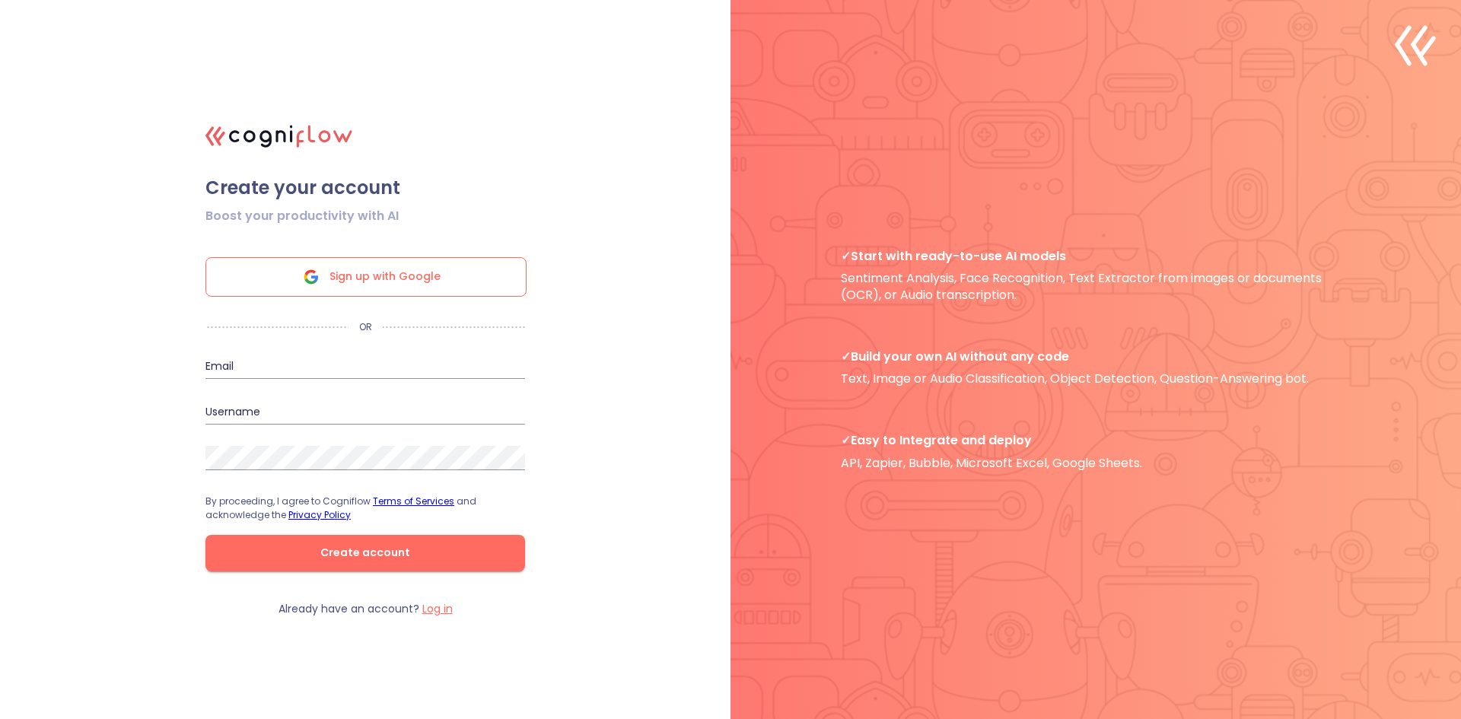
click at [364, 268] on span "Sign up with Google" at bounding box center [384, 277] width 111 height 38
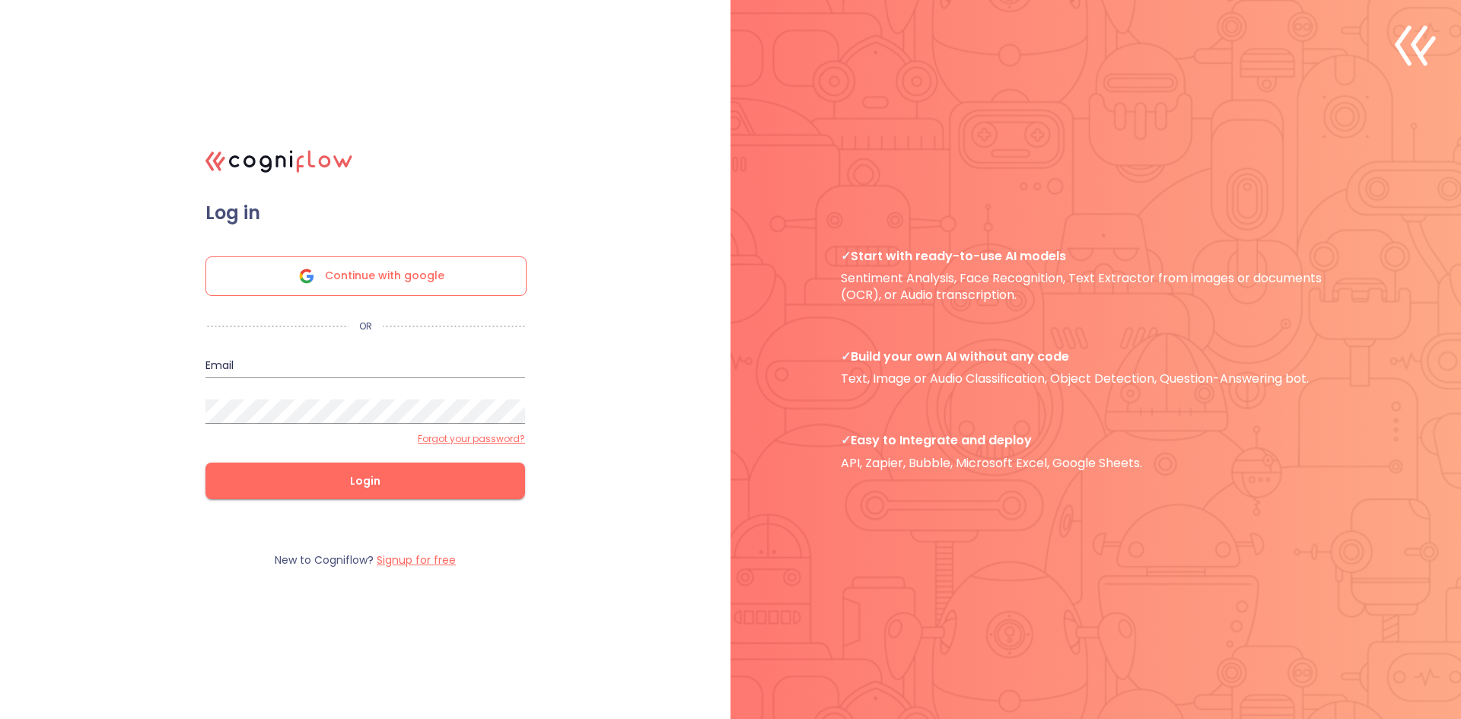
click at [394, 288] on span "Continue with google" at bounding box center [384, 276] width 119 height 38
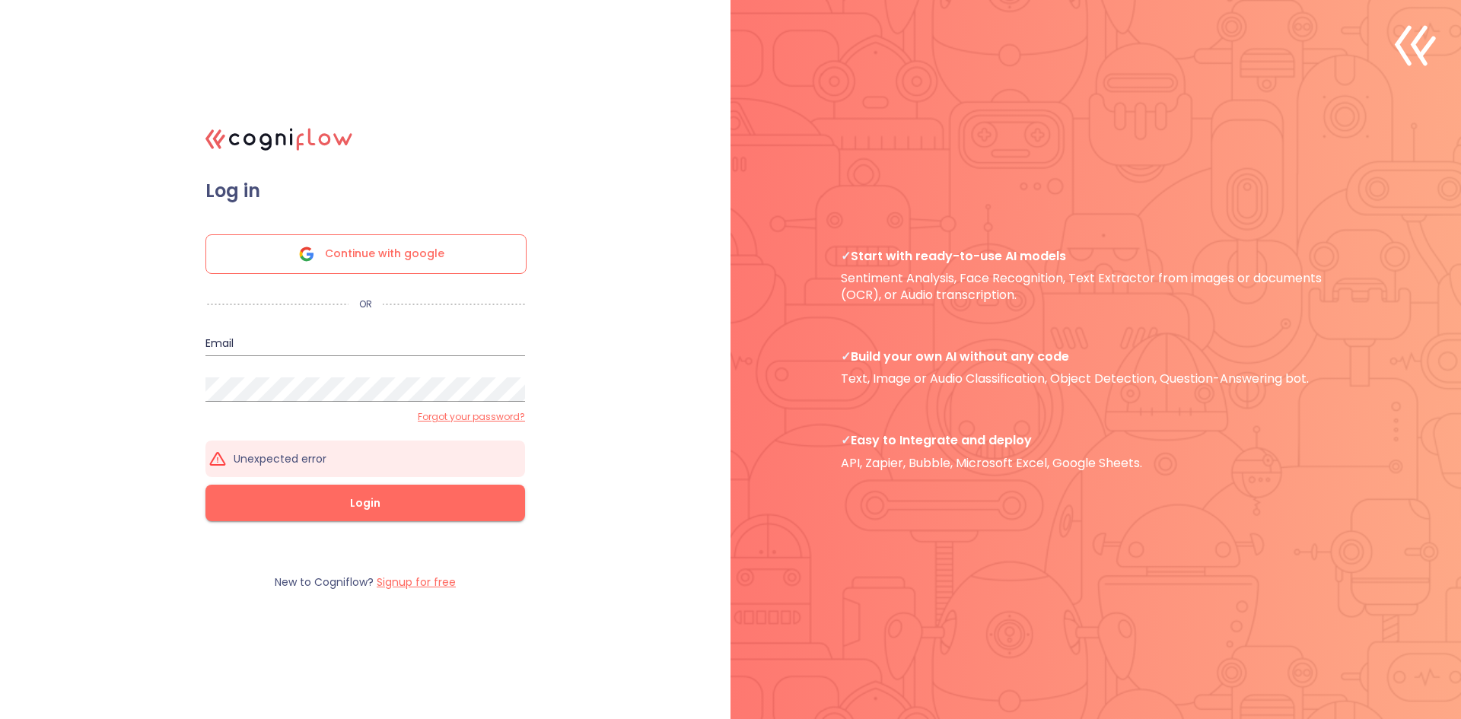
click at [329, 256] on span "Continue with google" at bounding box center [384, 254] width 119 height 38
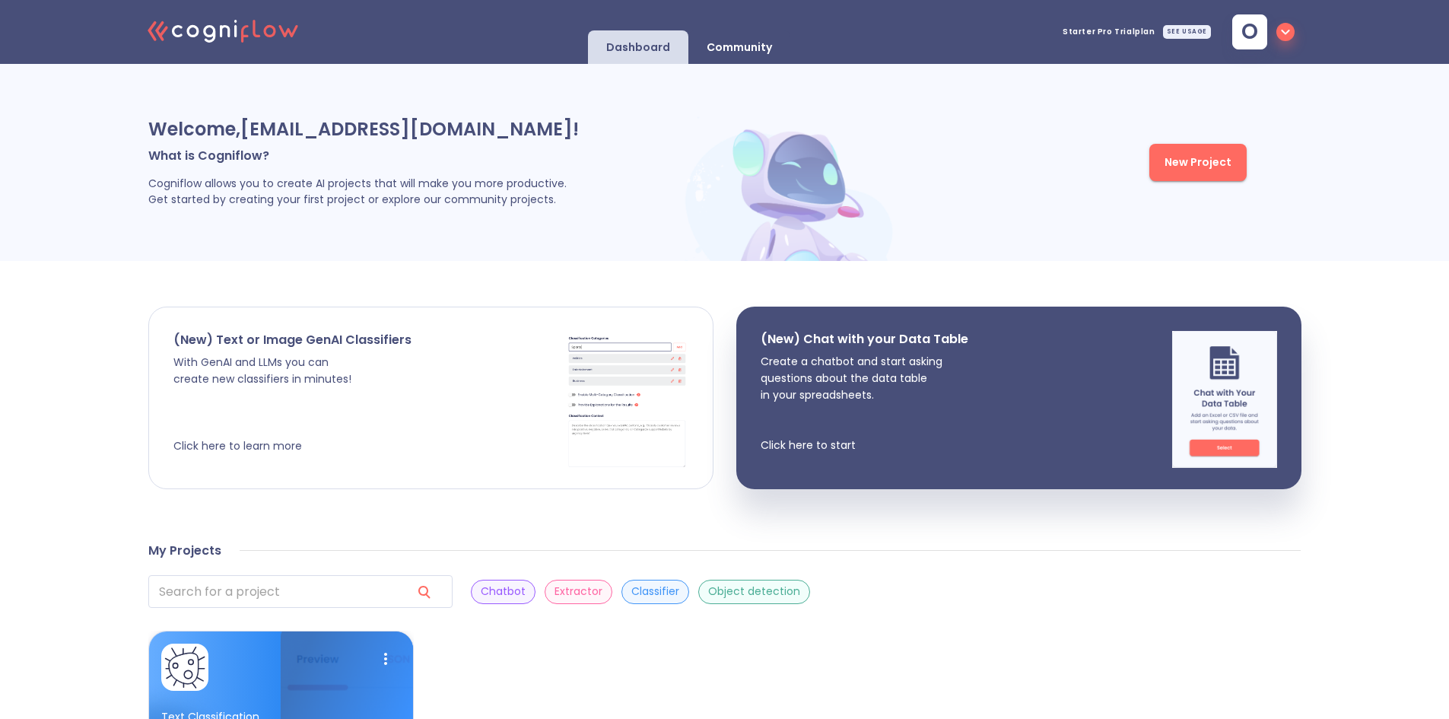
scroll to position [212, 0]
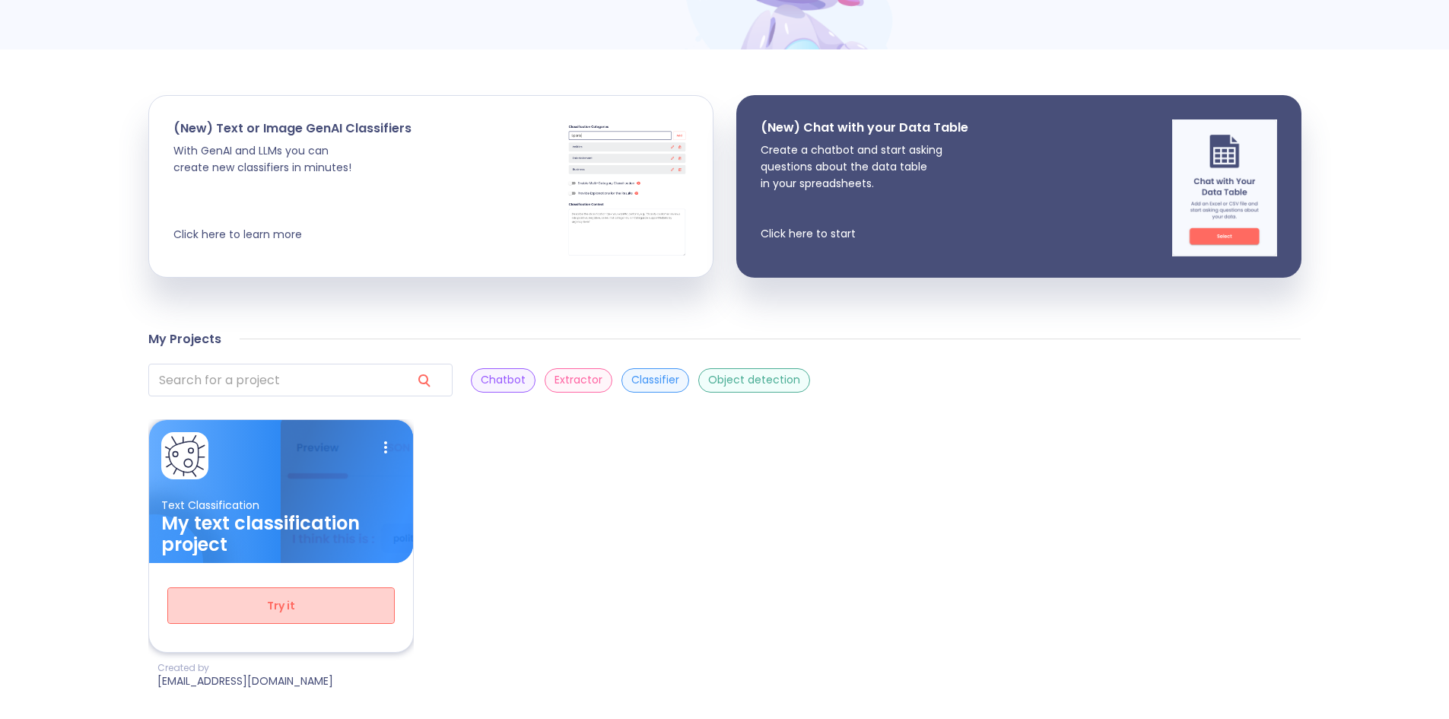
click at [294, 613] on span "Try it" at bounding box center [280, 605] width 177 height 19
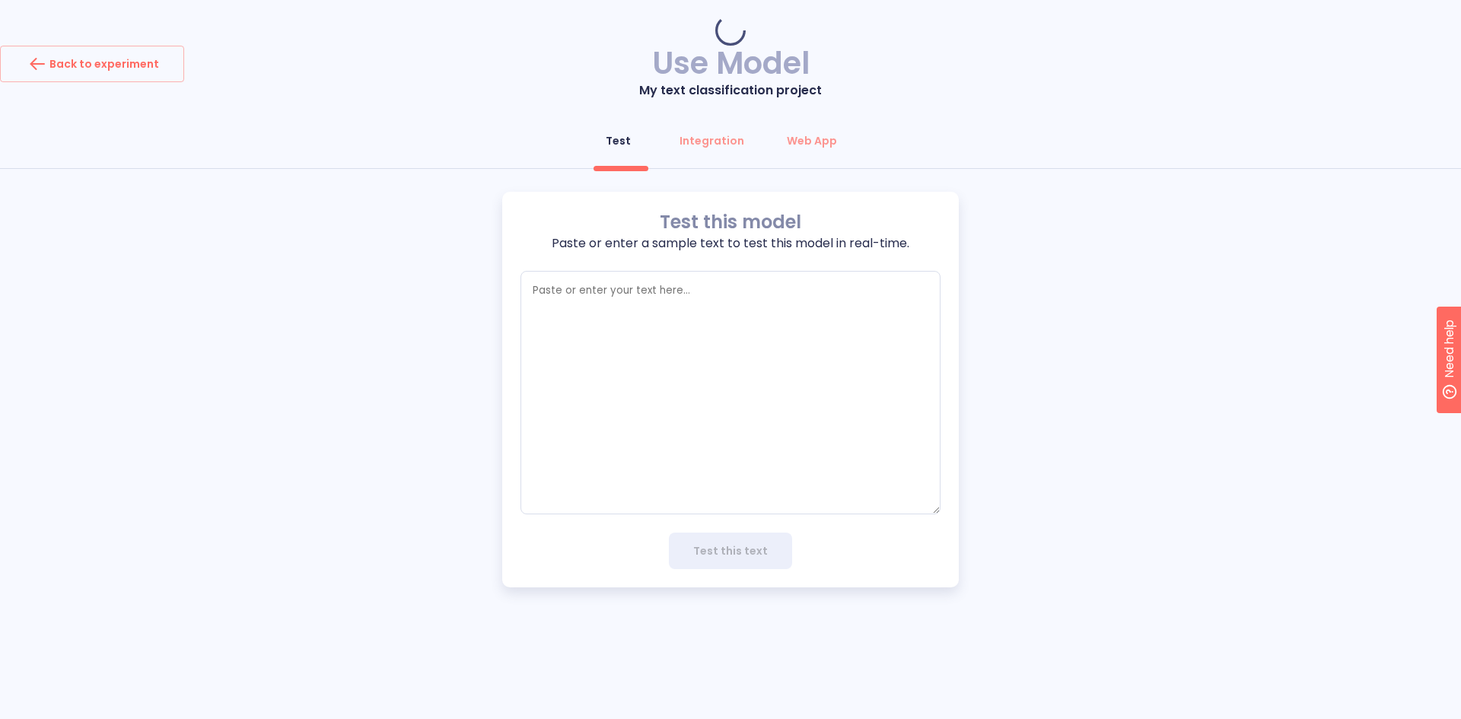
type textarea "x"
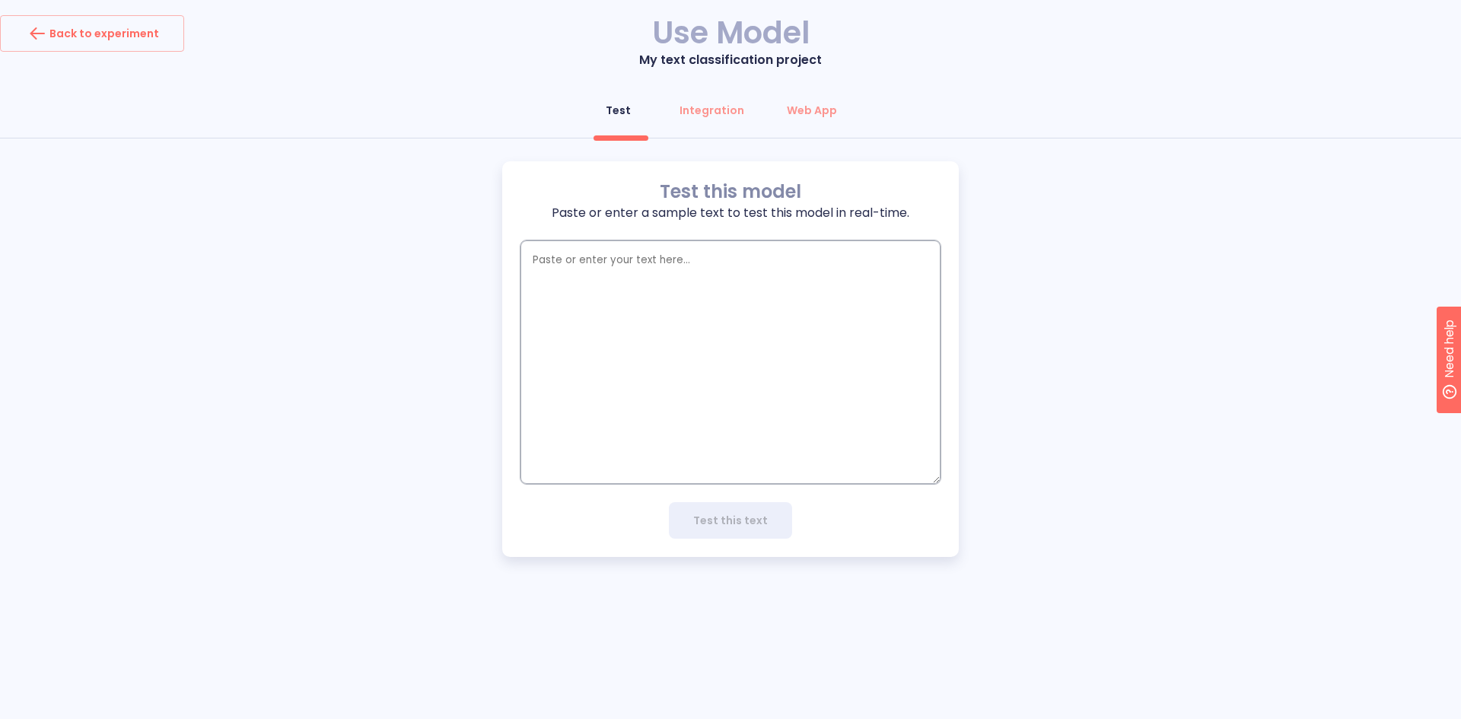
click at [542, 258] on textarea "empty textarea" at bounding box center [730, 361] width 420 height 243
type textarea "T"
type textarea "x"
type textarea "Th"
type textarea "x"
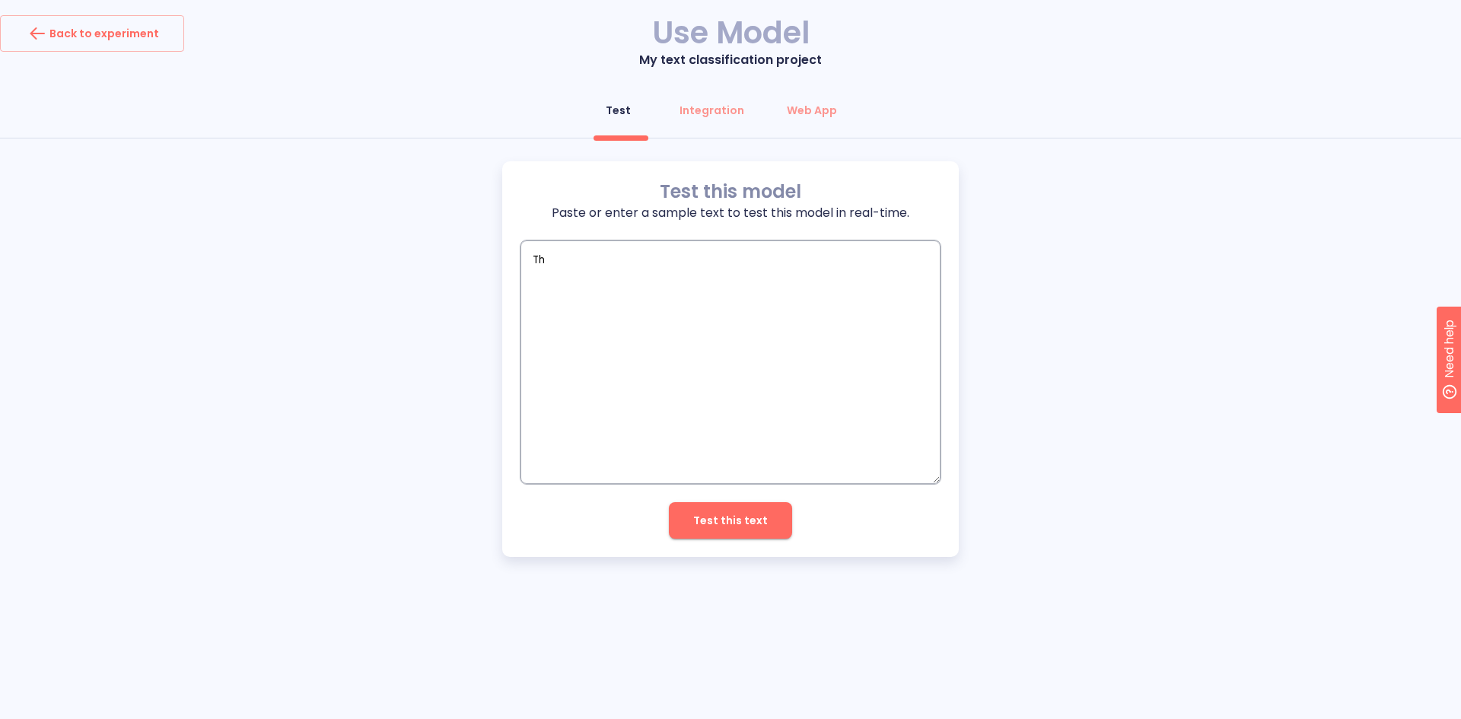
type textarea "Tha"
type textarea "x"
type textarea "Than"
type textarea "x"
type textarea "Thank"
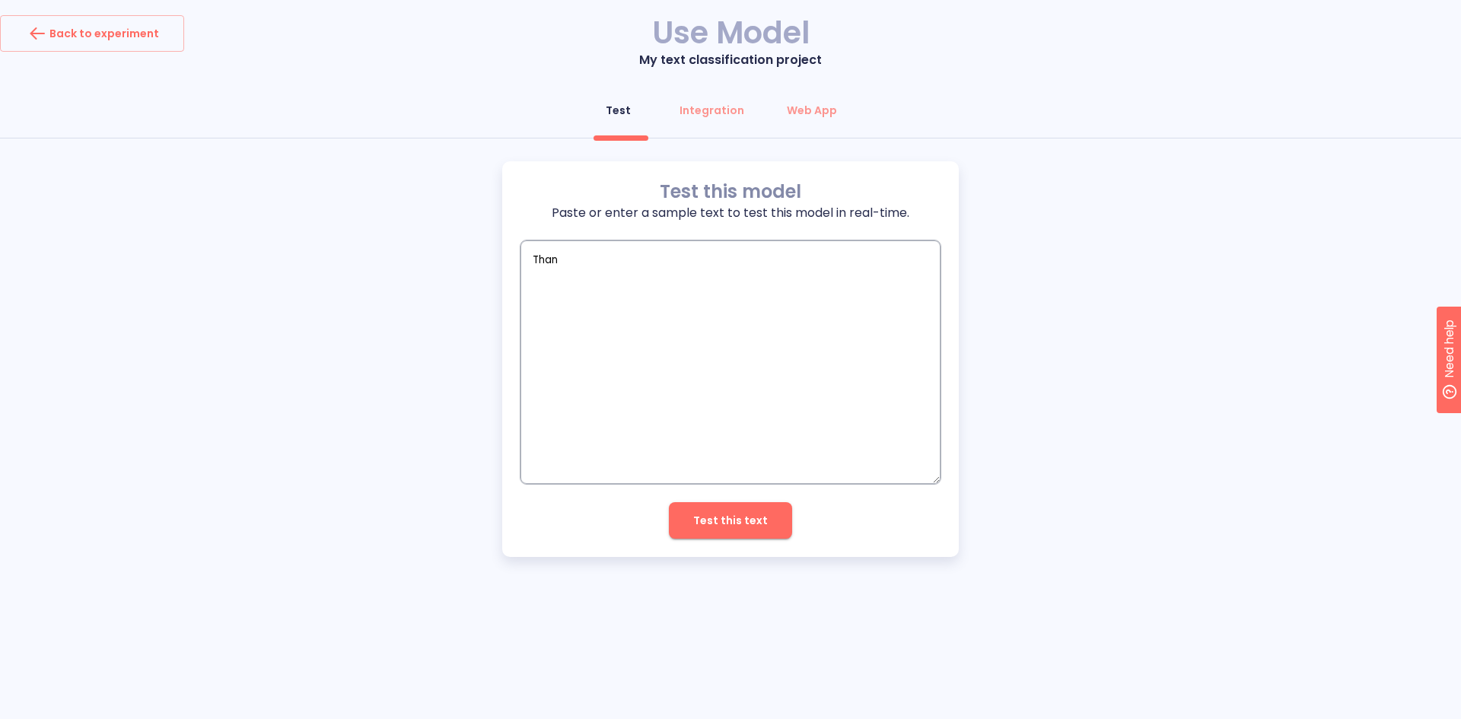
type textarea "x"
type textarea "Thank"
type textarea "x"
type textarea "Thank y"
type textarea "x"
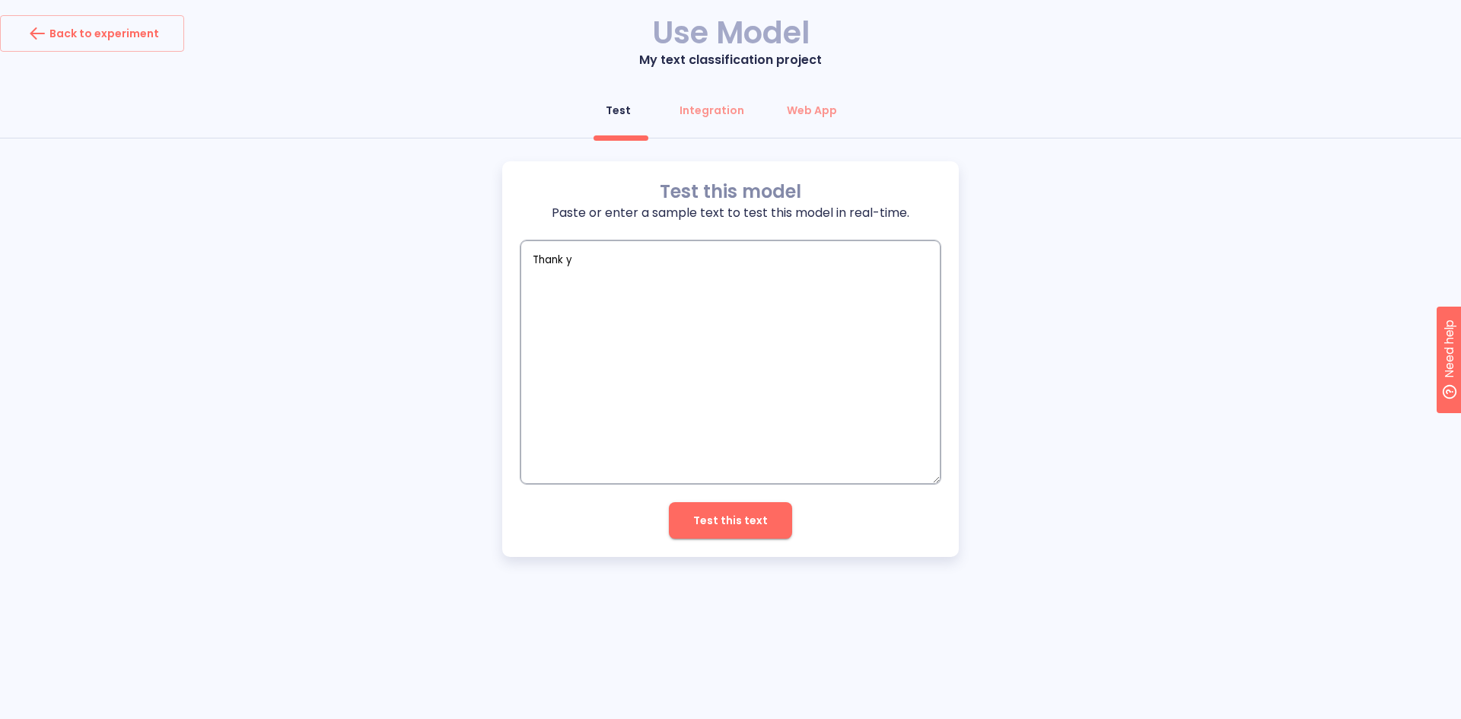
type textarea "Thank yo"
type textarea "x"
type textarea "Thank you"
type textarea "x"
type textarea "Thank you"
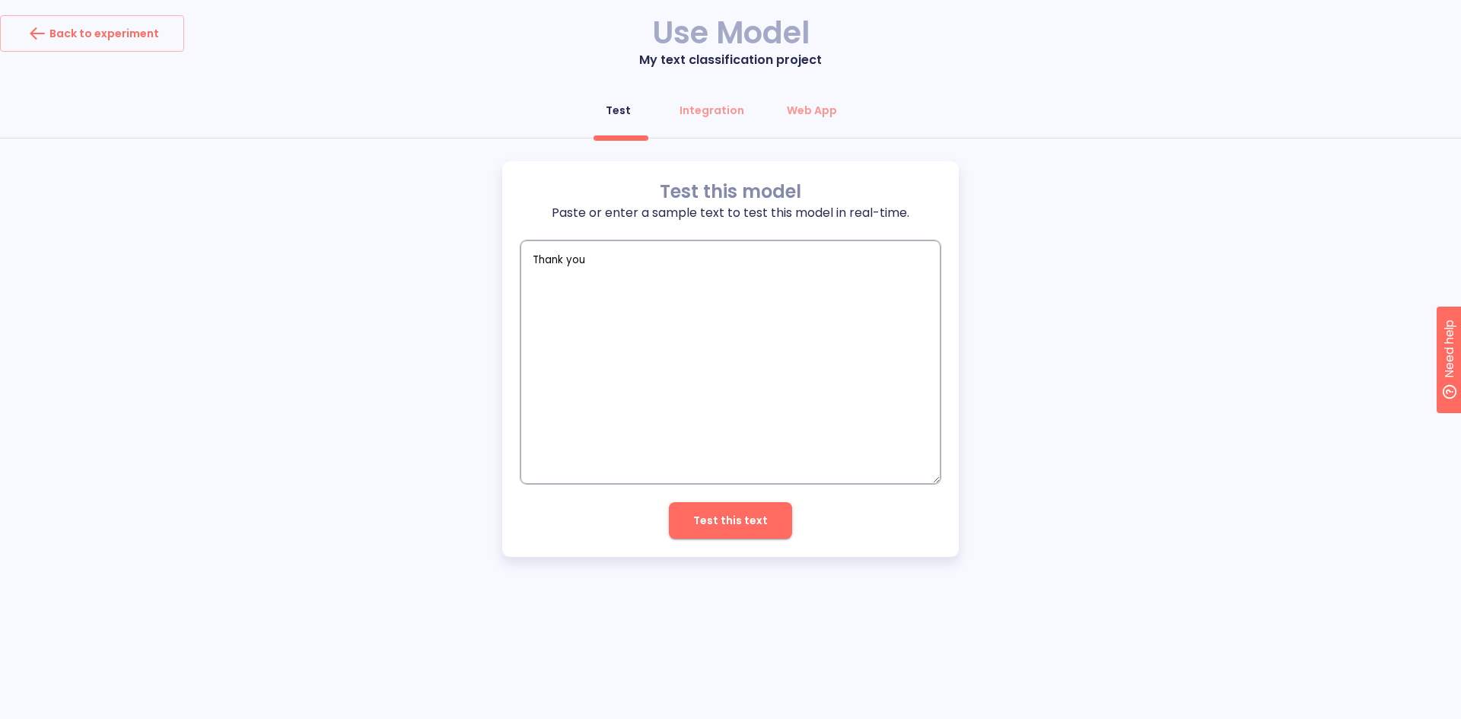
type textarea "x"
type textarea "Thank you f"
type textarea "x"
type textarea "Thank you fr"
type textarea "x"
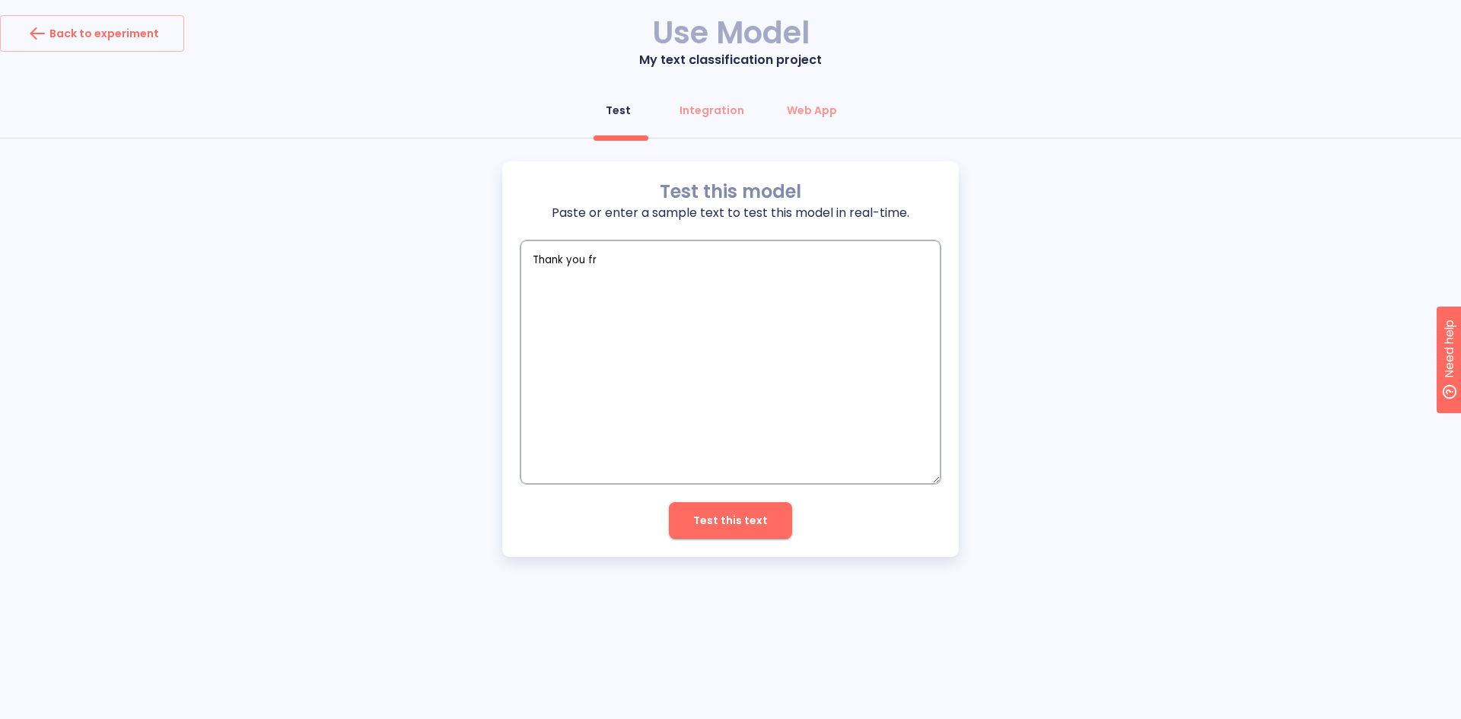
type textarea "Thank you f"
type textarea "x"
type textarea "Thank you fo"
type textarea "x"
type textarea "Thank you for"
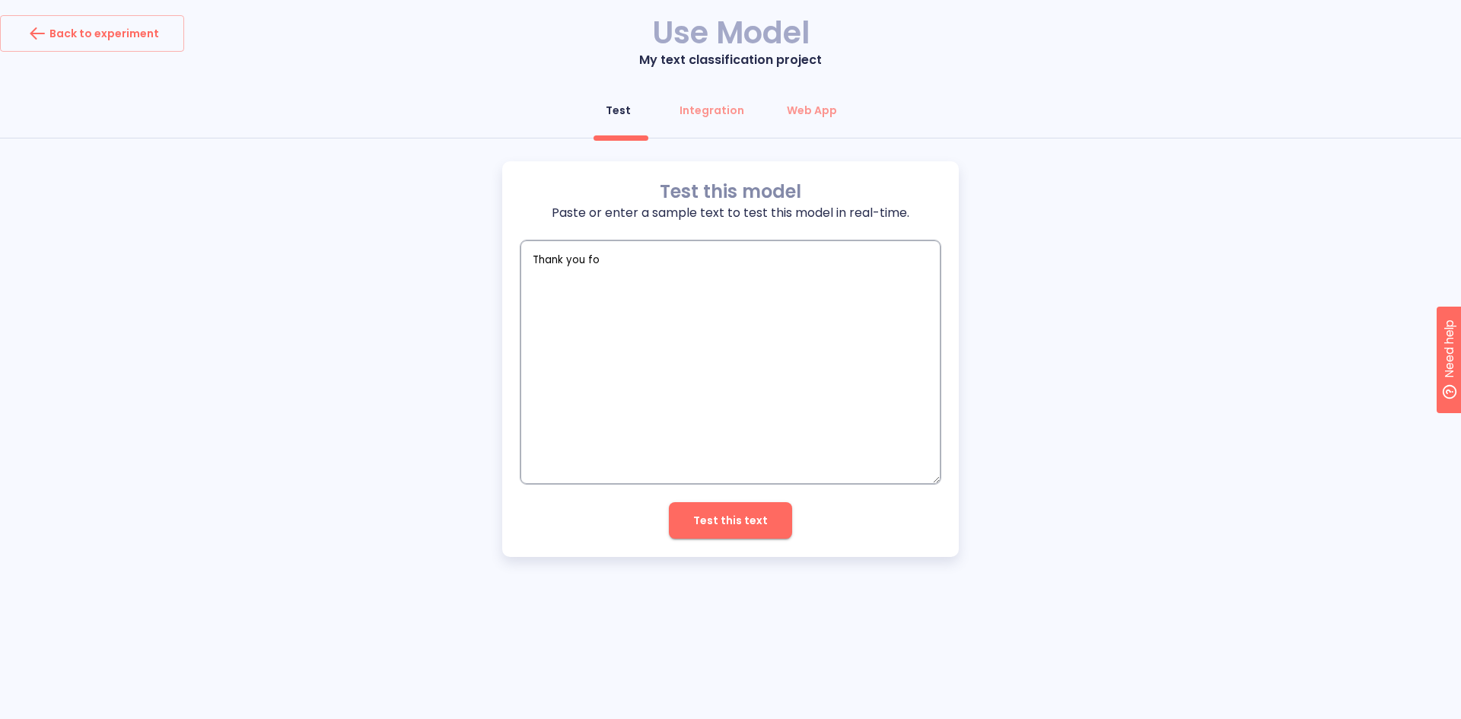
type textarea "x"
type textarea "Thank you for"
type textarea "x"
type textarea "Thank you for t"
type textarea "x"
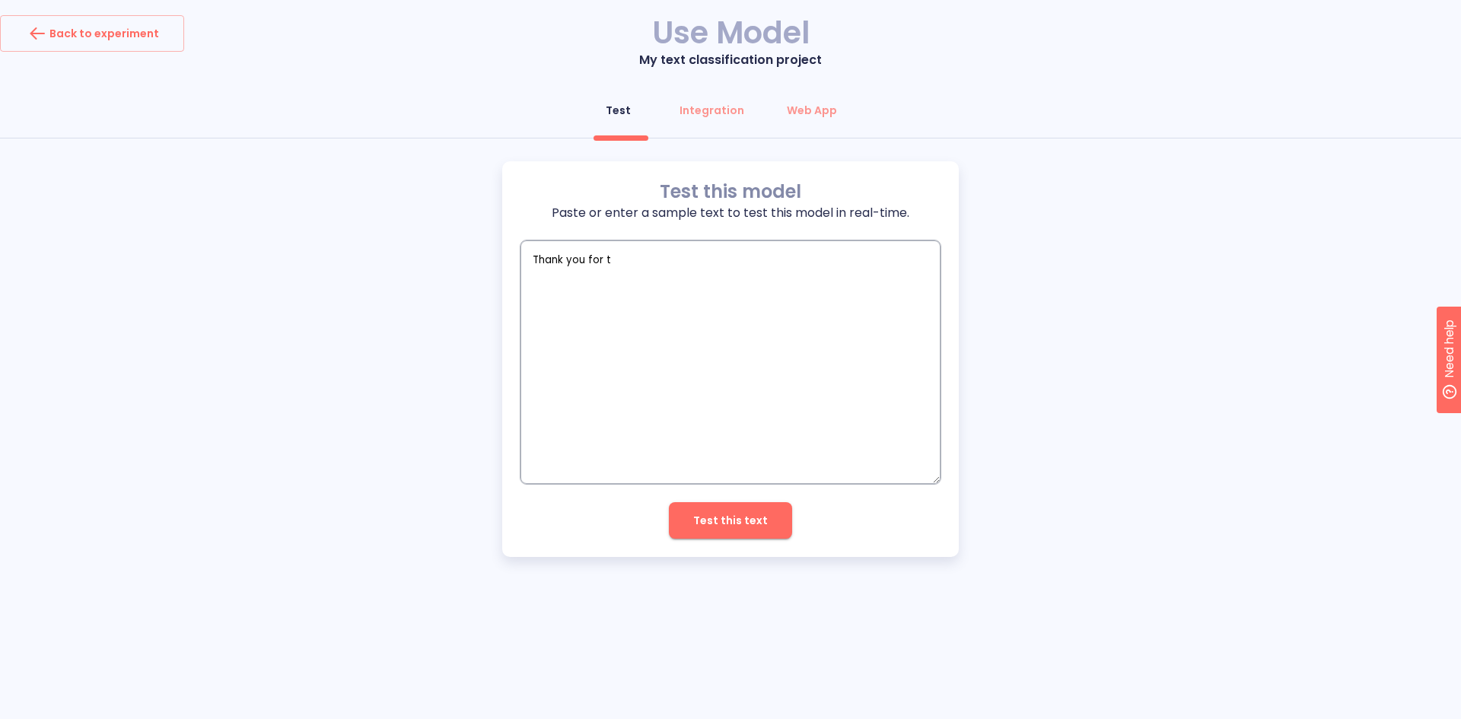
type textarea "Thank you for th"
type textarea "x"
type textarea "Thank you for the"
type textarea "x"
type textarea "Thank you for the"
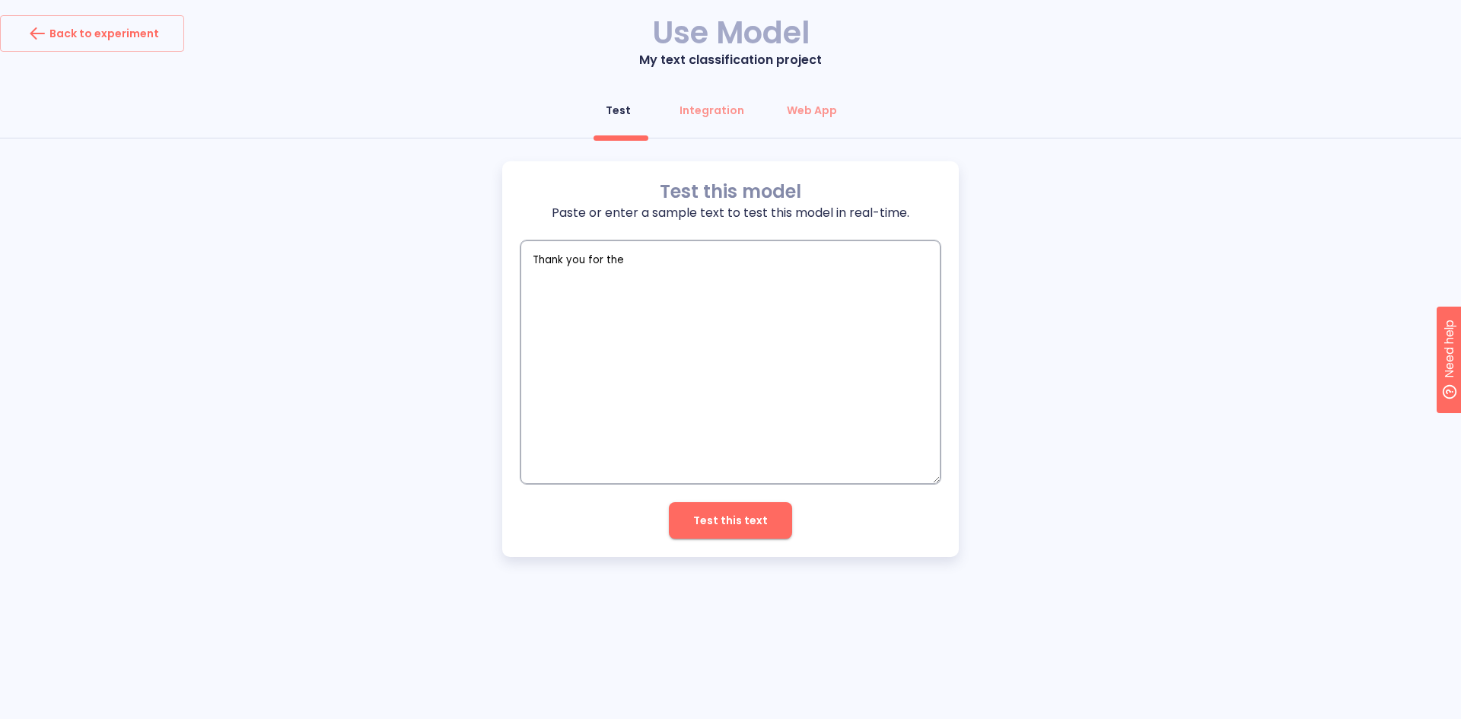
type textarea "x"
type textarea "Thank you for the g"
type textarea "x"
type textarea "Thank you for the gr"
type textarea "x"
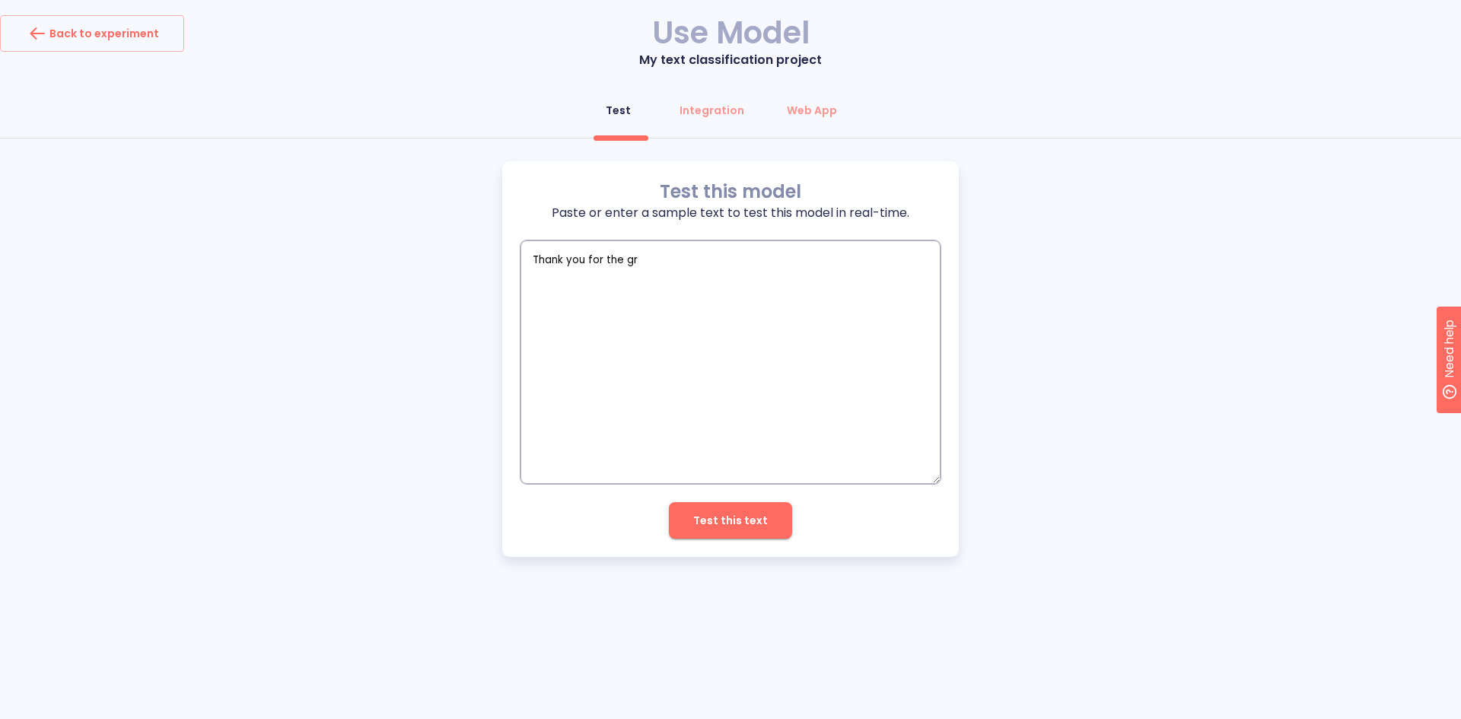
type textarea "Thank you for the gre"
type textarea "x"
type textarea "Thank you for the grea"
type textarea "x"
type textarea "Thank you for the great"
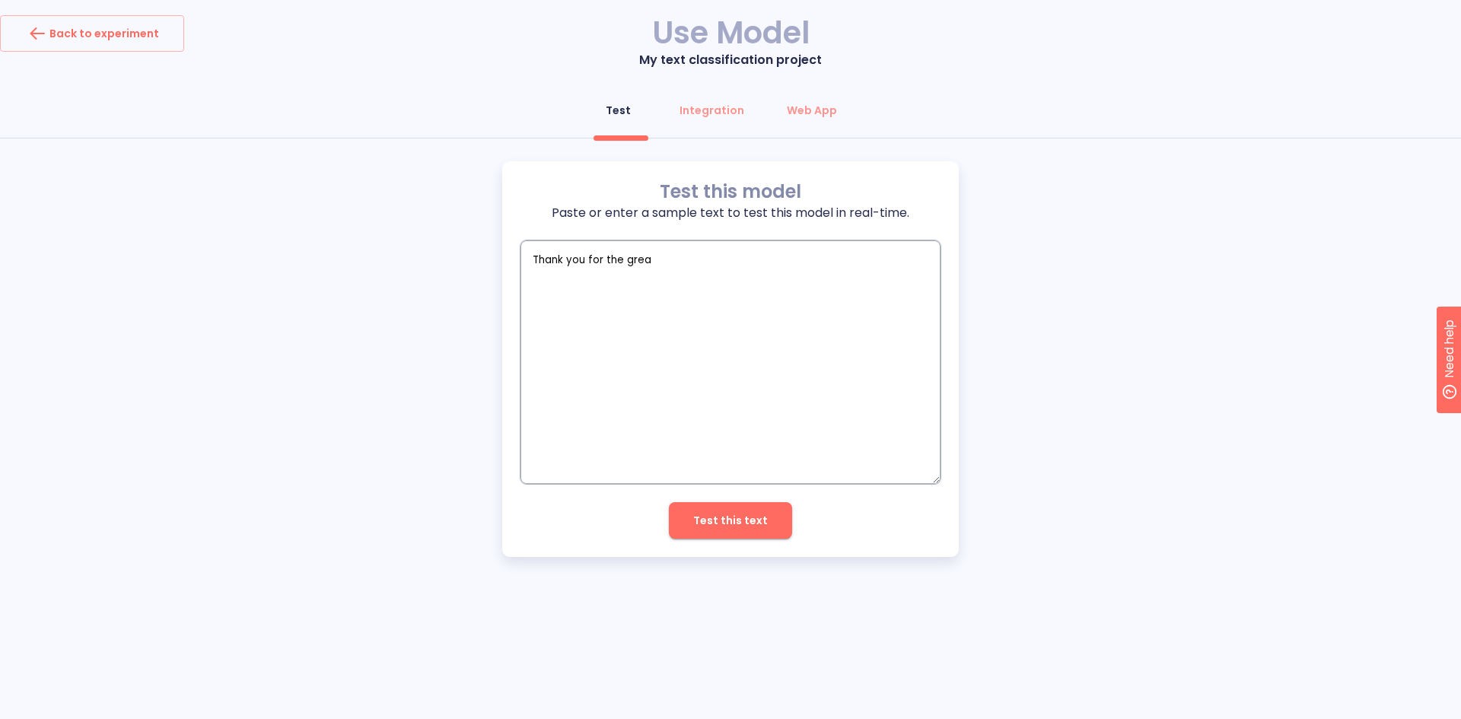
type textarea "x"
type textarea "Thank you for the great"
type textarea "x"
type textarea "Thank you for the great w"
type textarea "x"
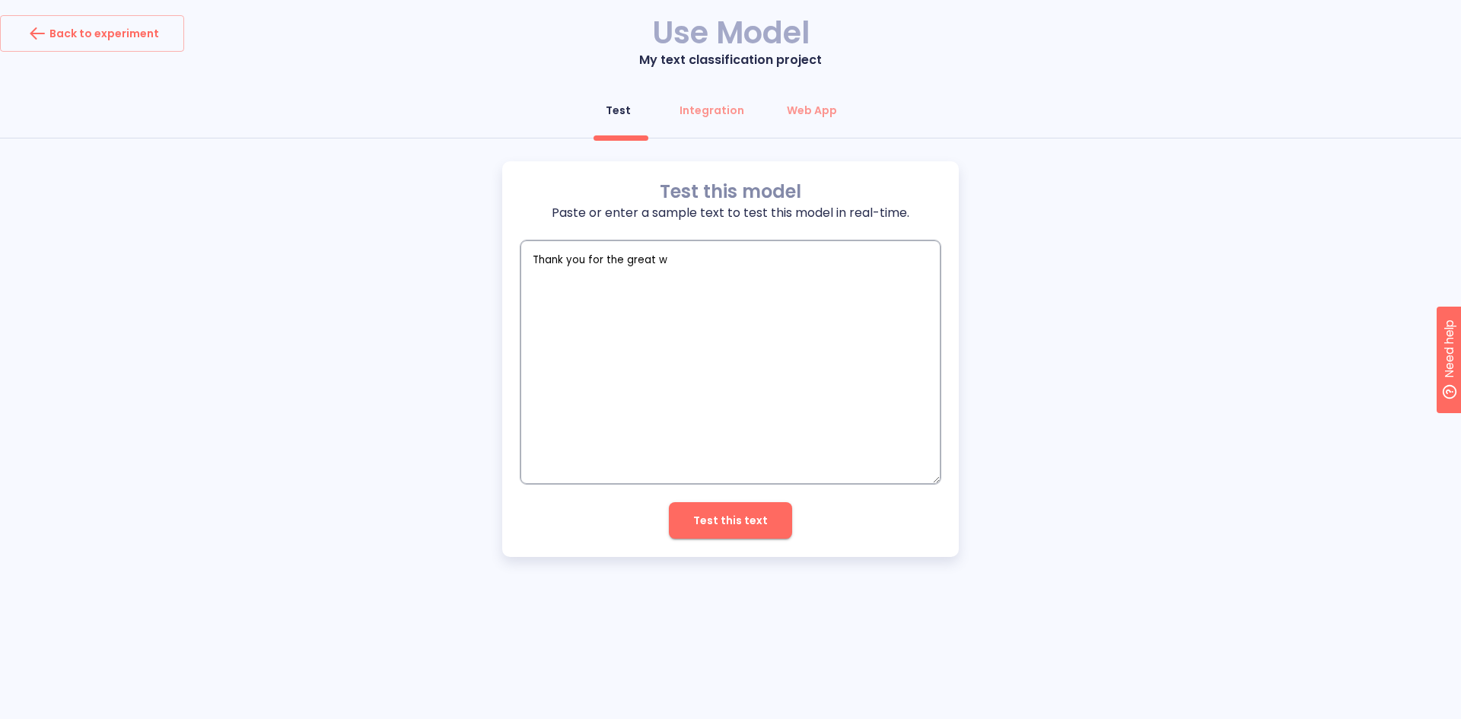
type textarea "Thank you for the great wo"
type textarea "x"
type textarea "Thank you for the great wor"
type textarea "x"
type textarea "Thank you for the great work"
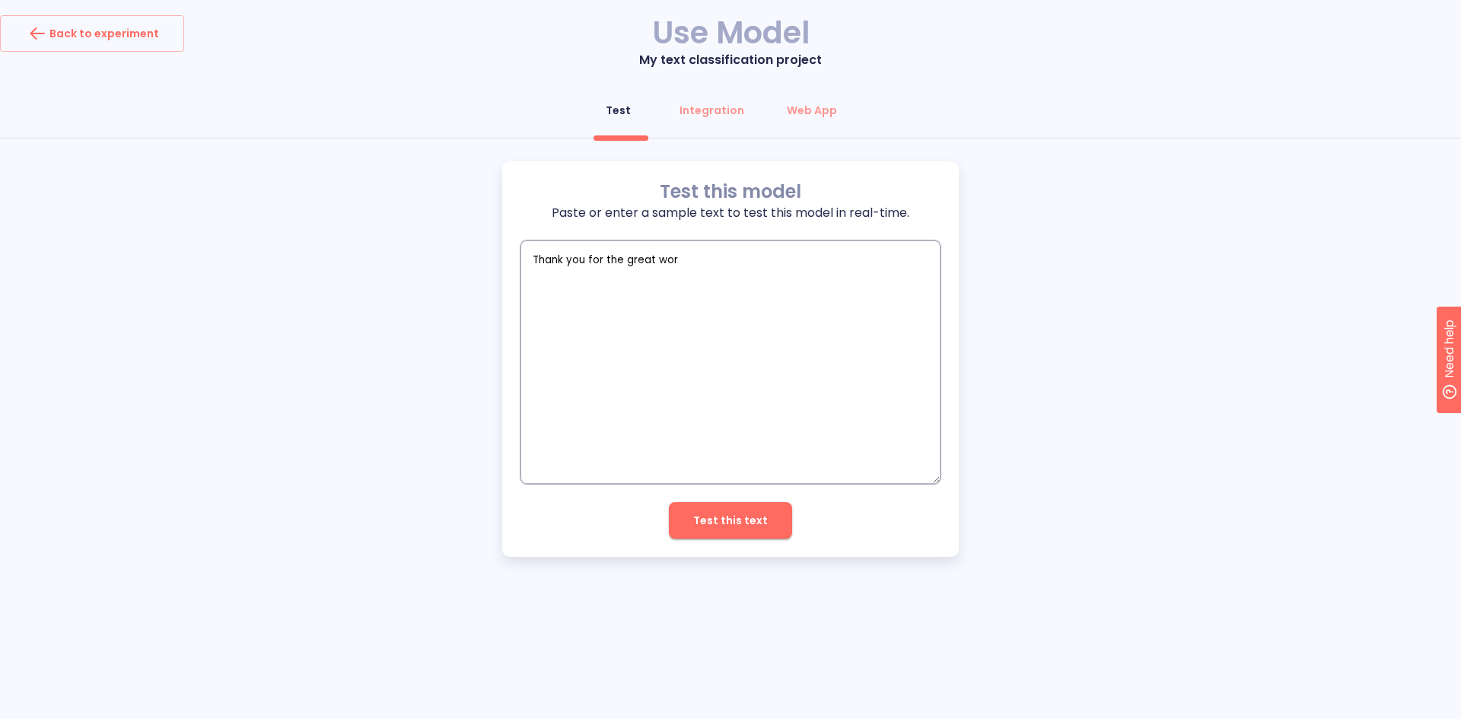
type textarea "x"
type textarea "Thank you for the great work"
click at [714, 511] on span "Test this text" at bounding box center [730, 520] width 75 height 19
type textarea "x"
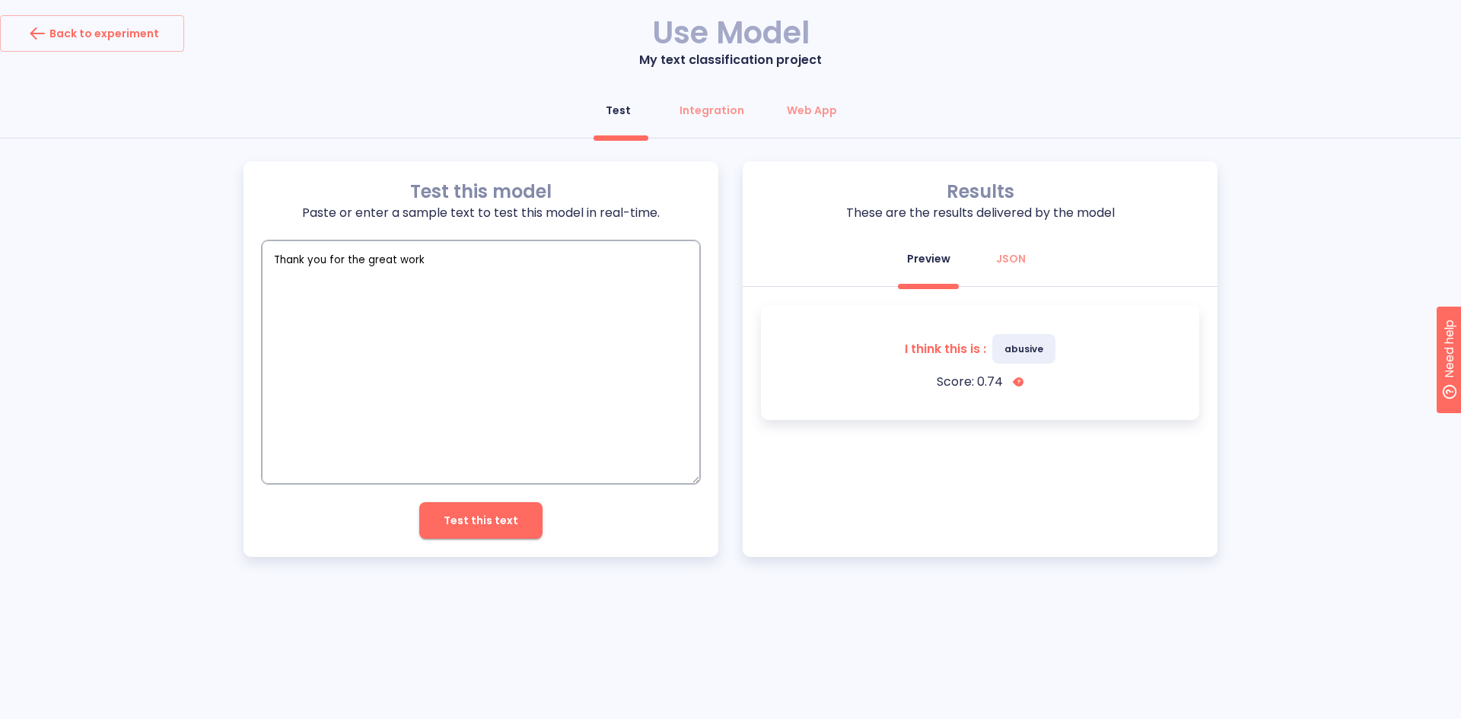
click at [393, 263] on textarea "Thank you for the great work" at bounding box center [481, 361] width 438 height 243
type textarea "U"
type textarea "x"
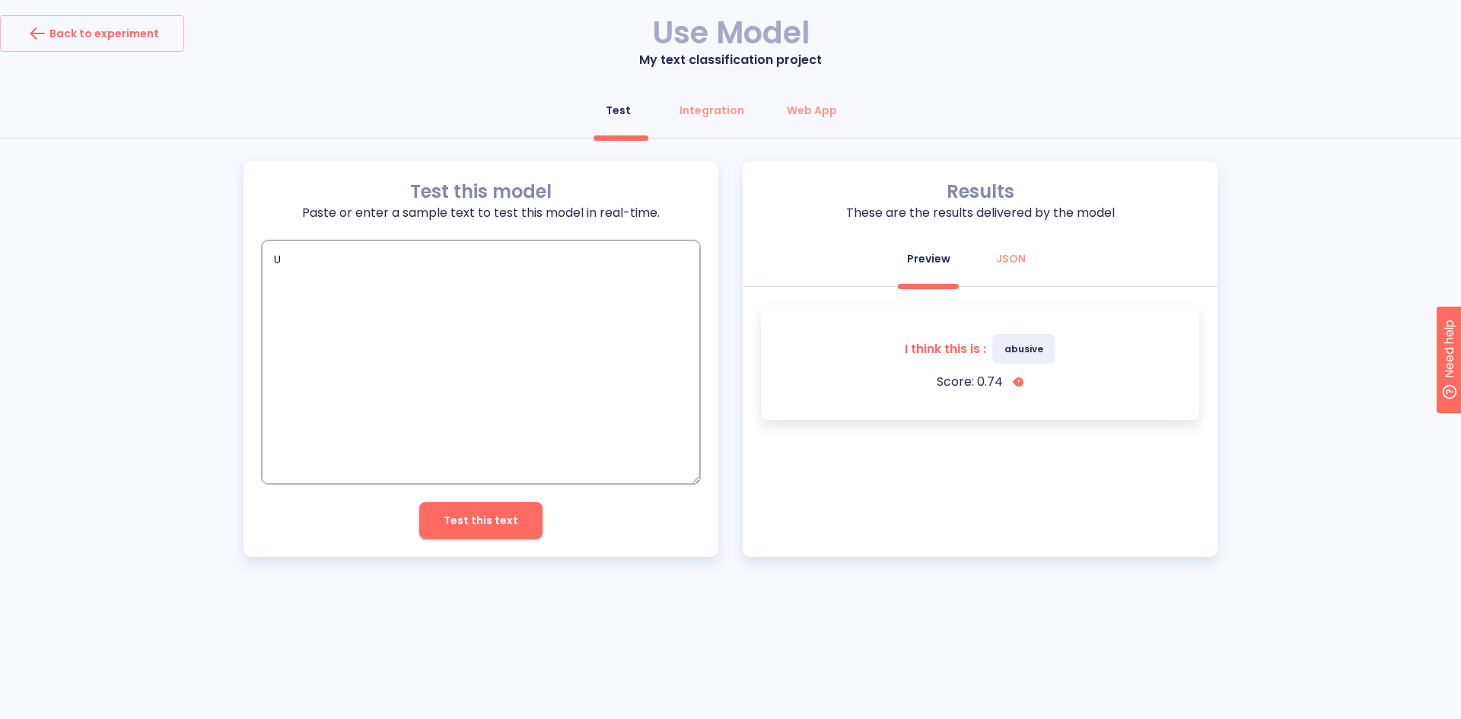
type textarea "US"
type textarea "x"
type textarea "USe"
type textarea "x"
type textarea "USel"
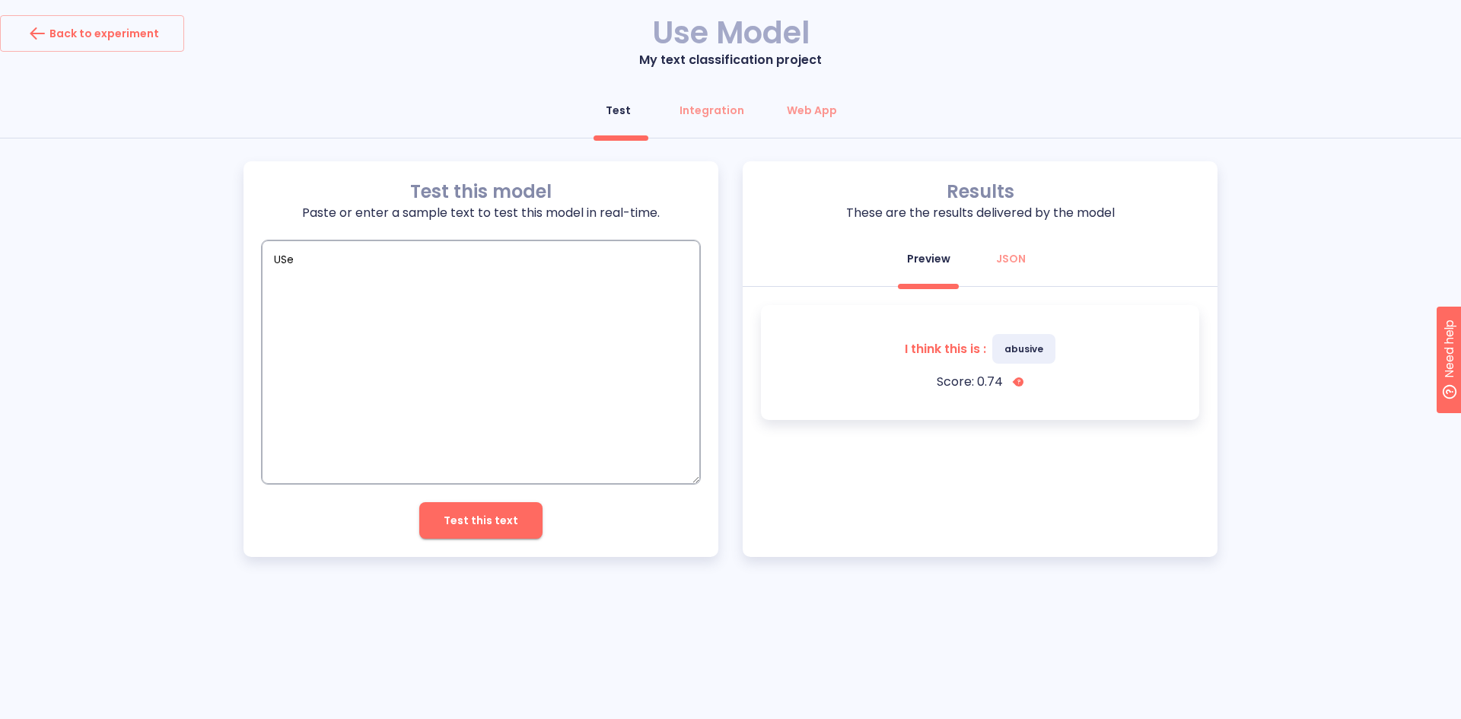
type textarea "x"
type textarea "USele"
type textarea "x"
type textarea "USeles"
type textarea "x"
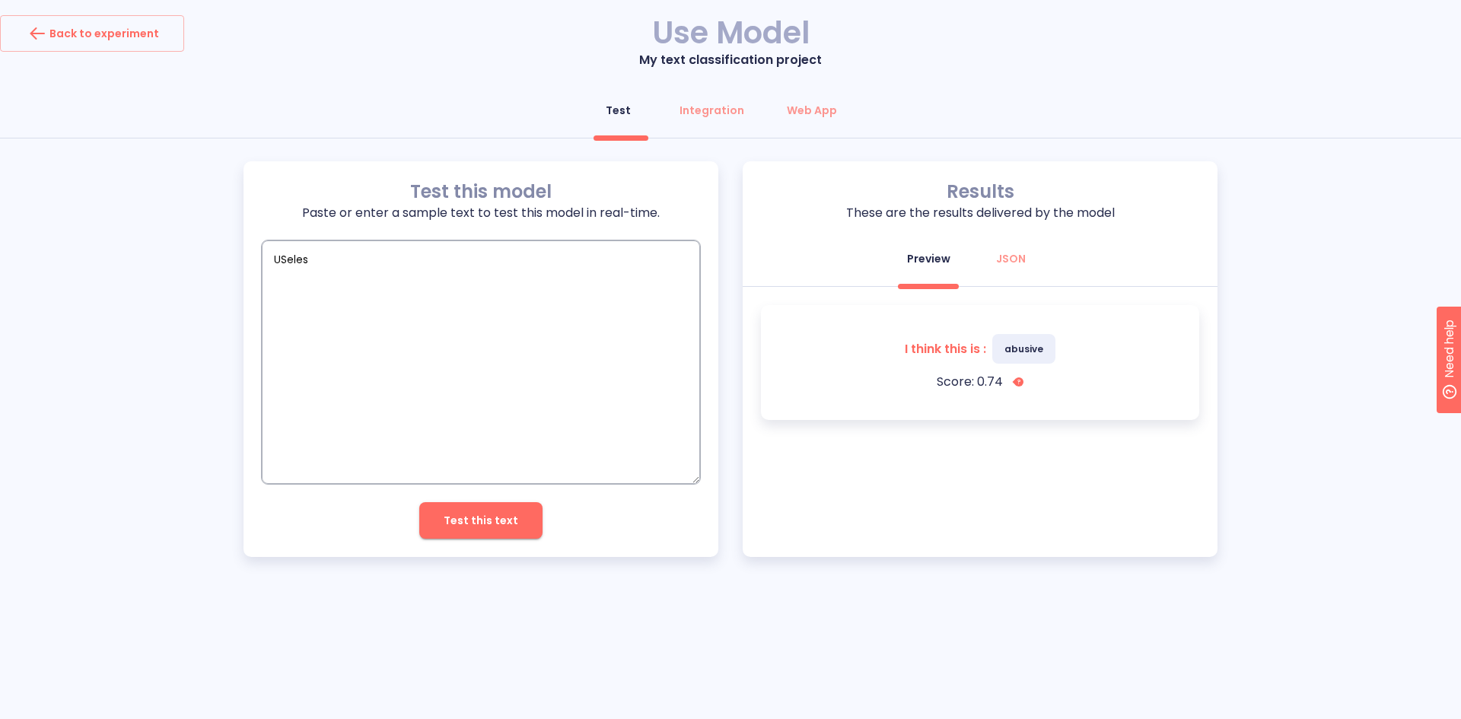
type textarea "USeless"
type textarea "x"
type textarea "USeless"
type textarea "x"
type textarea "USeless e"
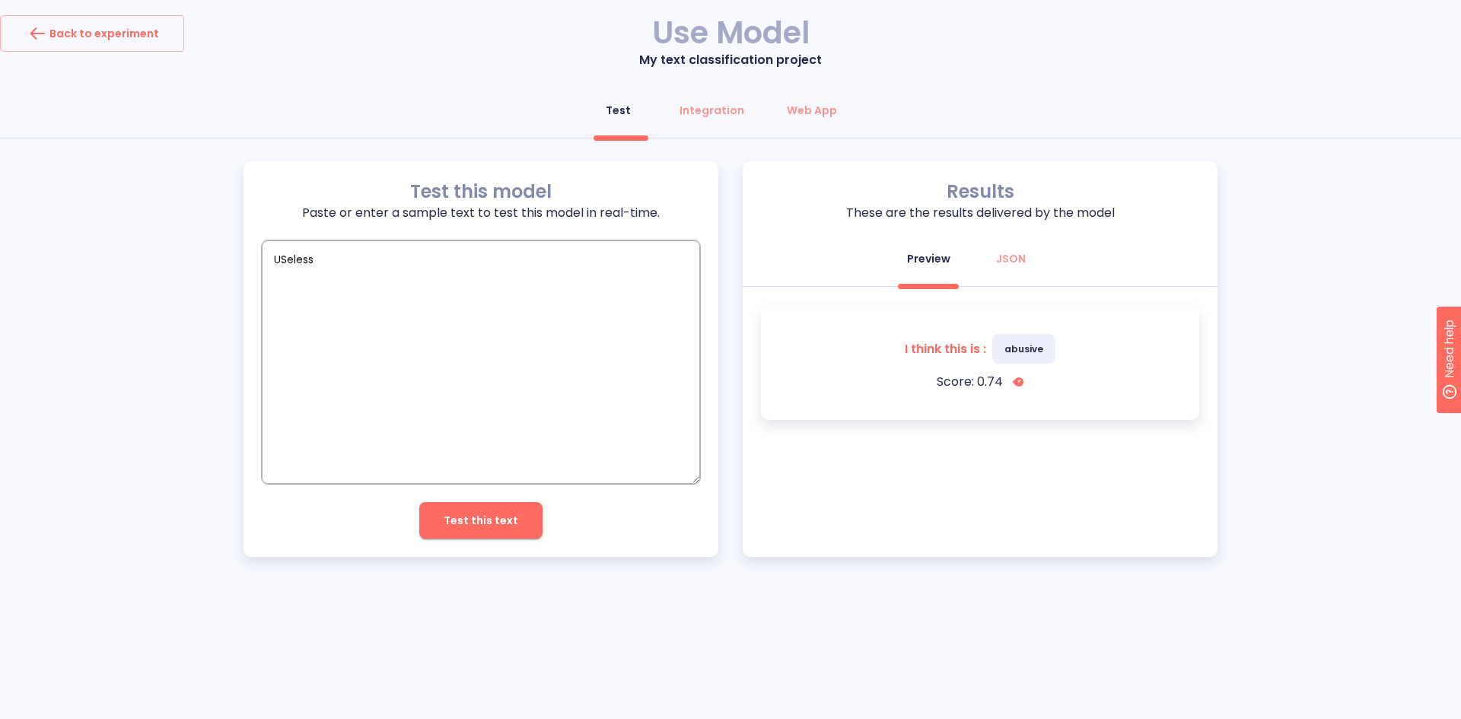
type textarea "x"
type textarea "USeless ef"
type textarea "x"
type textarea "USeless eff"
type textarea "x"
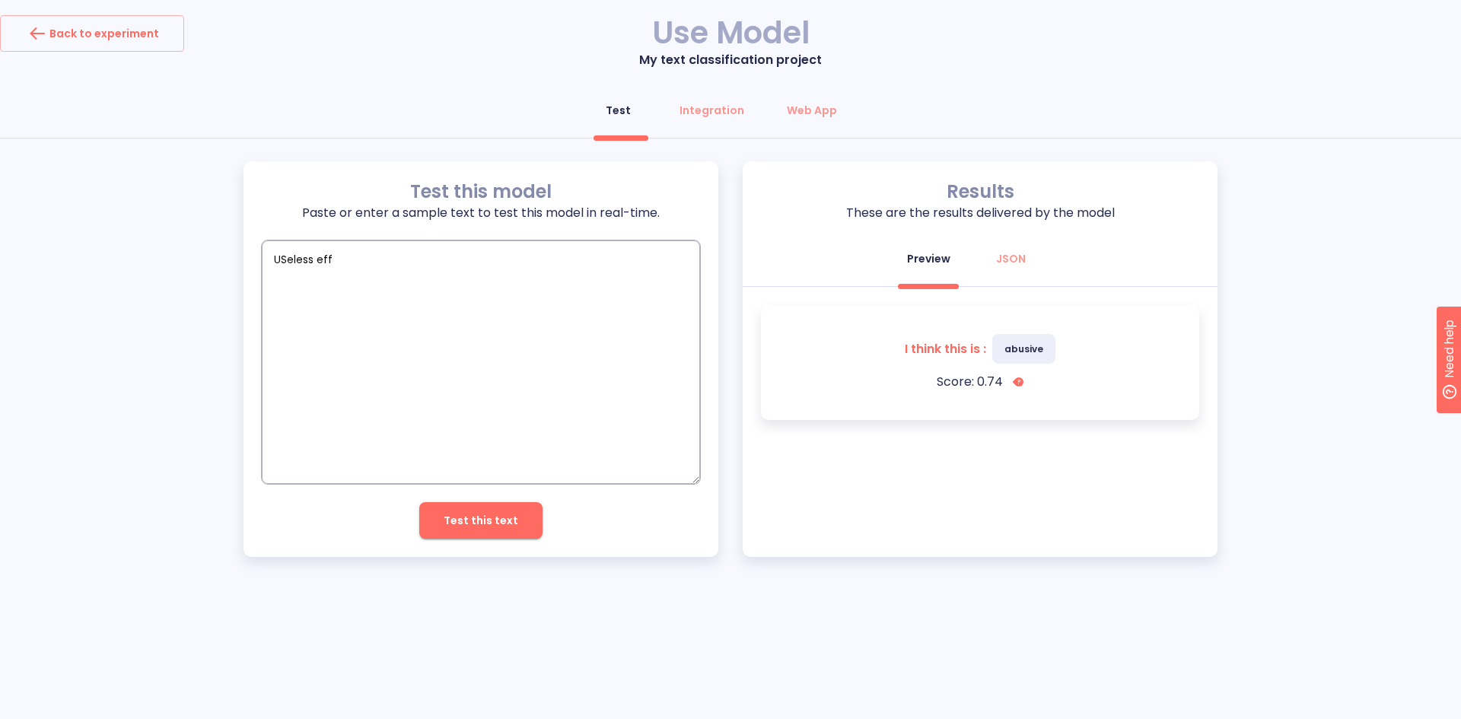
type textarea "USeless effo"
type textarea "x"
type textarea "USeless effor"
type textarea "x"
type textarea "USeless effort"
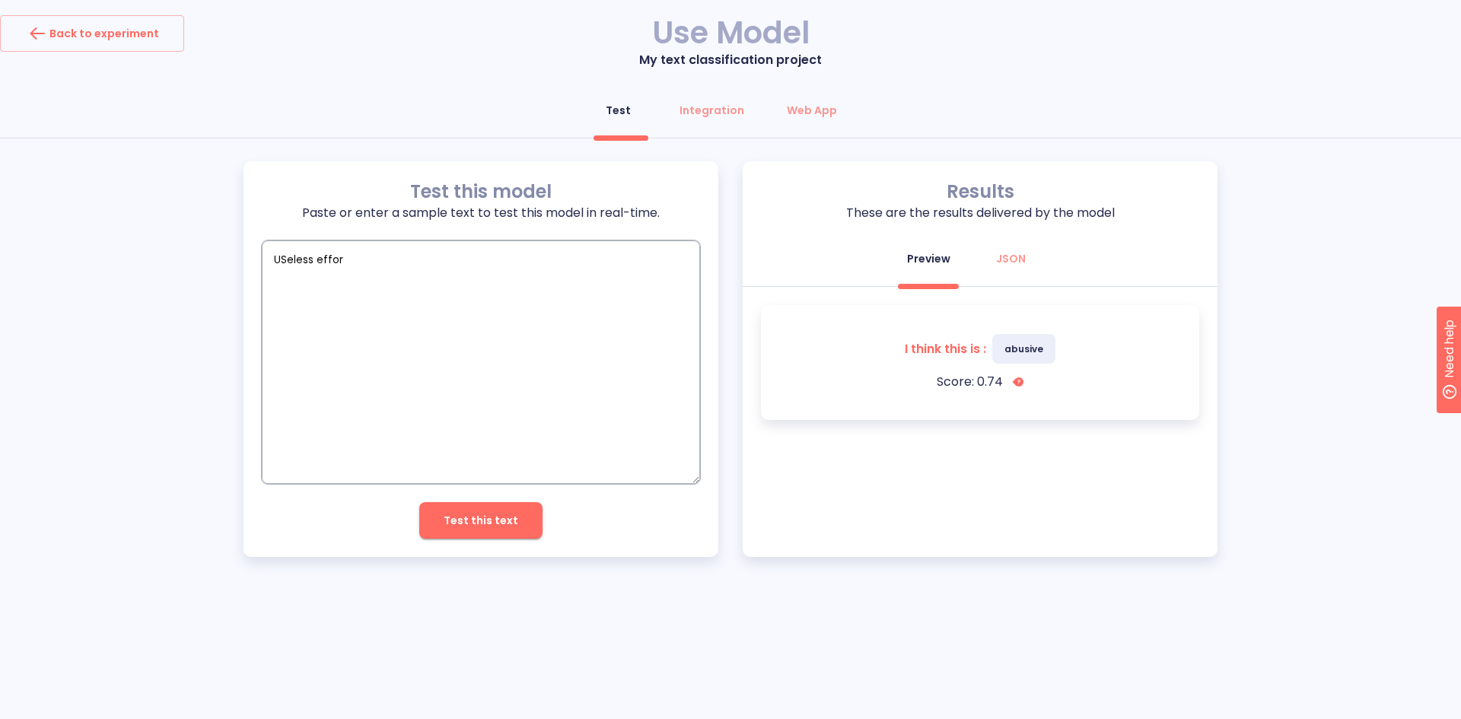
type textarea "x"
type textarea "USeless effort"
click at [478, 533] on button "Test this text" at bounding box center [480, 520] width 123 height 37
type textarea "x"
click at [306, 259] on textarea "USeless effort" at bounding box center [481, 361] width 438 height 243
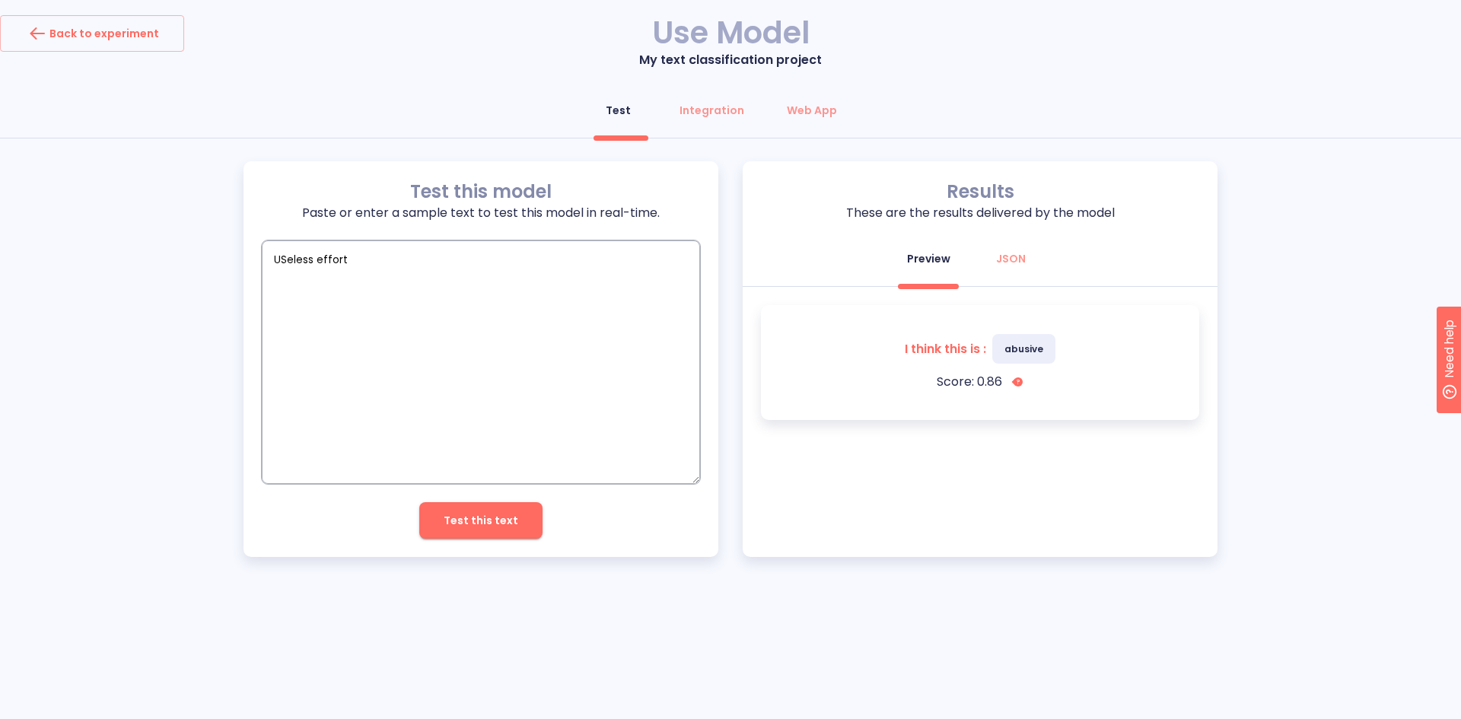
click at [306, 259] on textarea "USeless effort" at bounding box center [481, 361] width 438 height 243
type textarea "T"
type textarea "x"
type textarea "Th"
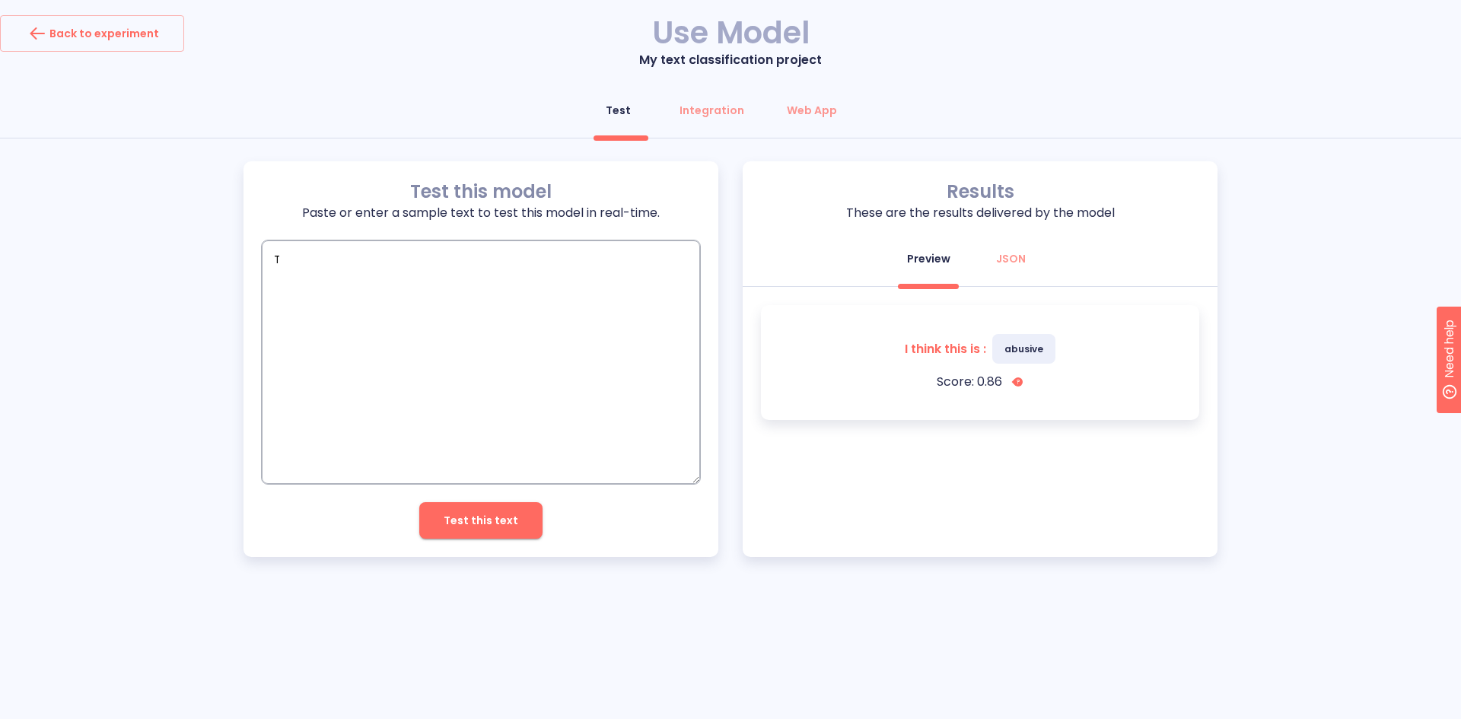
type textarea "x"
type textarea "Tha"
type textarea "x"
type textarea "Than"
type textarea "x"
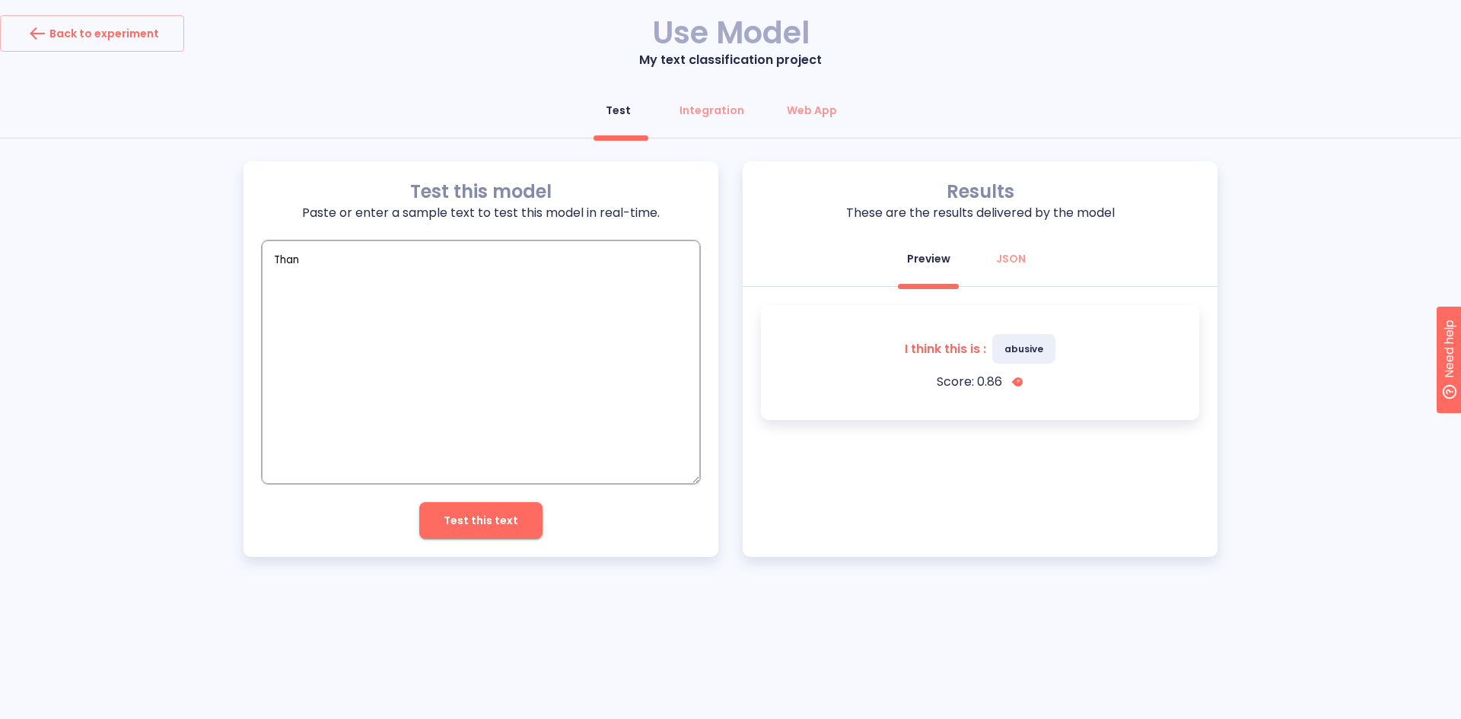
type textarea "Thank"
type textarea "x"
type textarea "Thank"
type textarea "x"
type textarea "Thank y"
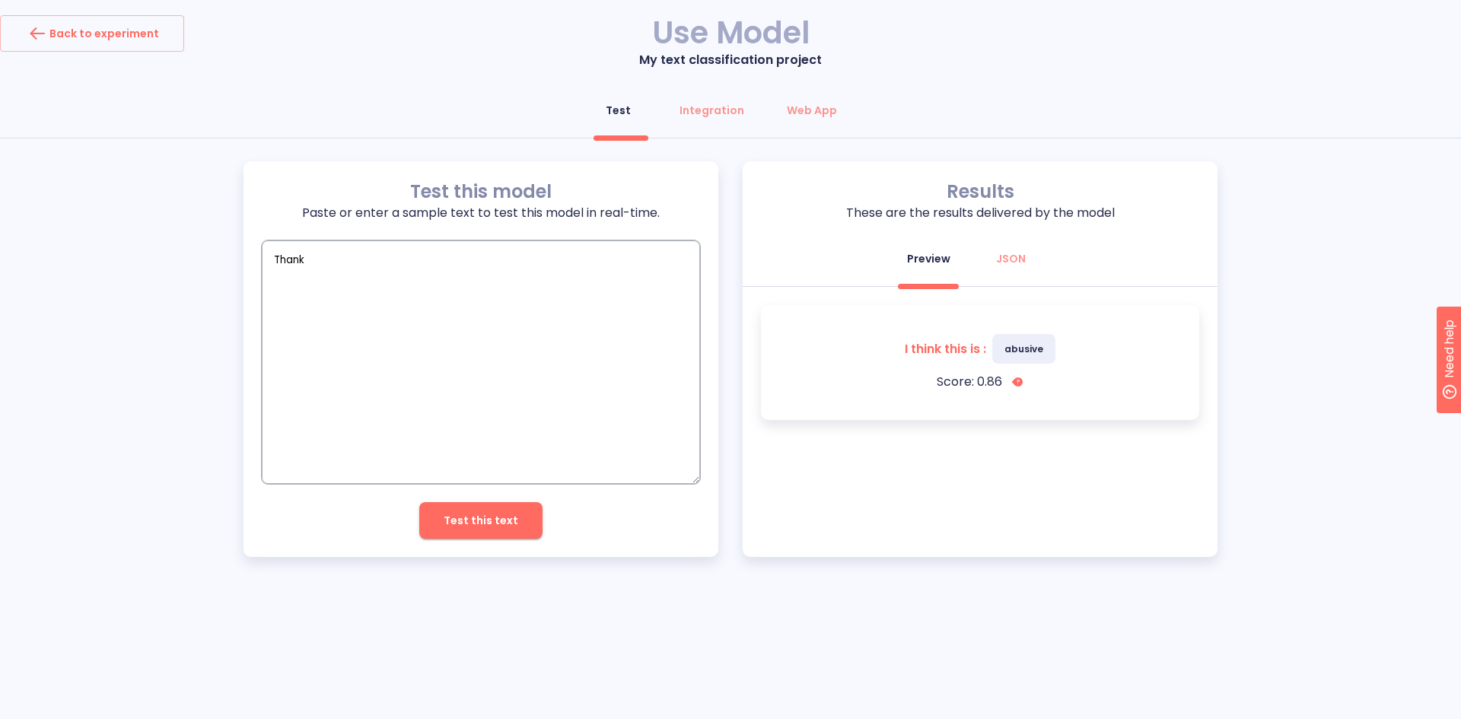
type textarea "x"
type textarea "Thank yo"
type textarea "x"
type textarea "Thank you"
type textarea "x"
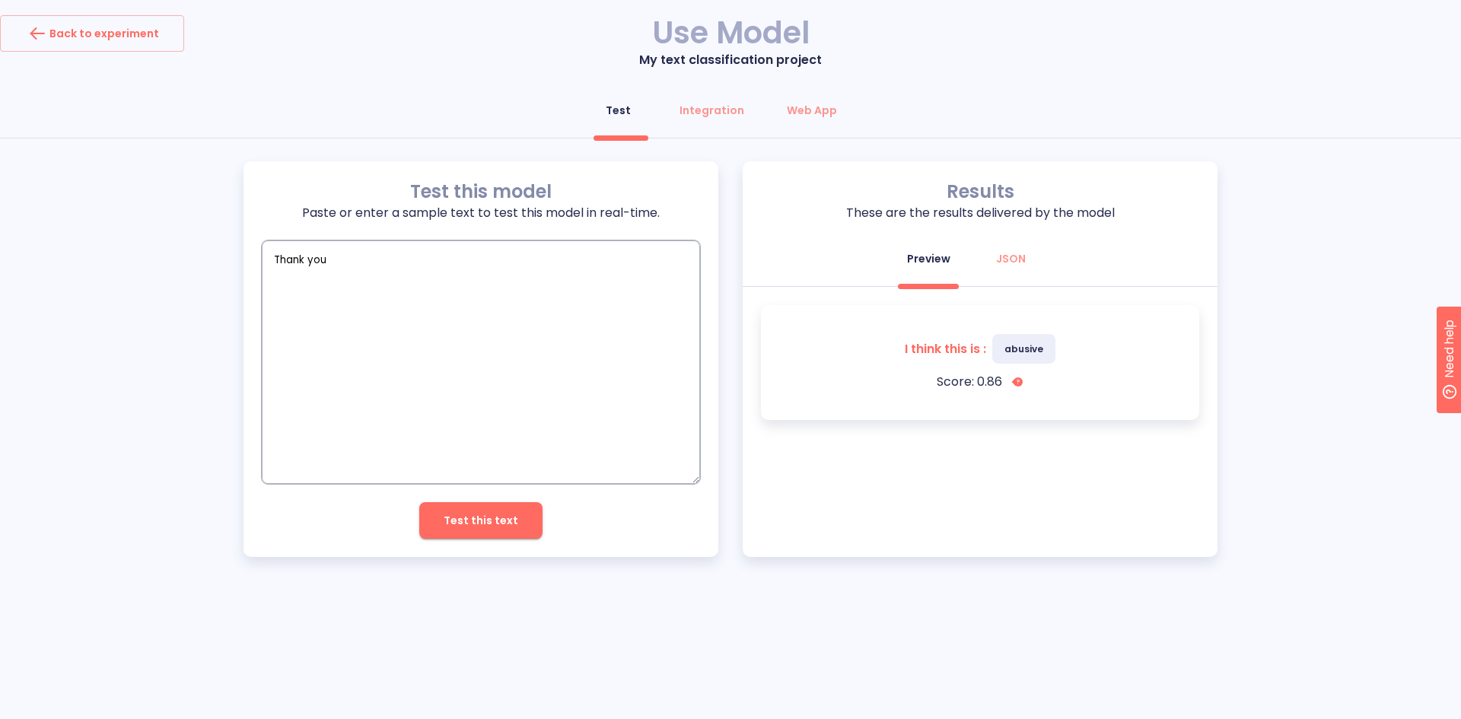
type textarea "Thank you"
type textarea "x"
type textarea "Thank you f"
type textarea "x"
type textarea "Thank you fo"
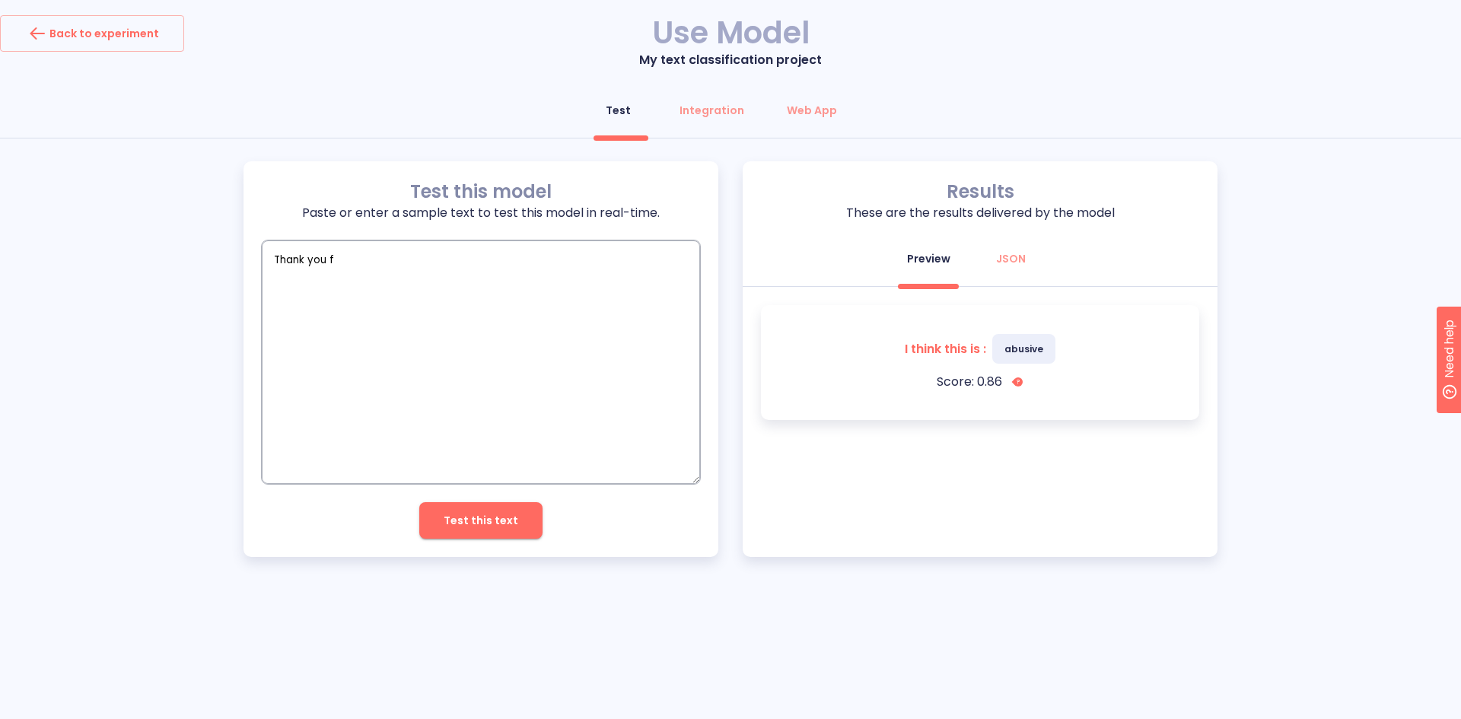
type textarea "x"
type textarea "Thank you for"
type textarea "x"
type textarea "Thank you for"
type textarea "x"
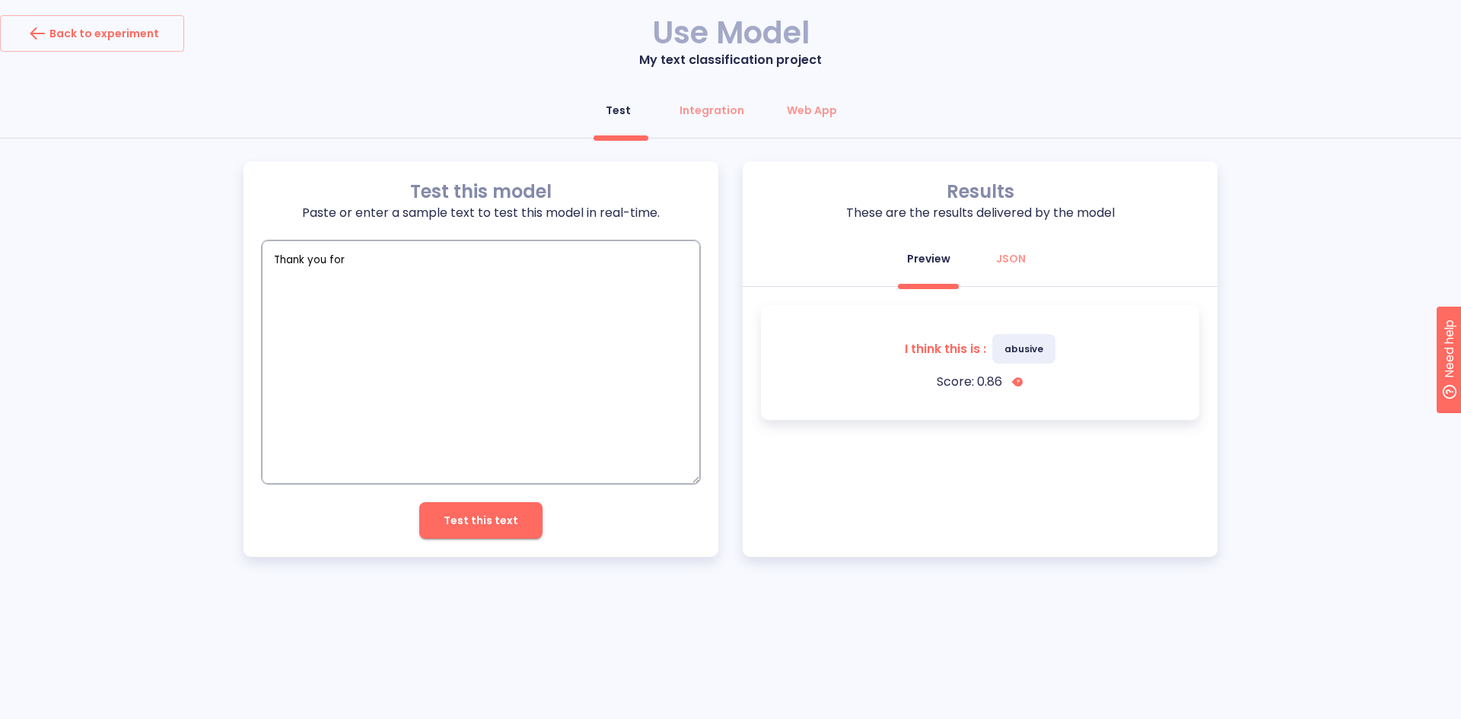
type textarea "Thank you for t"
type textarea "x"
type textarea "Thank you for th"
type textarea "x"
type textarea "Thank you for the"
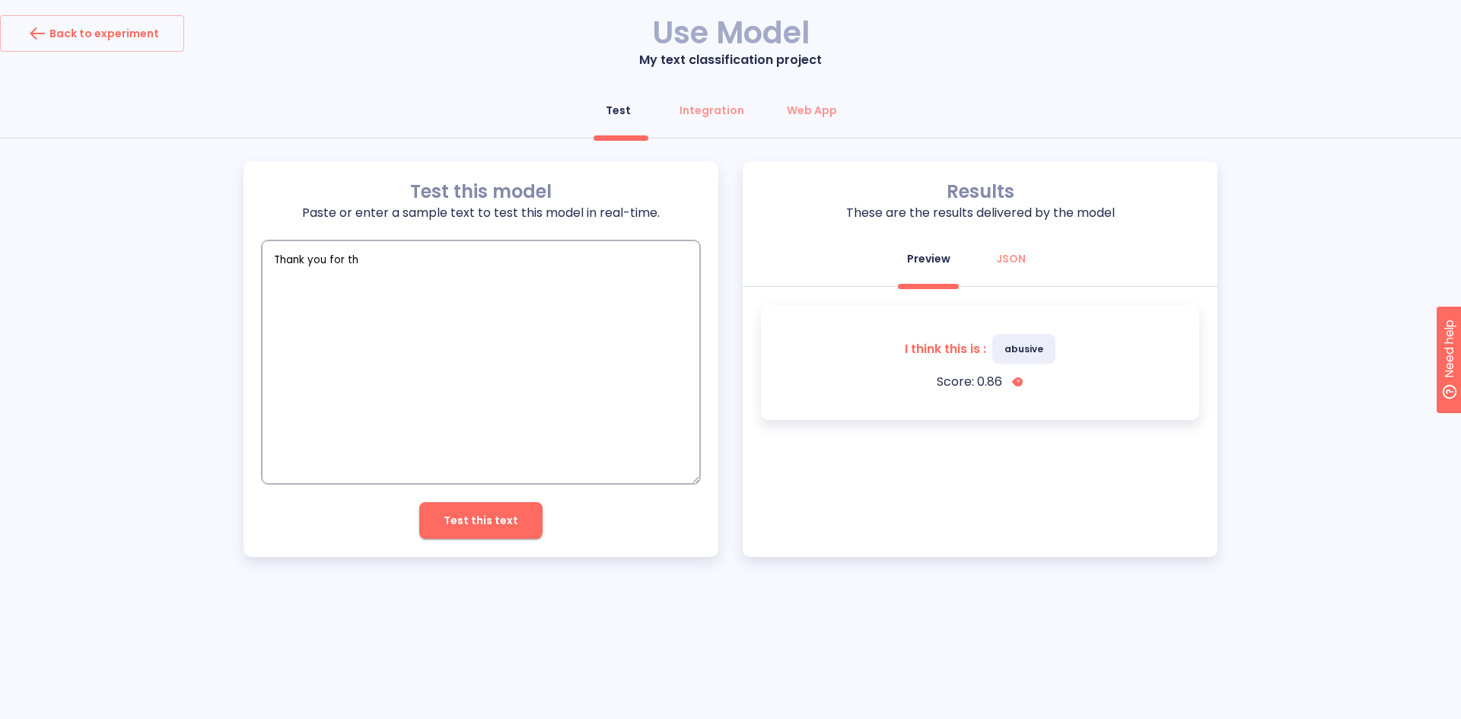
type textarea "x"
type textarea "Thank you for the"
type textarea "x"
type textarea "Thank you for the h"
type textarea "x"
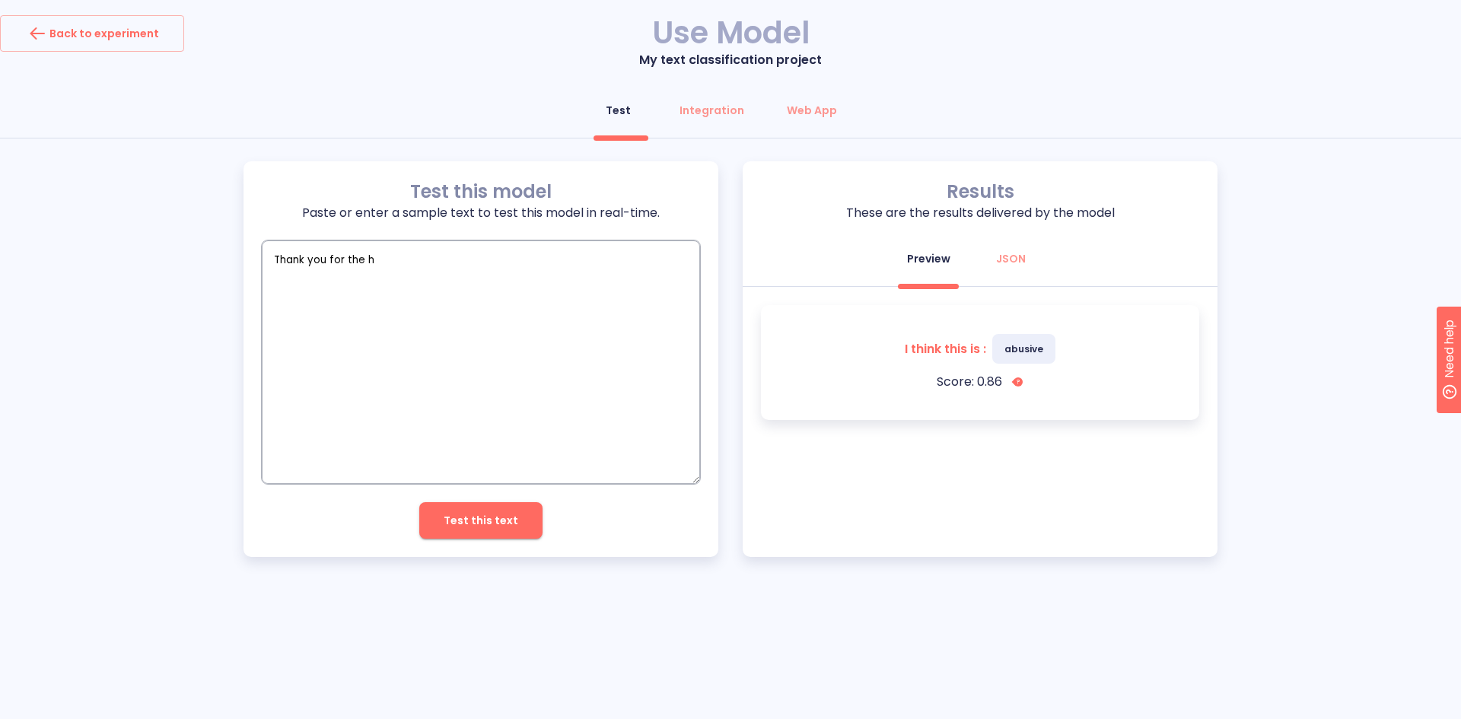
type textarea "Thank you for the he"
type textarea "x"
type textarea "Thank you for the hel"
type textarea "x"
type textarea "Thank you for the help"
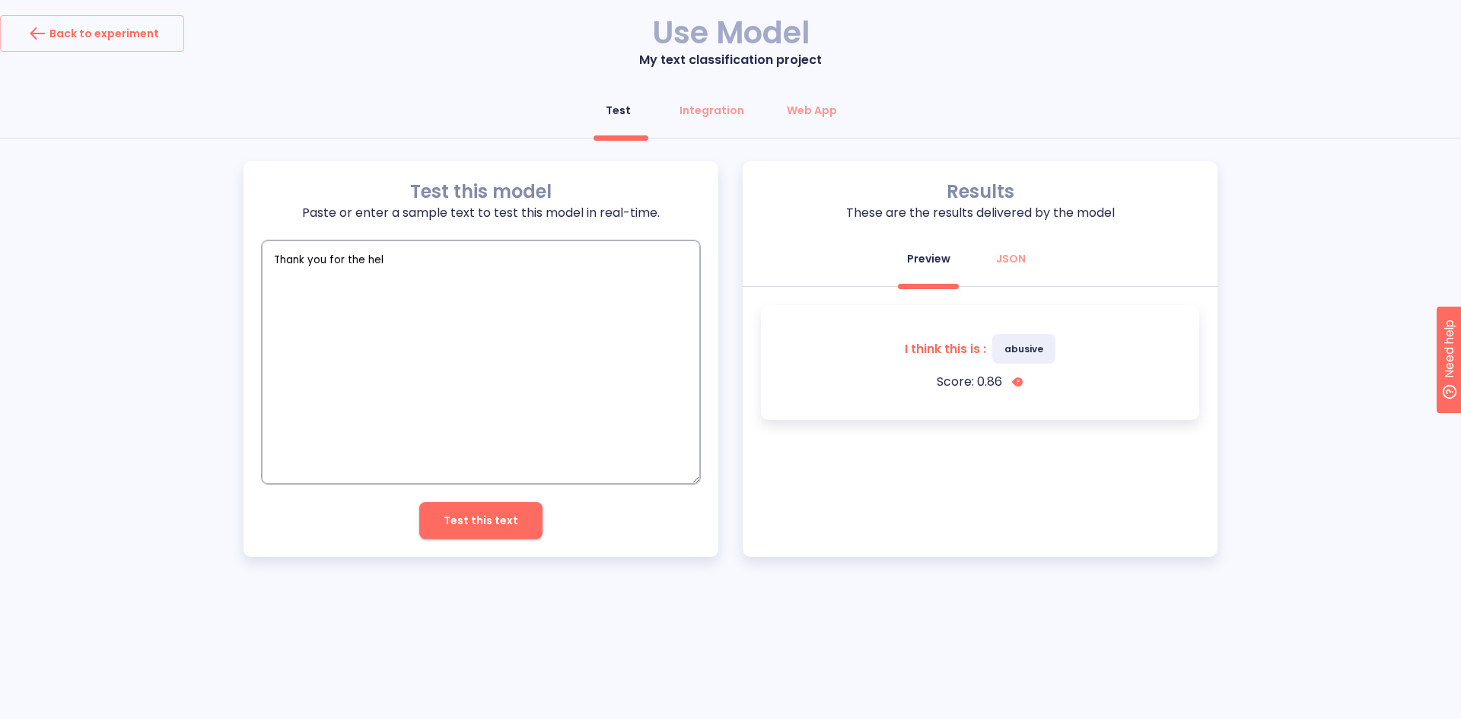
type textarea "x"
type textarea "Thank you for the help"
click at [478, 524] on span "Test this text" at bounding box center [481, 520] width 75 height 19
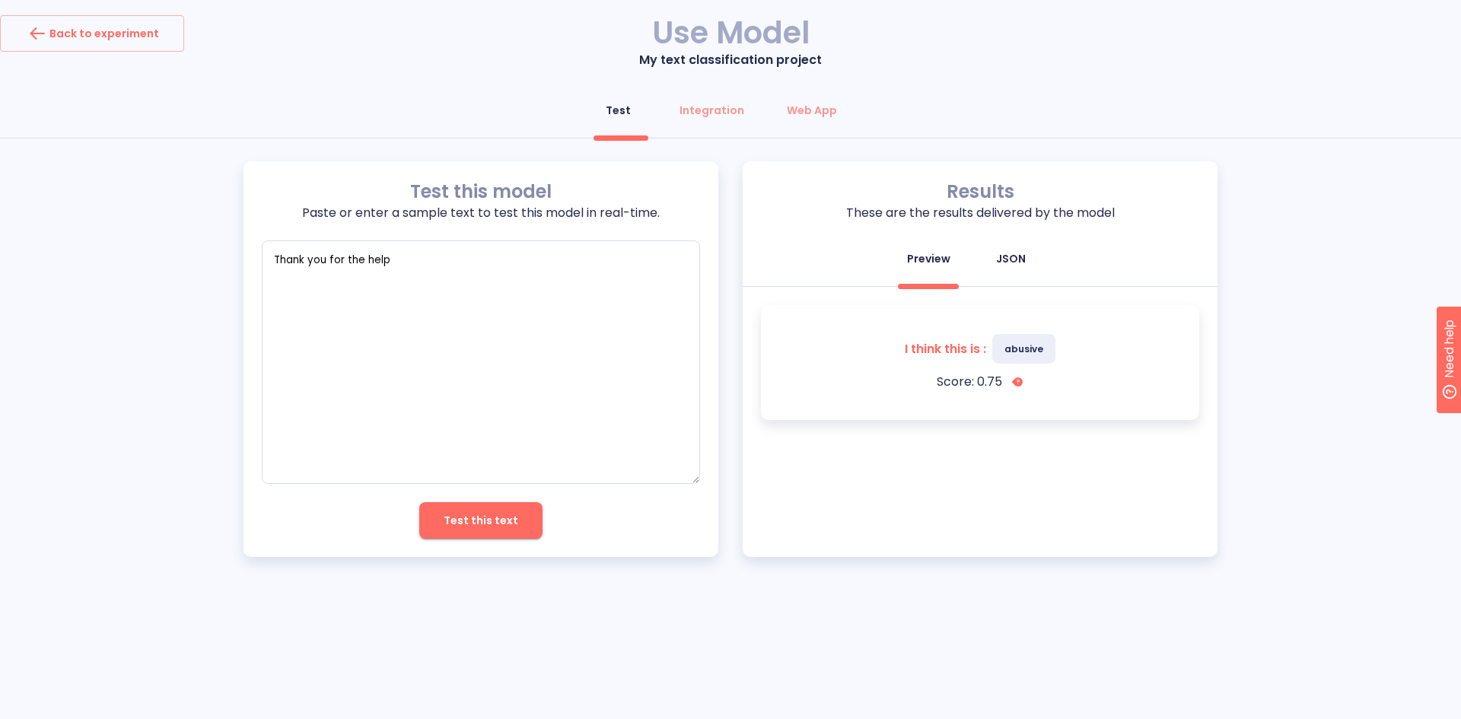
click at [1017, 259] on div "JSON" at bounding box center [1011, 258] width 30 height 15
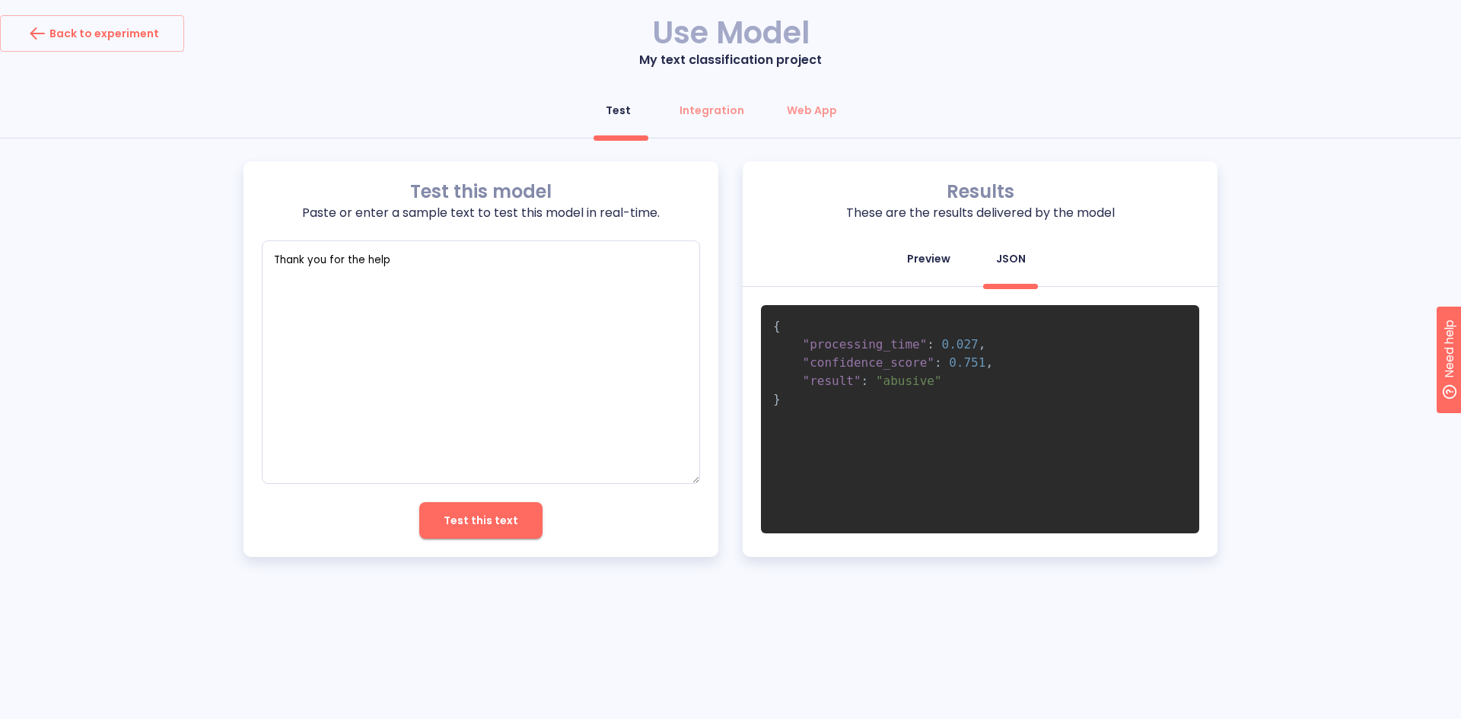
click at [939, 261] on div "Preview" at bounding box center [928, 258] width 43 height 15
type textarea "x"
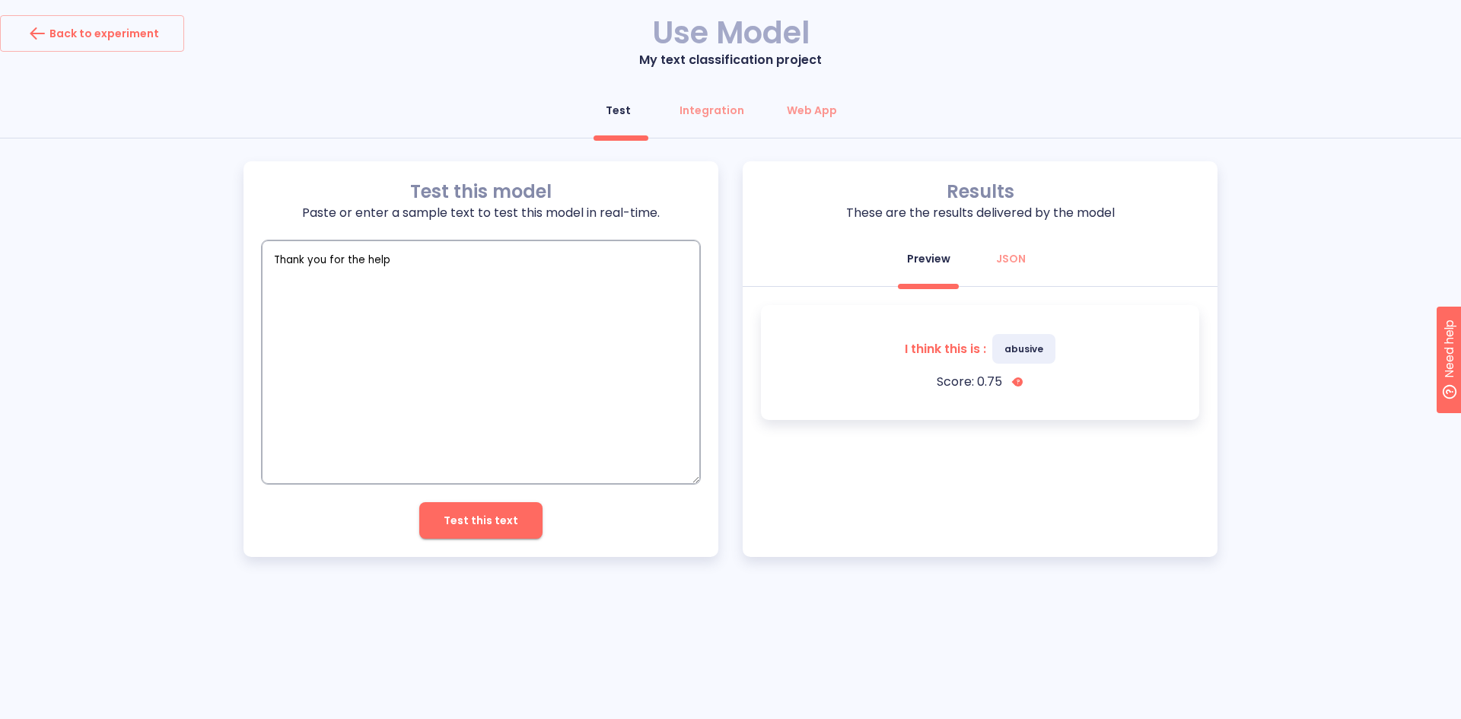
click at [380, 261] on textarea "Thank you for the help" at bounding box center [481, 361] width 438 height 243
type textarea "I"
type textarea "x"
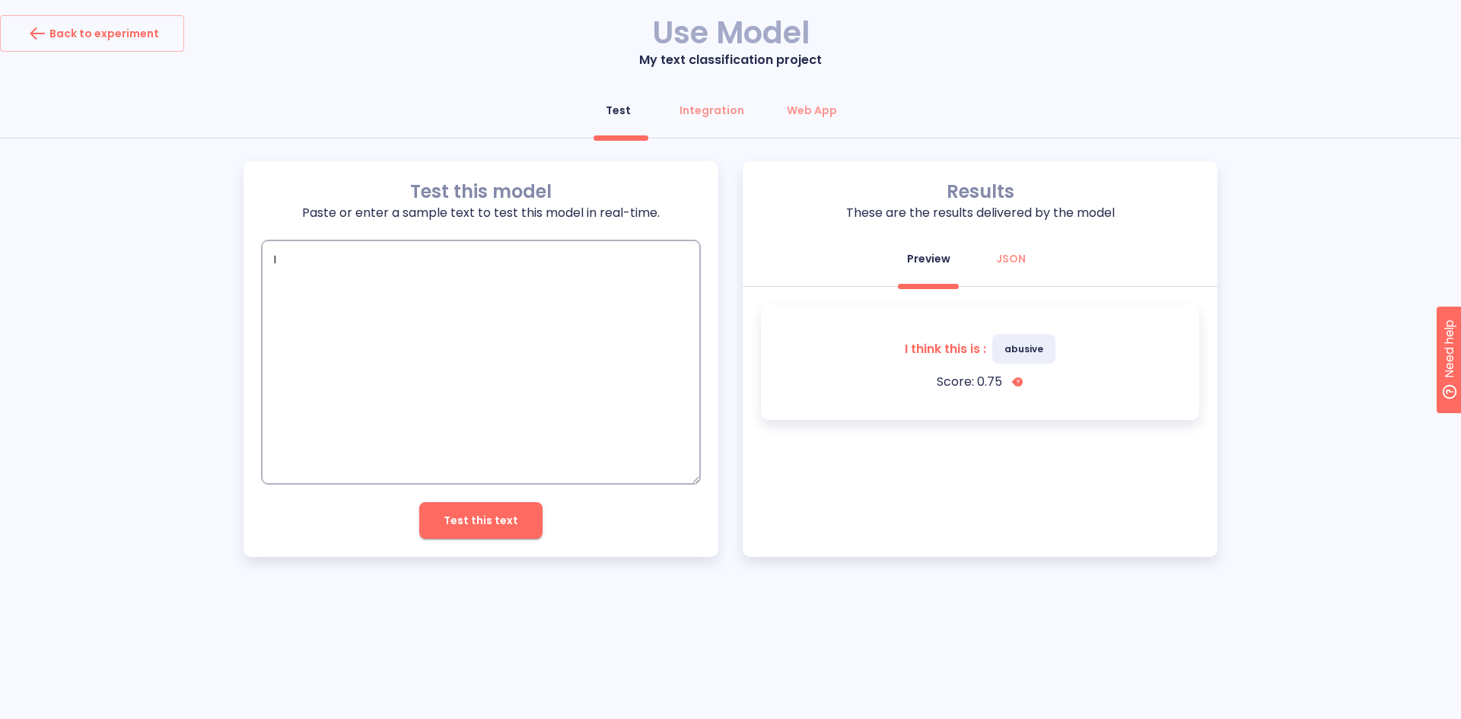
type textarea "x"
type textarea "i"
type textarea "x"
type textarea "i"
type textarea "x"
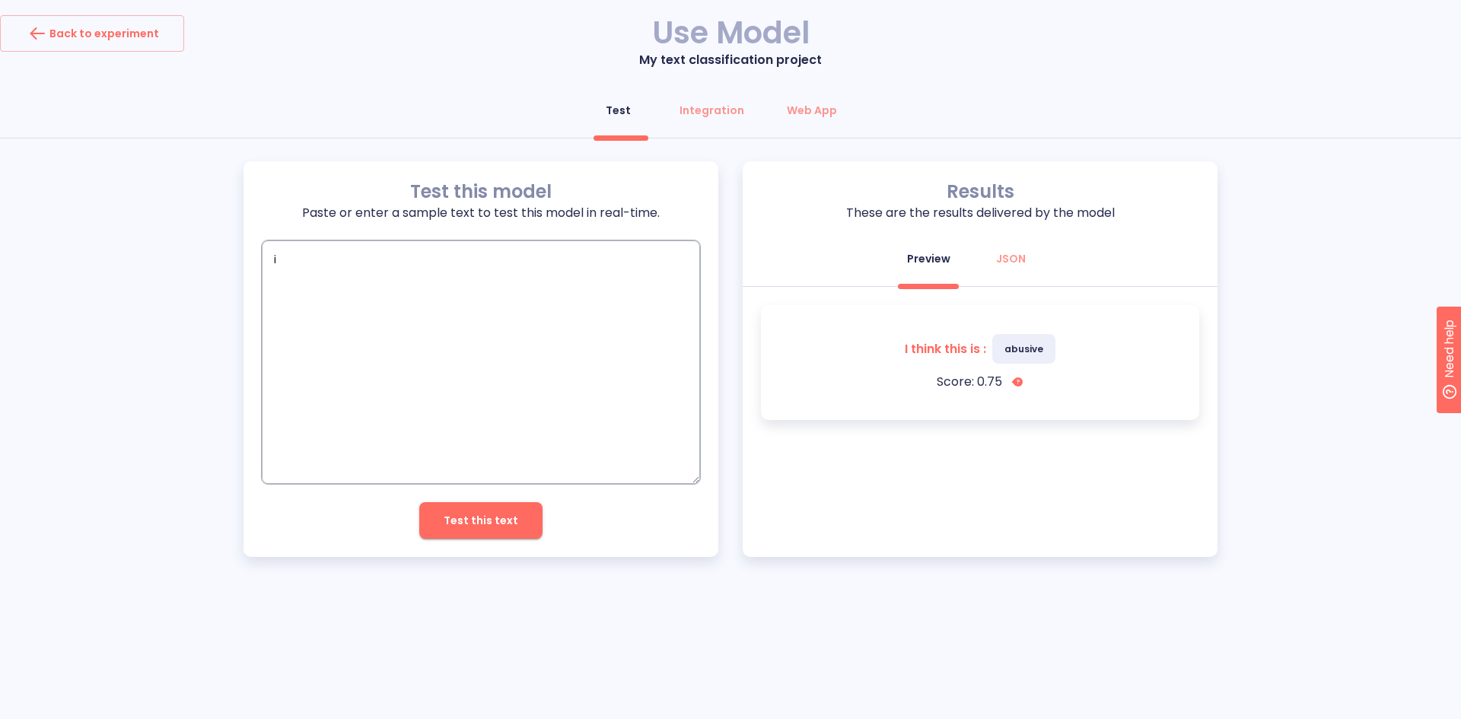
type textarea "i c"
type textarea "x"
type textarea "i ca"
type textarea "x"
click at [288, 257] on textarea "i ca" at bounding box center [481, 361] width 438 height 243
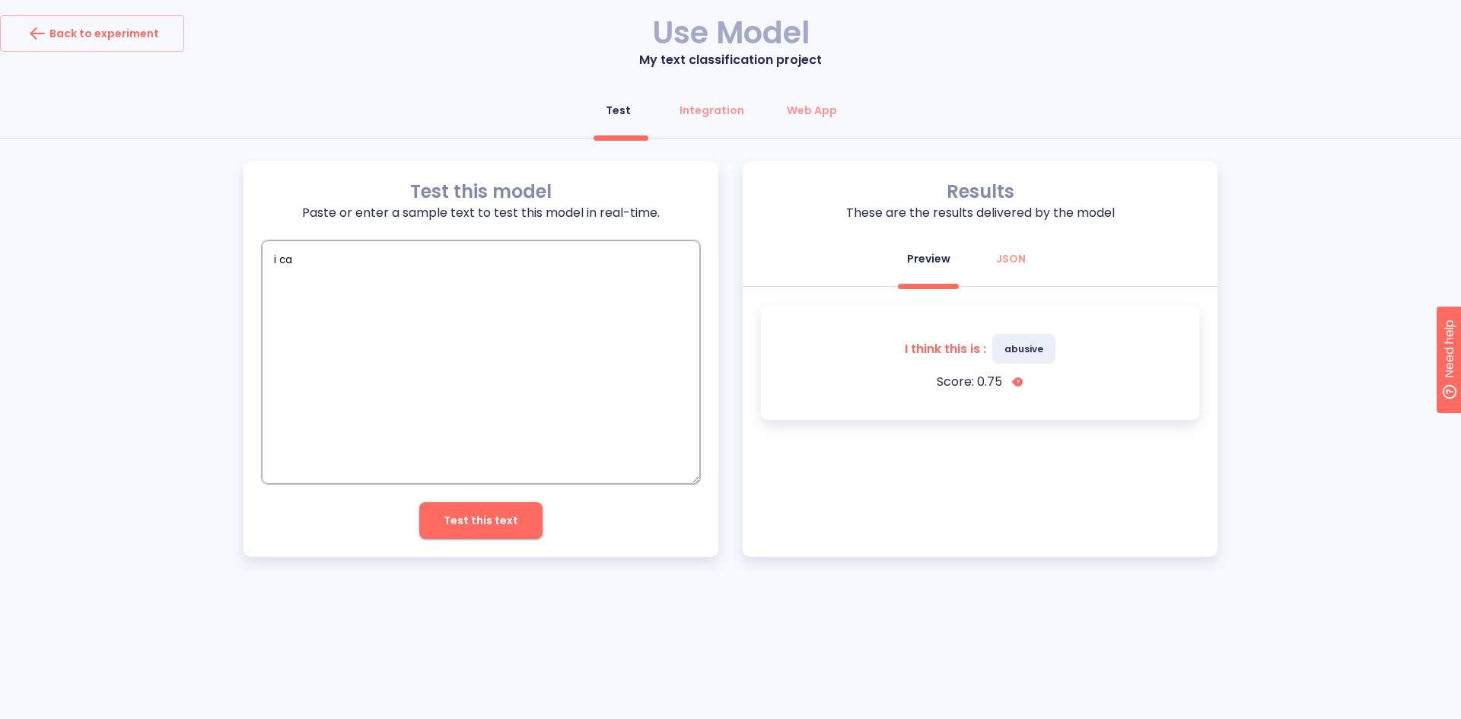
click at [288, 257] on textarea "i ca" at bounding box center [481, 361] width 438 height 243
paste textarea "Dear [PERSON_NAME]/[PERSON_NAME], I am unable to access my account through onli…"
type textarea "Dear [PERSON_NAME]/[PERSON_NAME], I am unable to access my account through onli…"
type textarea "x"
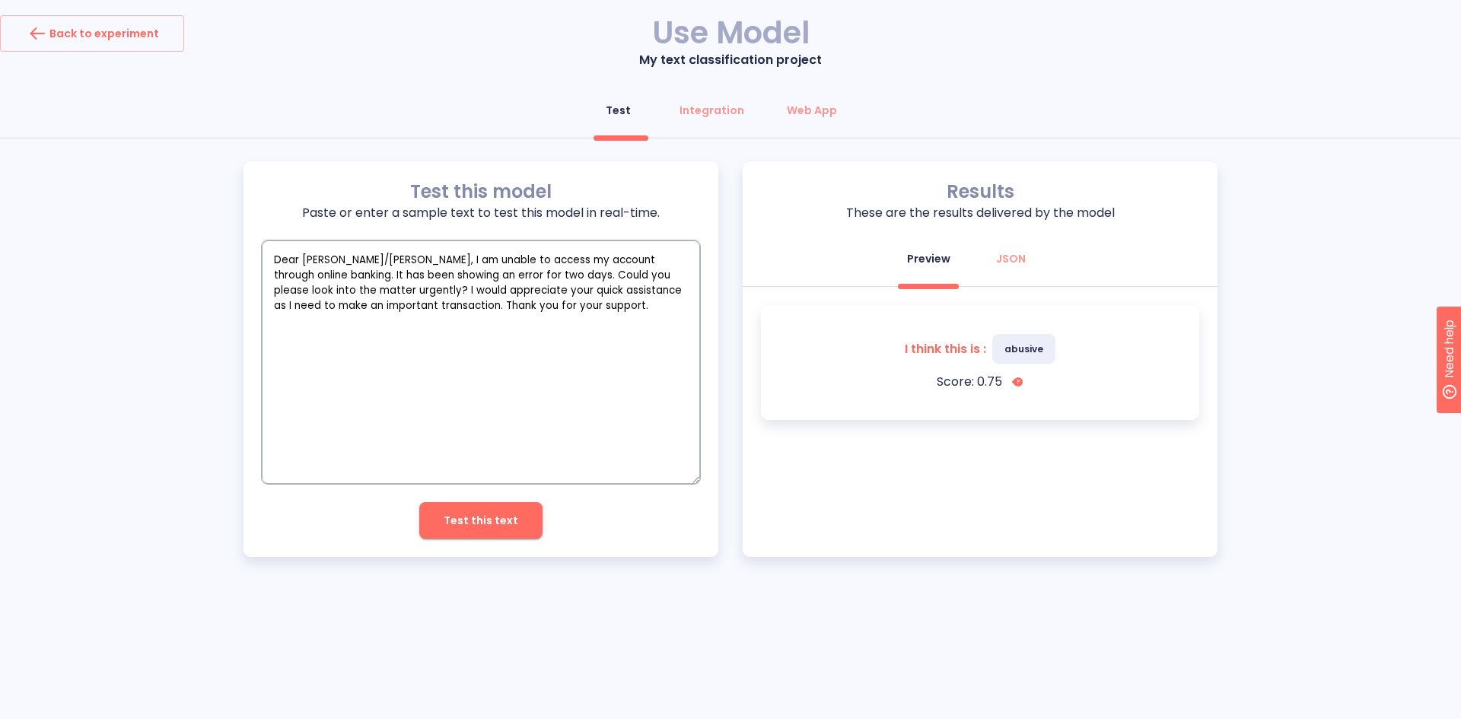
type textarea "Dear [PERSON_NAME]/[PERSON_NAME], I am unable to access my account through onli…"
click at [506, 520] on span "Test this text" at bounding box center [481, 520] width 75 height 19
type textarea "x"
drag, startPoint x: 480, startPoint y: 275, endPoint x: 528, endPoint y: 307, distance: 57.6
click at [528, 307] on textarea "Dear [PERSON_NAME]/[PERSON_NAME], I am unable to access my account through onli…" at bounding box center [481, 361] width 438 height 243
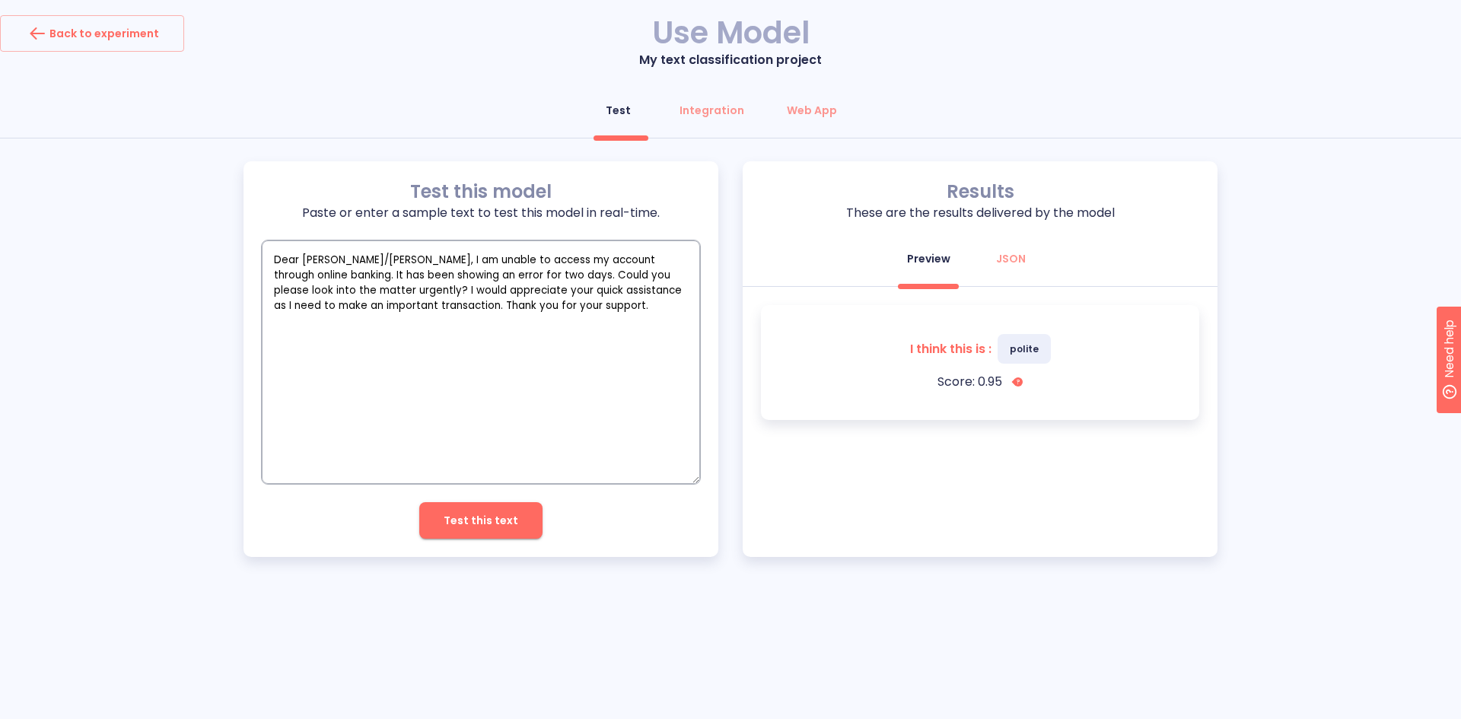
type textarea "Dear [PERSON_NAME]/[PERSON_NAME], I am unable to access my account through onli…"
type textarea "x"
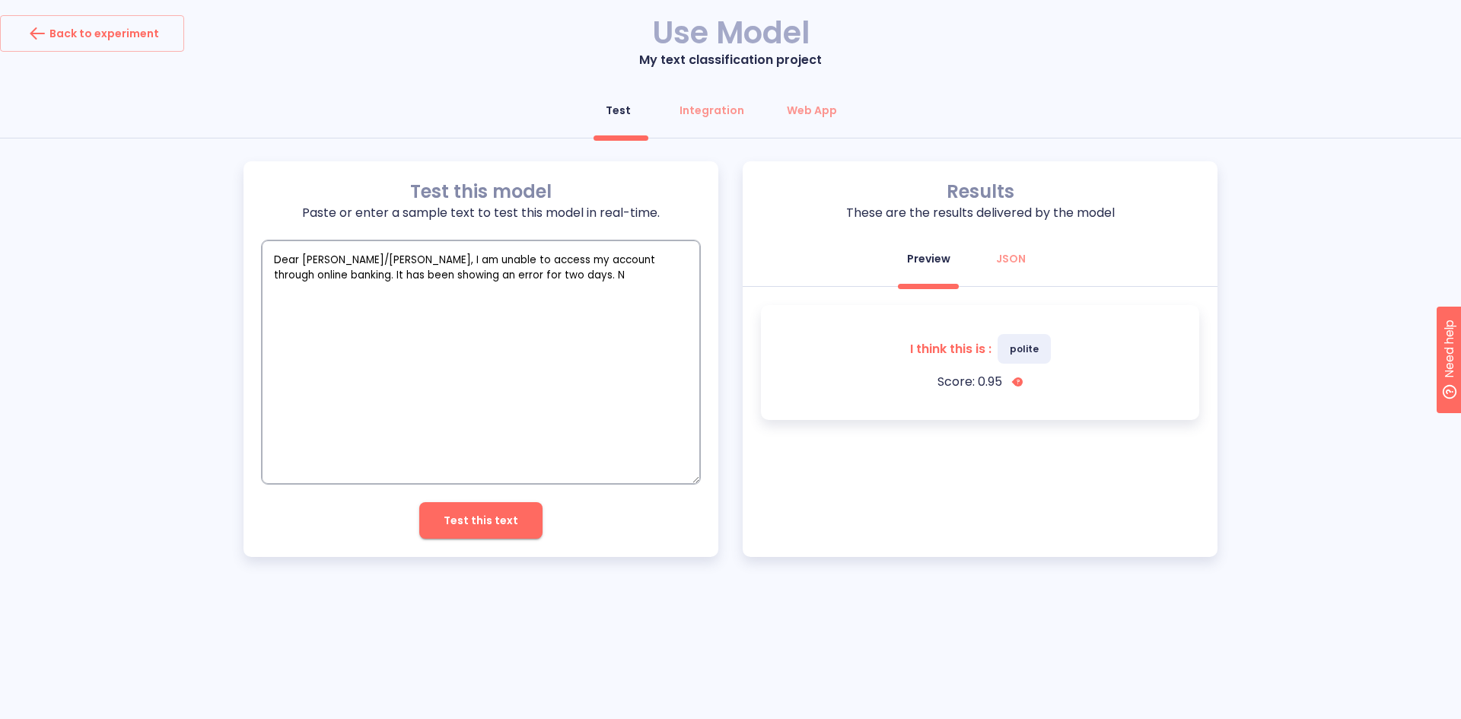
type textarea "Dear [PERSON_NAME]/[PERSON_NAME], I am unable to access my account through onli…"
type textarea "x"
type textarea "Dear [PERSON_NAME]/[PERSON_NAME], I am unable to access my account through onli…"
type textarea "x"
type textarea "Dear [PERSON_NAME]/[PERSON_NAME], I am unable to access my account through onli…"
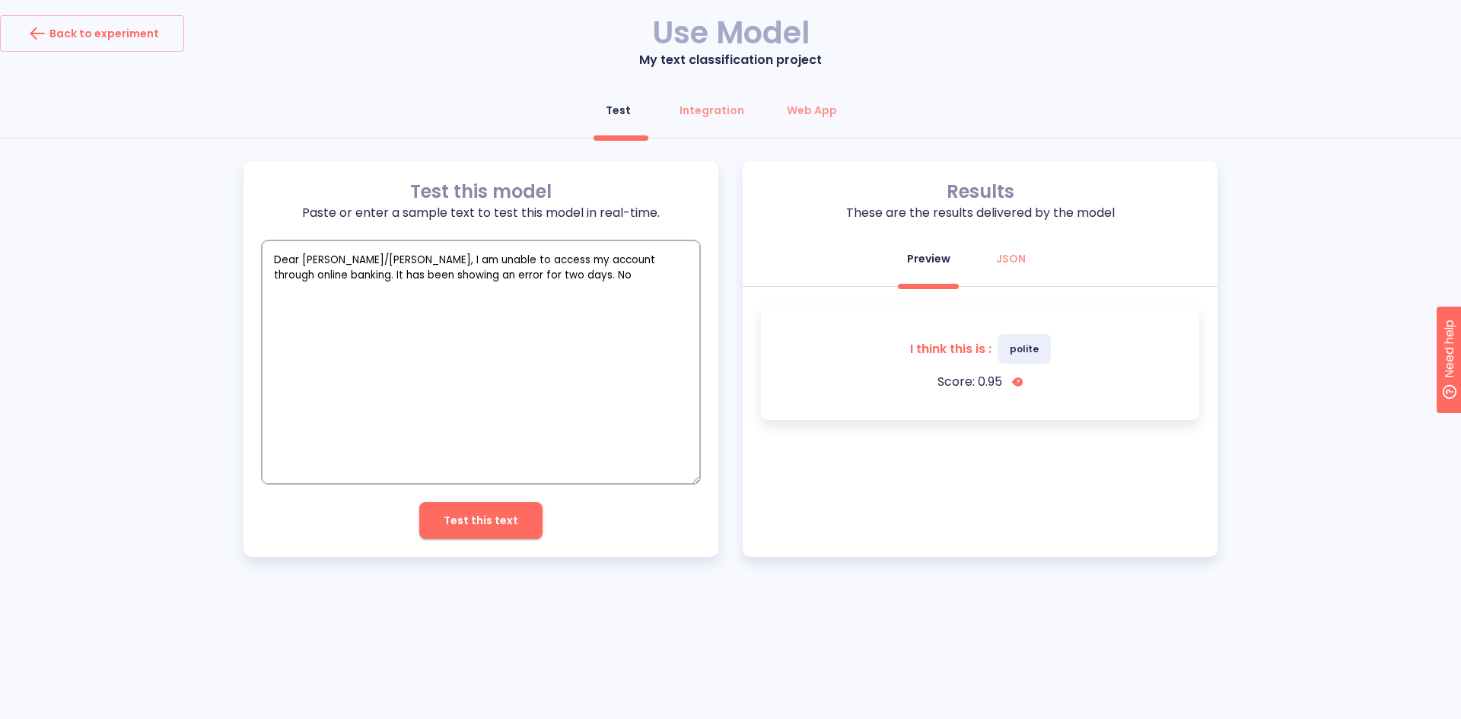
type textarea "x"
type textarea "Dear [PERSON_NAME]/[PERSON_NAME], I am unable to access my account through onli…"
type textarea "x"
type textarea "Dear [PERSON_NAME]/[PERSON_NAME], I am unable to access my account through onli…"
type textarea "x"
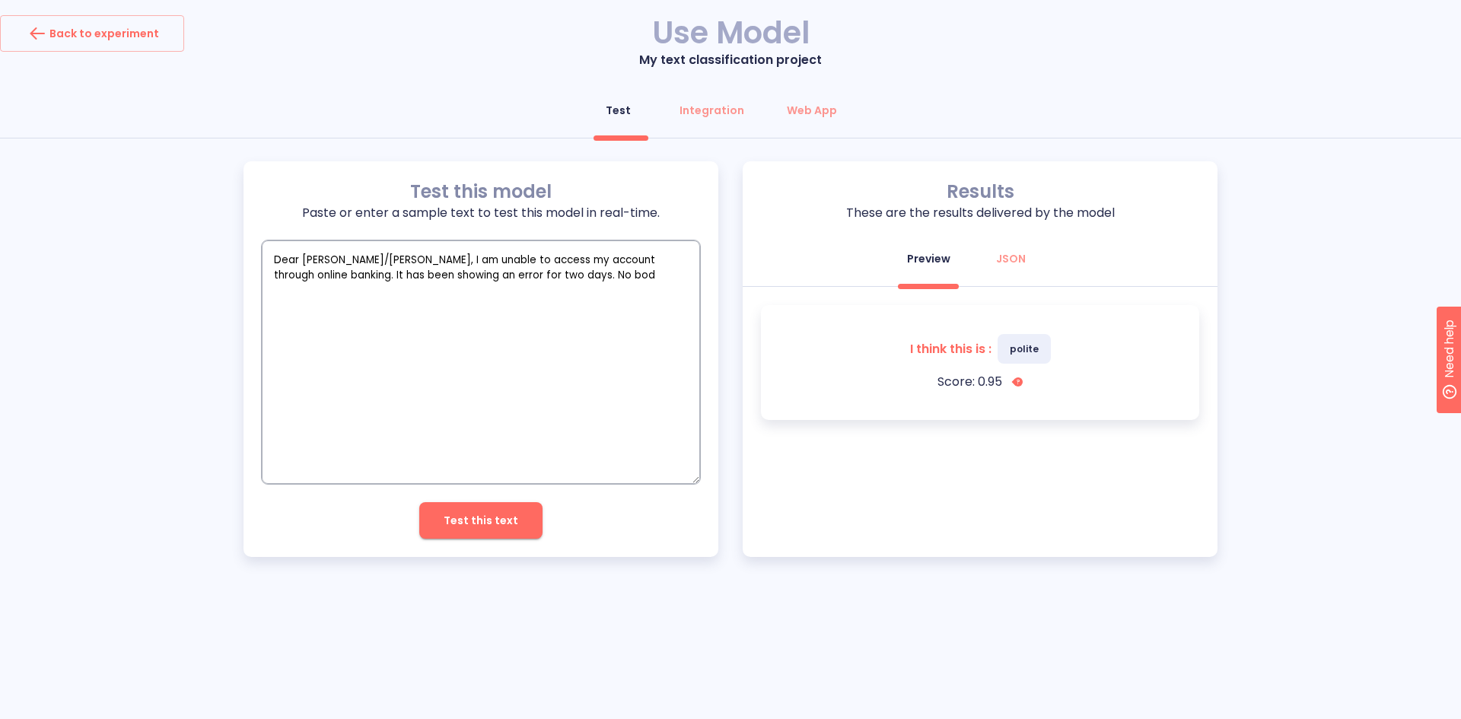
type textarea "Dear [PERSON_NAME]/[PERSON_NAME], I am unable to access my account through onli…"
type textarea "x"
type textarea "Dear [PERSON_NAME]/[PERSON_NAME], I am unable to access my account through onli…"
type textarea "x"
type textarea "Dear [PERSON_NAME]/[PERSON_NAME], I am unable to access my account through onli…"
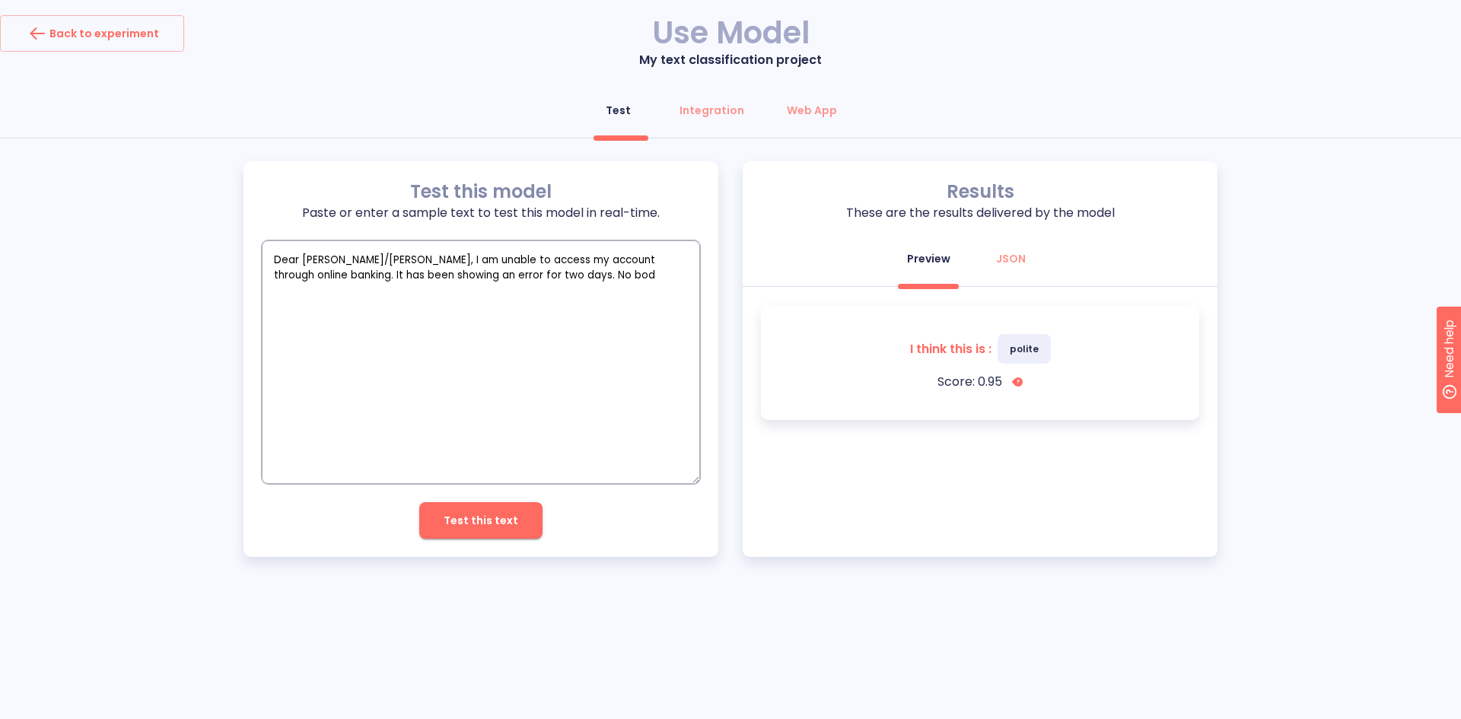
type textarea "x"
type textarea "Dear [PERSON_NAME]/[PERSON_NAME], I am unable to access my account through onli…"
type textarea "x"
type textarea "Dear [PERSON_NAME]/[PERSON_NAME], I am unable to access my account through onli…"
type textarea "x"
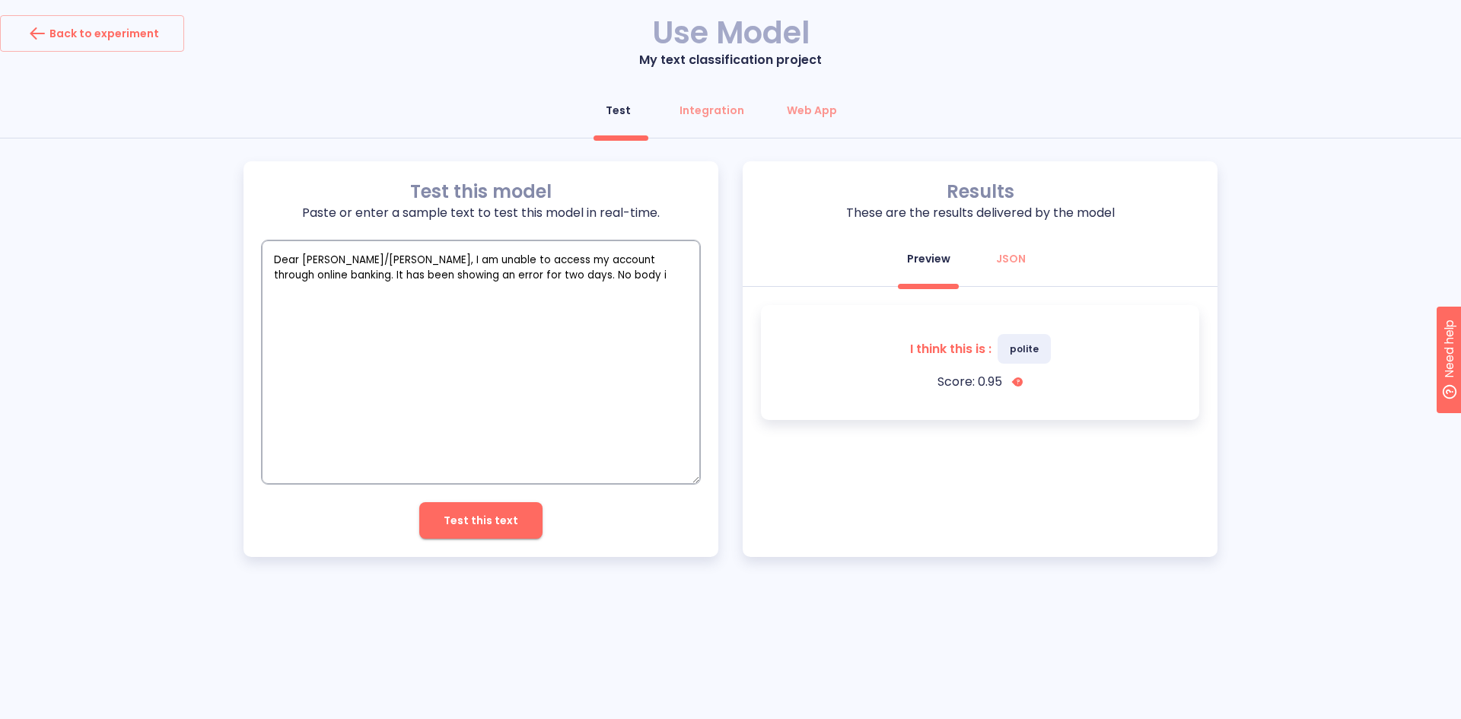
type textarea "Dear [PERSON_NAME]/[PERSON_NAME], I am unable to access my account through onli…"
type textarea "x"
type textarea "Dear [PERSON_NAME]/[PERSON_NAME], I am unable to access my account through onli…"
type textarea "x"
type textarea "Dear [PERSON_NAME]/[PERSON_NAME], I am unable to access my account through onli…"
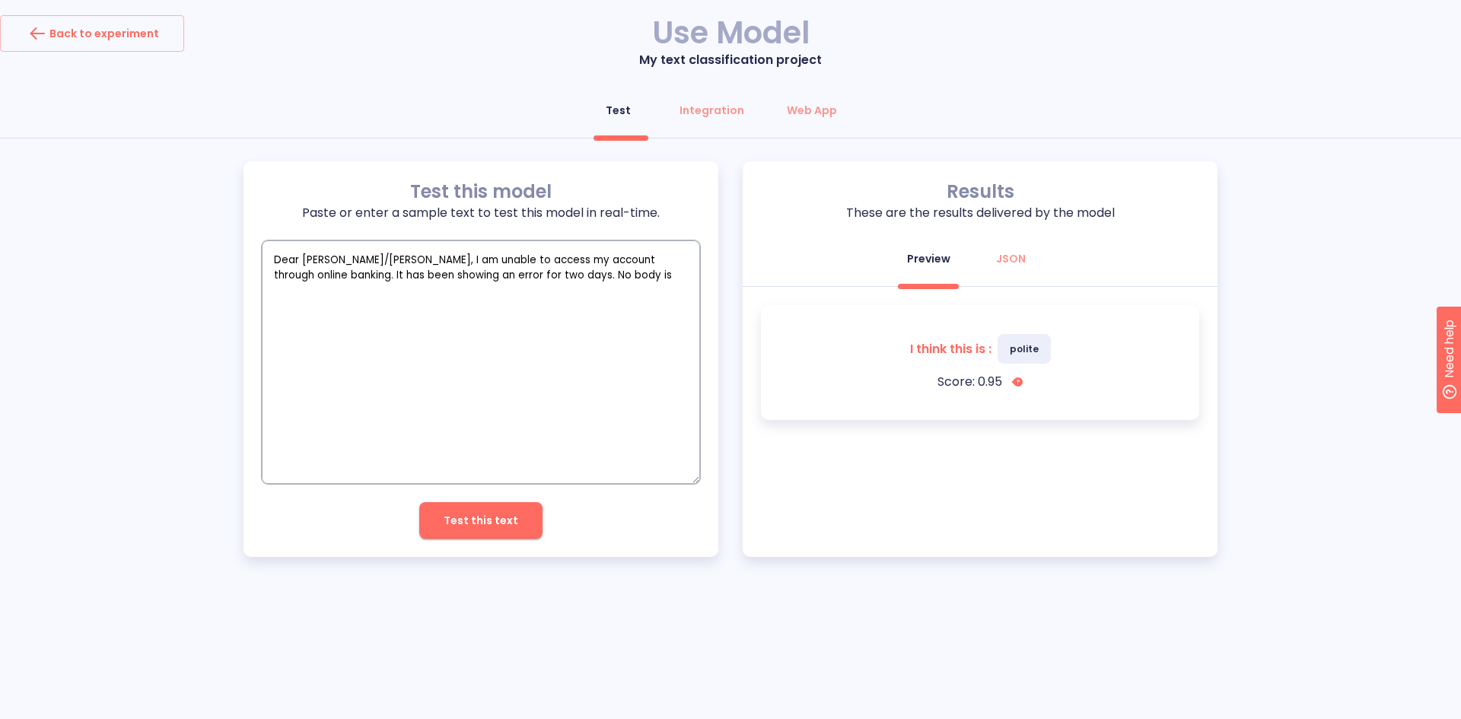
type textarea "x"
type textarea "Dear [PERSON_NAME]/[PERSON_NAME], I am unable to access my account through onli…"
type textarea "x"
type textarea "Dear [PERSON_NAME]/[PERSON_NAME], I am unable to access my account through onli…"
type textarea "x"
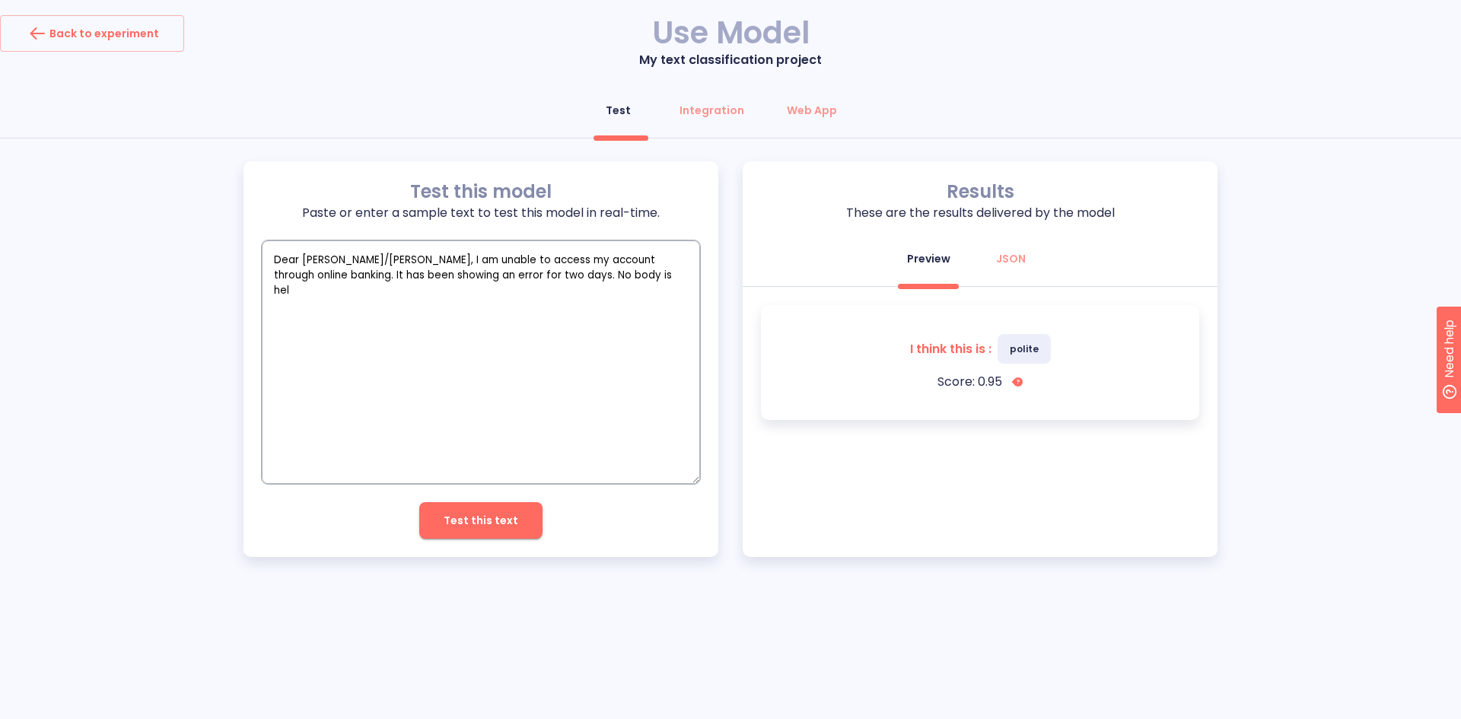
type textarea "Dear [PERSON_NAME]/[PERSON_NAME], I am unable to access my account through onli…"
type textarea "x"
type textarea "Dear [PERSON_NAME]/[PERSON_NAME], I am unable to access my account through onli…"
type textarea "x"
type textarea "Dear [PERSON_NAME]/[PERSON_NAME], I am unable to access my account through onli…"
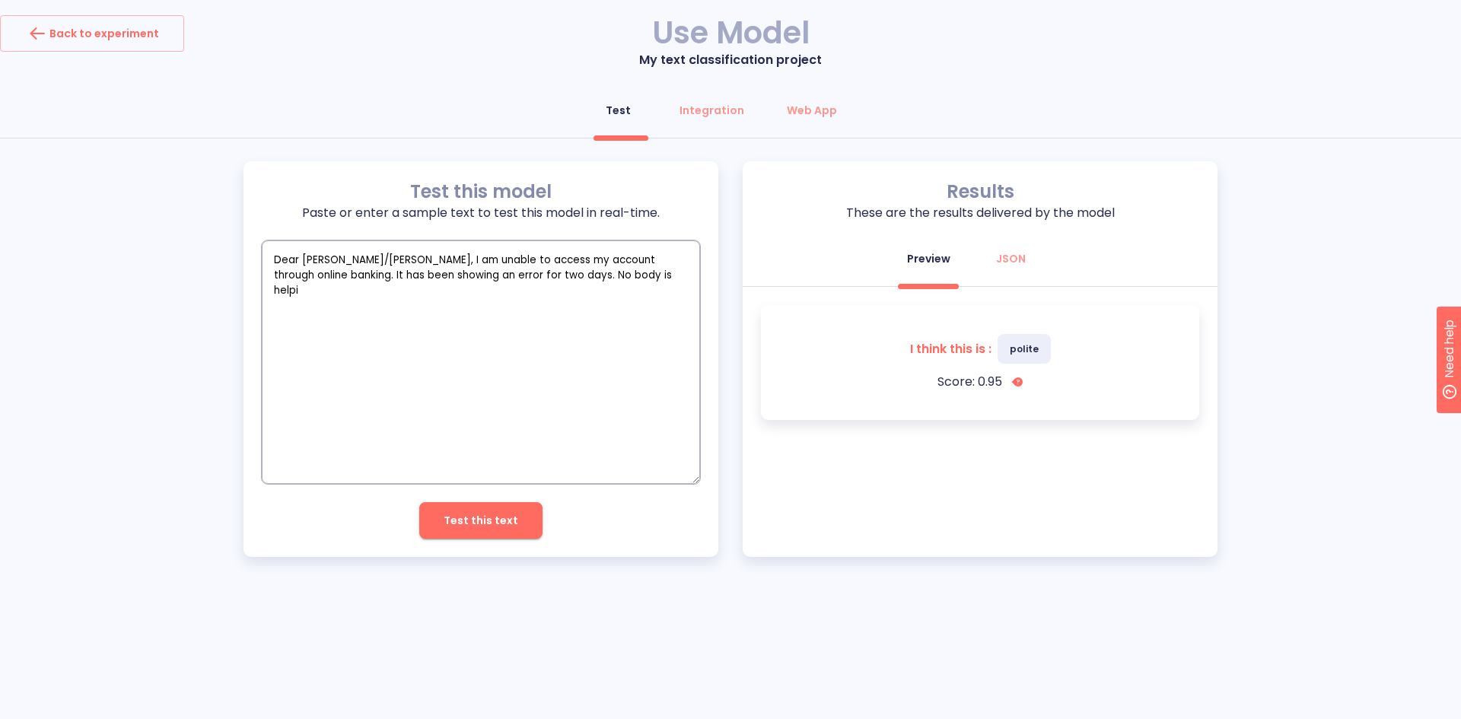
type textarea "x"
type textarea "Dear [PERSON_NAME]/[PERSON_NAME], I am unable to access my account through onli…"
type textarea "x"
type textarea "Dear [PERSON_NAME]/[PERSON_NAME], I am unable to access my account through onli…"
type textarea "x"
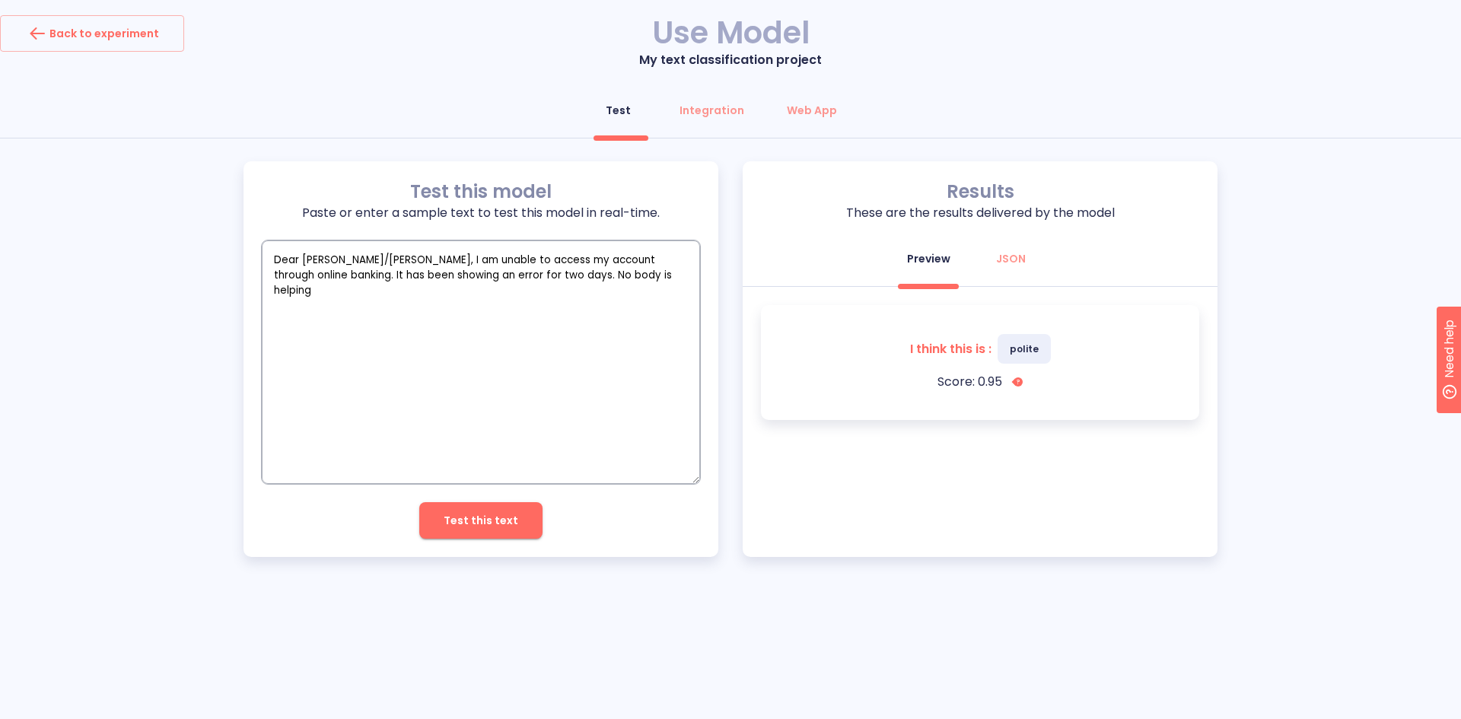
type textarea "Dear [PERSON_NAME]/[PERSON_NAME], I am unable to access my account through onli…"
type textarea "x"
type textarea "Dear [PERSON_NAME]/[PERSON_NAME], I am unable to access my account through onli…"
click at [511, 513] on span "Test this text" at bounding box center [481, 520] width 75 height 19
drag, startPoint x: 272, startPoint y: 261, endPoint x: 678, endPoint y: 308, distance: 408.3
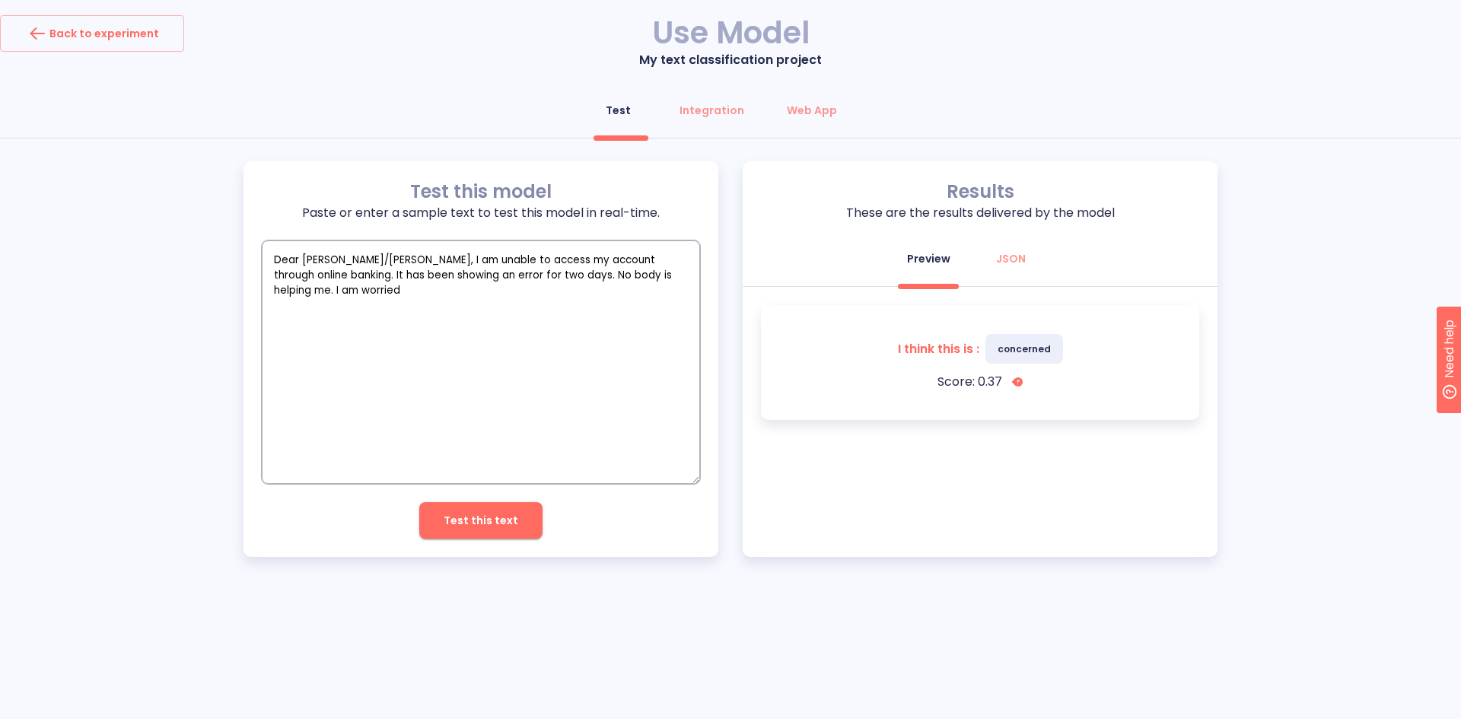
click at [678, 308] on textarea "Dear [PERSON_NAME]/[PERSON_NAME], I am unable to access my account through onli…" at bounding box center [481, 361] width 438 height 243
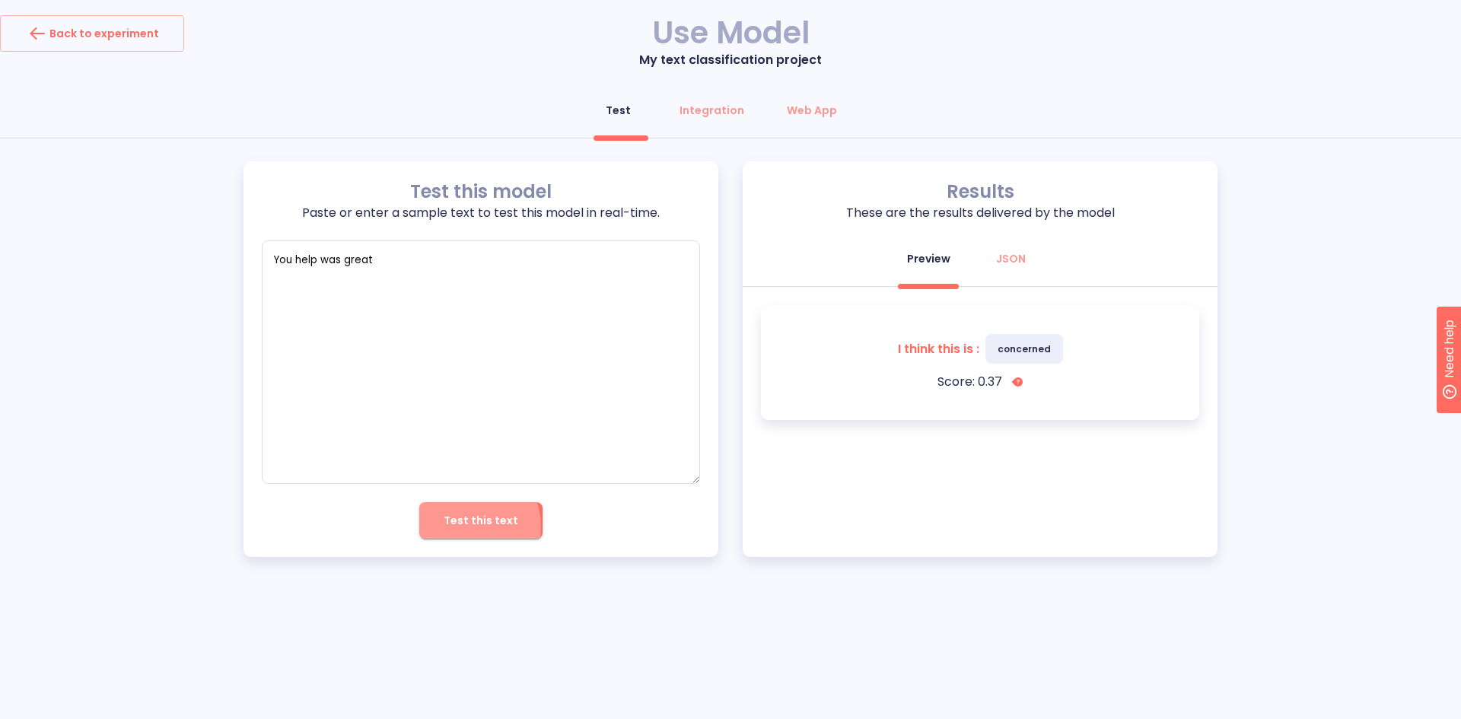
click at [466, 526] on span "Test this text" at bounding box center [481, 520] width 75 height 19
click at [309, 261] on textarea "You help was great" at bounding box center [481, 361] width 438 height 243
paste textarea "This is frustrating. I have been trying to log into my account for two days and…"
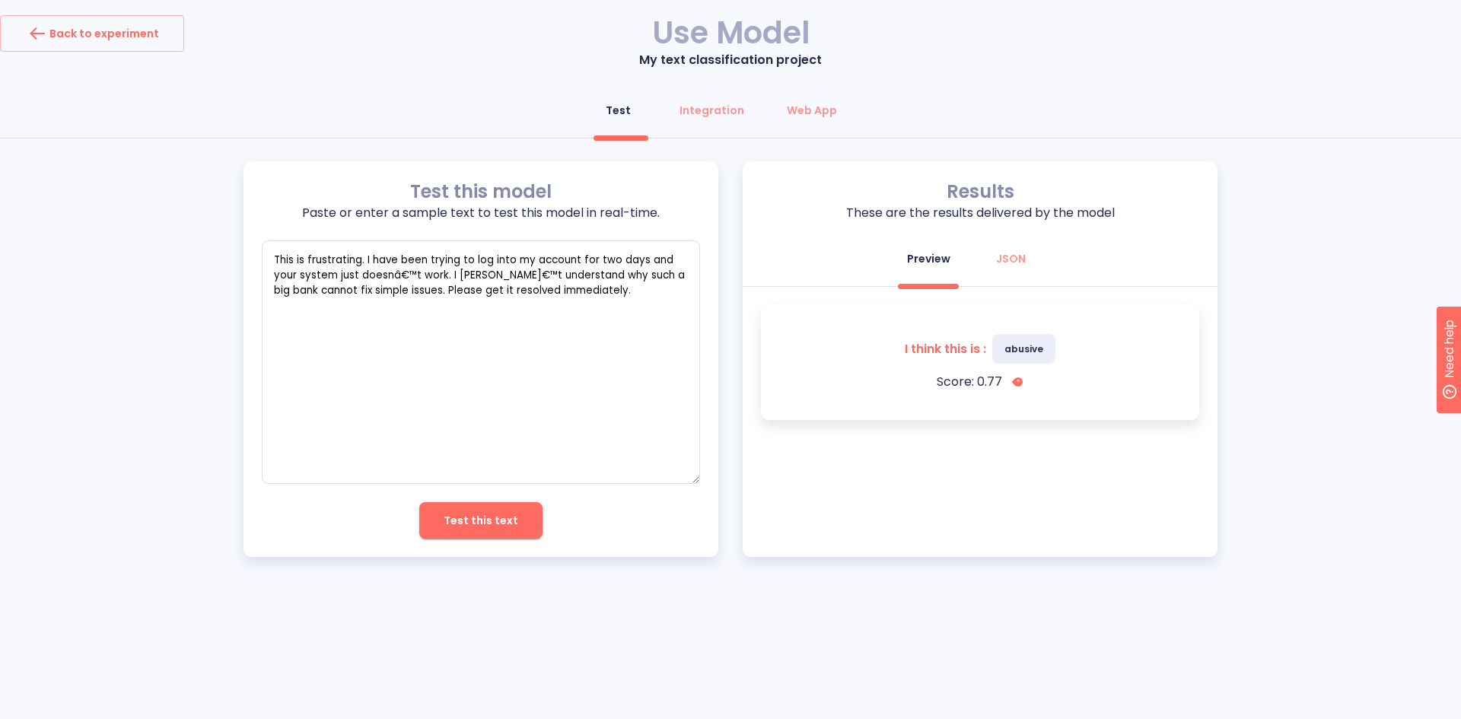
click at [476, 523] on span "Test this text" at bounding box center [481, 520] width 75 height 19
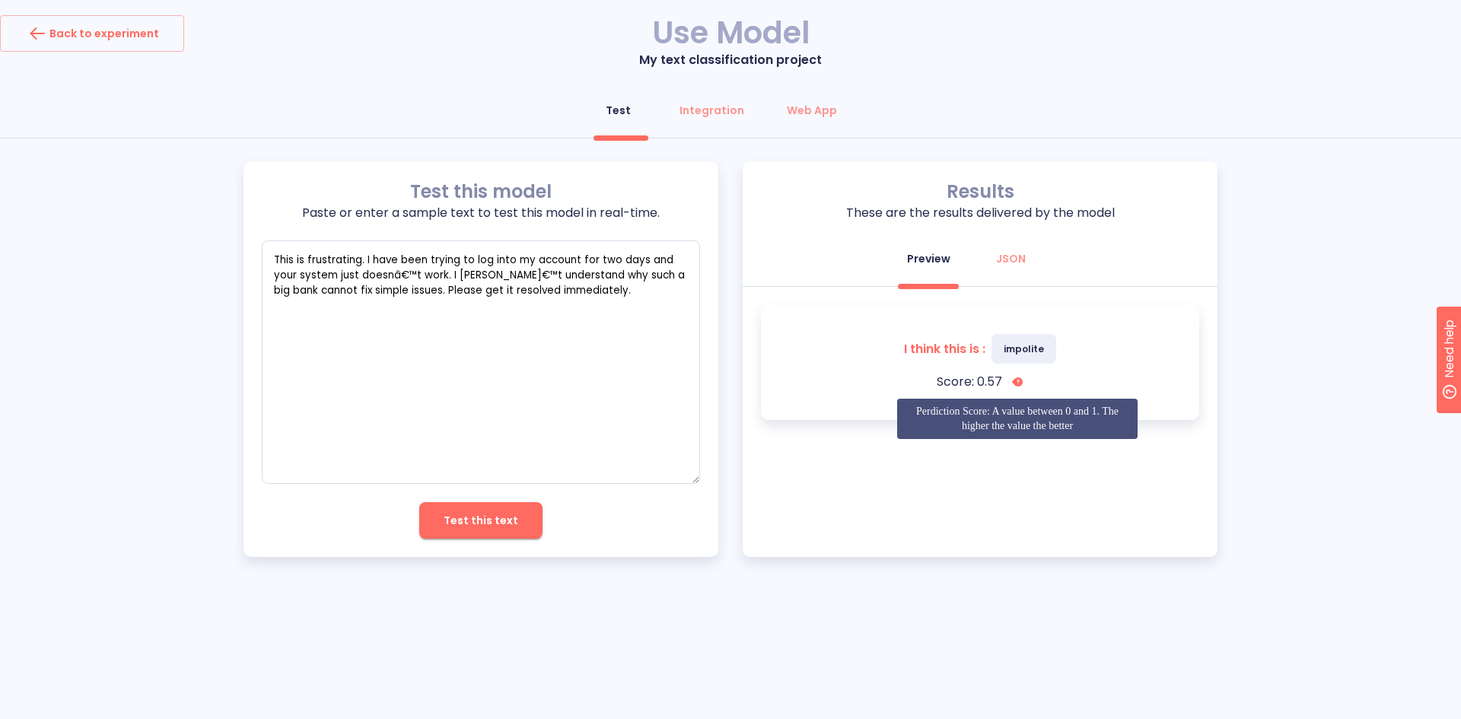
click at [1016, 383] on tspan "?" at bounding box center [1017, 382] width 3 height 8
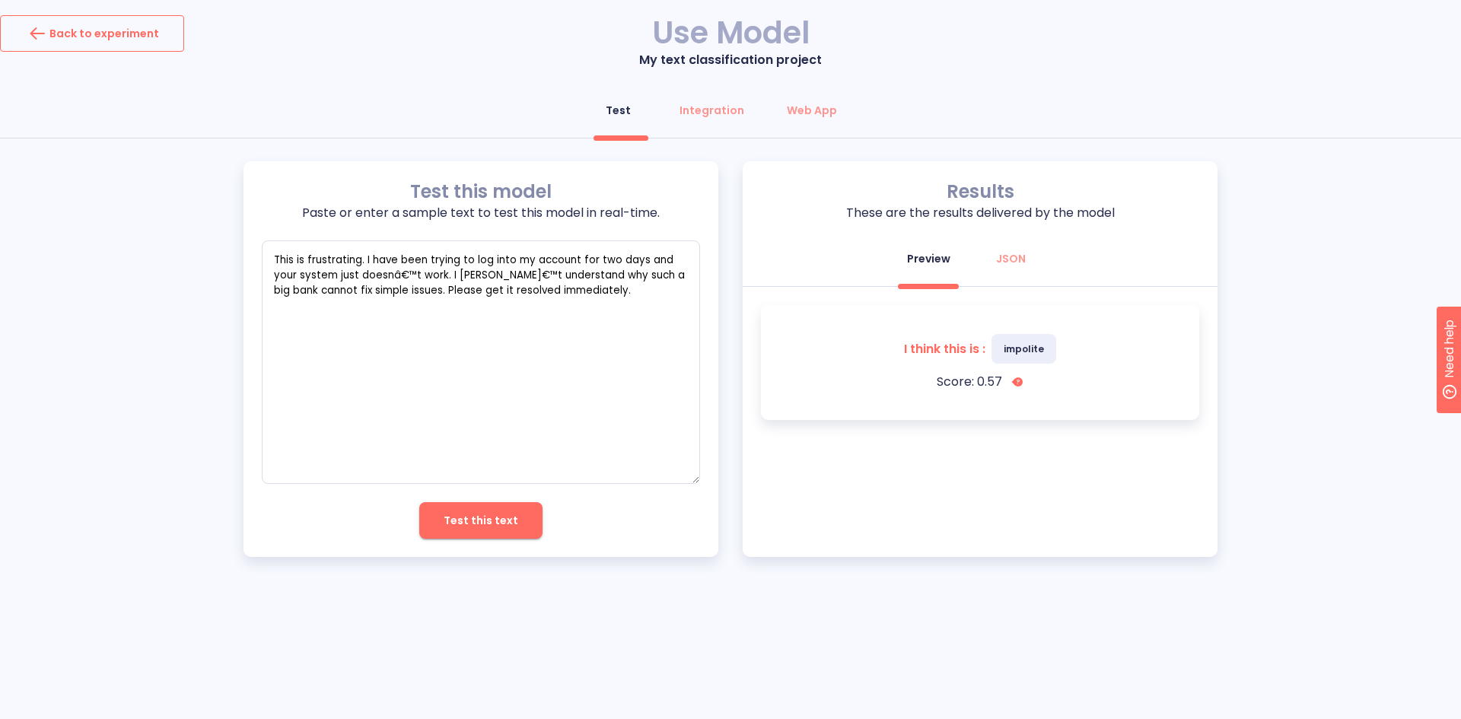
click at [55, 37] on div "Back to experiment" at bounding box center [92, 33] width 134 height 24
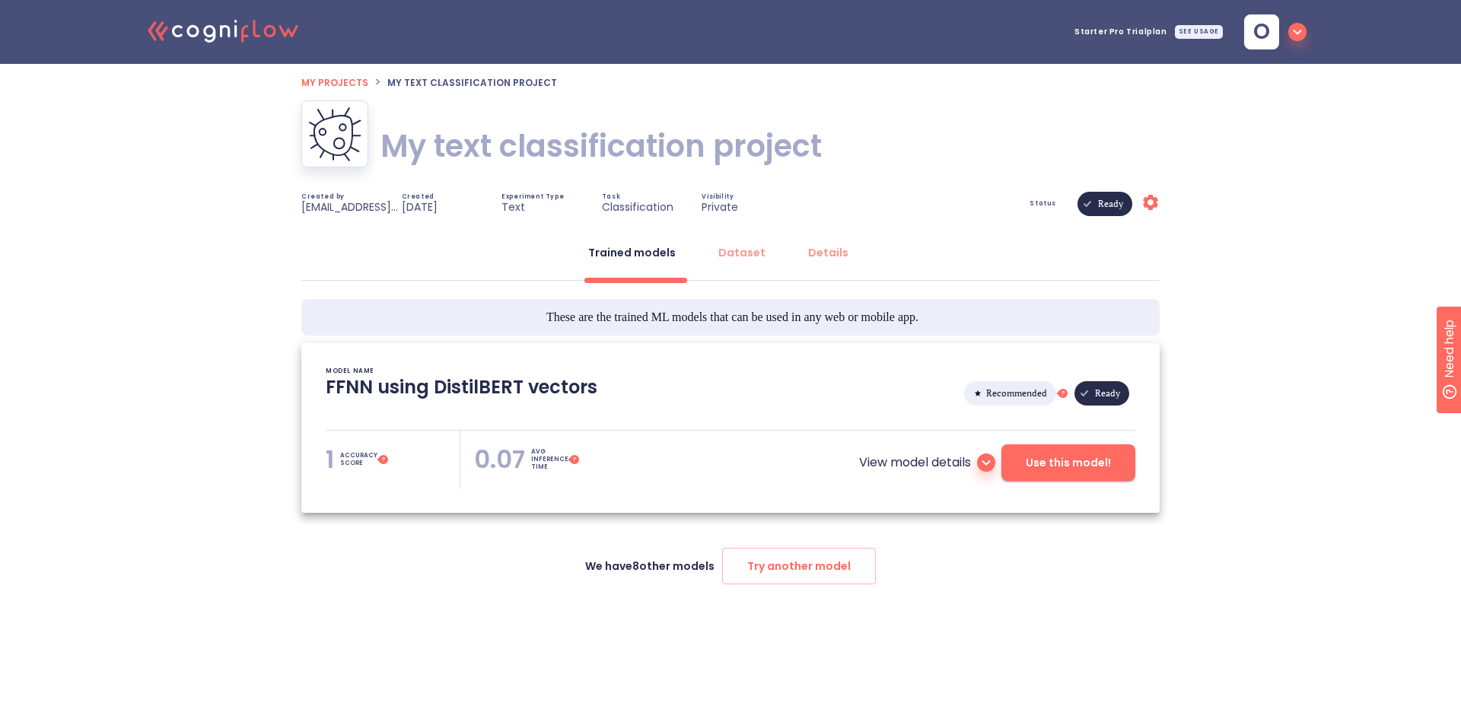
click at [985, 465] on icon at bounding box center [986, 462] width 18 height 18
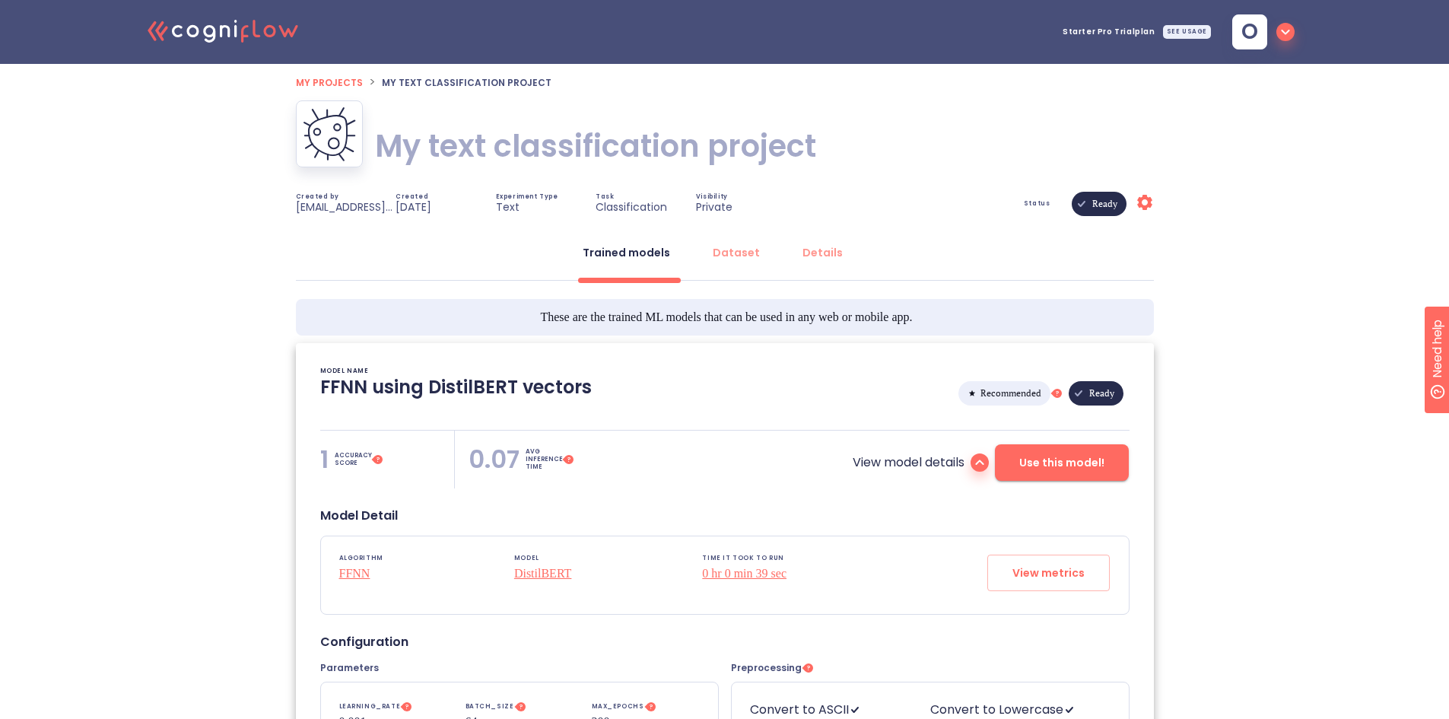
click at [268, 30] on icon ".cls-1{fill:#141624;}.cls-2{fill:#eb5e60;}.cls-3{fill:none;stroke:#eb5e60;strok…" at bounding box center [223, 30] width 167 height 46
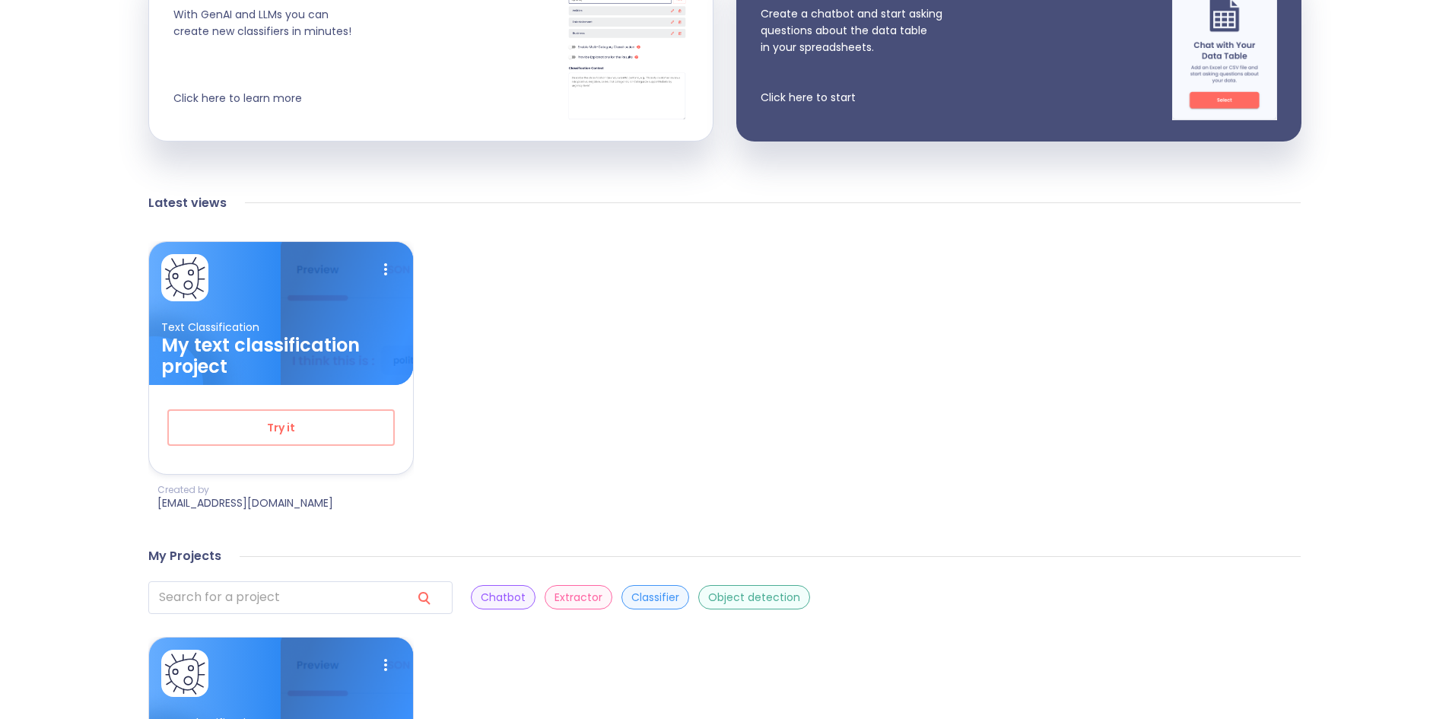
scroll to position [565, 0]
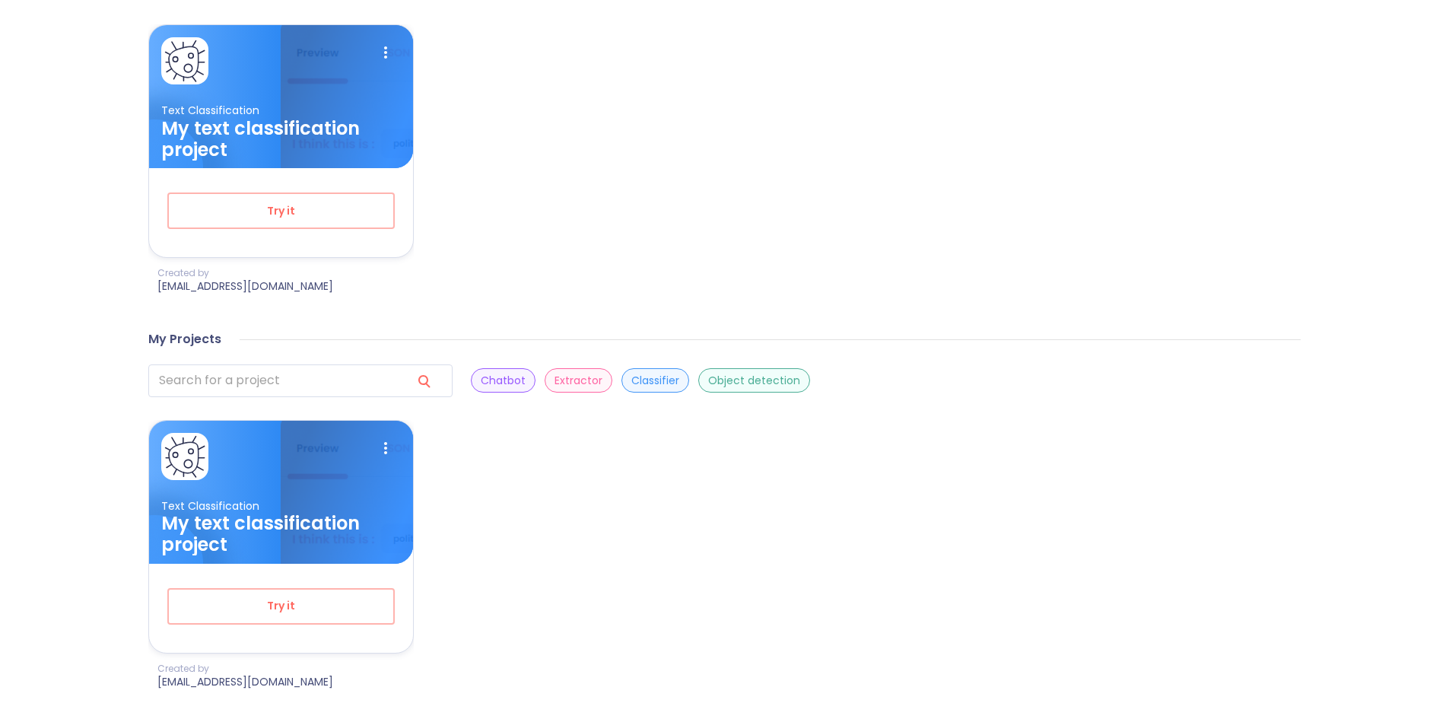
click at [631, 383] on p "Classifier" at bounding box center [655, 381] width 48 height 14
click at [698, 371] on div "Object detection" at bounding box center [754, 380] width 112 height 24
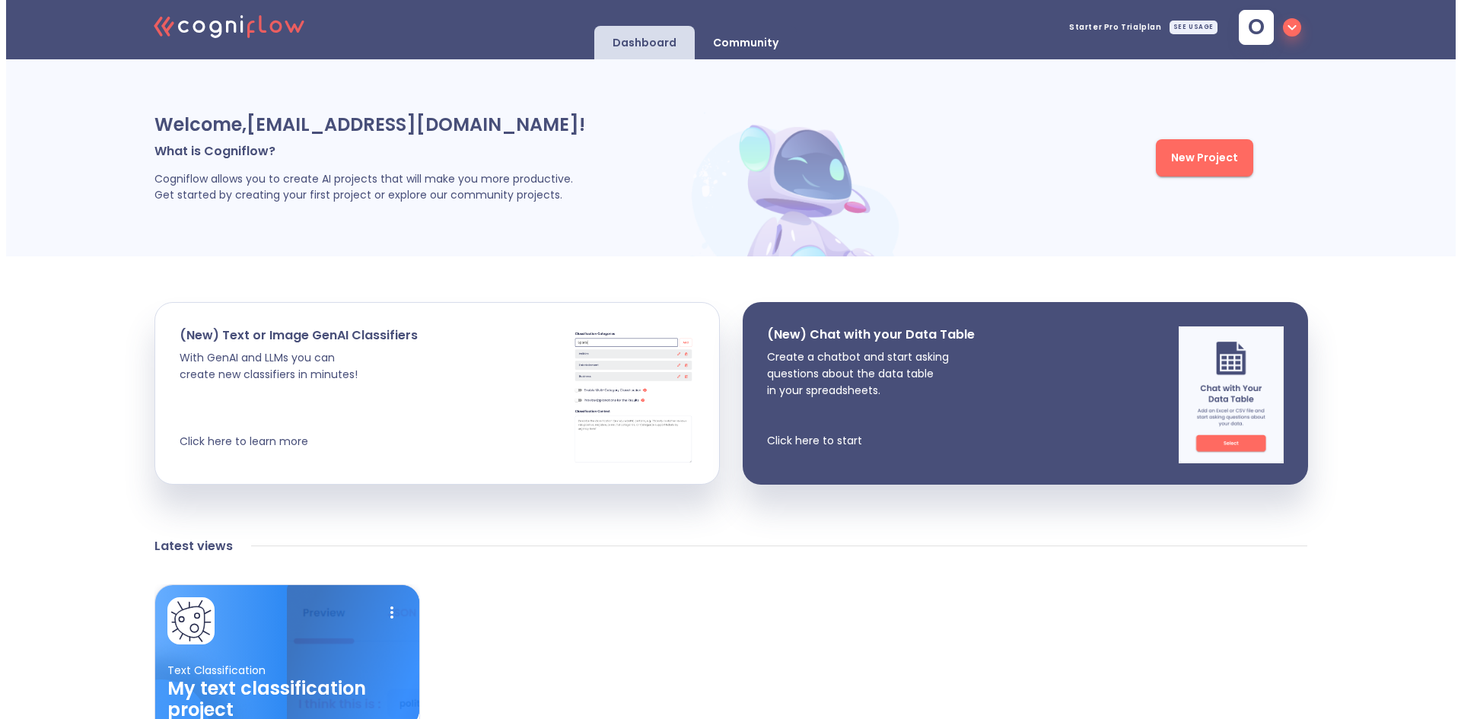
scroll to position [0, 0]
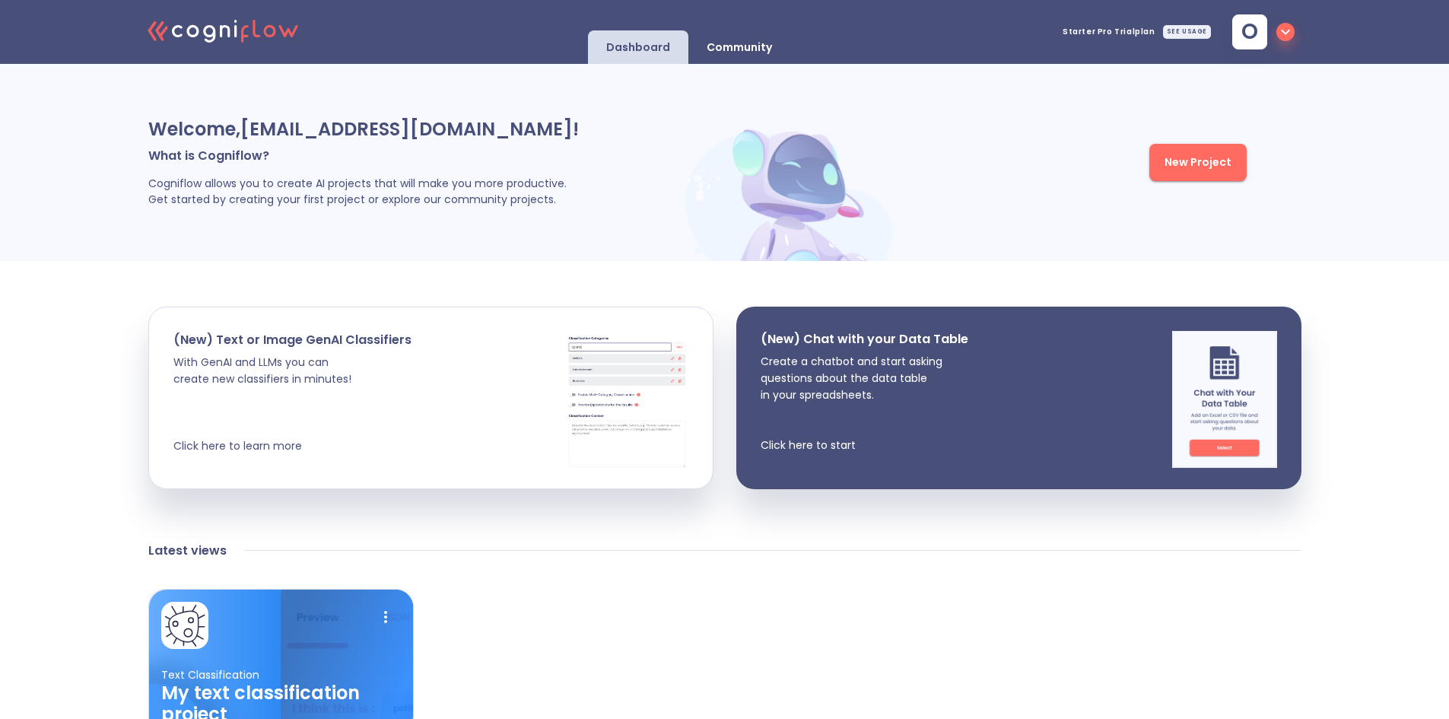
click at [732, 46] on p "Community" at bounding box center [739, 47] width 65 height 14
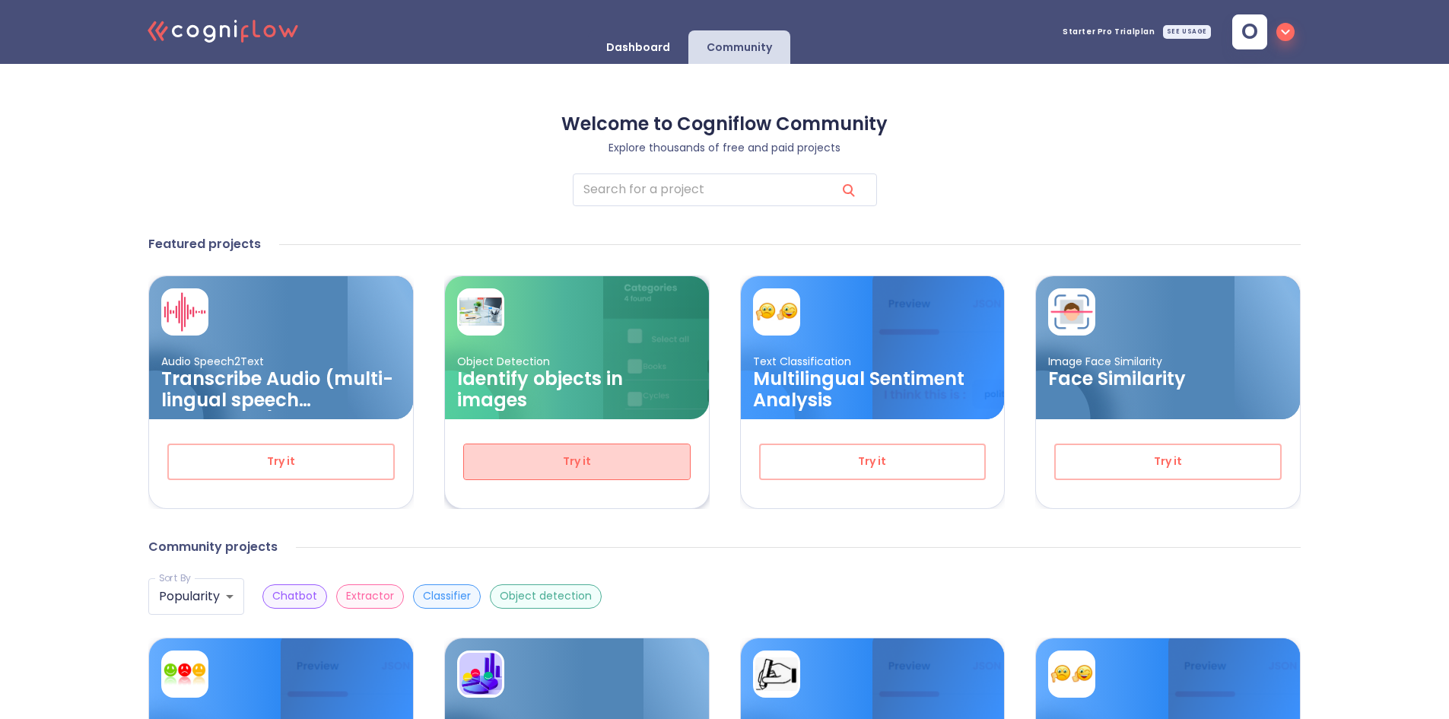
click at [587, 460] on span "Try it" at bounding box center [576, 461] width 177 height 19
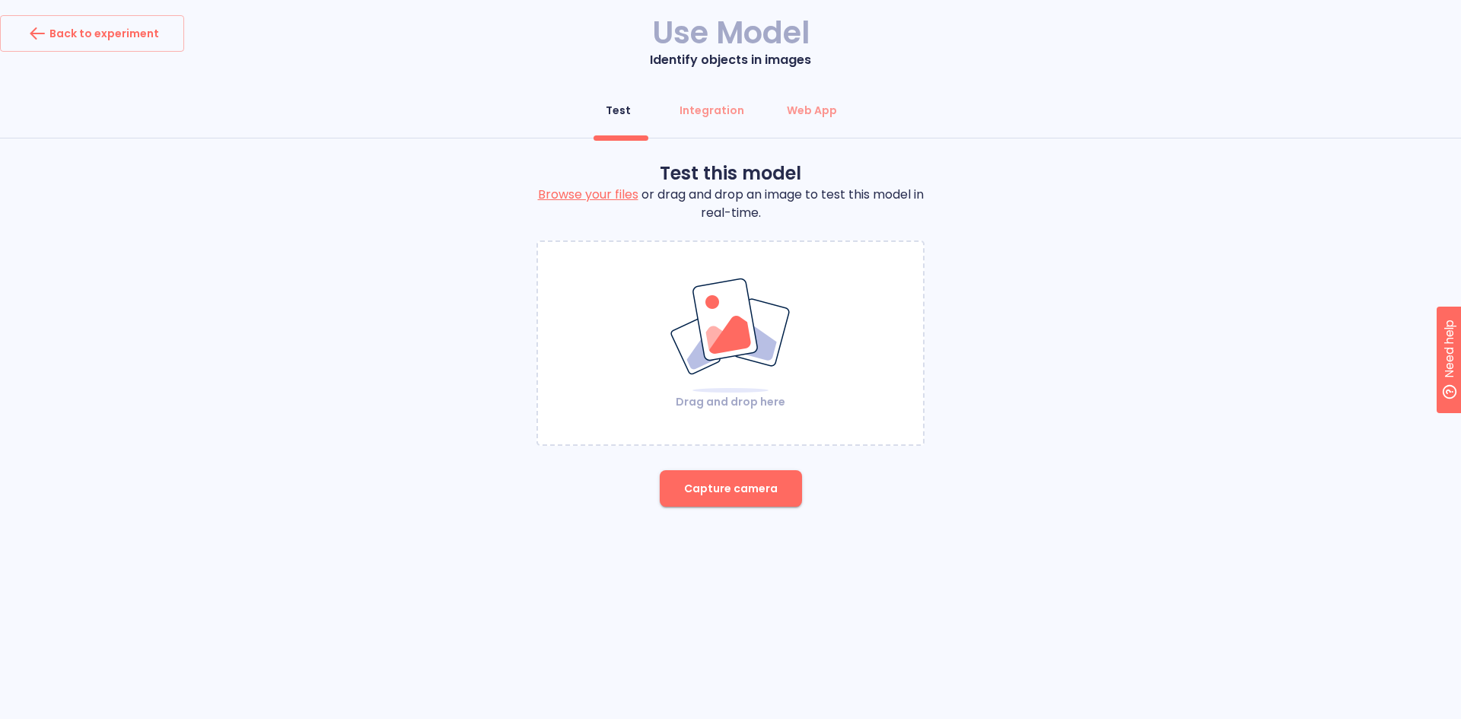
click at [622, 195] on label "Browse your files" at bounding box center [588, 194] width 100 height 17
click at [0, 0] on input "Browse your files" at bounding box center [0, 0] width 0 height 0
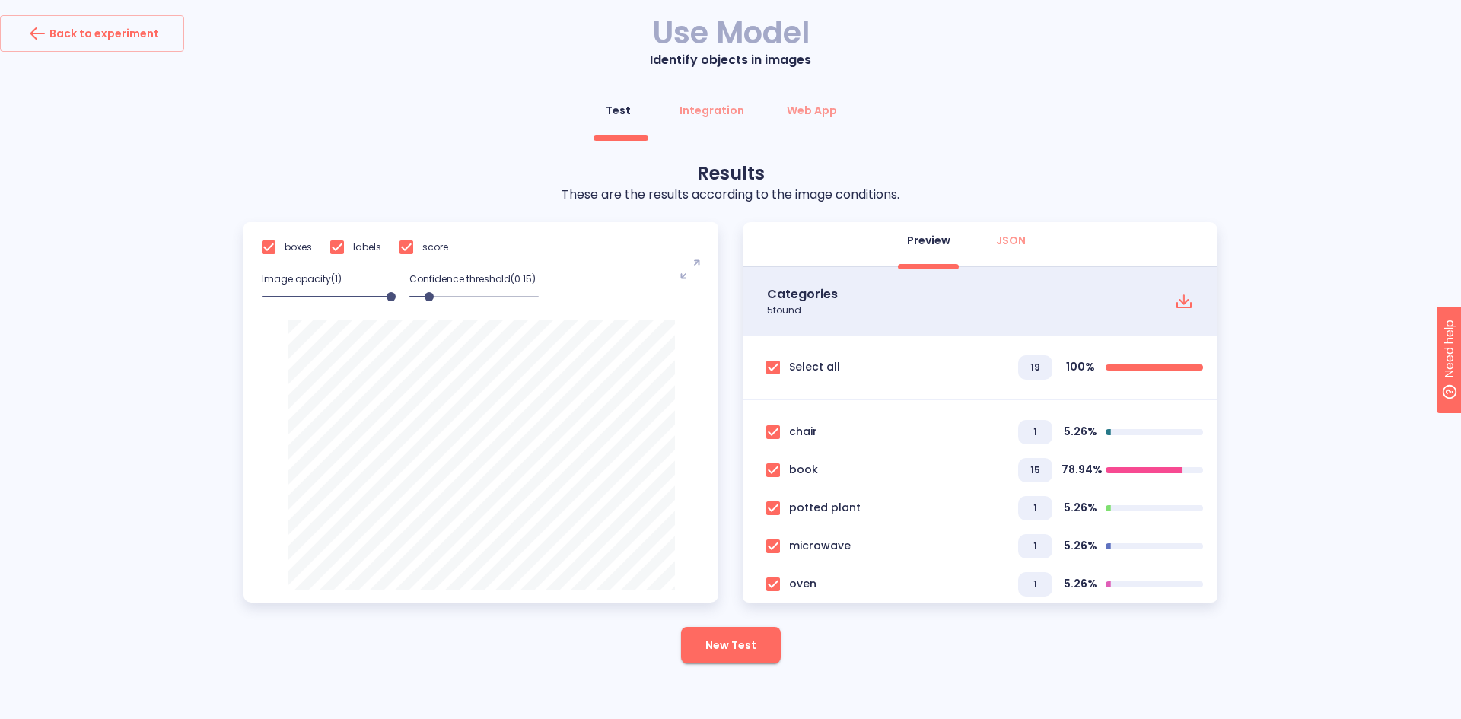
click at [692, 271] on icon "noun-max-3797388" at bounding box center [690, 269] width 20 height 20
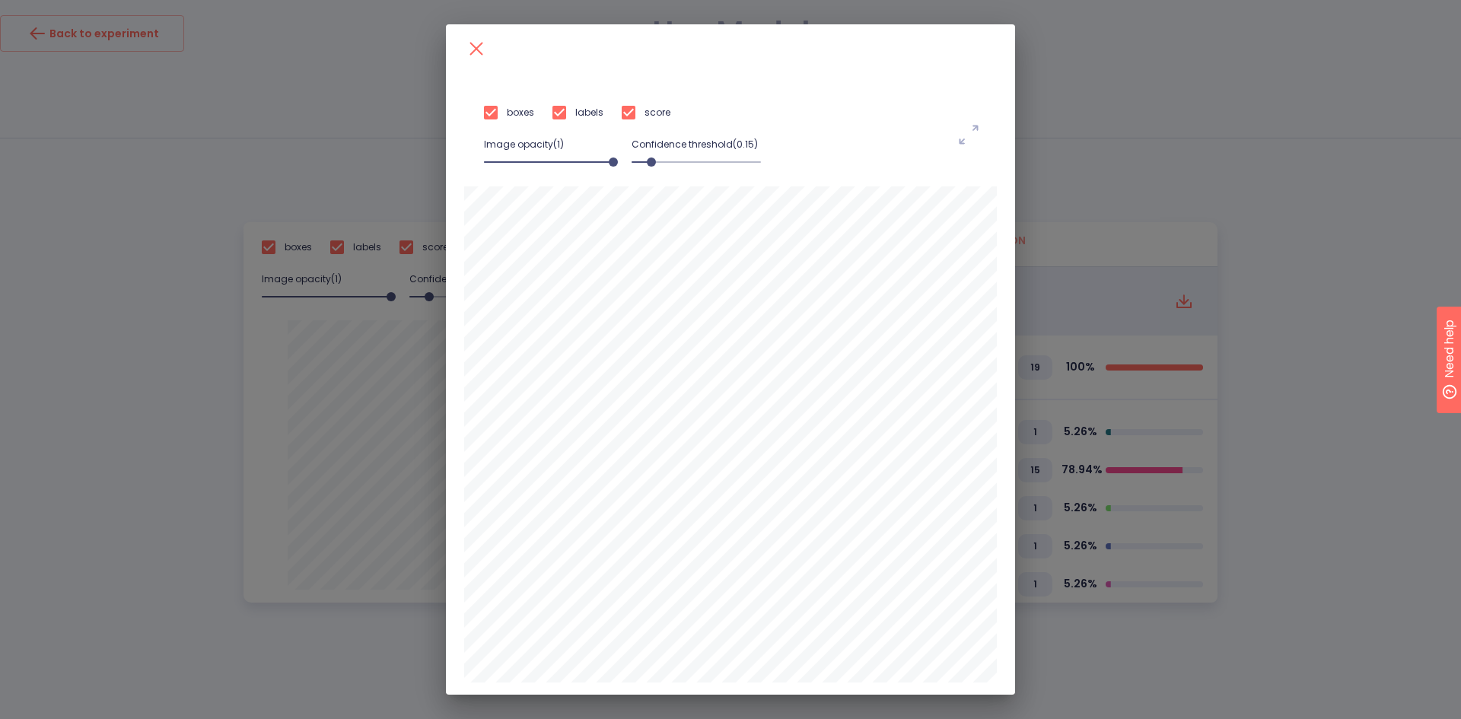
click at [480, 113] on input "checkbox" at bounding box center [491, 113] width 32 height 32
click at [551, 113] on input "checkbox" at bounding box center [559, 113] width 32 height 32
click at [622, 111] on input "checkbox" at bounding box center [628, 113] width 32 height 32
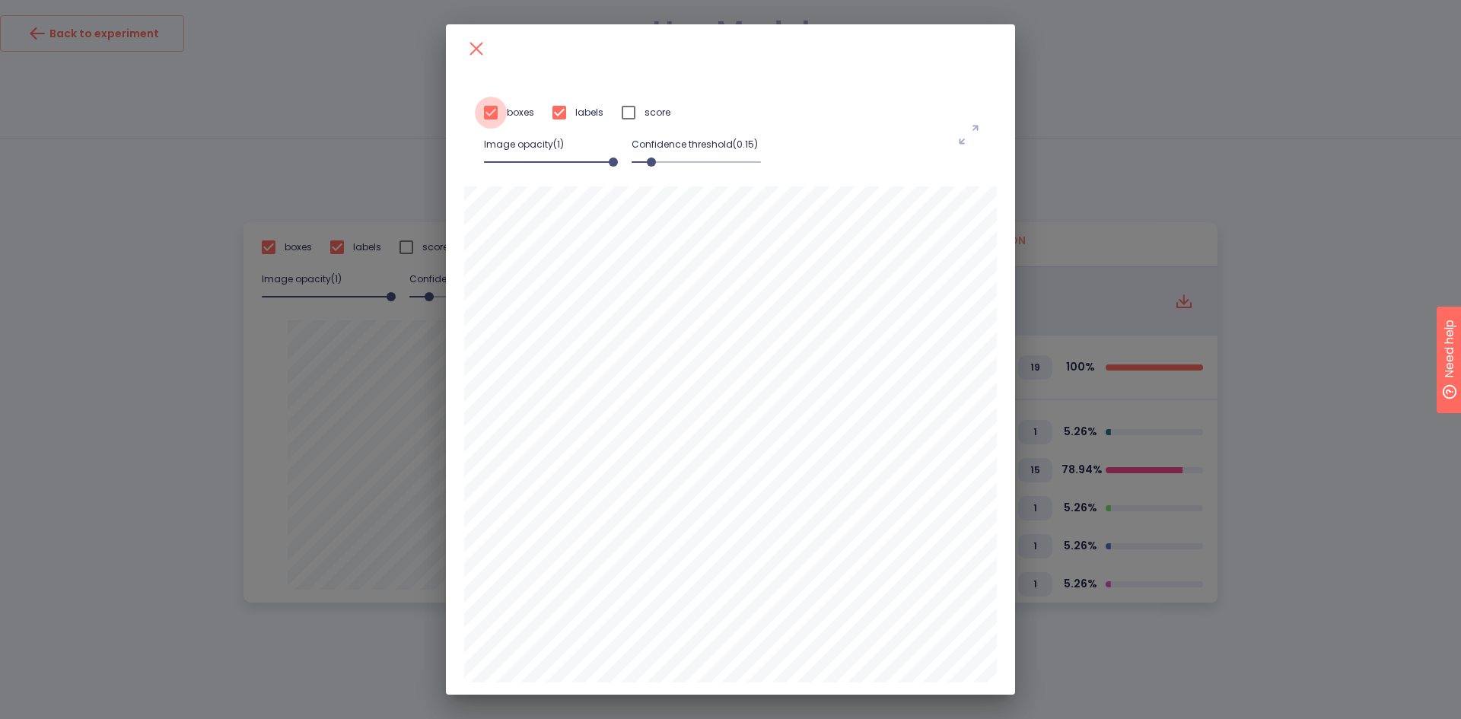
click at [486, 111] on input "checkbox" at bounding box center [491, 113] width 32 height 32
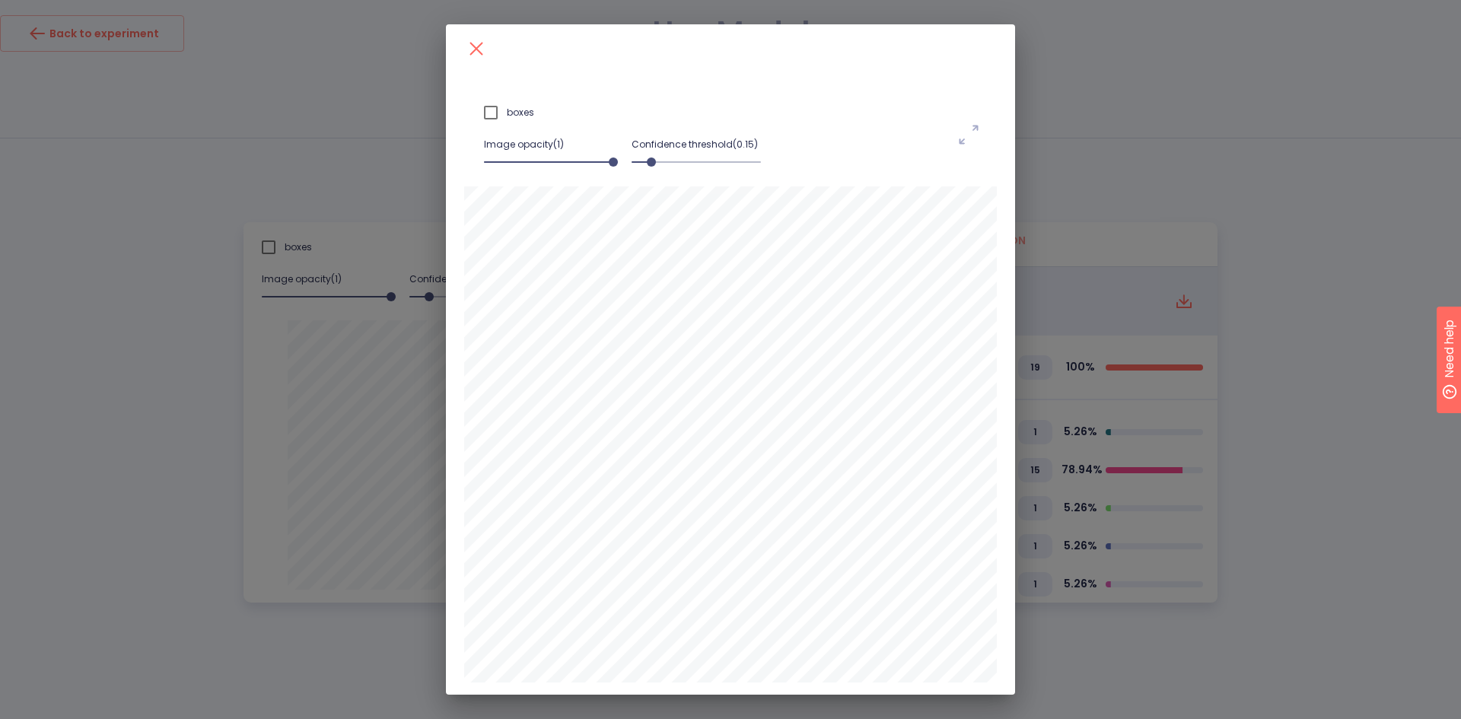
click at [486, 111] on input "checkbox" at bounding box center [491, 113] width 32 height 32
click at [962, 131] on icon "noun-max-3797388" at bounding box center [969, 135] width 20 height 20
click at [966, 136] on icon "noun-max-3797388" at bounding box center [969, 135] width 20 height 20
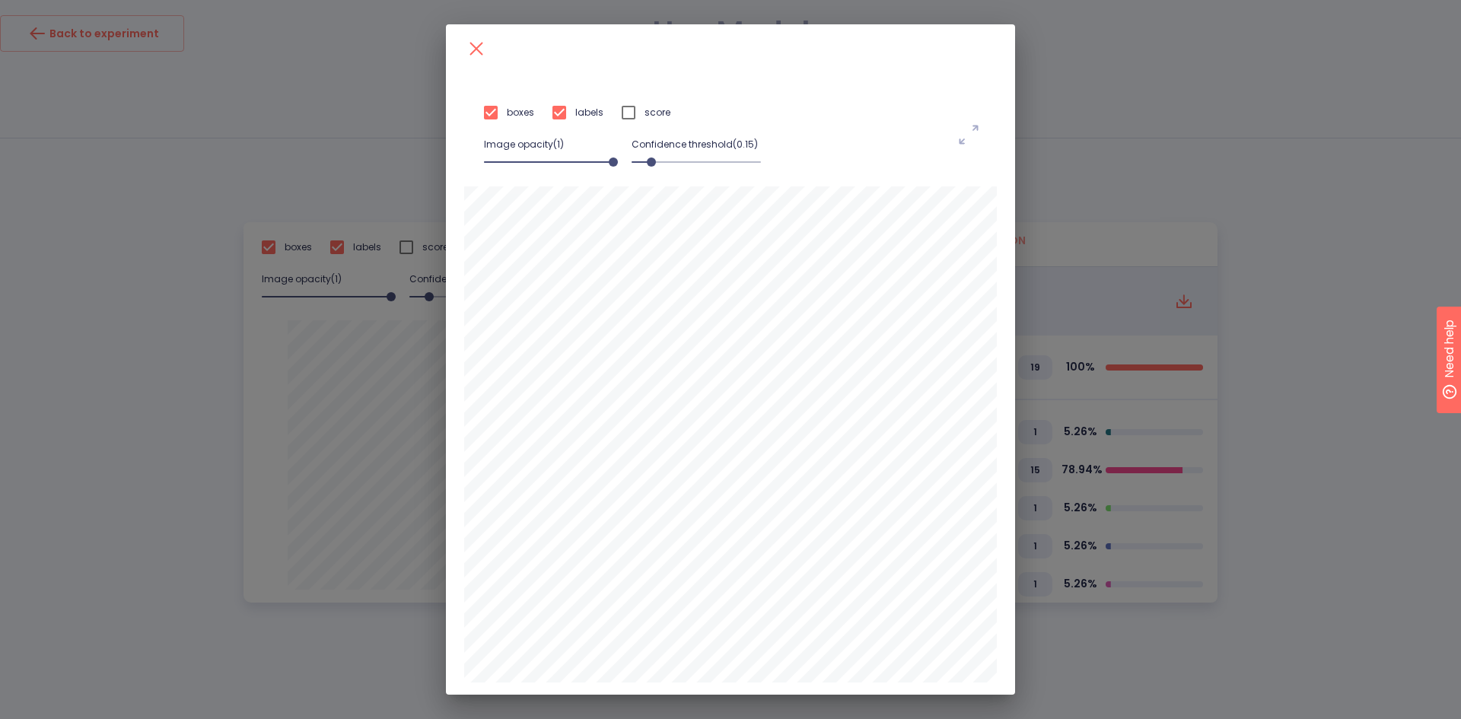
click at [688, 161] on span at bounding box center [695, 161] width 129 height 21
click at [710, 157] on span at bounding box center [695, 161] width 129 height 21
click at [654, 164] on span at bounding box center [695, 161] width 129 height 21
click at [641, 161] on span at bounding box center [645, 161] width 9 height 9
click at [571, 164] on span at bounding box center [548, 161] width 129 height 21
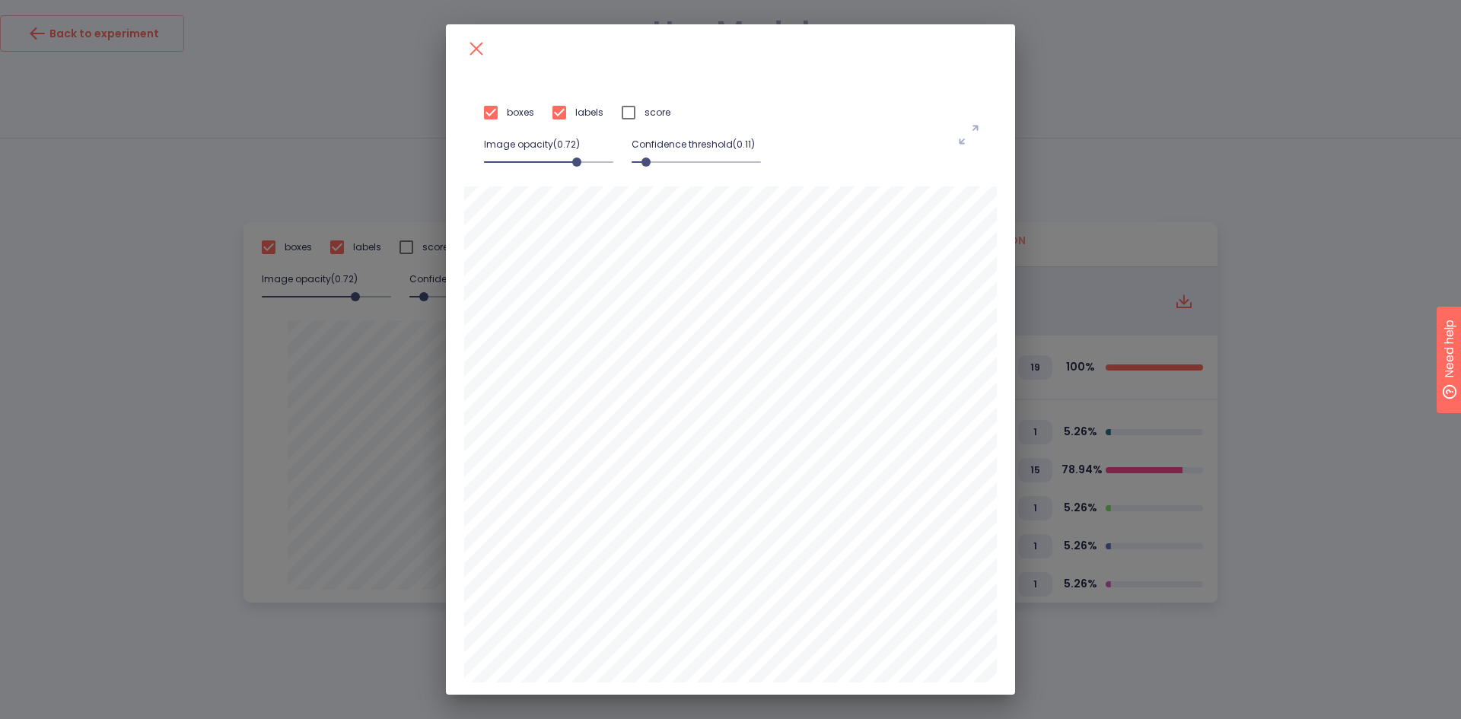
click at [572, 161] on span at bounding box center [576, 161] width 9 height 9
click at [558, 161] on span at bounding box center [562, 161] width 9 height 9
click at [542, 161] on span at bounding box center [546, 161] width 9 height 9
click at [489, 117] on input "checkbox" at bounding box center [491, 113] width 32 height 32
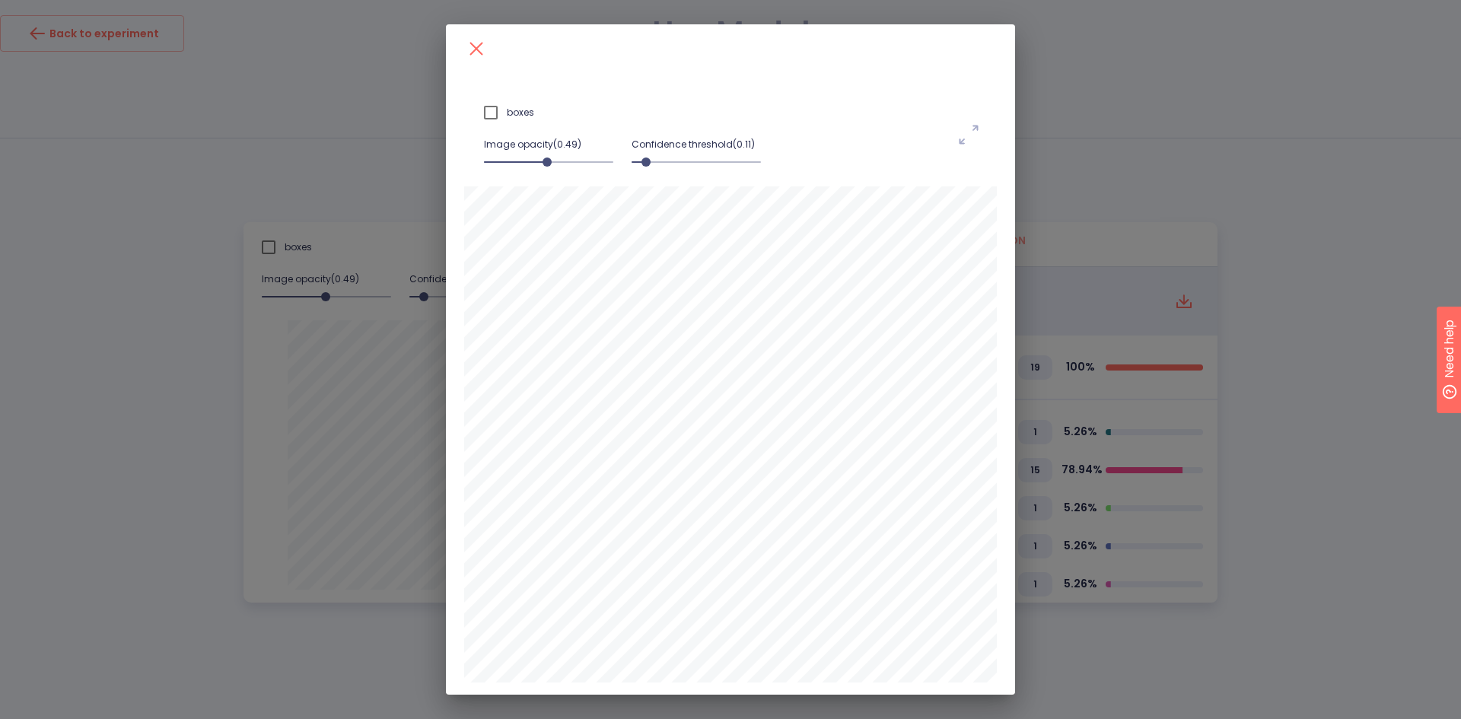
click at [1264, 81] on div "boxes Image opacity( 0.49 ) Confidence threshold( 0.11 ) noun-max-3797388" at bounding box center [730, 359] width 1461 height 719
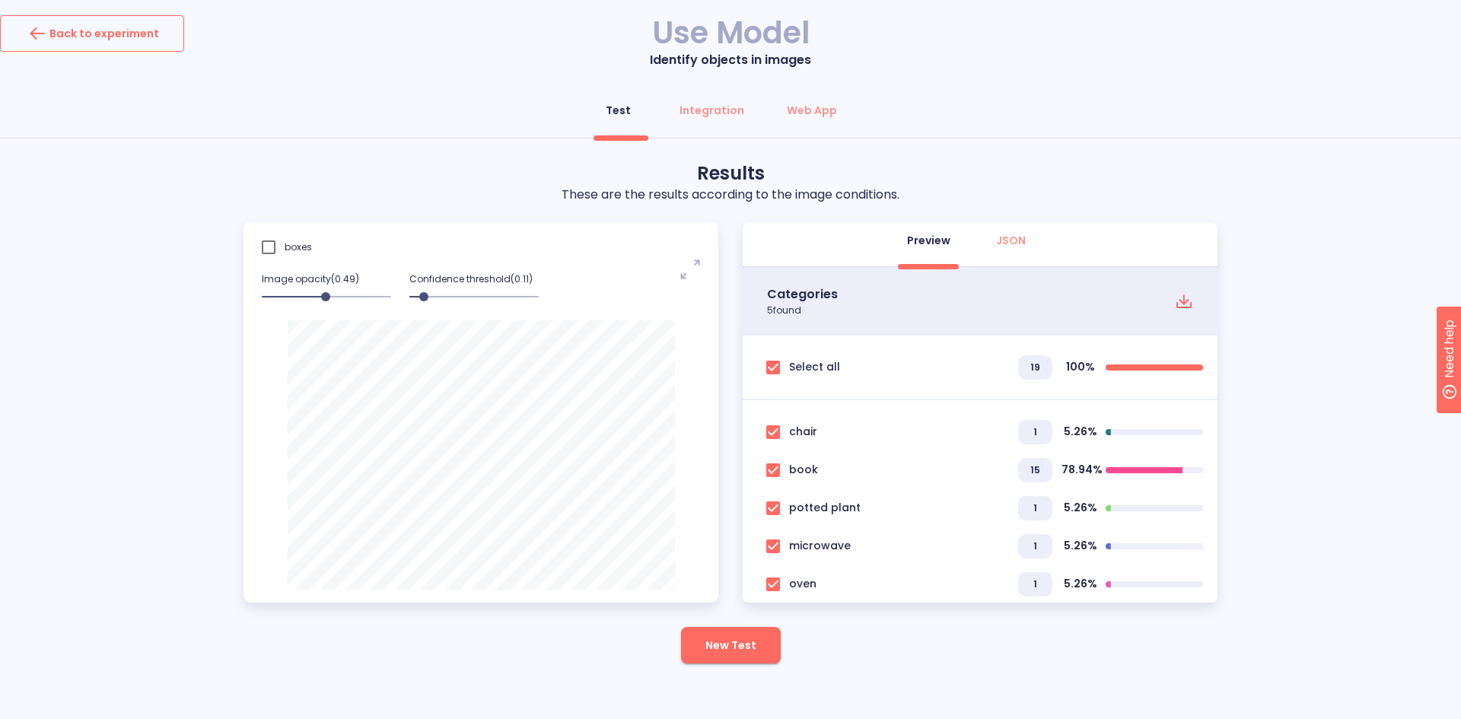
click at [74, 30] on div "Back to experiment" at bounding box center [92, 33] width 134 height 24
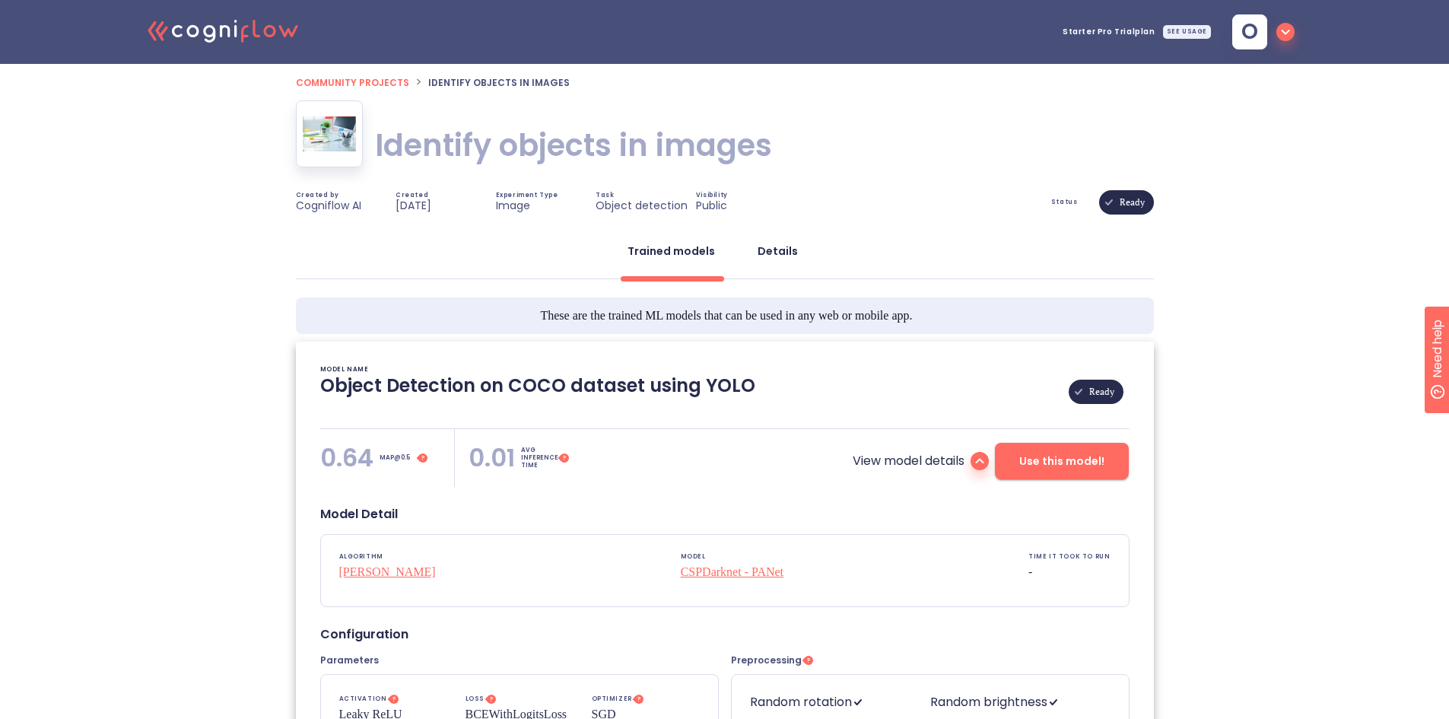
click at [773, 248] on div "Details" at bounding box center [778, 250] width 40 height 15
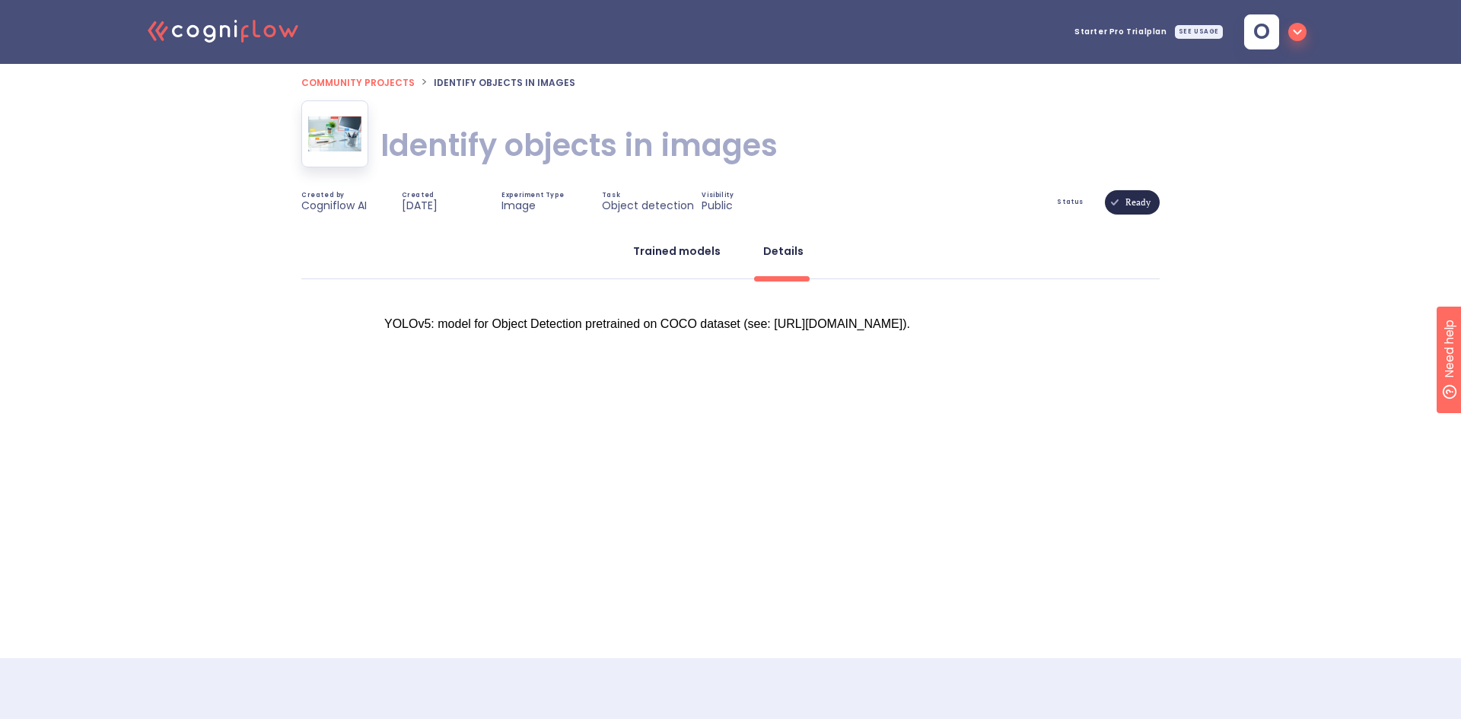
click at [670, 247] on div "Trained models" at bounding box center [676, 250] width 87 height 15
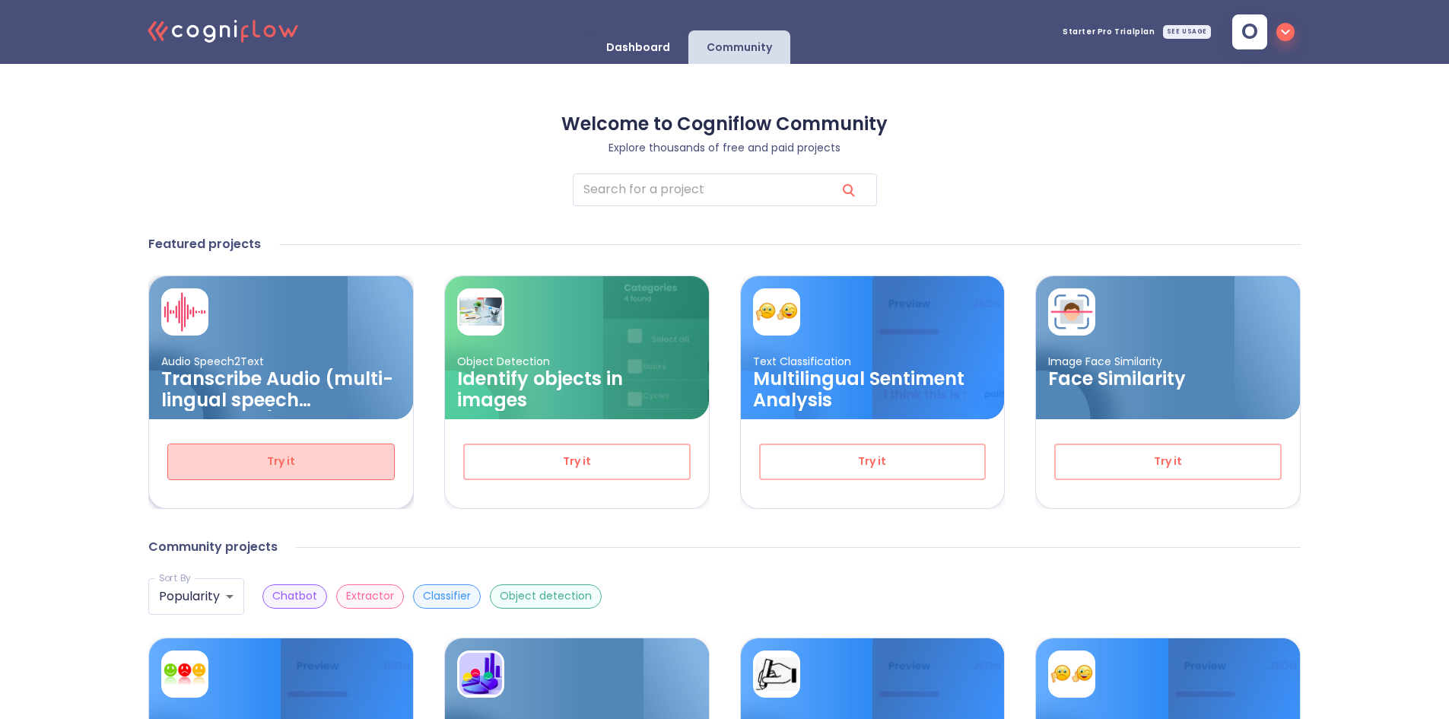
click at [295, 464] on span "Try it" at bounding box center [280, 461] width 177 height 19
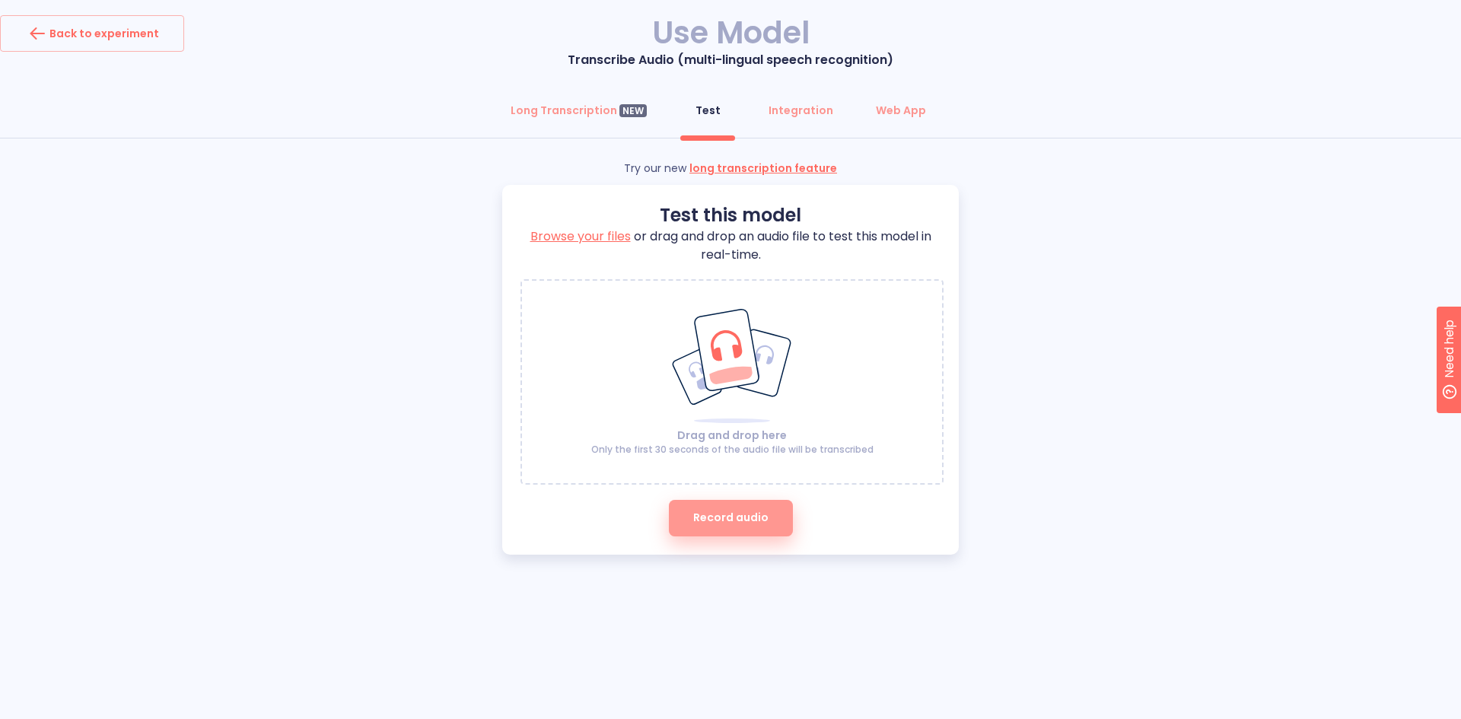
click at [732, 514] on span "Record audio" at bounding box center [730, 517] width 75 height 19
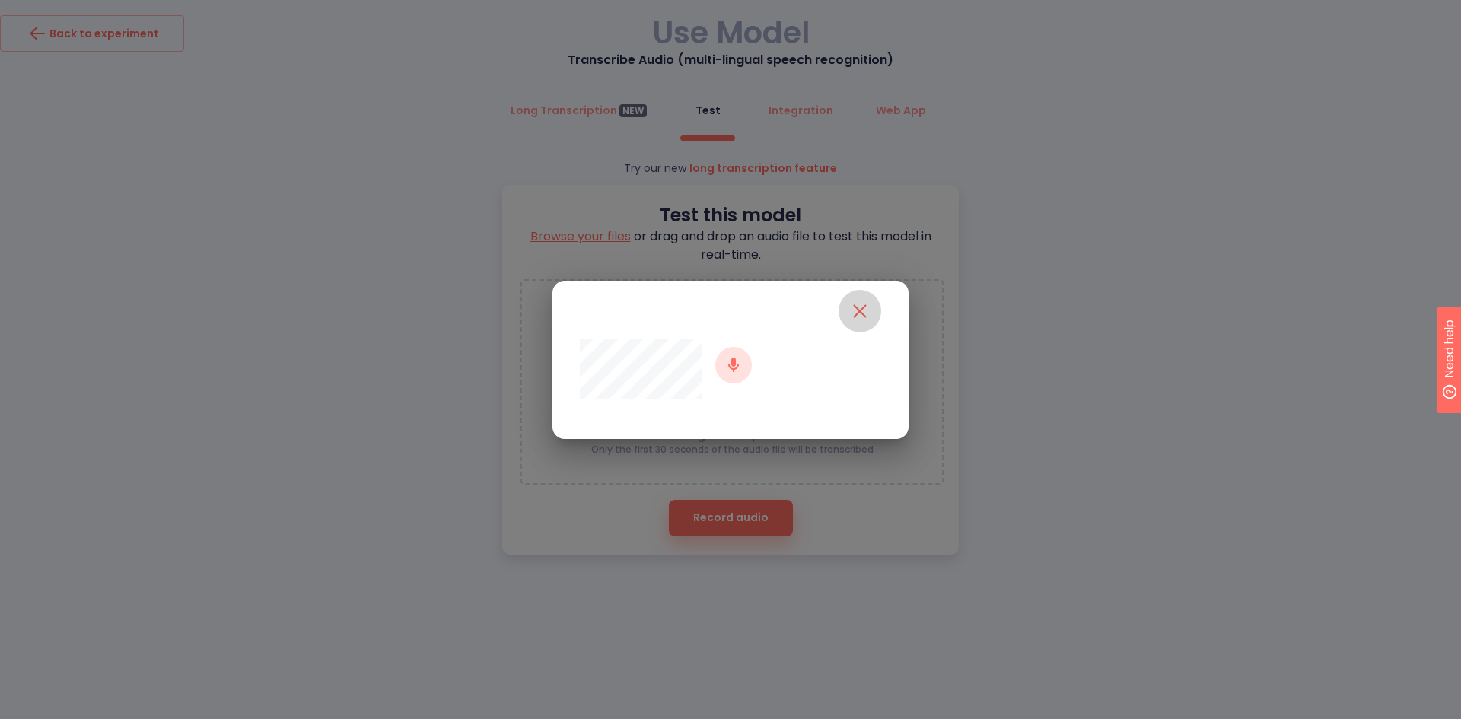
click at [861, 311] on icon "close" at bounding box center [860, 311] width 24 height 24
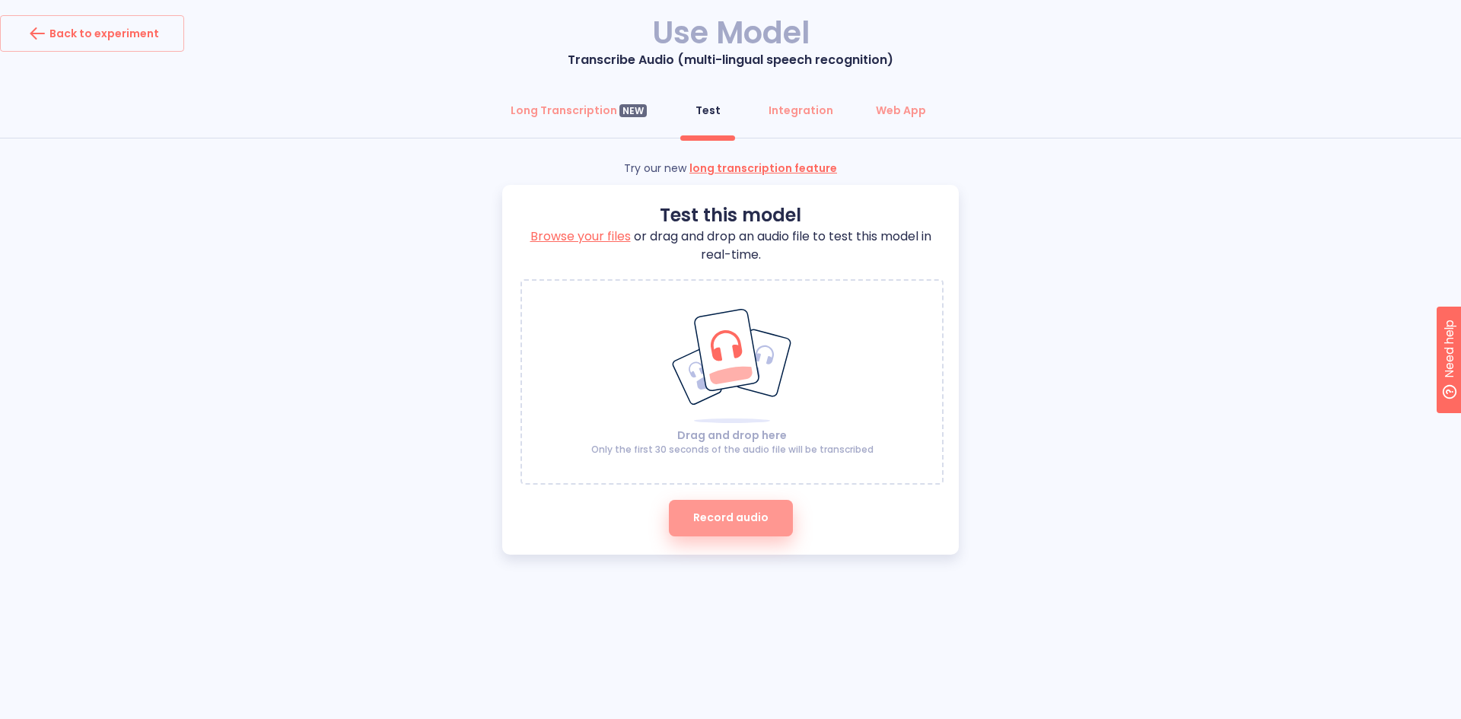
click at [733, 516] on span "Record audio" at bounding box center [730, 517] width 75 height 19
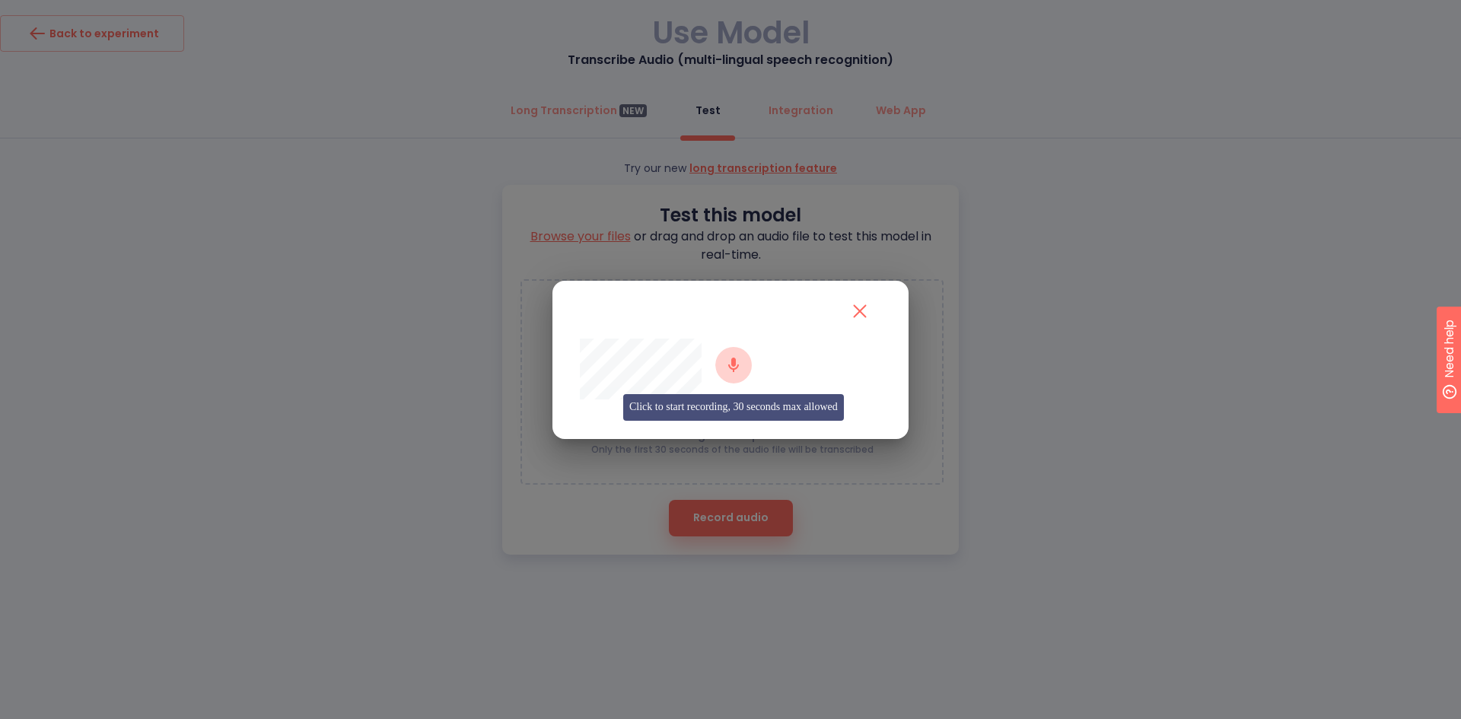
click at [738, 371] on icon "button" at bounding box center [733, 365] width 18 height 18
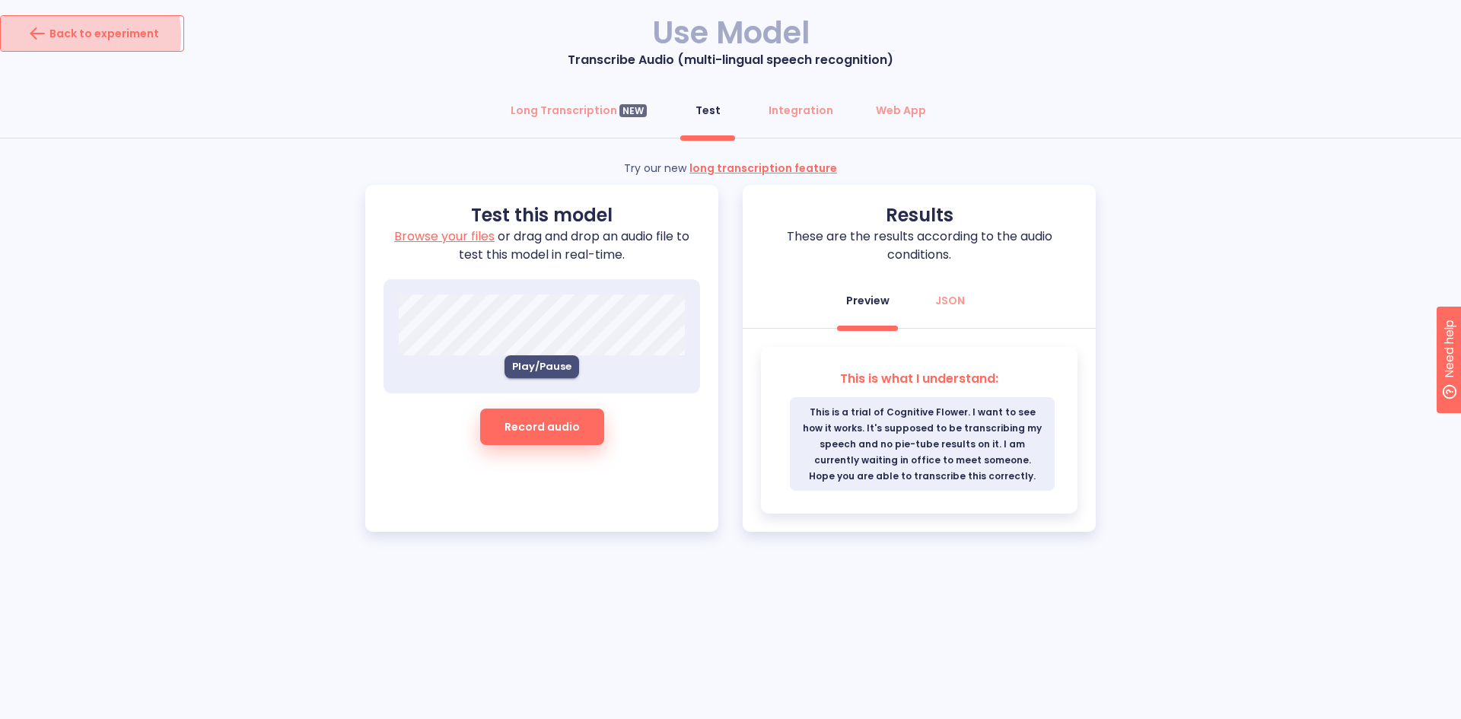
click at [59, 36] on div "Back to experiment" at bounding box center [92, 33] width 134 height 24
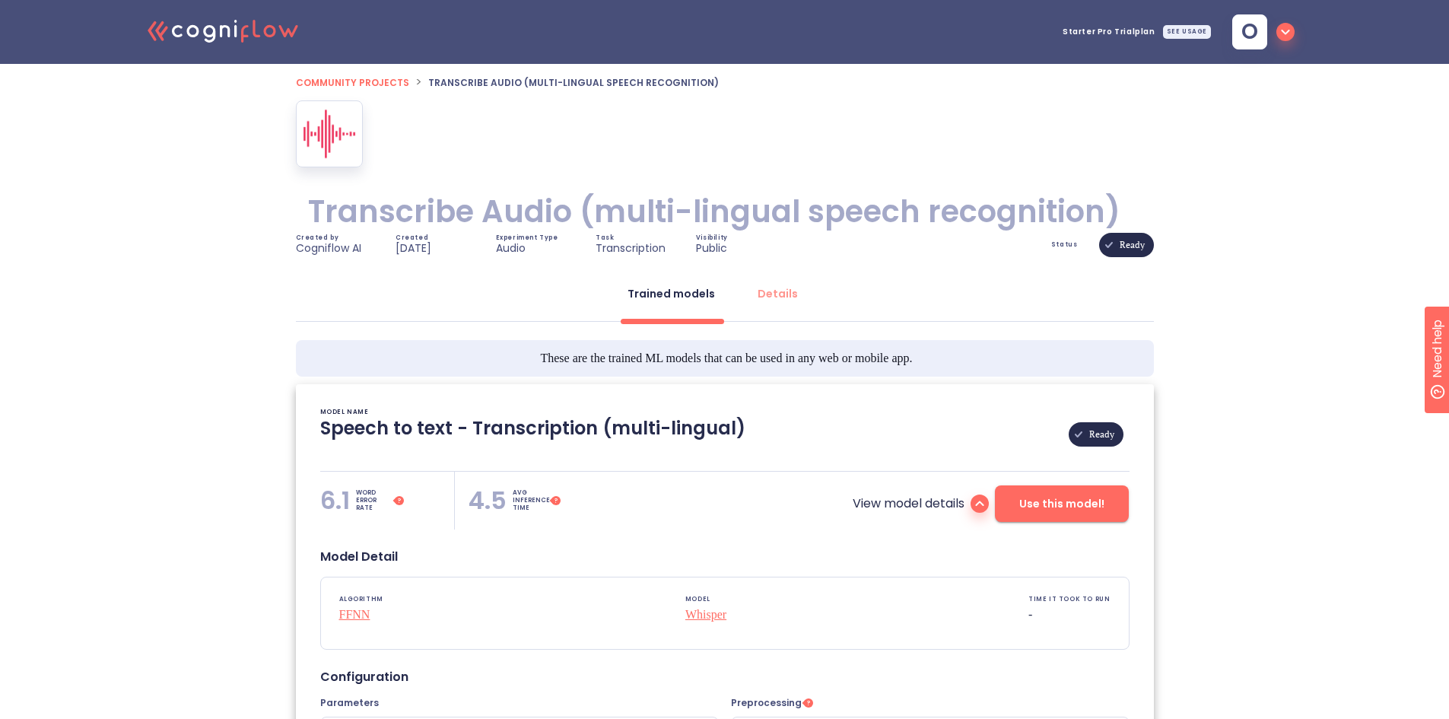
click at [385, 78] on span "Community projects" at bounding box center [352, 82] width 113 height 13
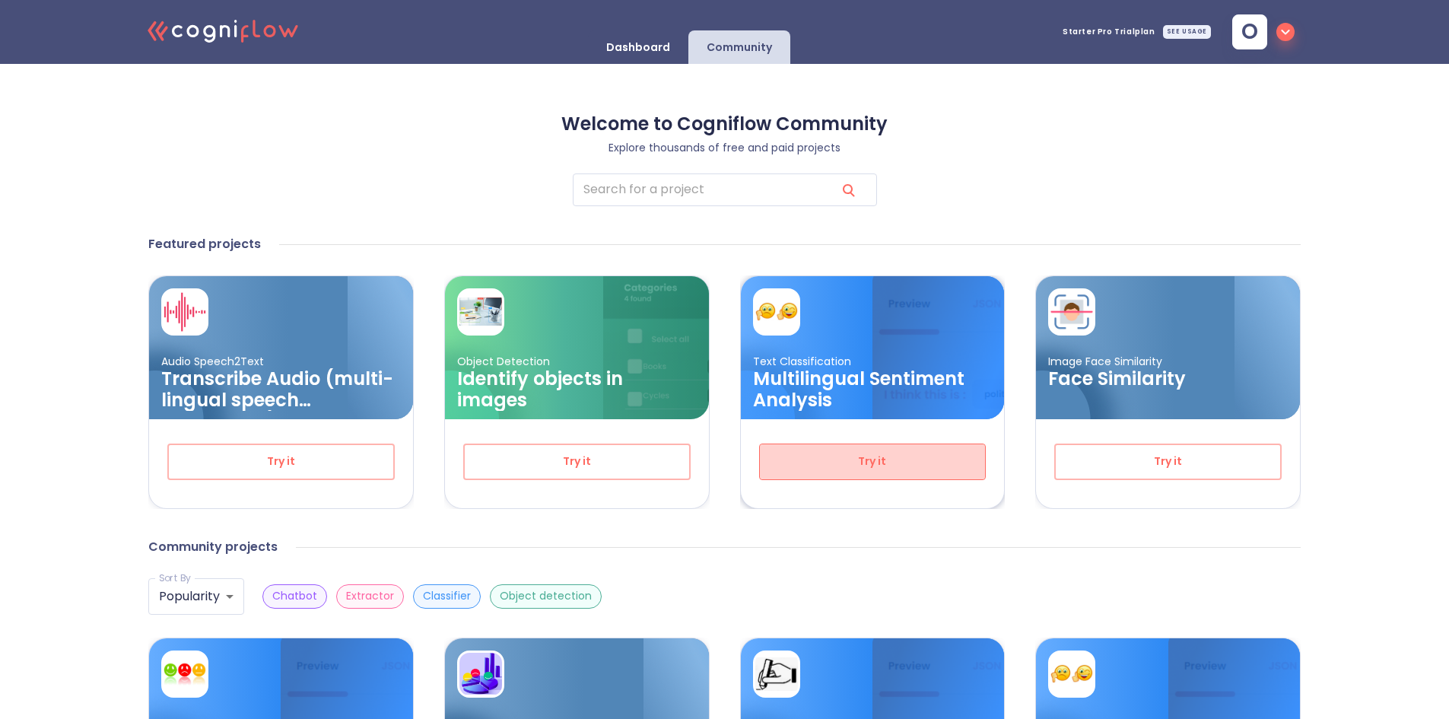
click at [854, 453] on span "Try it" at bounding box center [872, 461] width 177 height 19
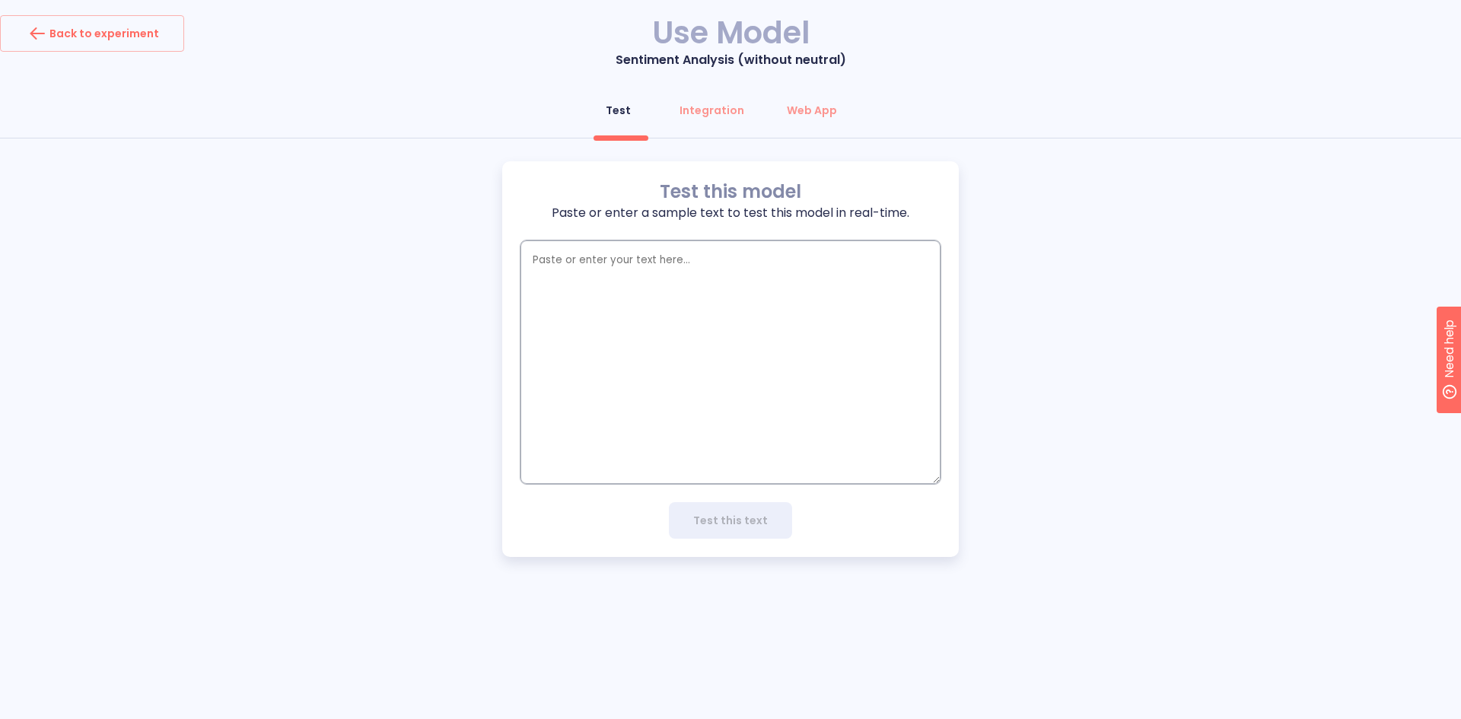
click at [568, 263] on textarea "empty textarea" at bounding box center [730, 361] width 420 height 243
paste textarea "This is frustrating. I have been trying to log into my account for two days and…"
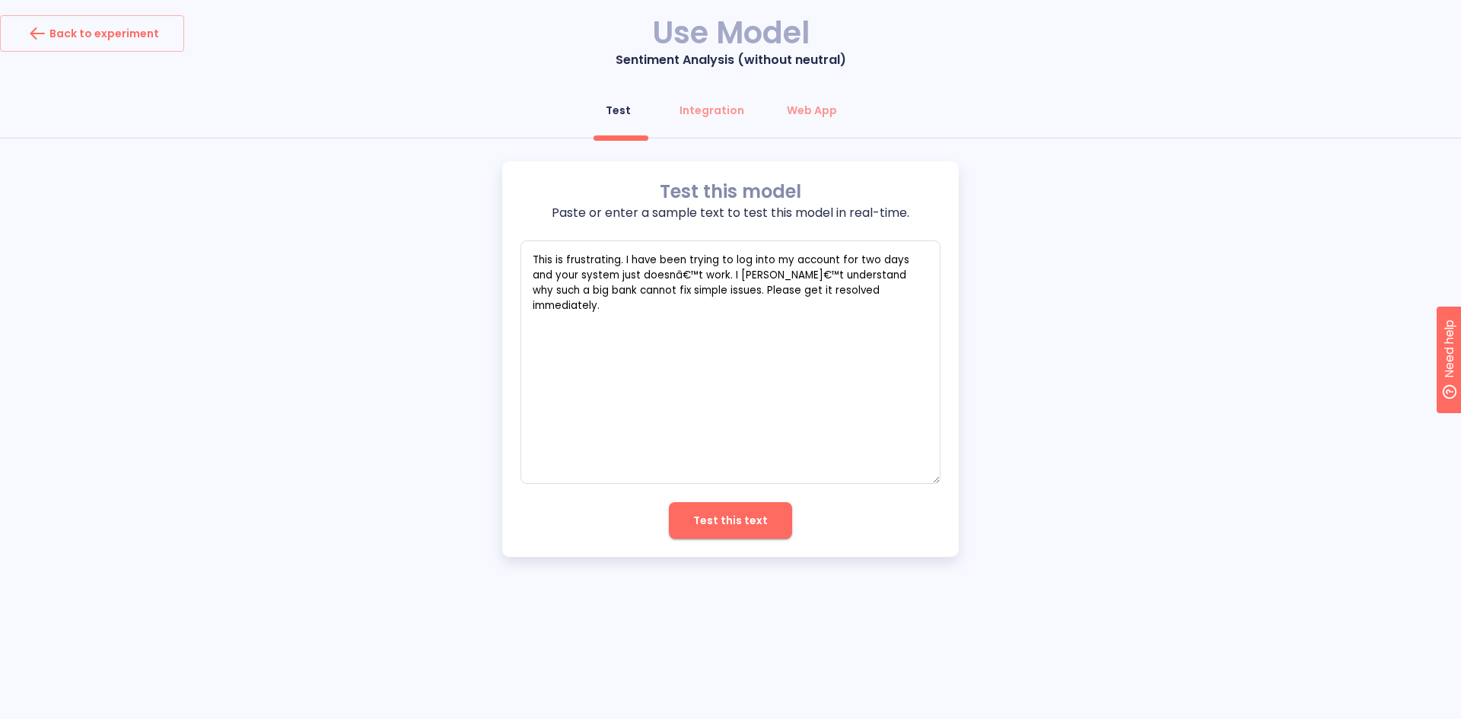
click at [731, 521] on span "Test this text" at bounding box center [730, 520] width 75 height 19
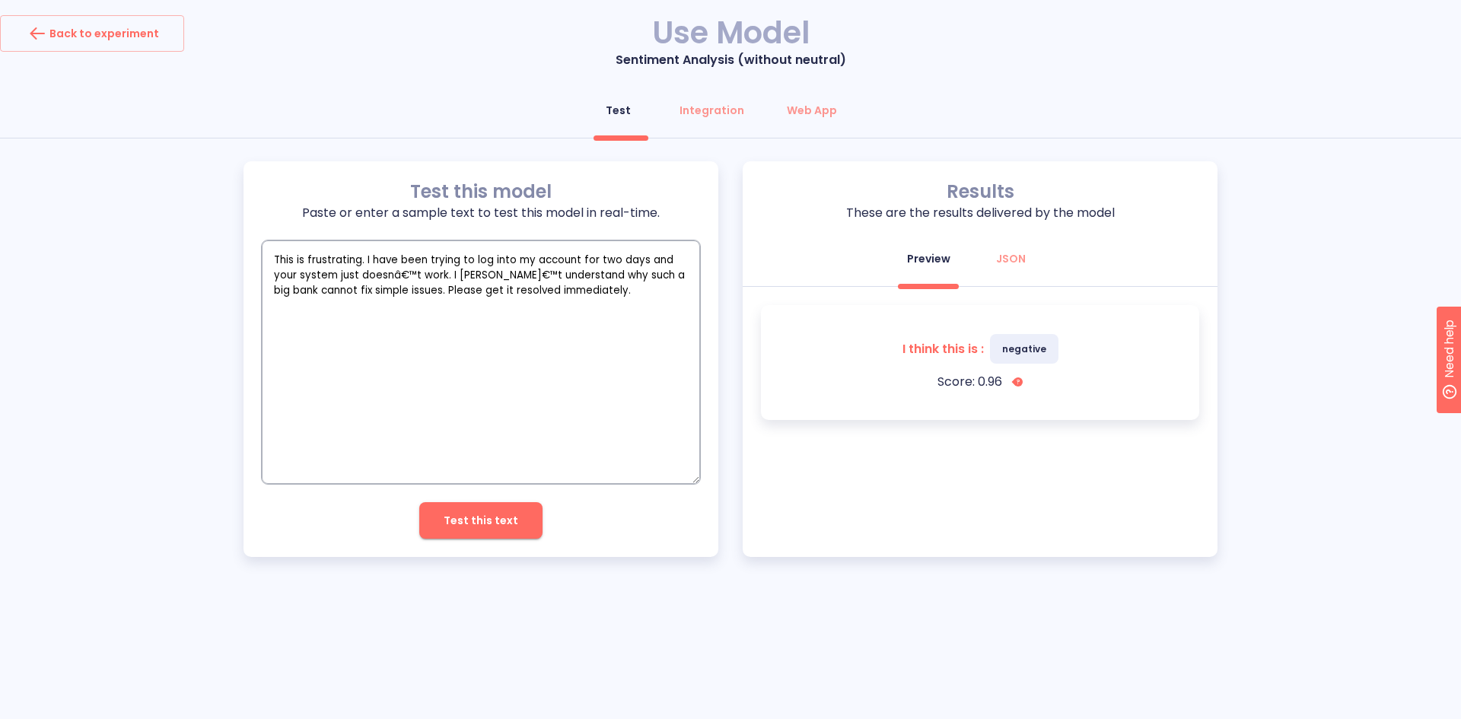
drag, startPoint x: 378, startPoint y: 262, endPoint x: 714, endPoint y: 297, distance: 338.1
click at [714, 297] on div "Test this model Paste or enter a sample text to test this model in real-time. T…" at bounding box center [480, 359] width 475 height 396
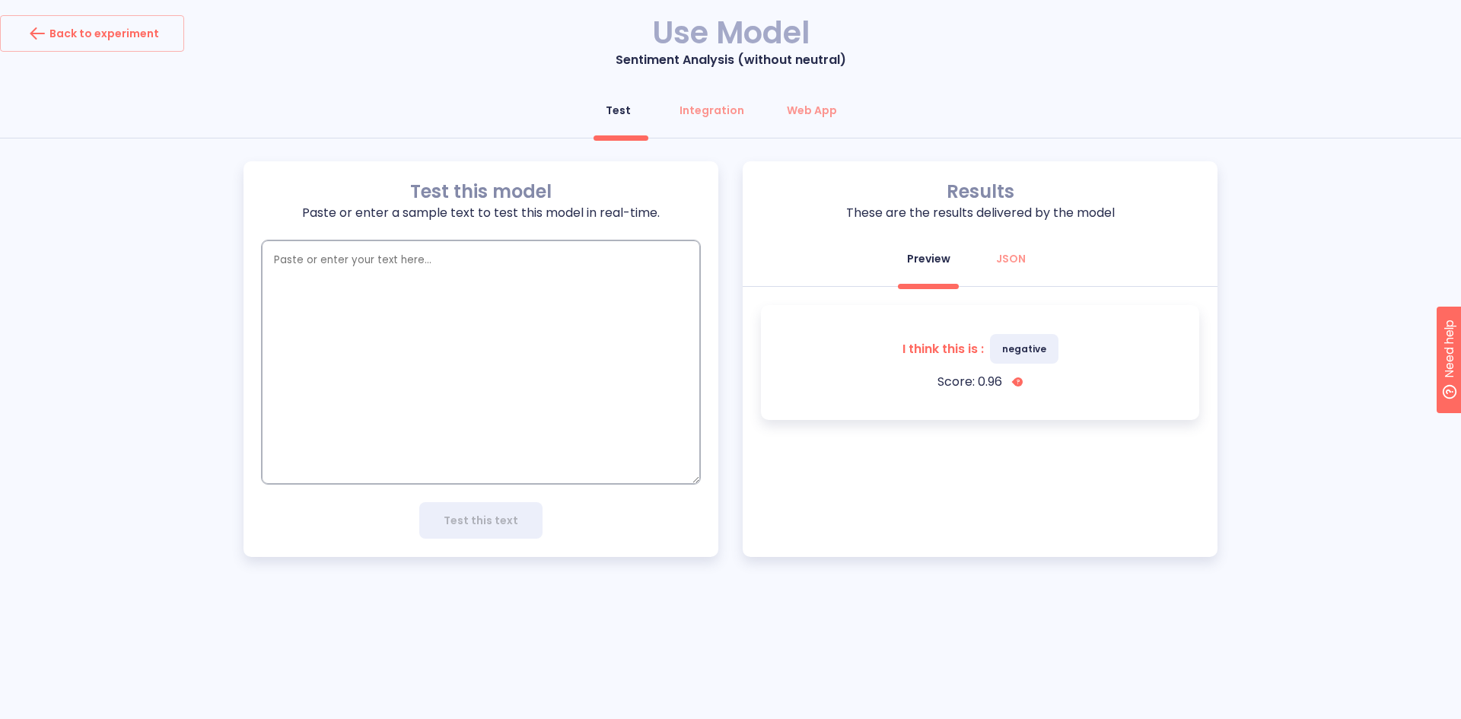
paste textarea "I am unable to access my account for the past two days. This is worrying as I h…"
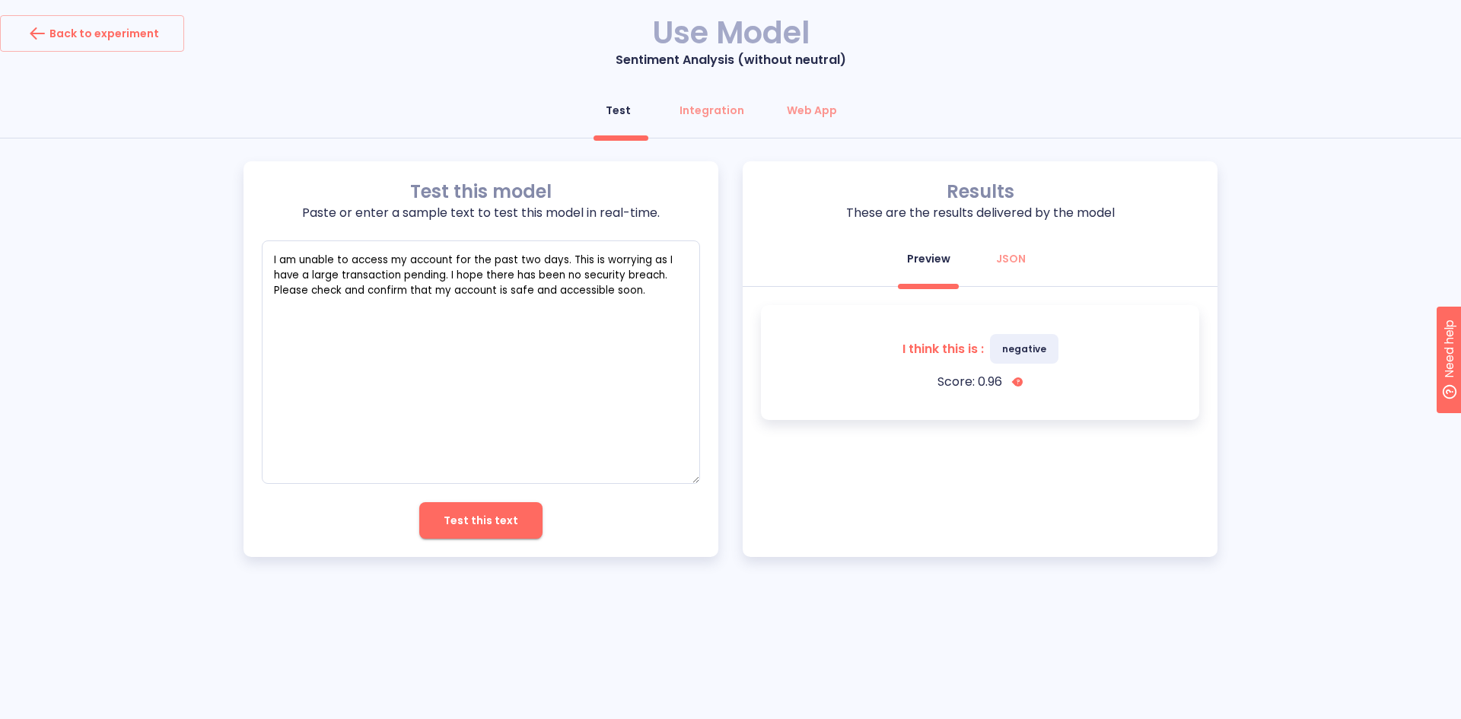
click at [484, 517] on span "Test this text" at bounding box center [481, 520] width 75 height 19
click at [482, 515] on span "Test this text" at bounding box center [481, 520] width 75 height 19
click at [276, 257] on textarea "I am unable to access my account for the past two days. This is worrying as I h…" at bounding box center [481, 361] width 438 height 243
drag, startPoint x: 272, startPoint y: 256, endPoint x: 649, endPoint y: 310, distance: 380.6
click at [655, 323] on textarea "I am unable to access my account for the past two days. This is worrying as I h…" at bounding box center [481, 361] width 438 height 243
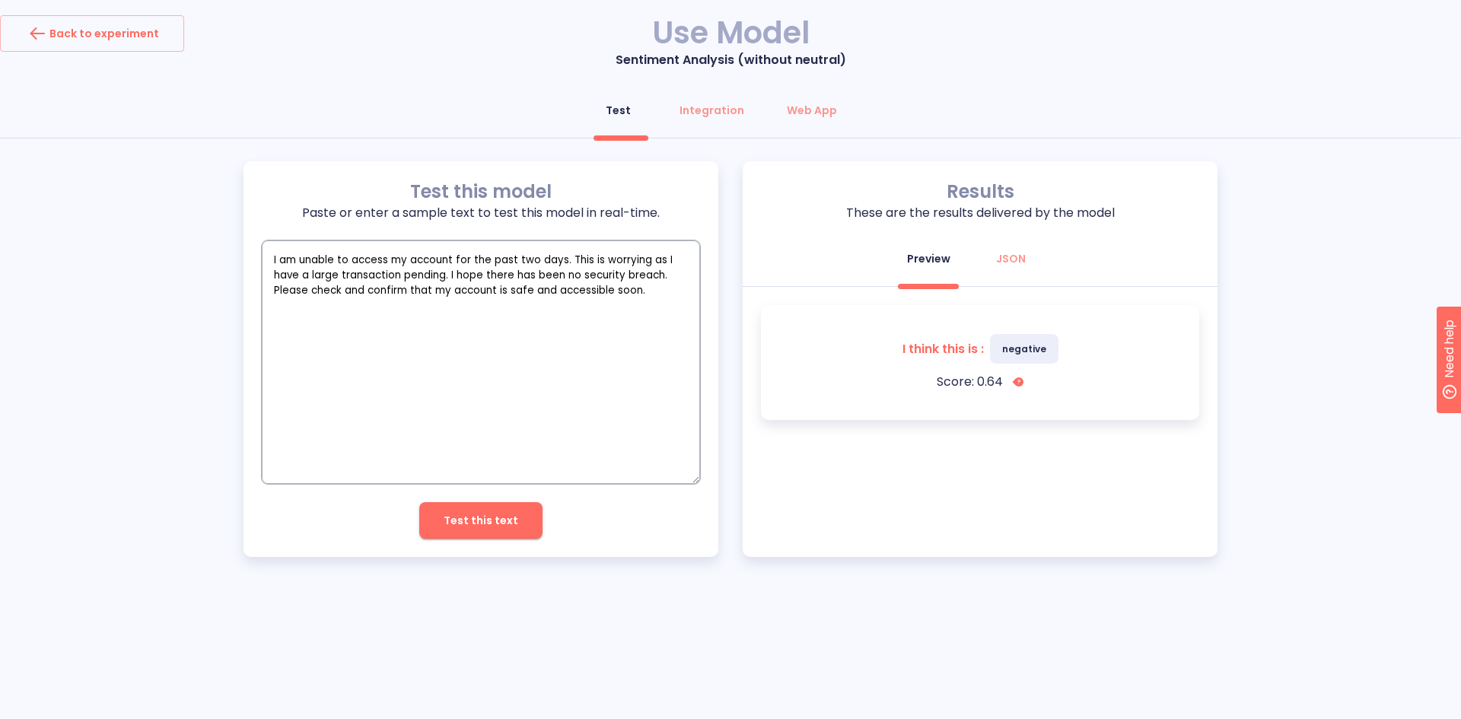
paste textarea "Dear [PERSON_NAME]/[PERSON_NAME], I am unable to access my account through onli…"
click at [472, 525] on span "Test this text" at bounding box center [481, 520] width 75 height 19
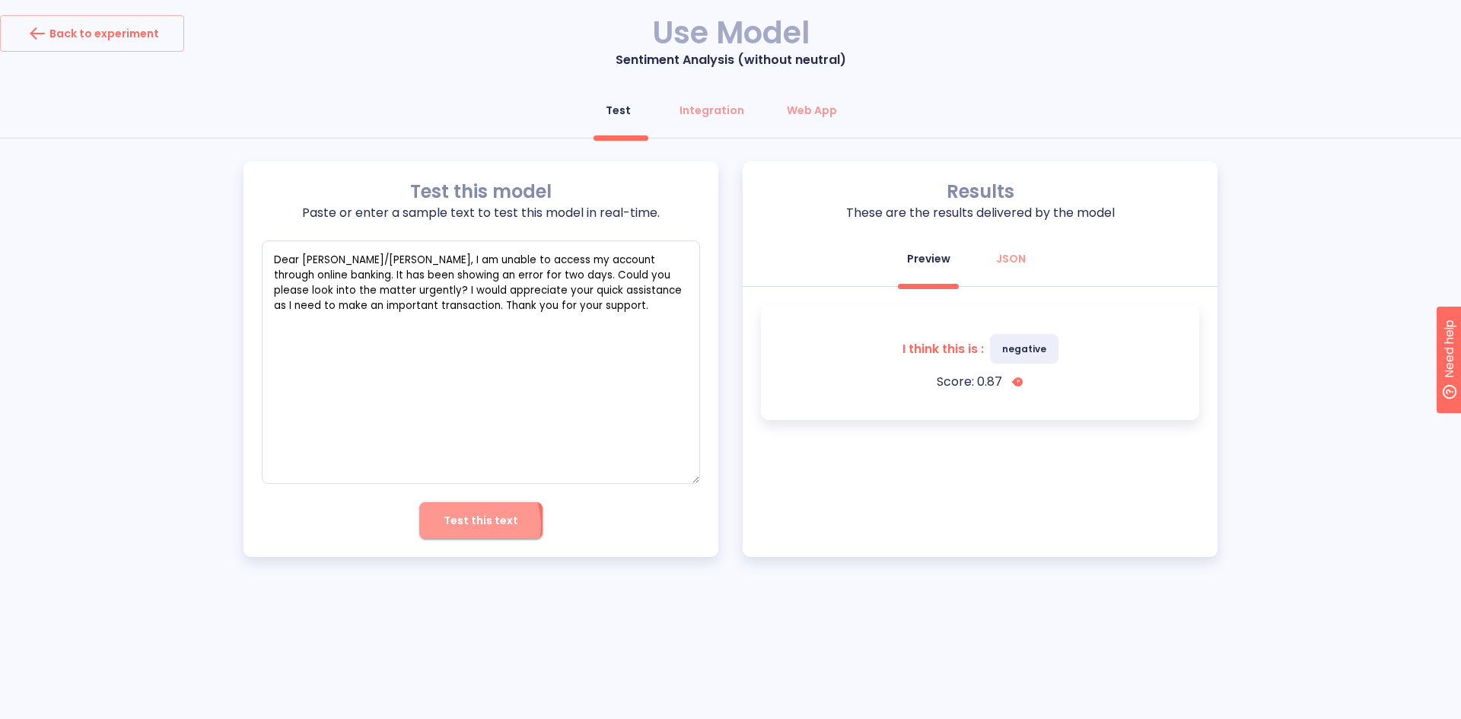
click at [472, 525] on span "Test this text" at bounding box center [481, 520] width 75 height 19
drag, startPoint x: 527, startPoint y: 313, endPoint x: 592, endPoint y: 325, distance: 65.8
click at [592, 325] on textarea "Dear [PERSON_NAME]/[PERSON_NAME], I am unable to access my account through onli…" at bounding box center [481, 361] width 438 height 243
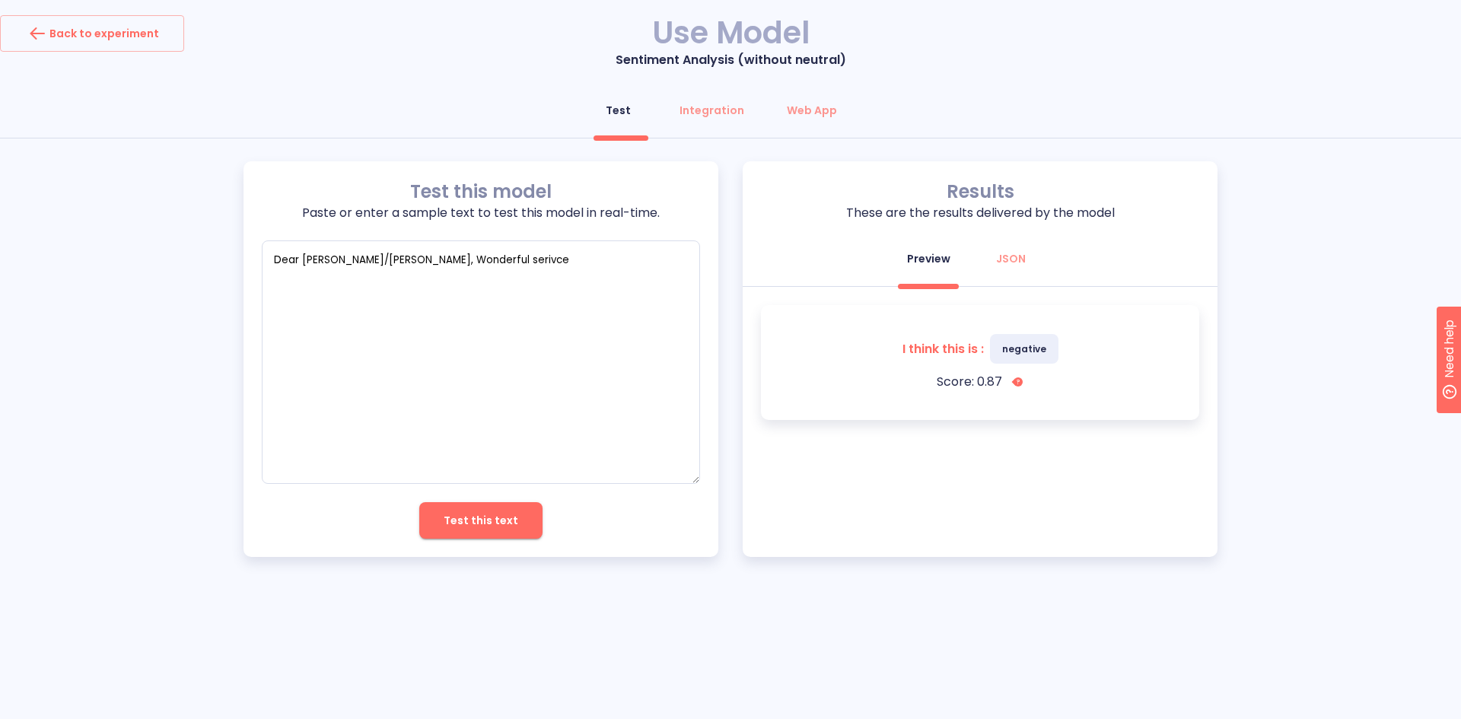
click at [485, 522] on span "Test this text" at bounding box center [481, 520] width 75 height 19
click at [722, 114] on div "Integration" at bounding box center [711, 110] width 65 height 15
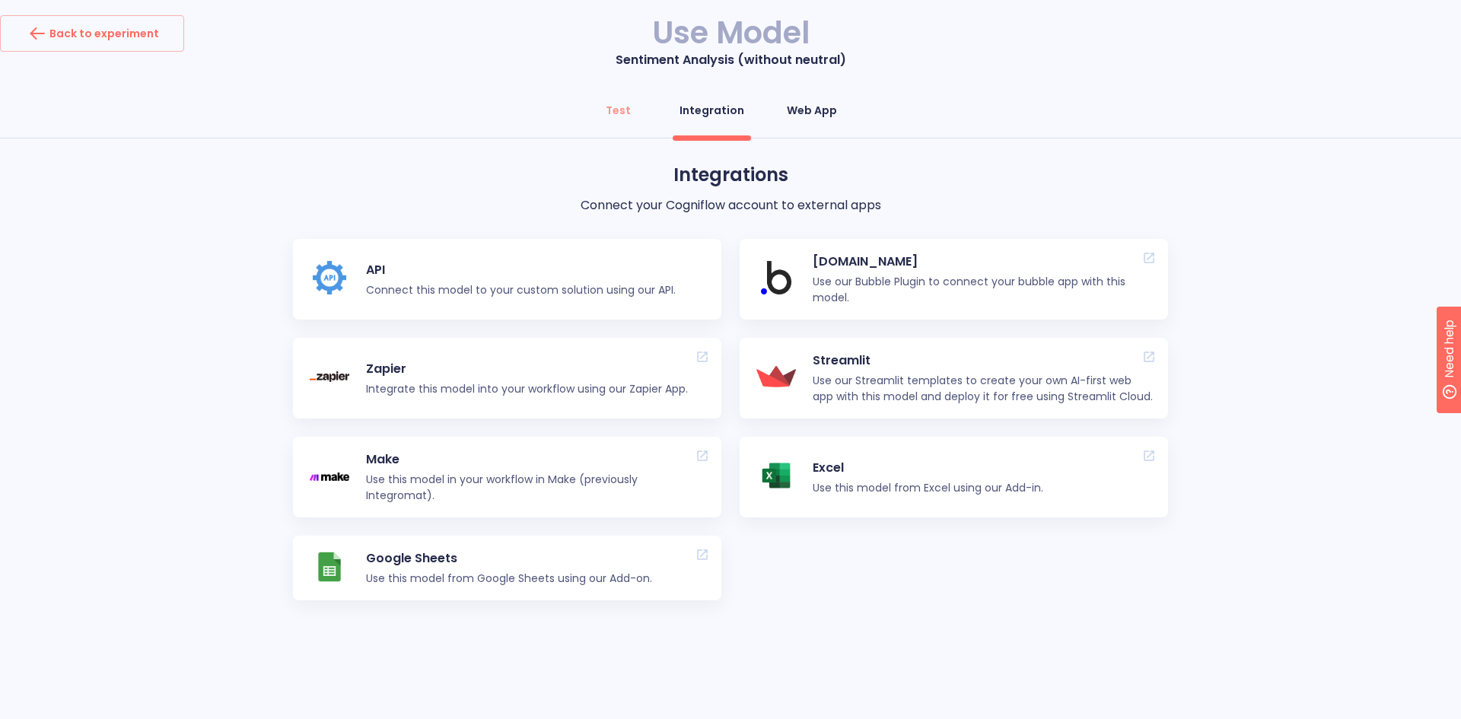
click at [795, 112] on div "Web App" at bounding box center [812, 110] width 50 height 15
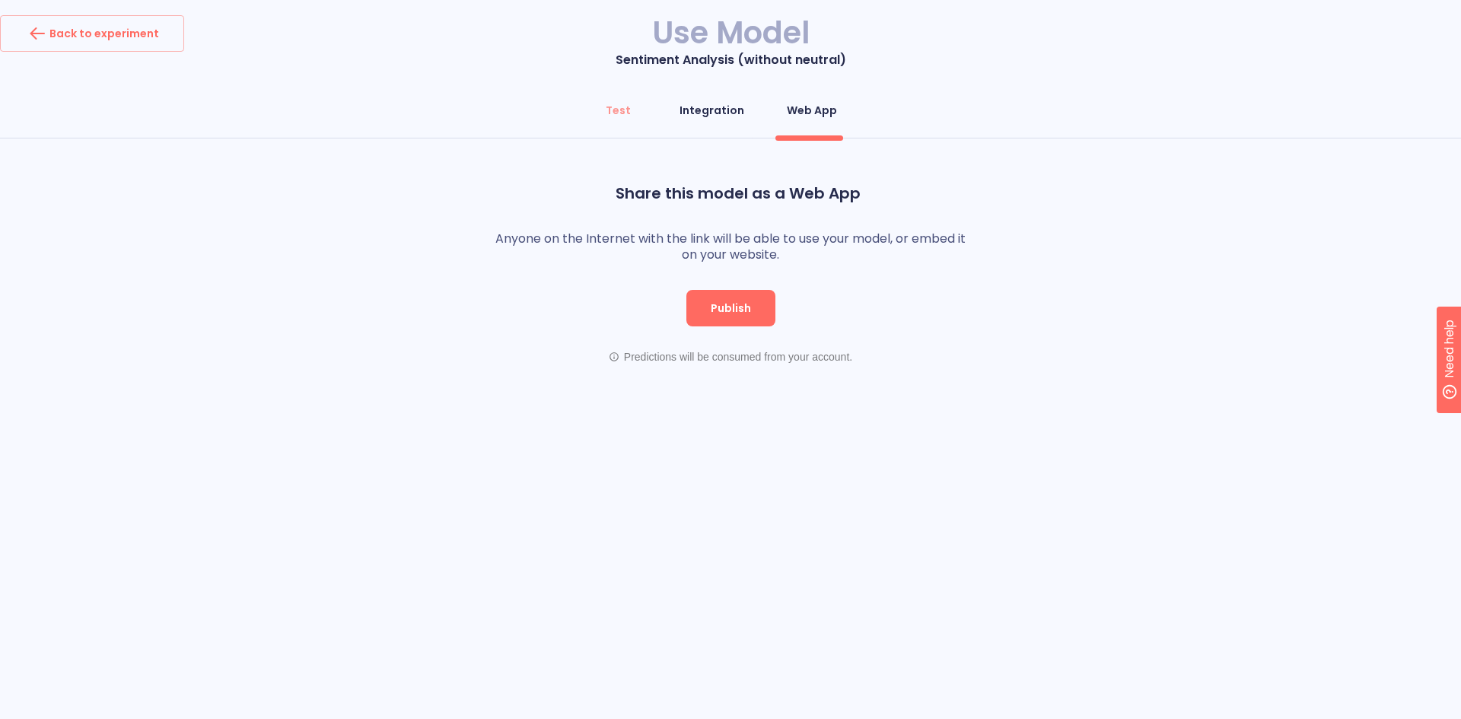
click at [707, 110] on div "Integration" at bounding box center [711, 110] width 65 height 15
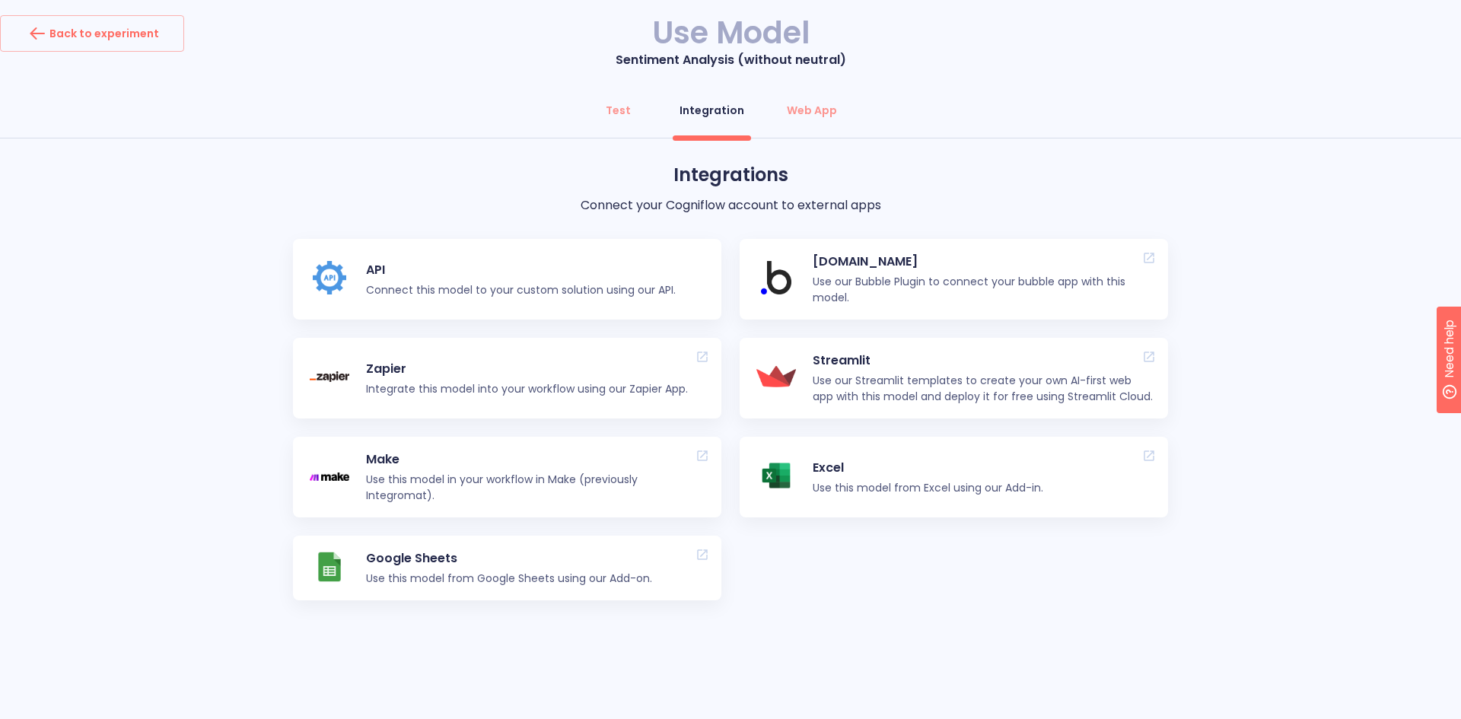
click at [496, 368] on p "Zapier" at bounding box center [527, 369] width 322 height 18
click at [504, 374] on p "Zapier" at bounding box center [527, 369] width 322 height 18
click at [109, 40] on div "Back to experiment" at bounding box center [92, 33] width 134 height 24
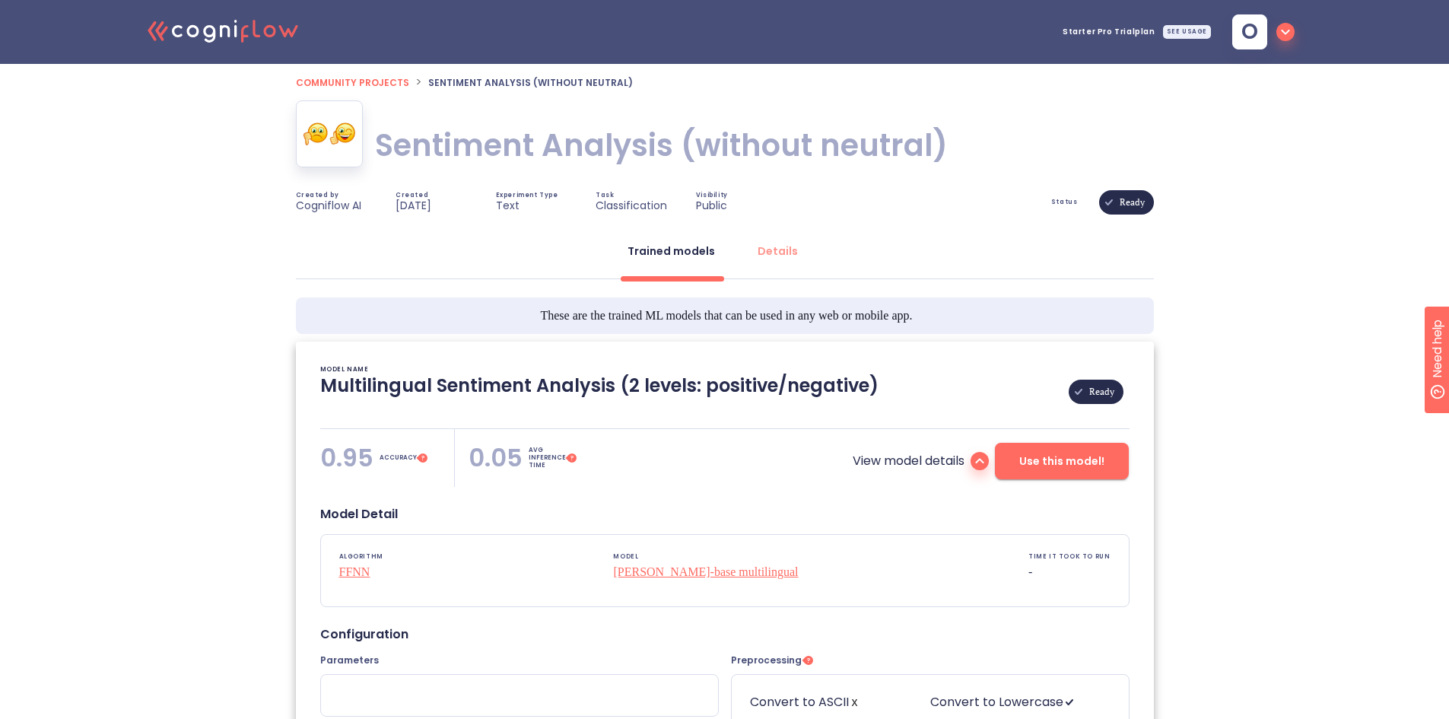
click at [332, 82] on span "Community projects" at bounding box center [352, 82] width 113 height 13
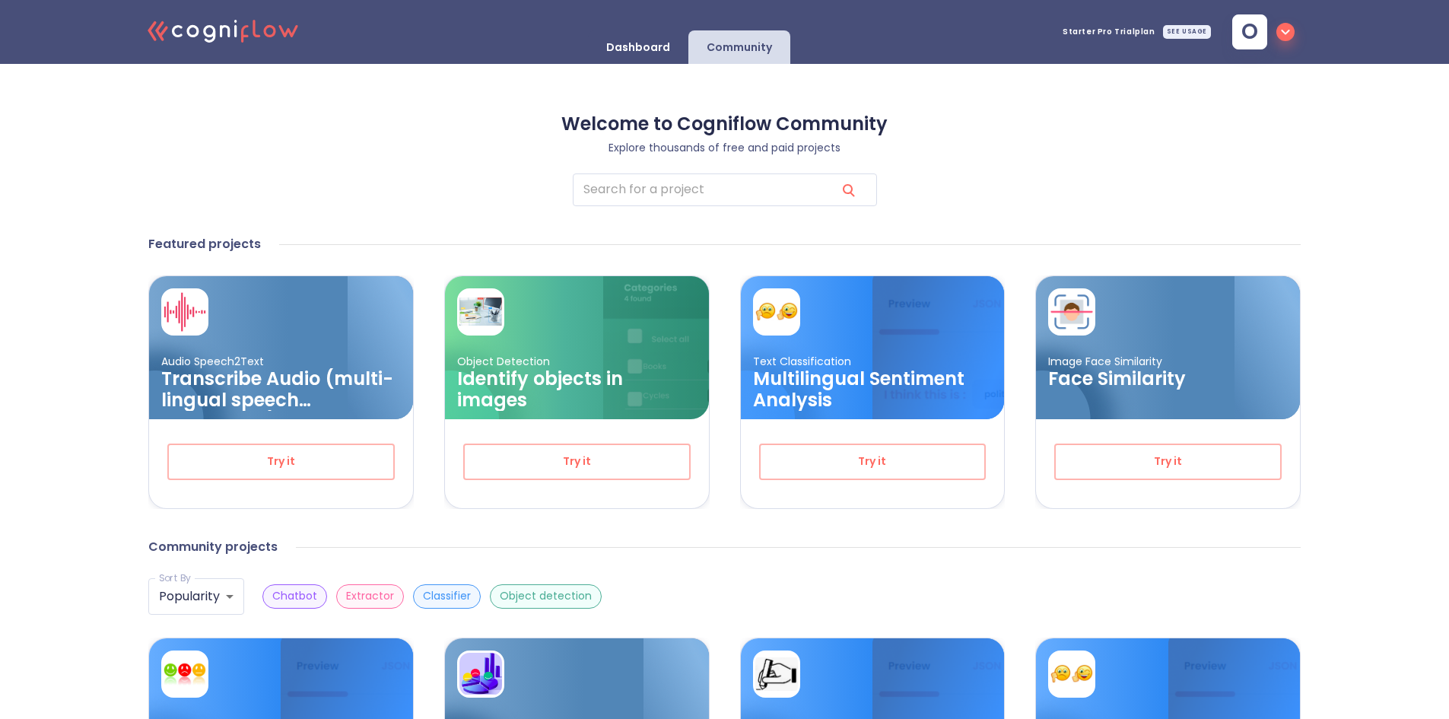
click at [659, 43] on p "Dashboard" at bounding box center [638, 47] width 64 height 14
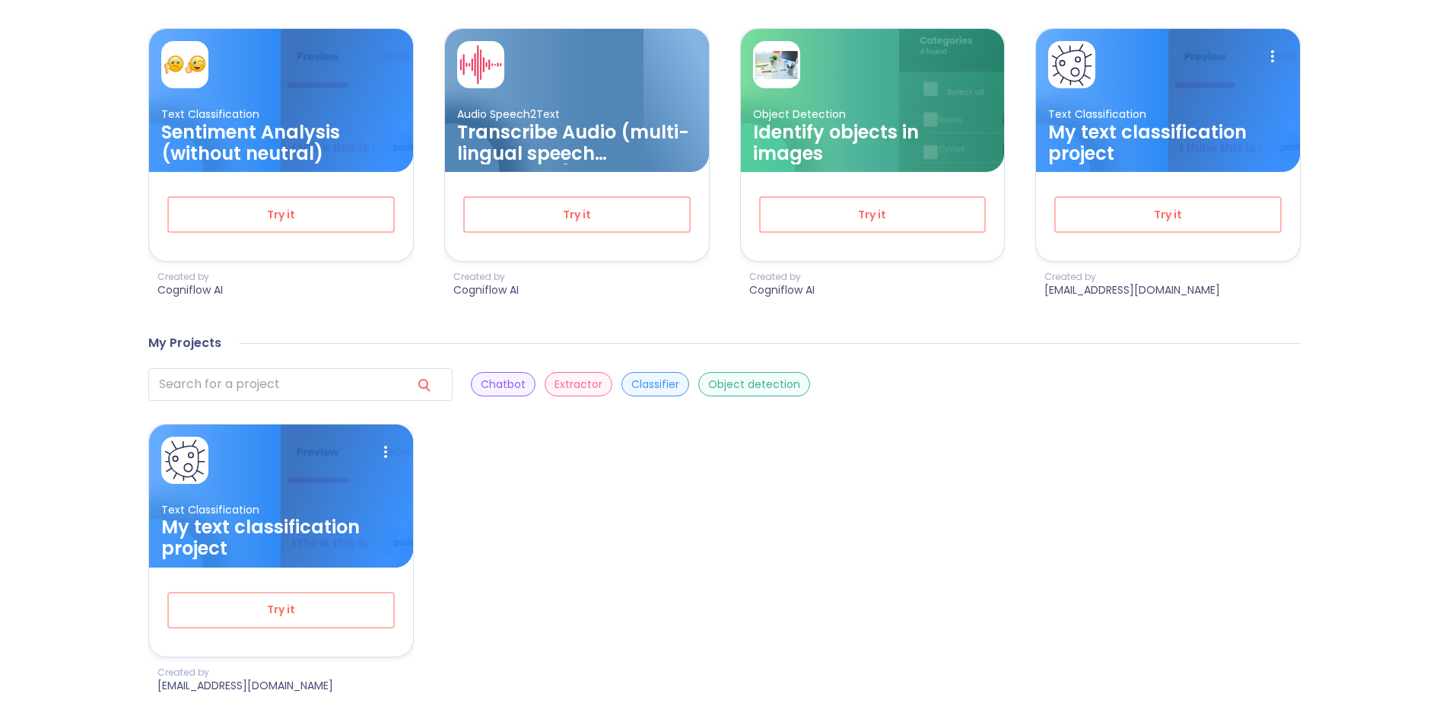
scroll to position [565, 0]
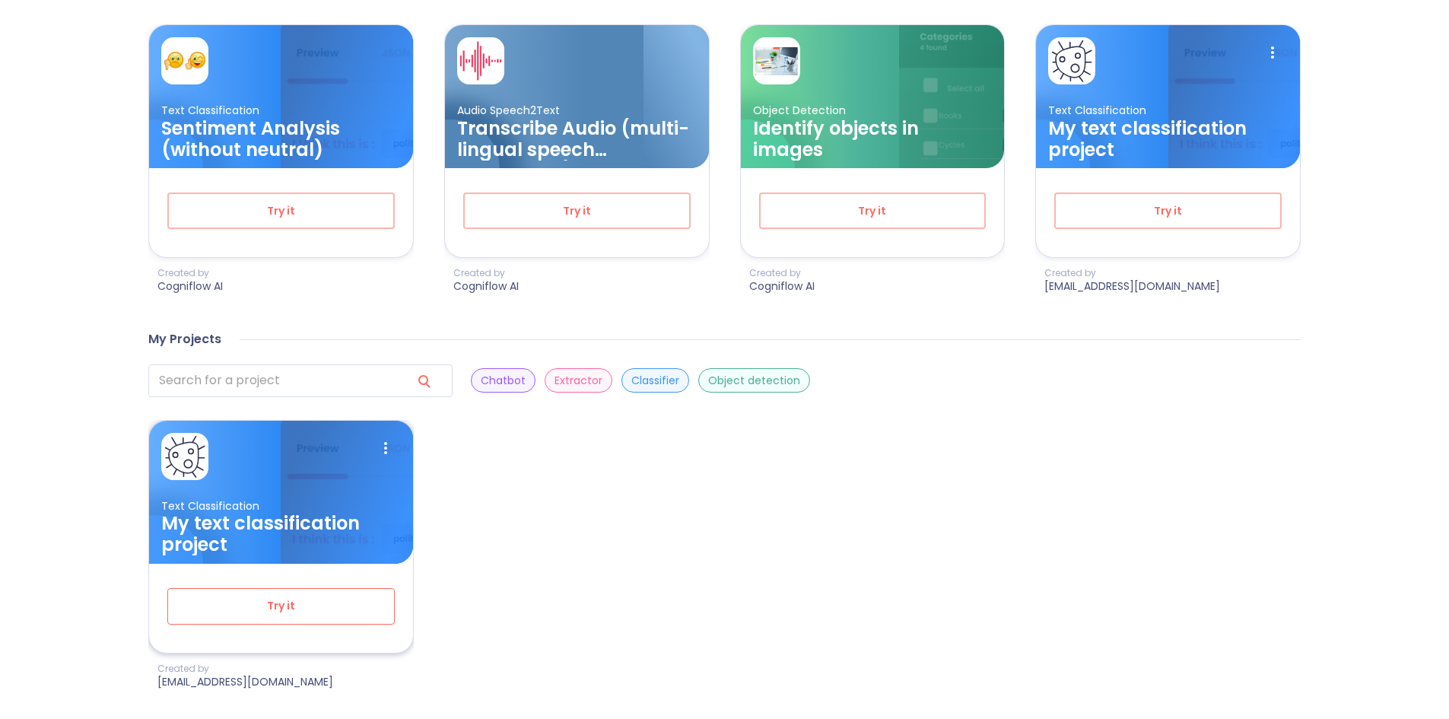
click at [274, 612] on span "Try it" at bounding box center [280, 605] width 177 height 19
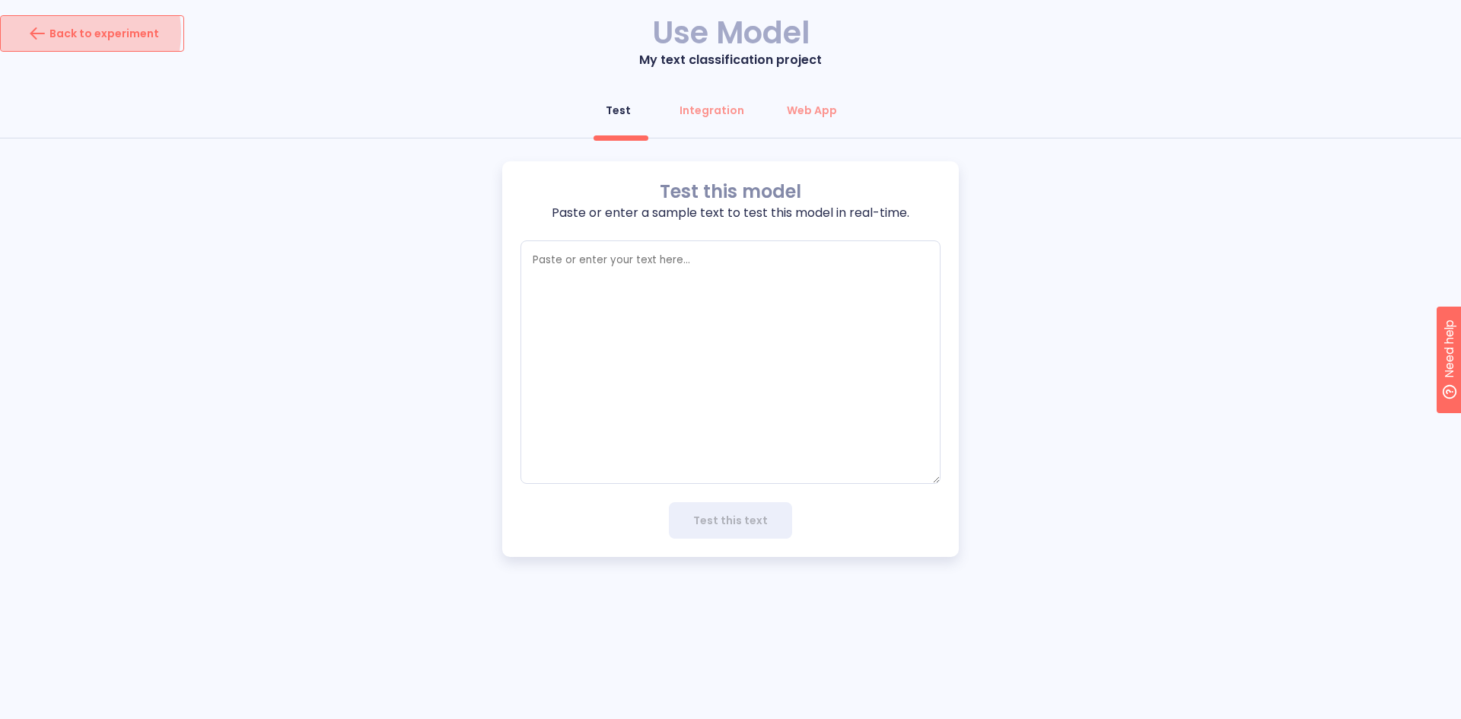
click at [71, 33] on div "Back to experiment" at bounding box center [92, 33] width 134 height 24
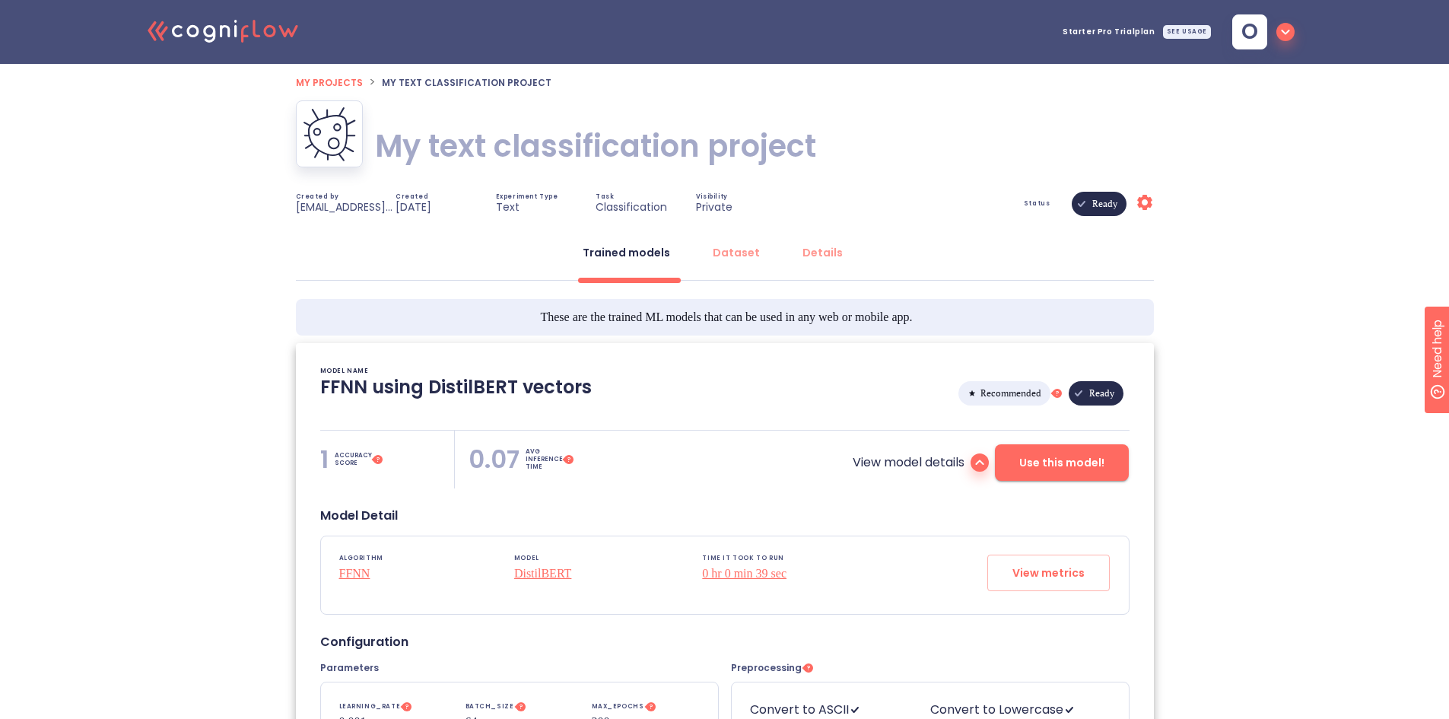
click at [353, 83] on span "My projects" at bounding box center [329, 82] width 67 height 13
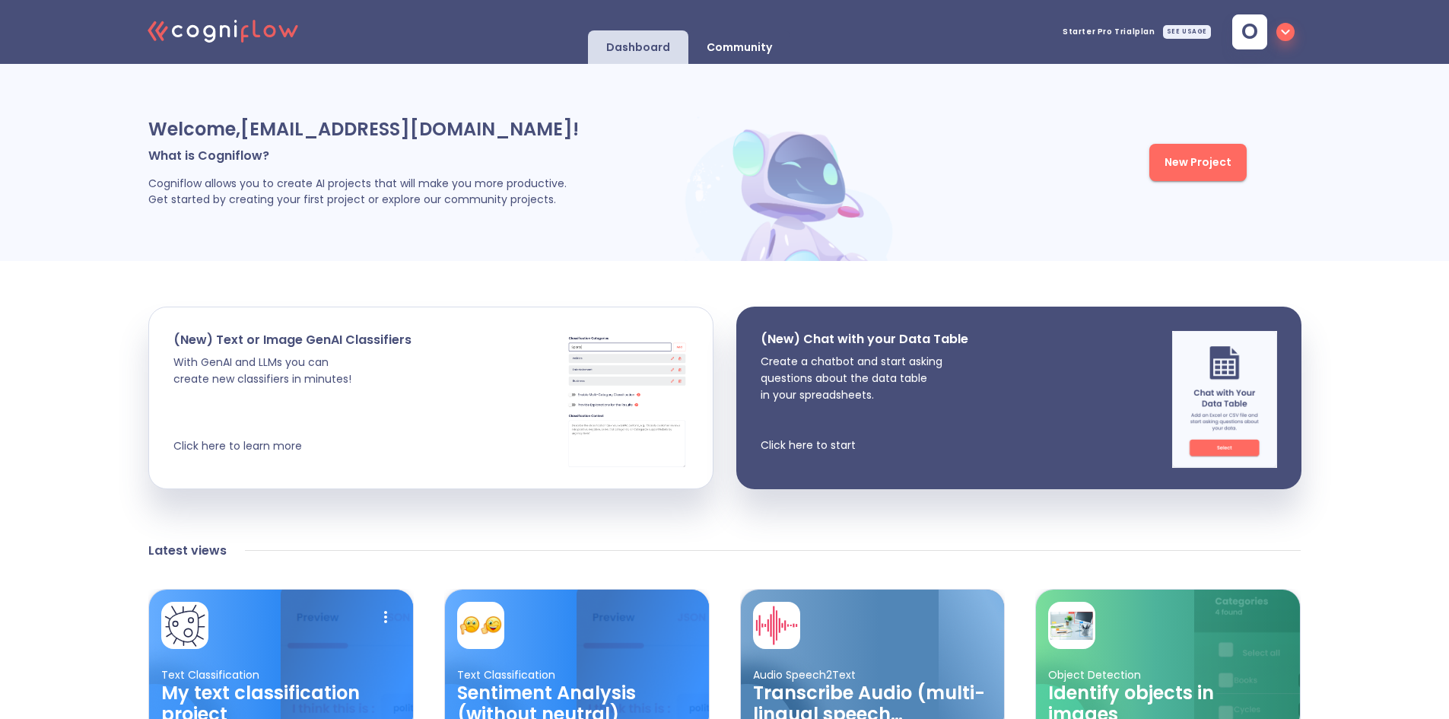
click at [1182, 169] on span "New Project" at bounding box center [1198, 162] width 67 height 19
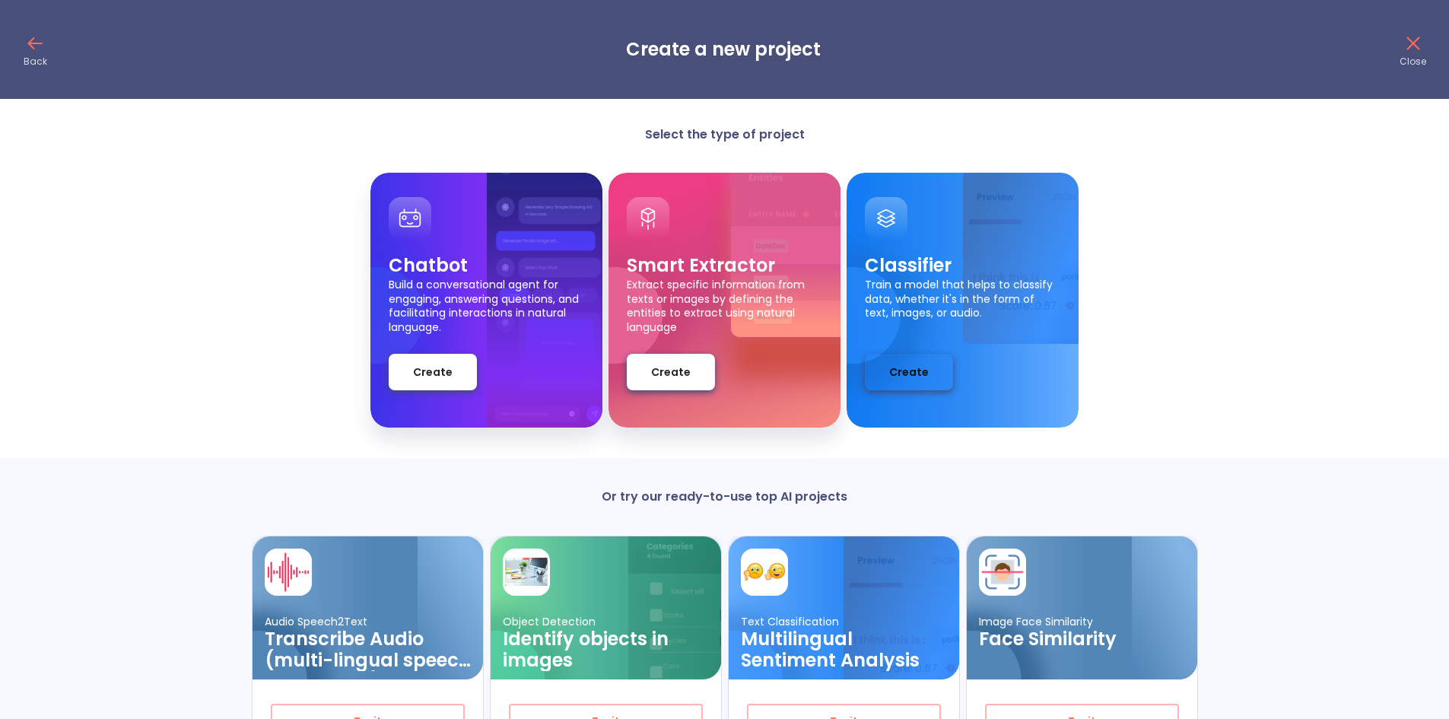
click at [902, 376] on span "Create" at bounding box center [909, 372] width 40 height 19
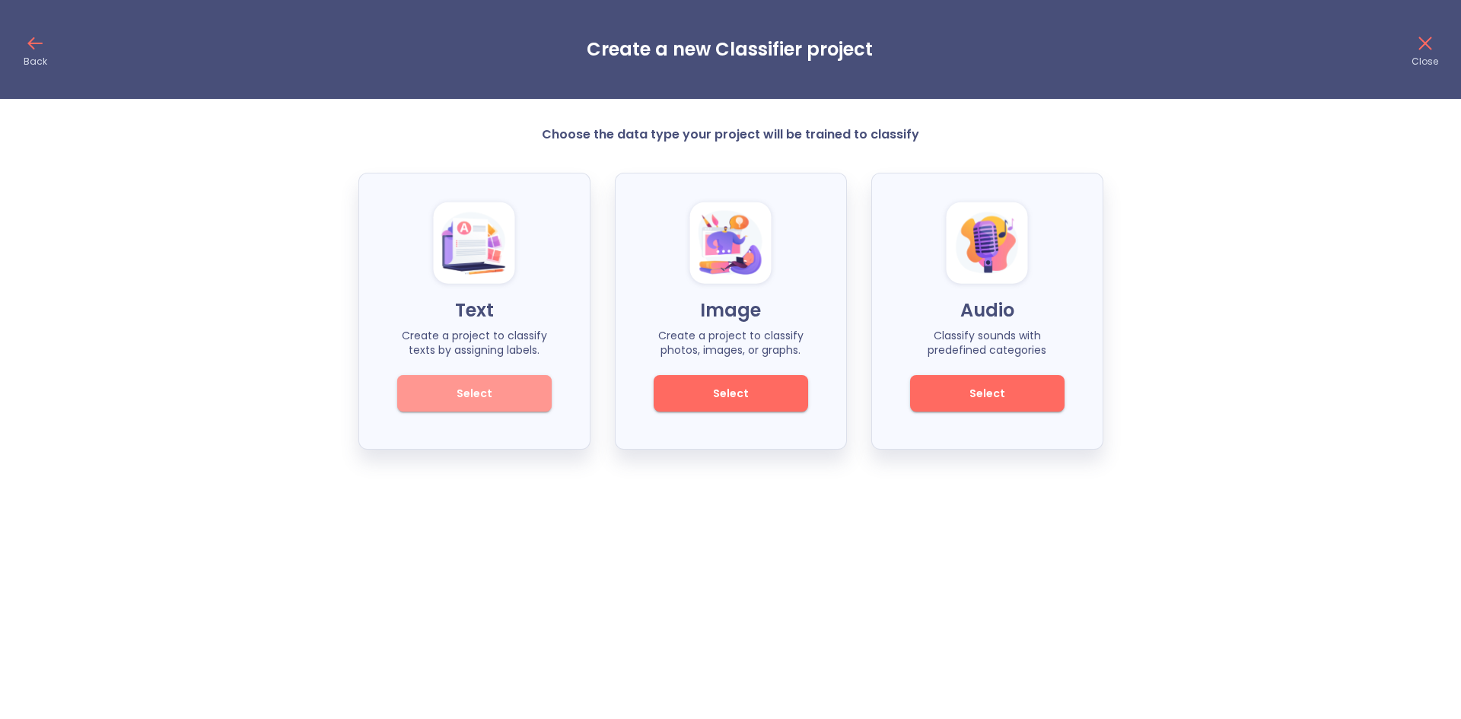
click at [429, 386] on span "Select" at bounding box center [474, 393] width 103 height 19
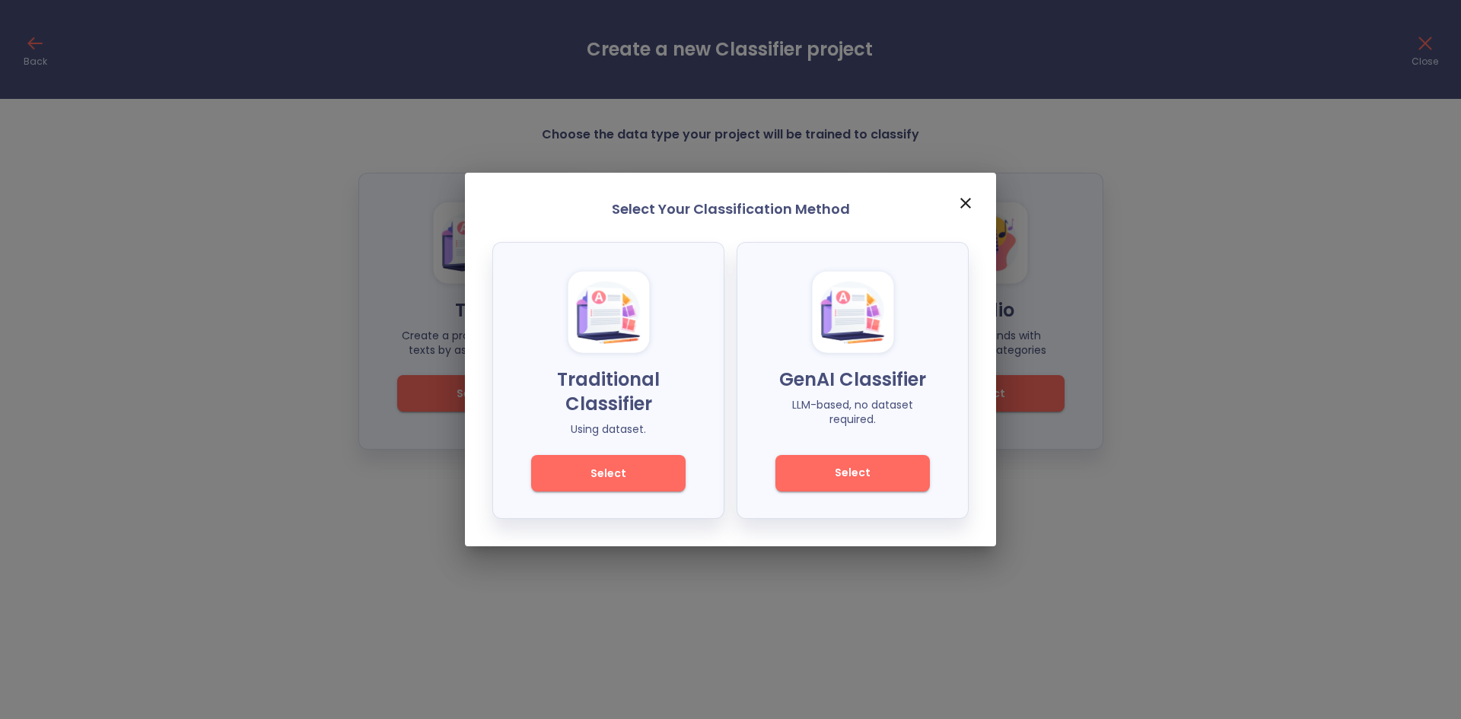
click at [611, 471] on span "Select" at bounding box center [608, 473] width 103 height 19
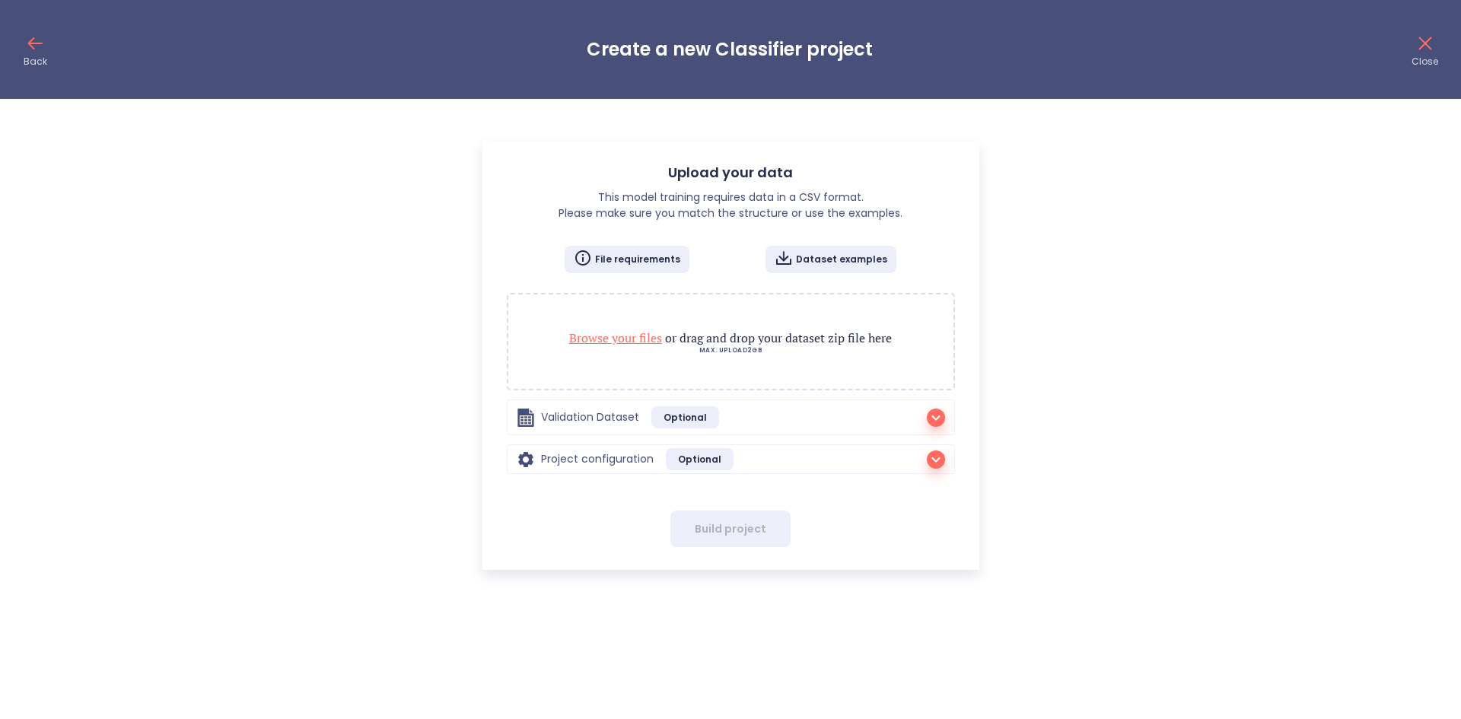
click at [625, 339] on span "Browse your files" at bounding box center [615, 337] width 93 height 17
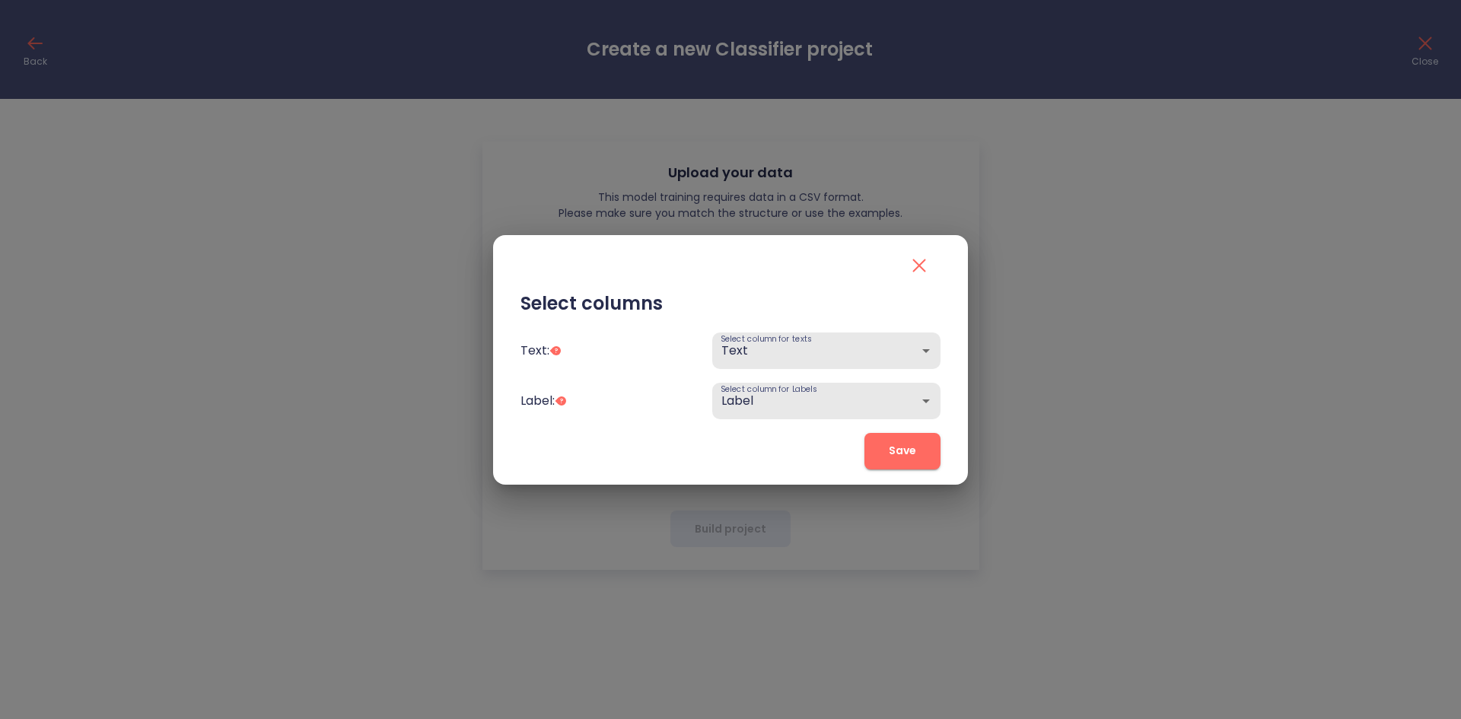
click at [918, 262] on icon "close" at bounding box center [919, 265] width 24 height 24
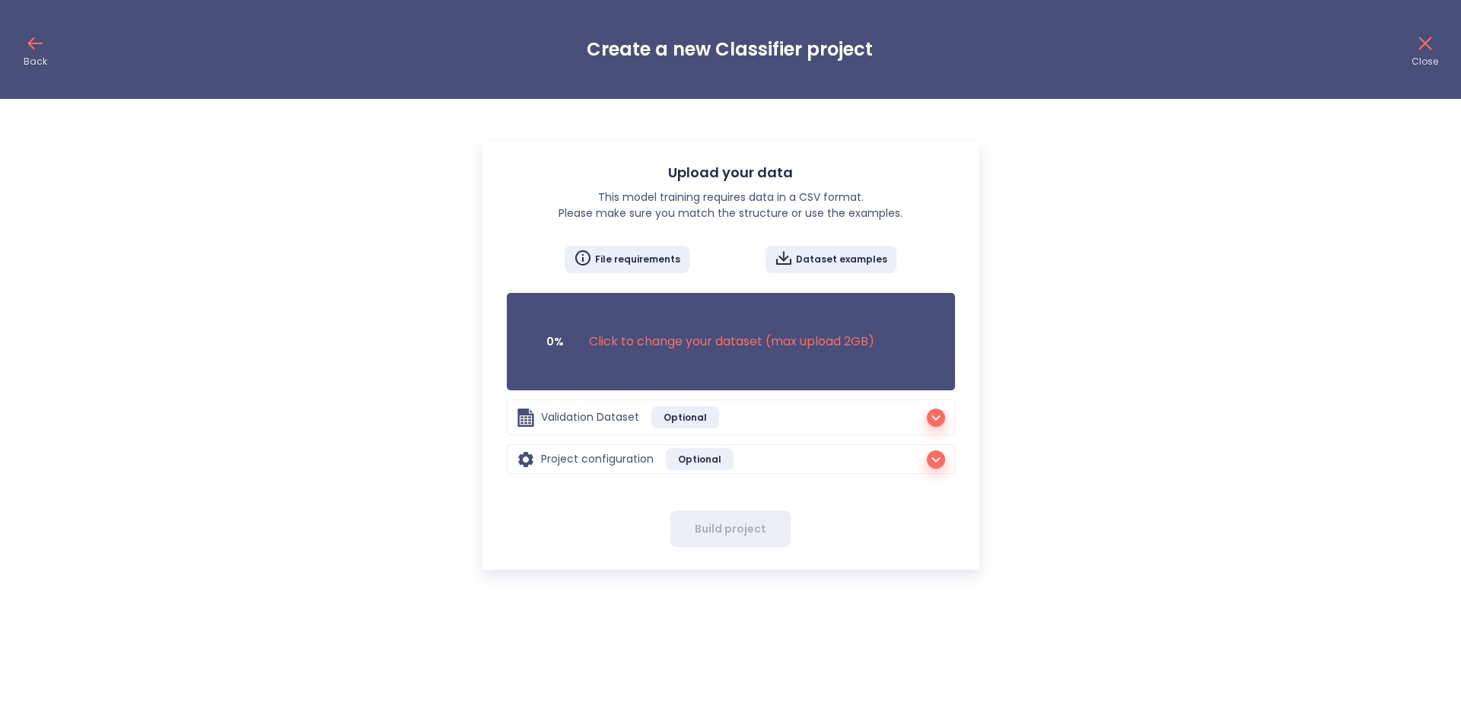
click at [635, 340] on p "Click to change your dataset (max upload 2GB )" at bounding box center [731, 341] width 285 height 18
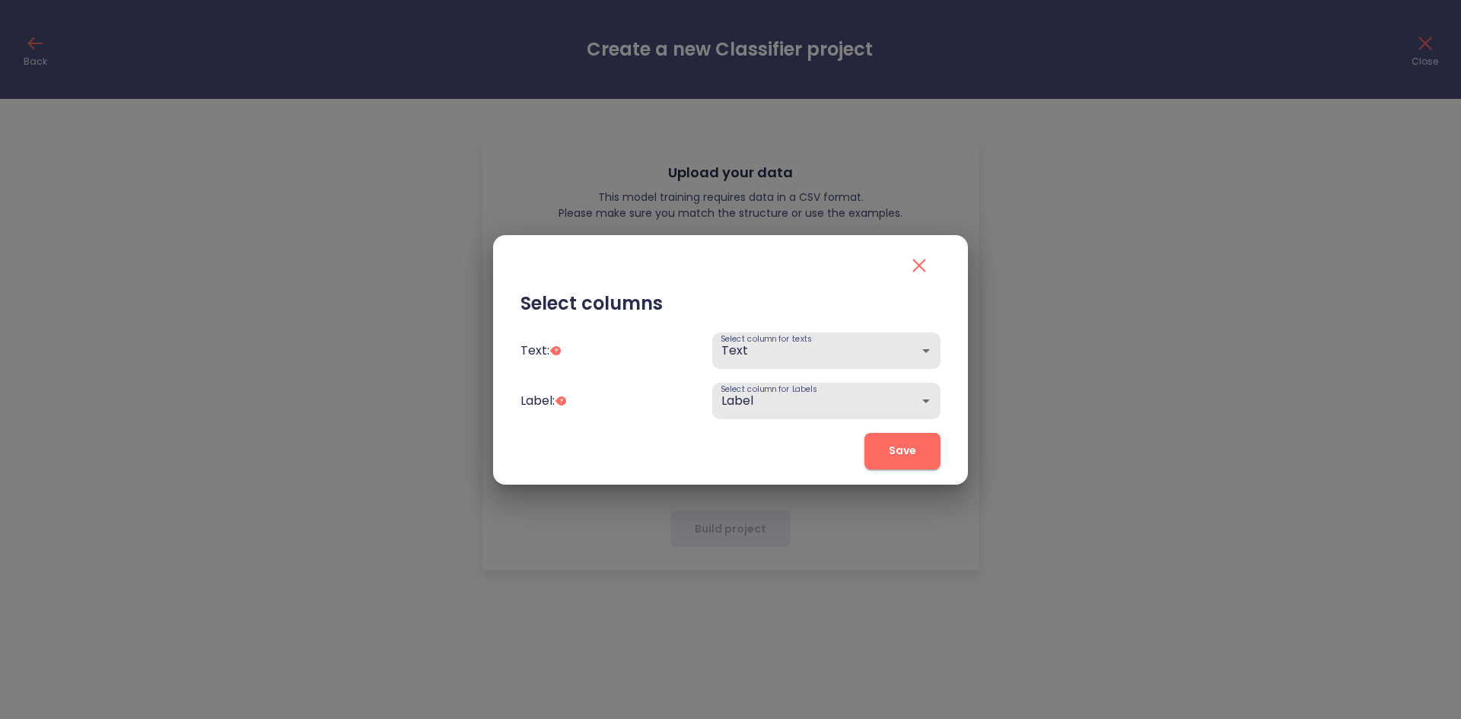
click at [896, 456] on span "Save" at bounding box center [902, 450] width 27 height 19
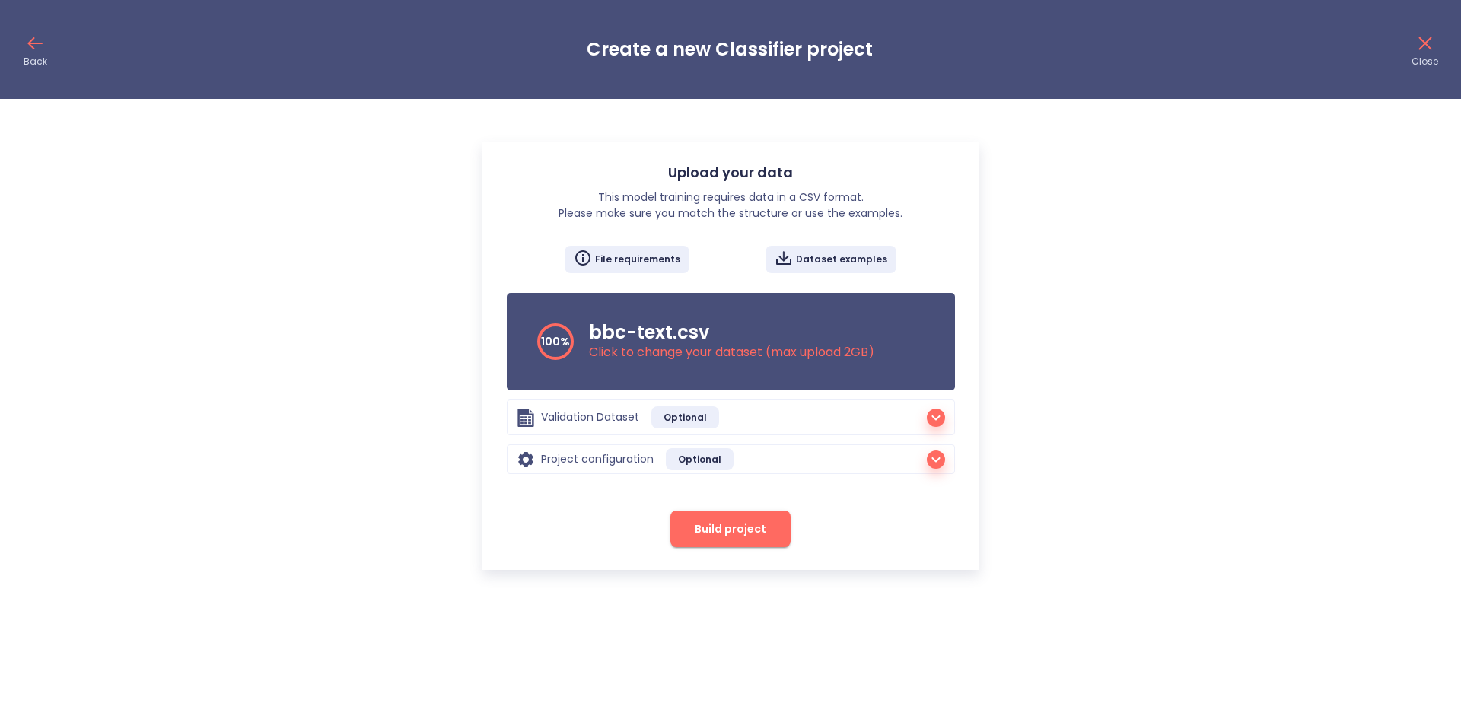
click at [740, 531] on span "Build project" at bounding box center [731, 529] width 72 height 19
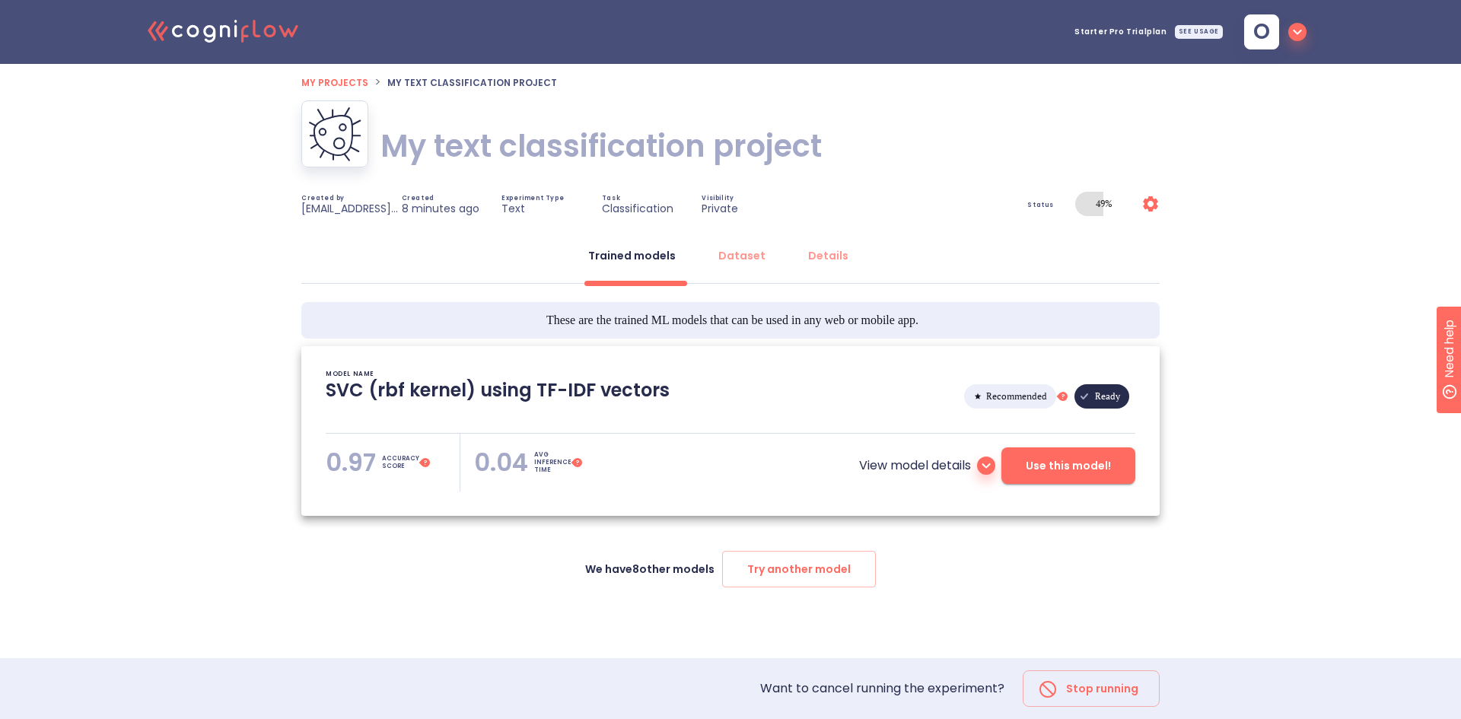
type textarea "[2025/08/10 17:22:51]- Starting with download required files from shared storag…"
click at [329, 86] on span "My projects" at bounding box center [334, 82] width 67 height 13
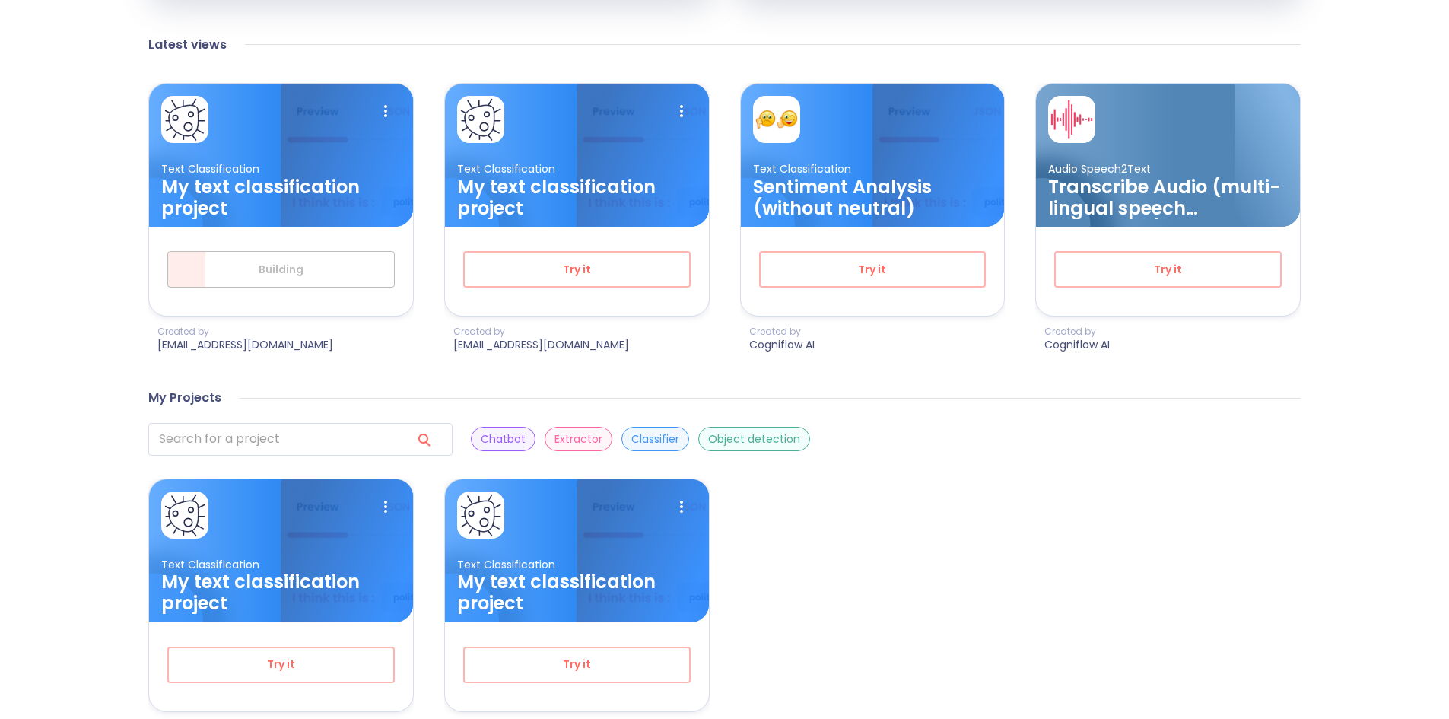
scroll to position [565, 0]
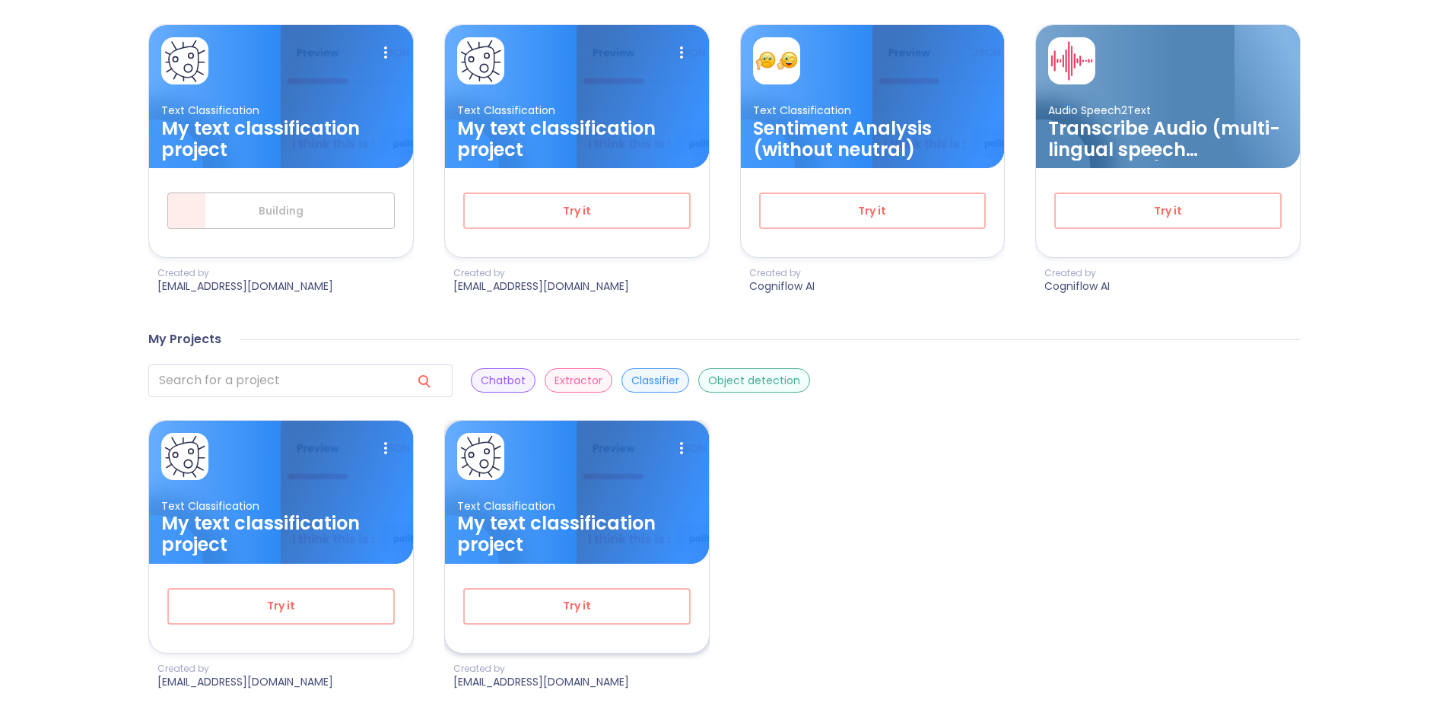
click at [578, 522] on h3 "My text classification project" at bounding box center [577, 534] width 240 height 43
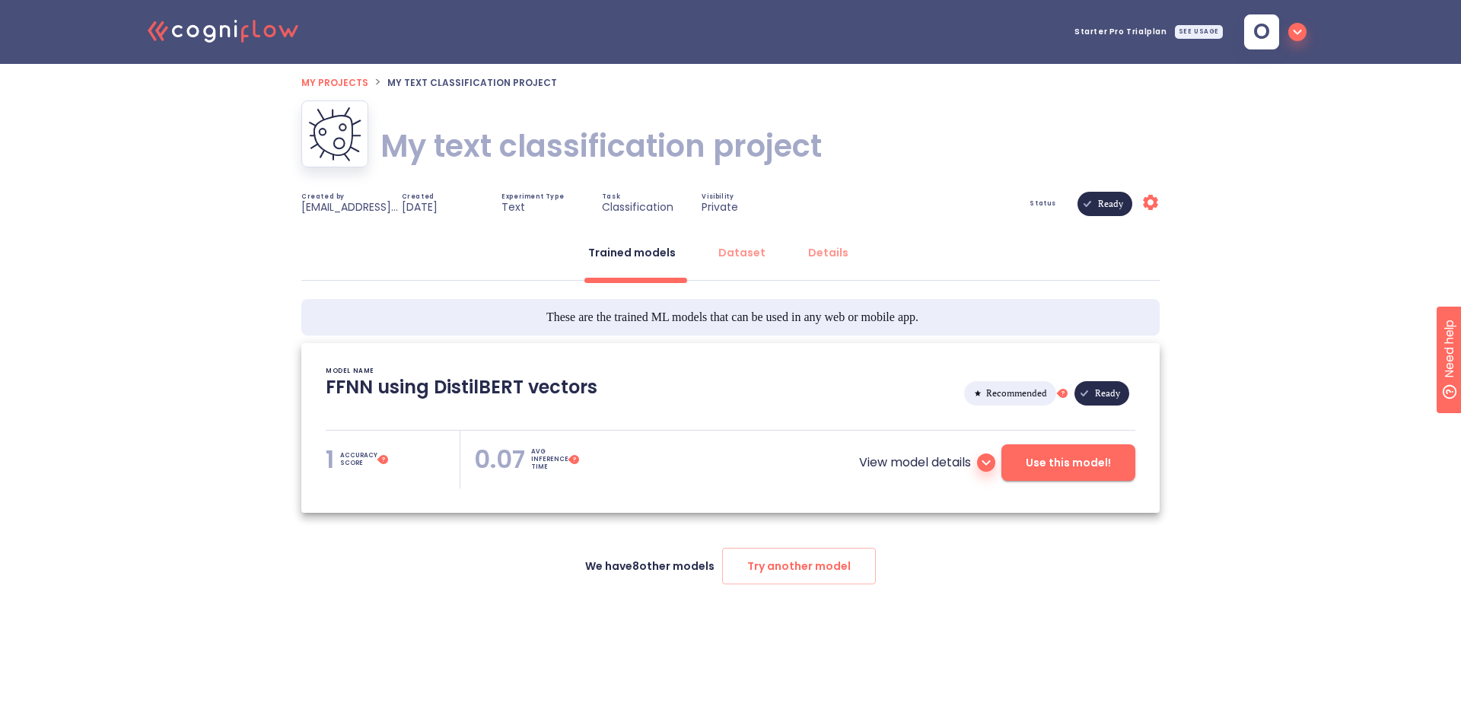
type textarea "[2025/08/09 09:05:48]- Starting with download required files from shared storag…"
click at [1068, 465] on span "Use this model!" at bounding box center [1068, 462] width 85 height 19
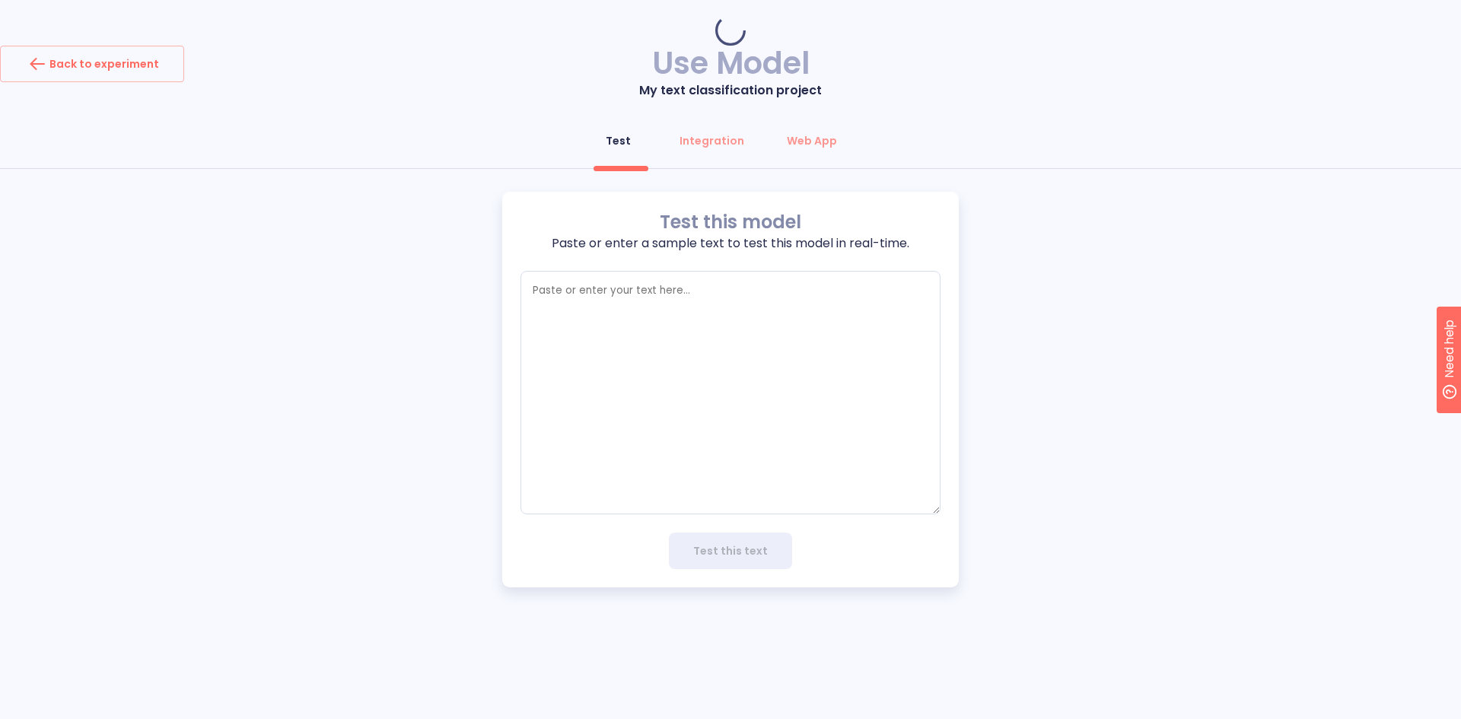
type textarea "x"
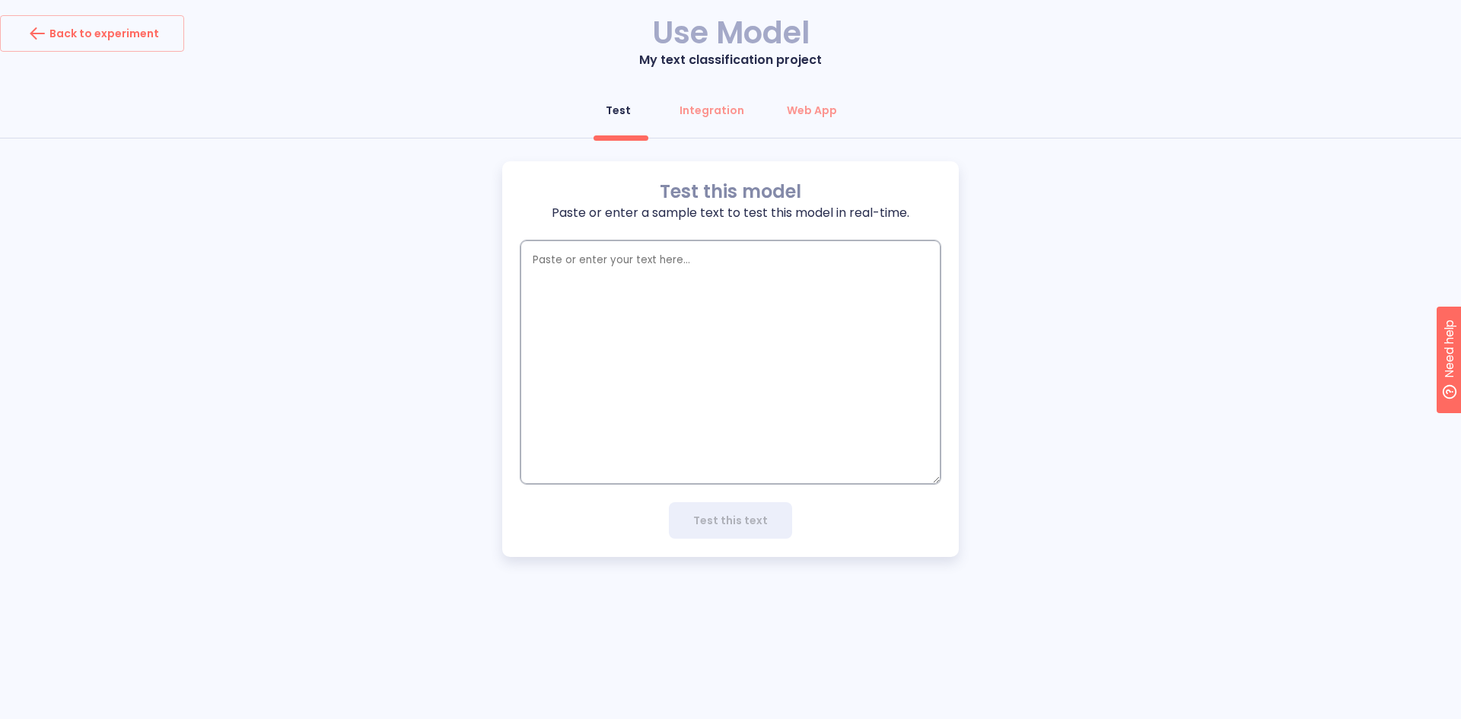
click at [570, 268] on textarea "empty textarea" at bounding box center [730, 361] width 420 height 243
type textarea "G"
type textarea "x"
type textarea "Gi"
type textarea "x"
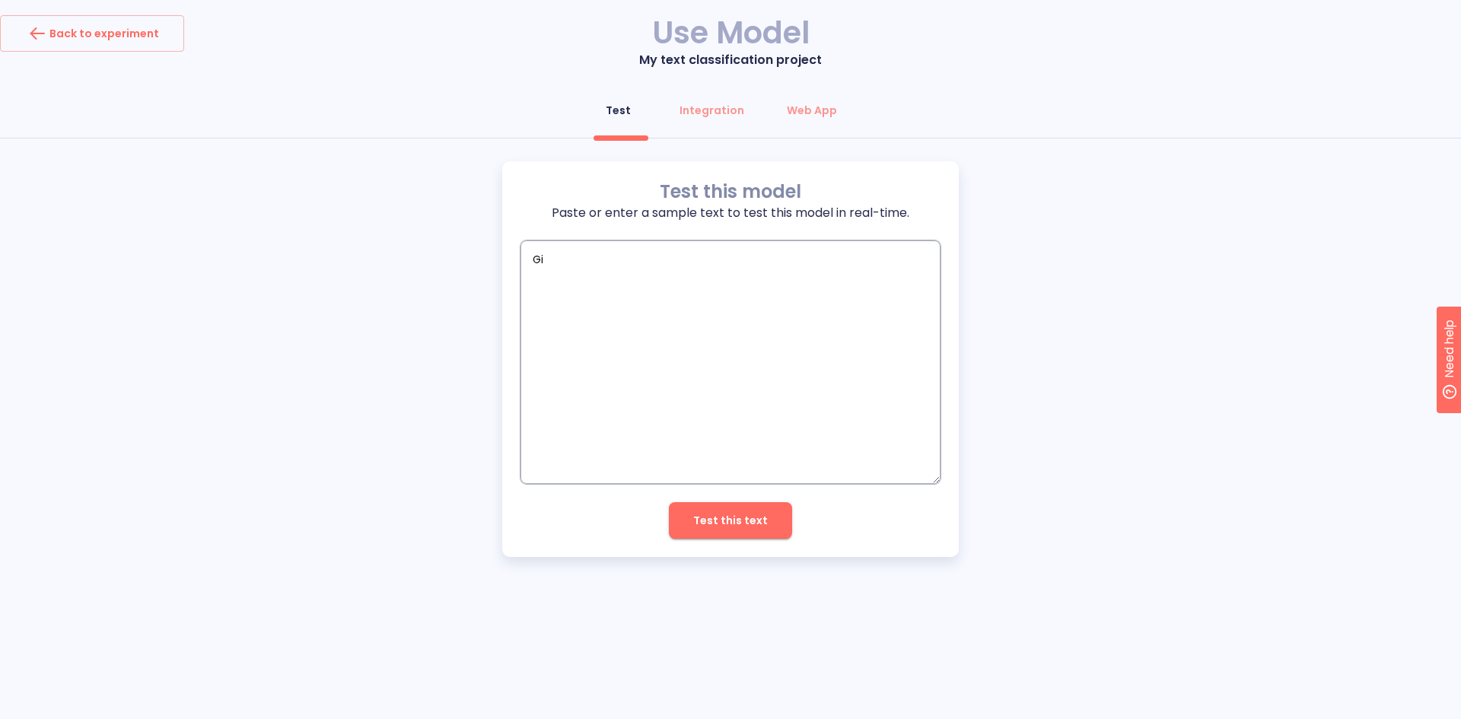
type textarea "Gin"
type textarea "x"
type textarea "Gi"
type textarea "x"
type textarea "Giv"
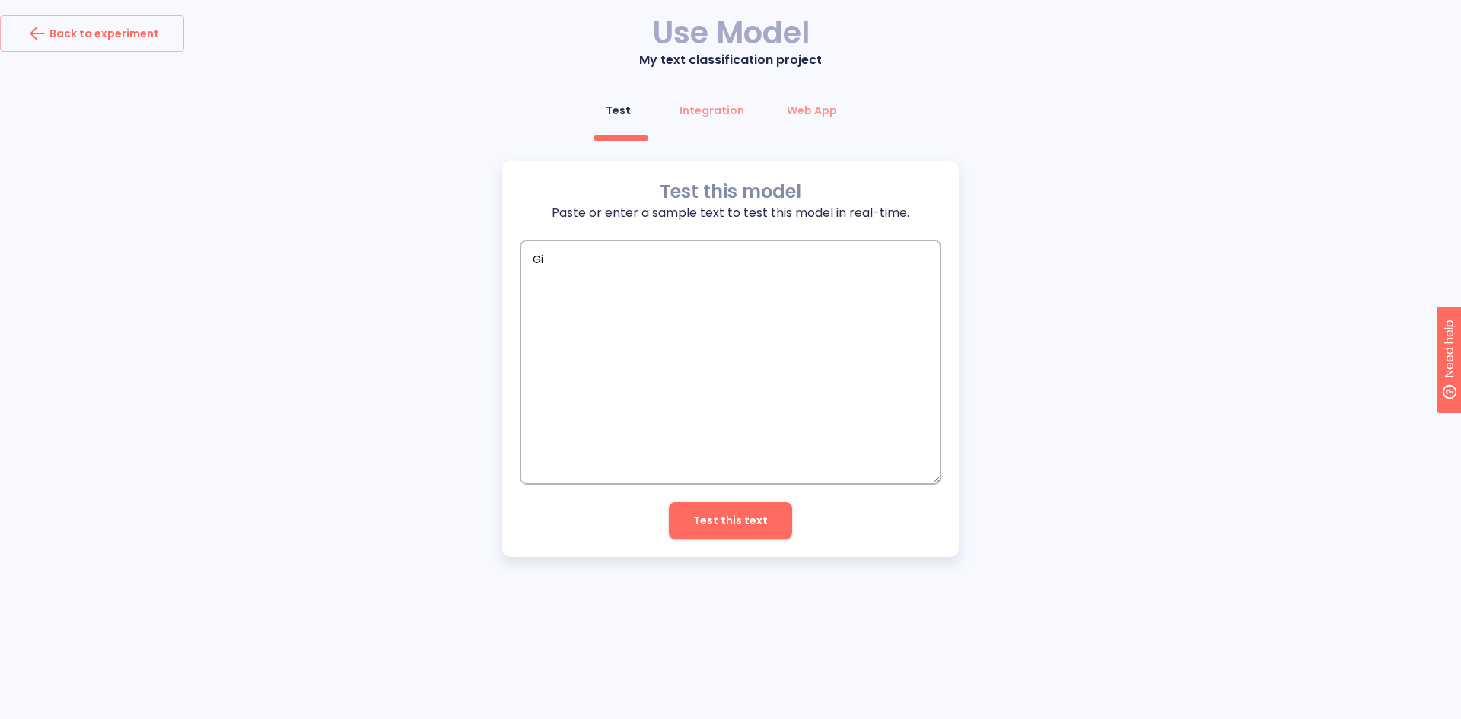
type textarea "x"
type textarea "Give"
type textarea "x"
type textarea "Give"
type textarea "x"
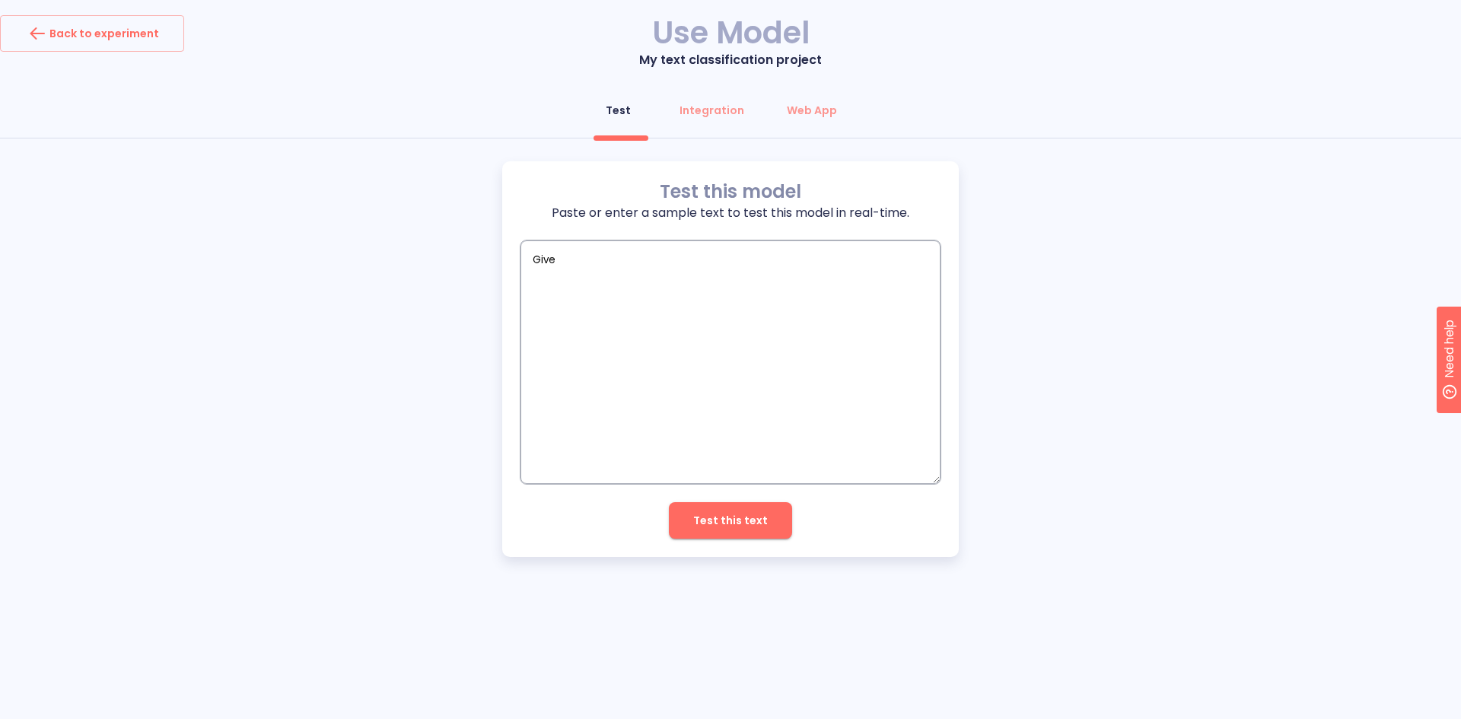
type textarea "Give m"
type textarea "x"
type textarea "Give me"
type textarea "x"
type textarea "Give me"
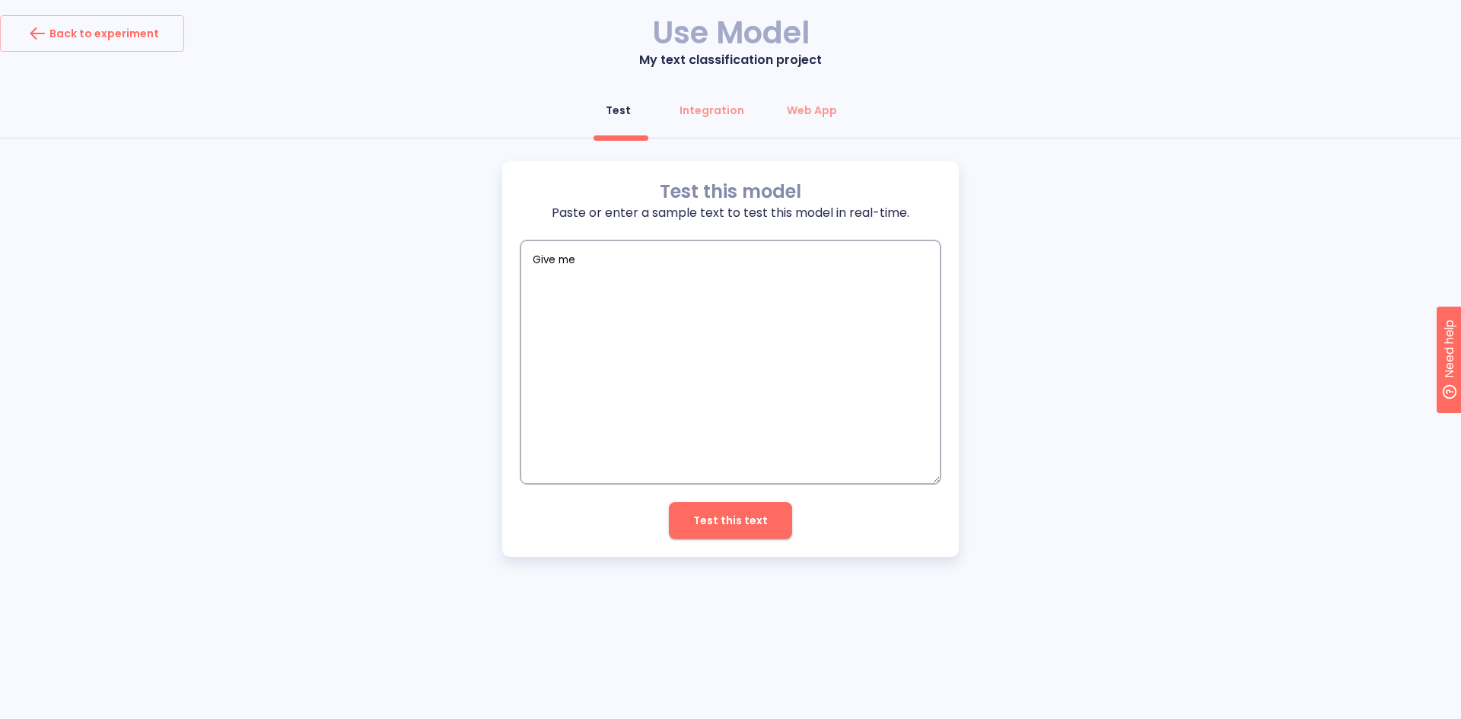
type textarea "x"
type textarea "Give me f"
type textarea "x"
type textarea "Give me fi"
type textarea "x"
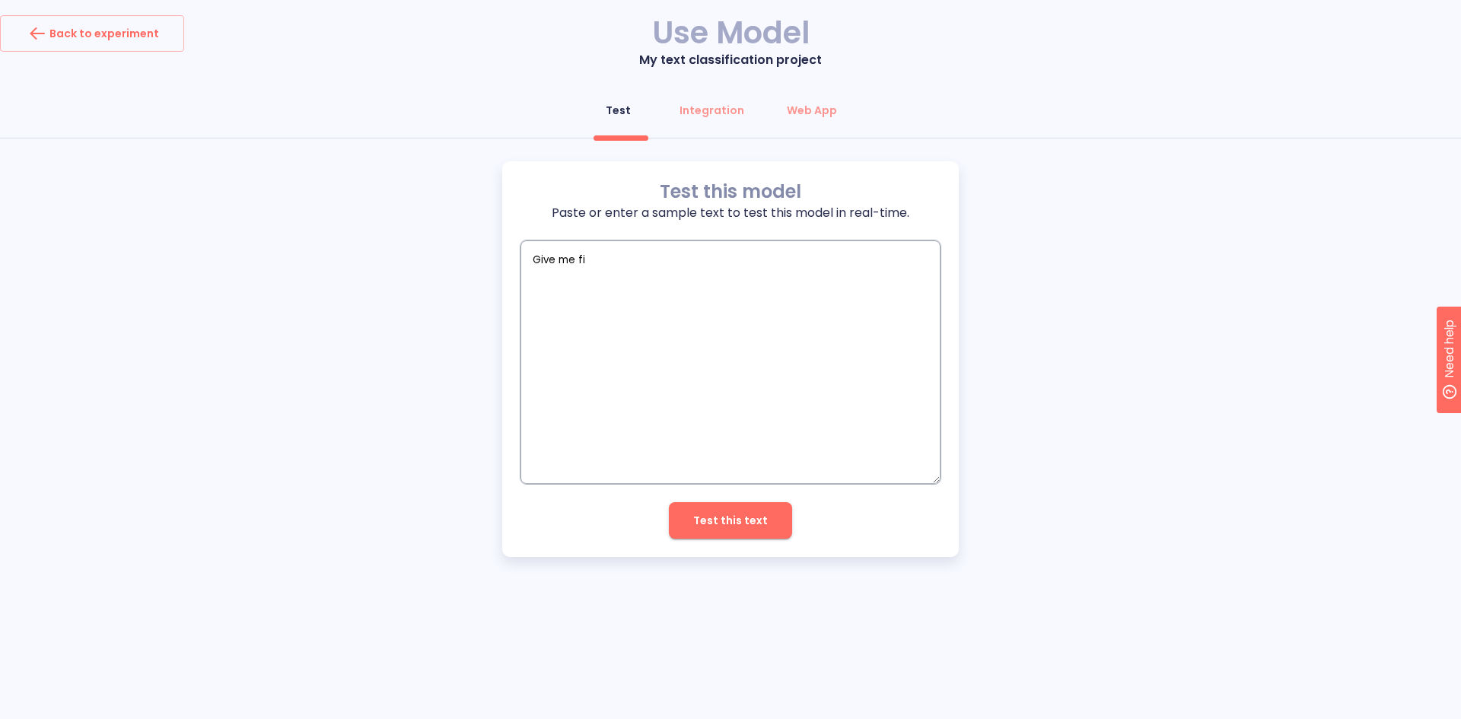
type textarea "Give me fin"
type textarea "x"
type textarea "Give me fina"
type textarea "x"
type textarea "Give me finan"
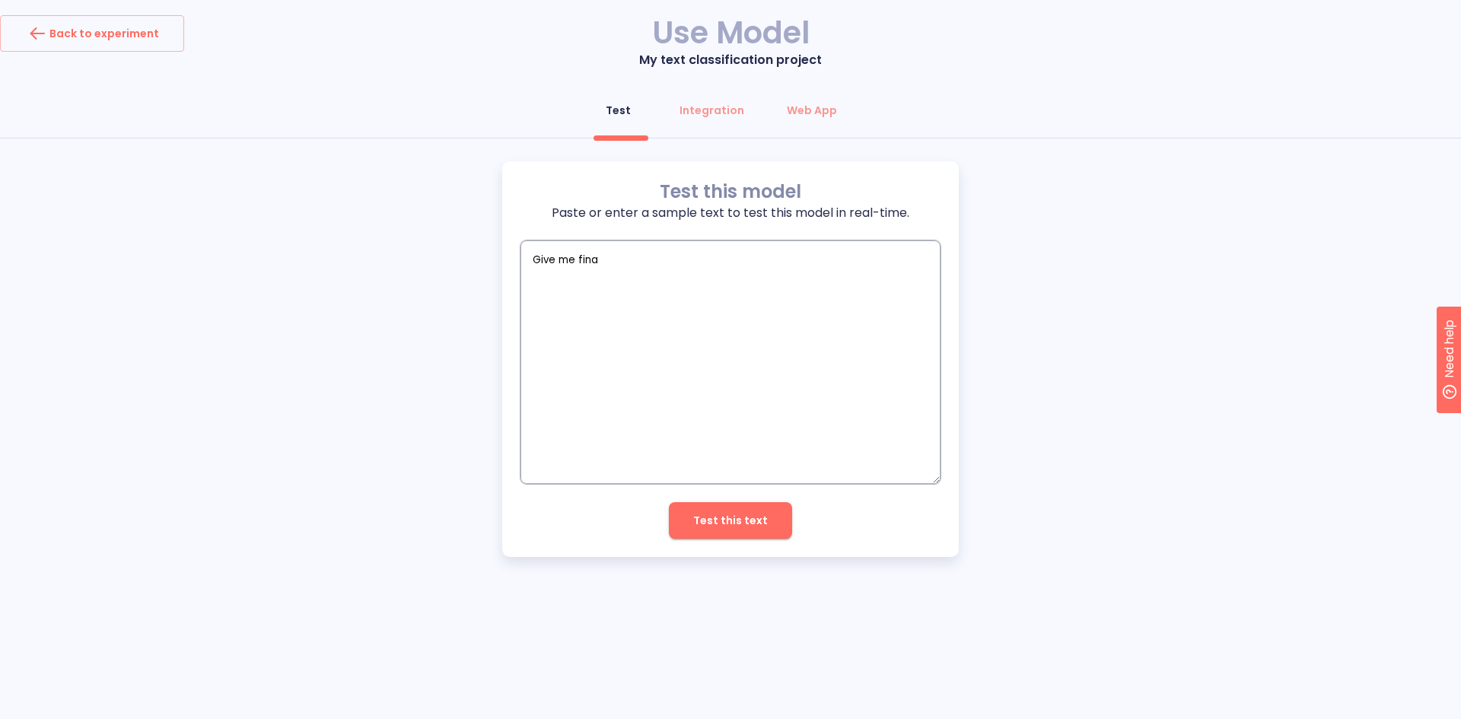
type textarea "x"
type textarea "Give me financ"
type textarea "x"
type textarea "Give me finance"
type textarea "x"
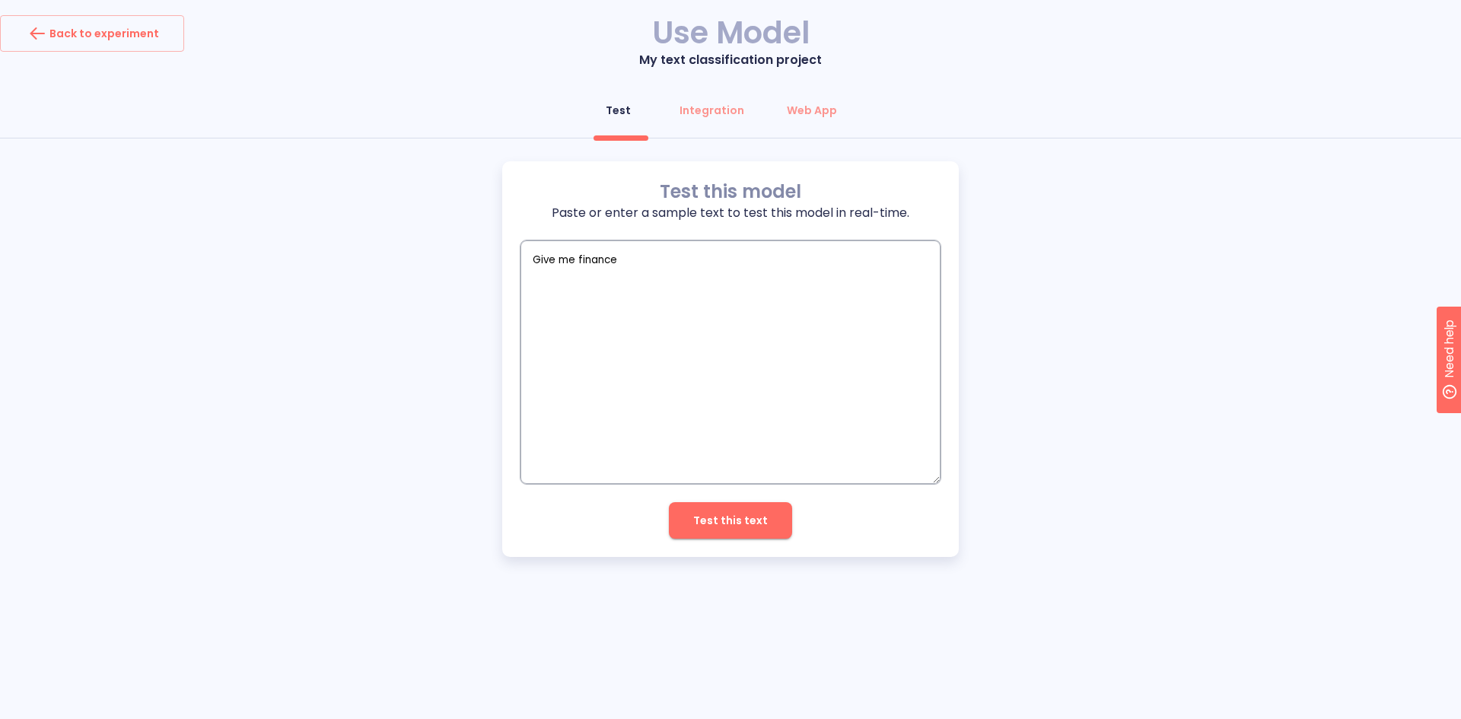
type textarea "Give me finance"
type textarea "x"
type textarea "Give me finance i"
type textarea "x"
type textarea "Give me finance in"
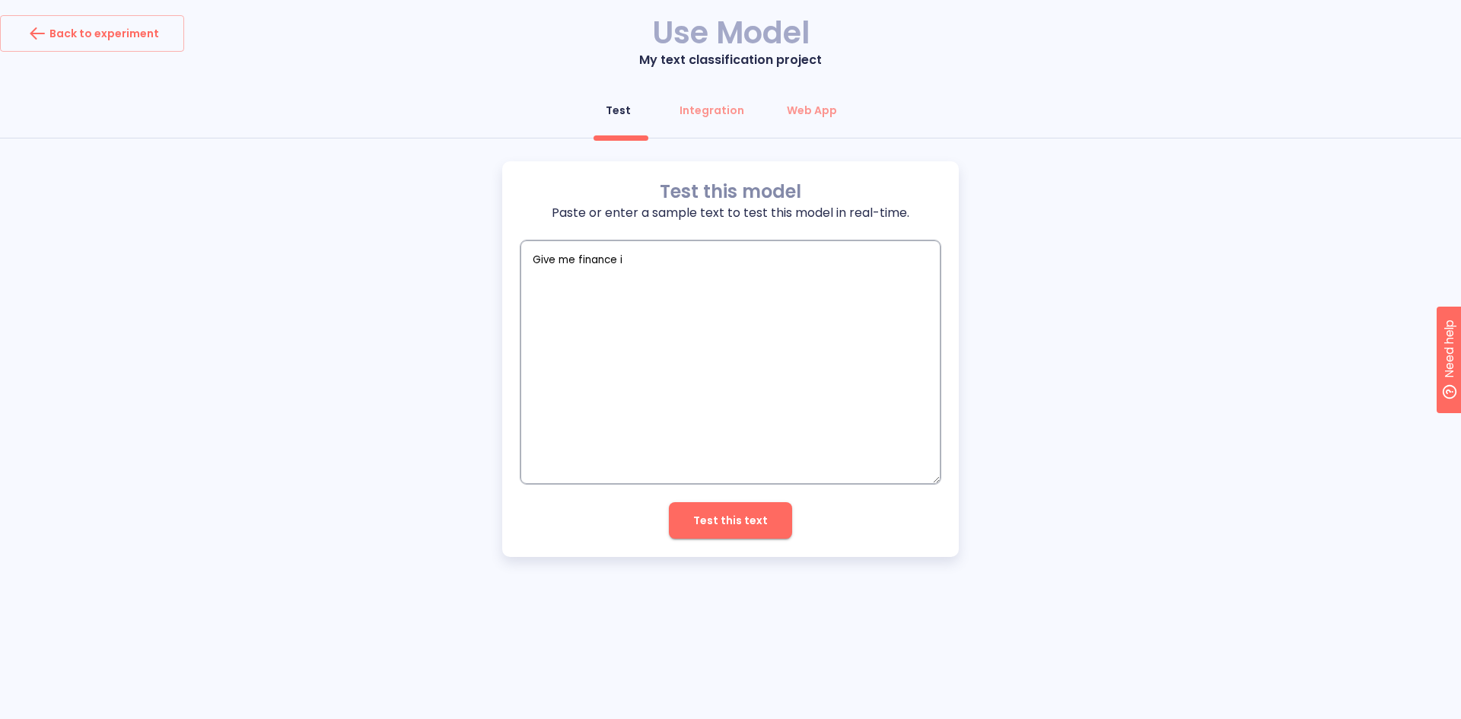
type textarea "x"
type textarea "Give me finance inf"
type textarea "x"
type textarea "Give me finance info"
type textarea "x"
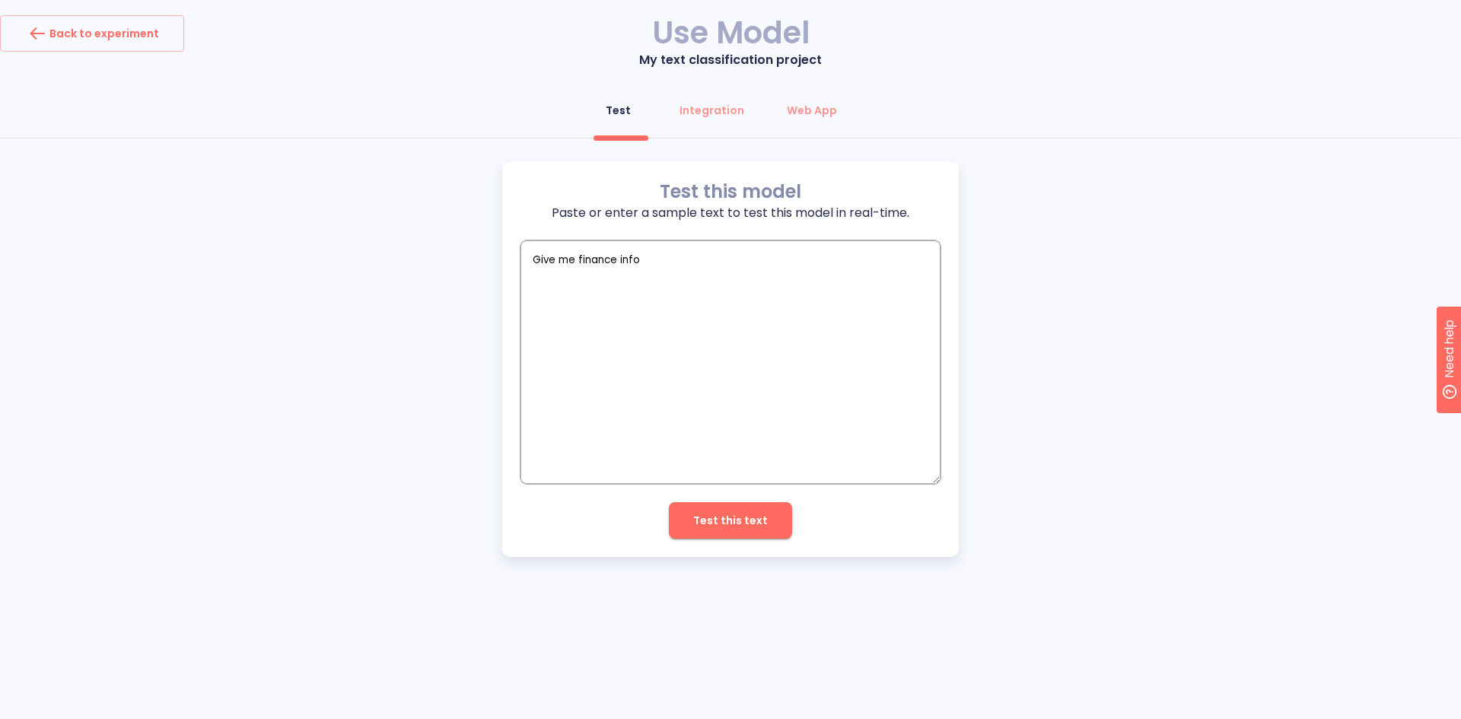
type textarea "Give me finance infor"
type textarea "x"
type textarea "Give me finance inform"
type textarea "x"
type textarea "Give me finance informa"
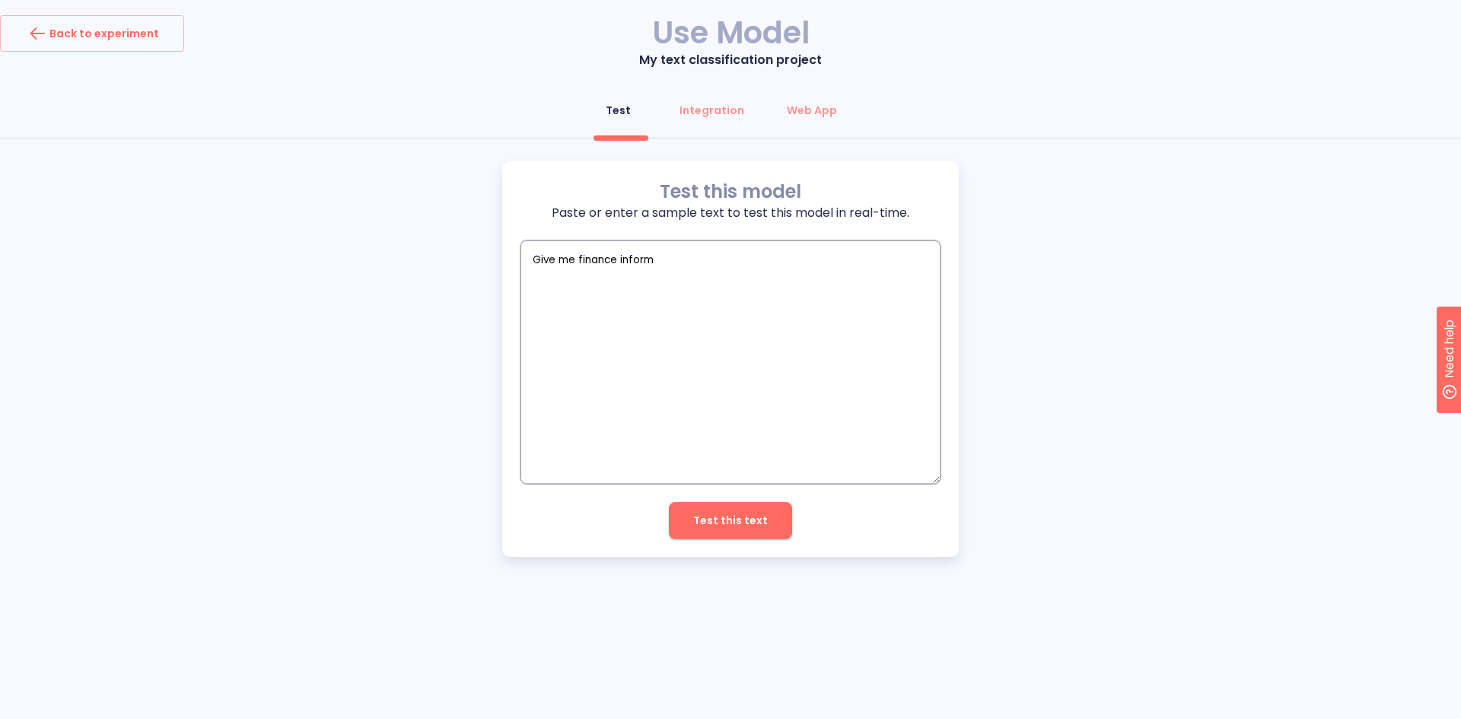
type textarea "x"
type textarea "Give me finance informai"
type textarea "x"
type textarea "Give me finance informaio"
type textarea "x"
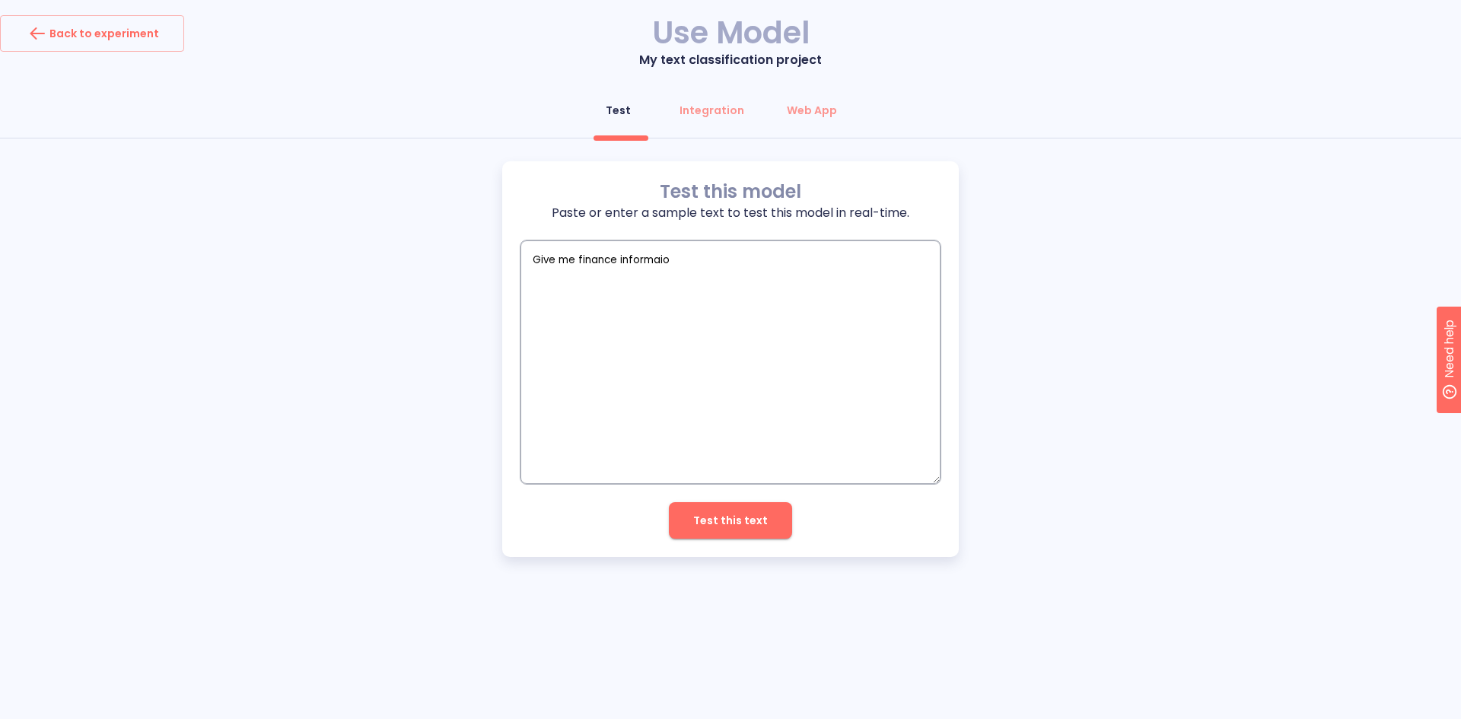
type textarea "Give me finance informaiot"
type textarea "x"
type textarea "Give me finance informaio"
type textarea "x"
type textarea "Give me finance informai"
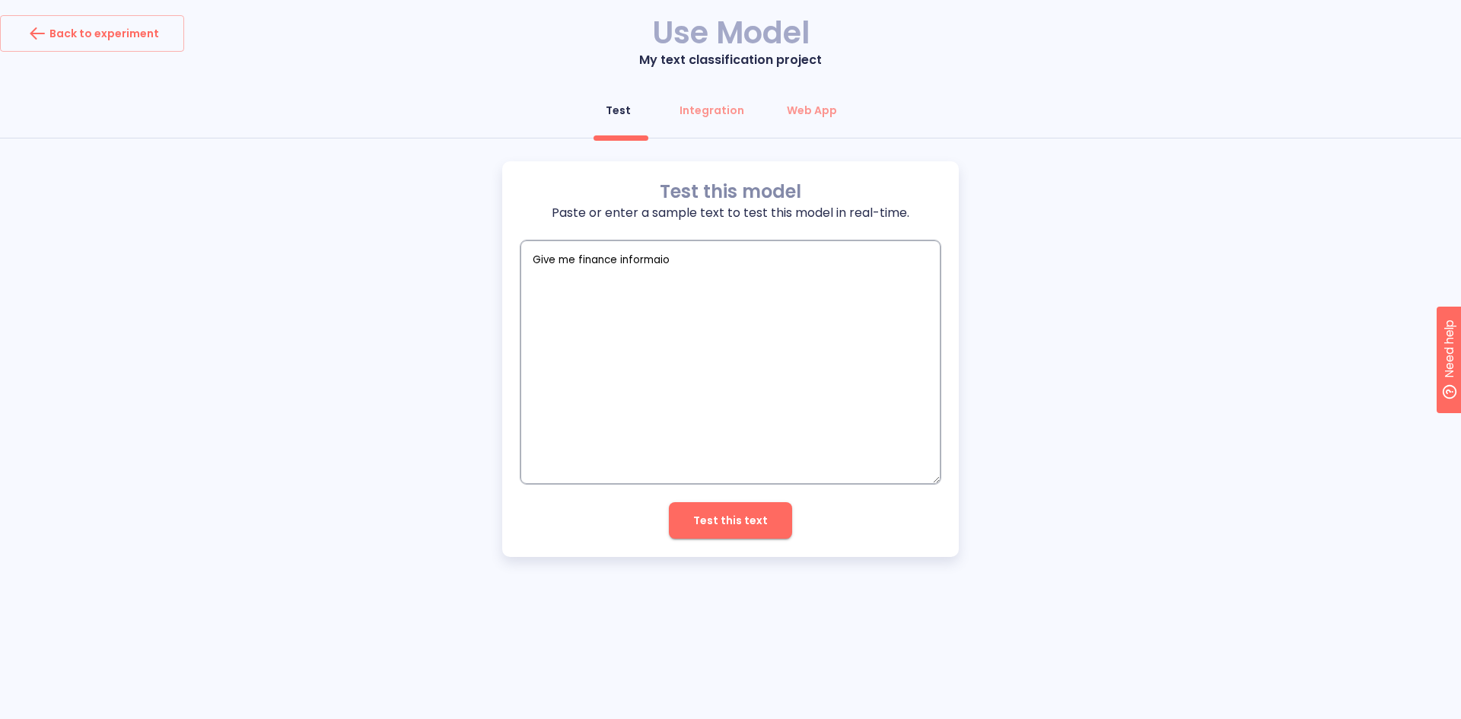
type textarea "x"
type textarea "Give me finance informait"
type textarea "x"
type textarea "Give me finance informai"
type textarea "x"
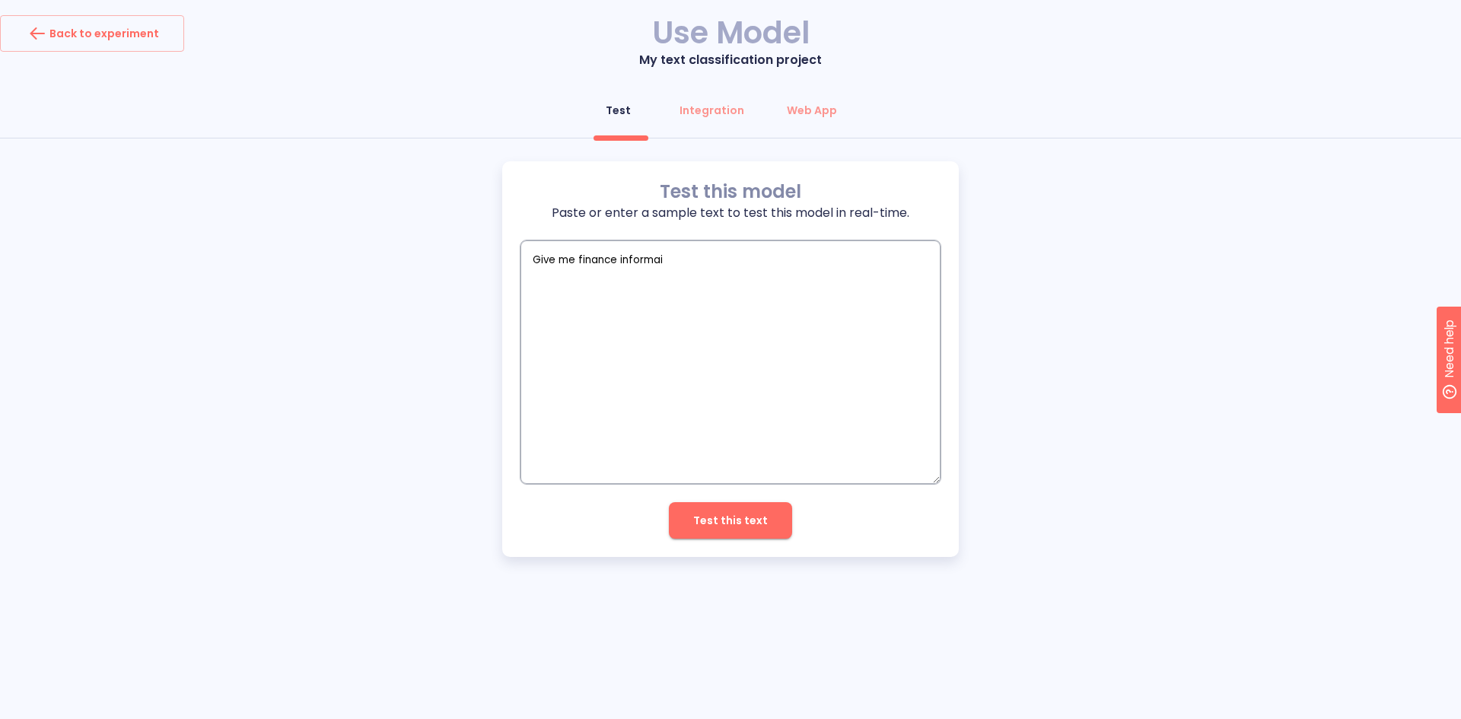
type textarea "Give me finance informa"
type textarea "x"
type textarea "Give me finance informat"
type textarea "x"
type textarea "Give me finance informati"
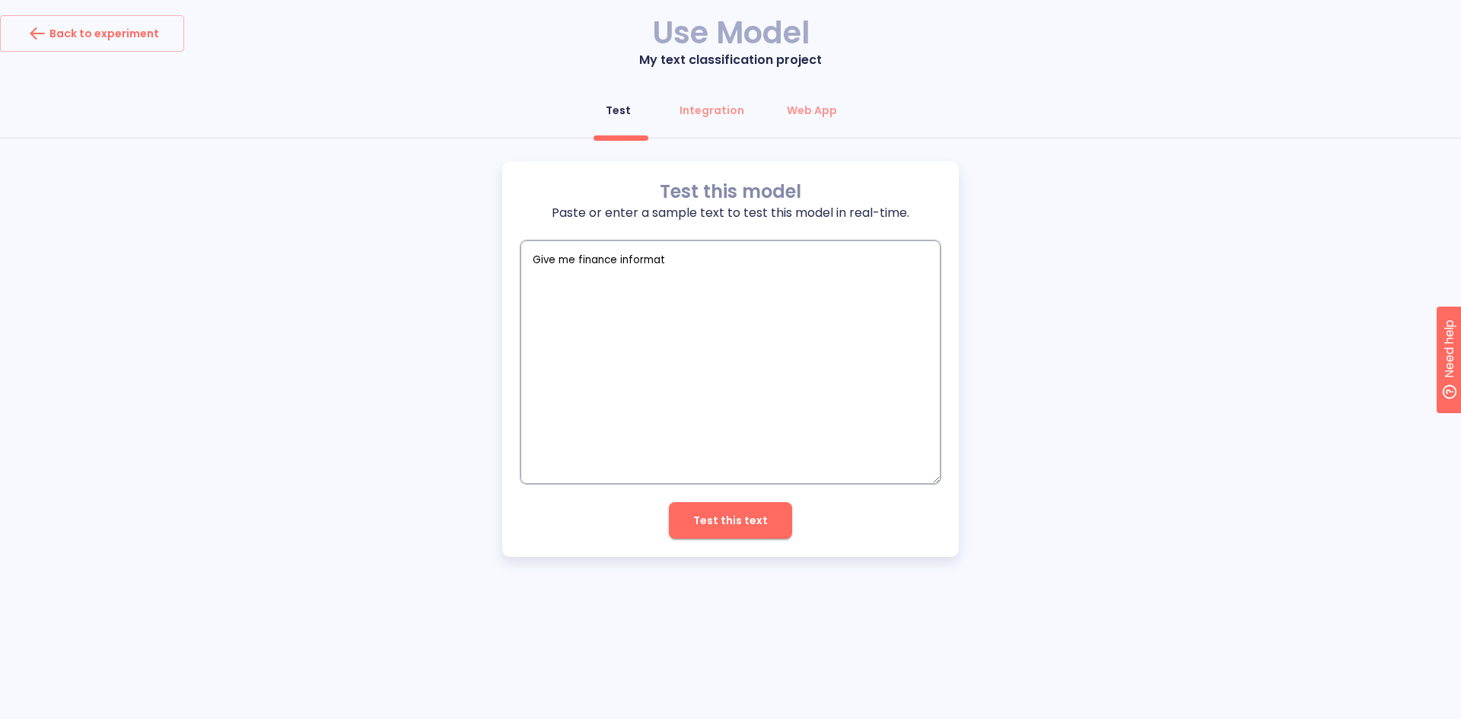
type textarea "x"
type textarea "Give me finance informatio"
type textarea "x"
type textarea "Give me finance information"
type textarea "x"
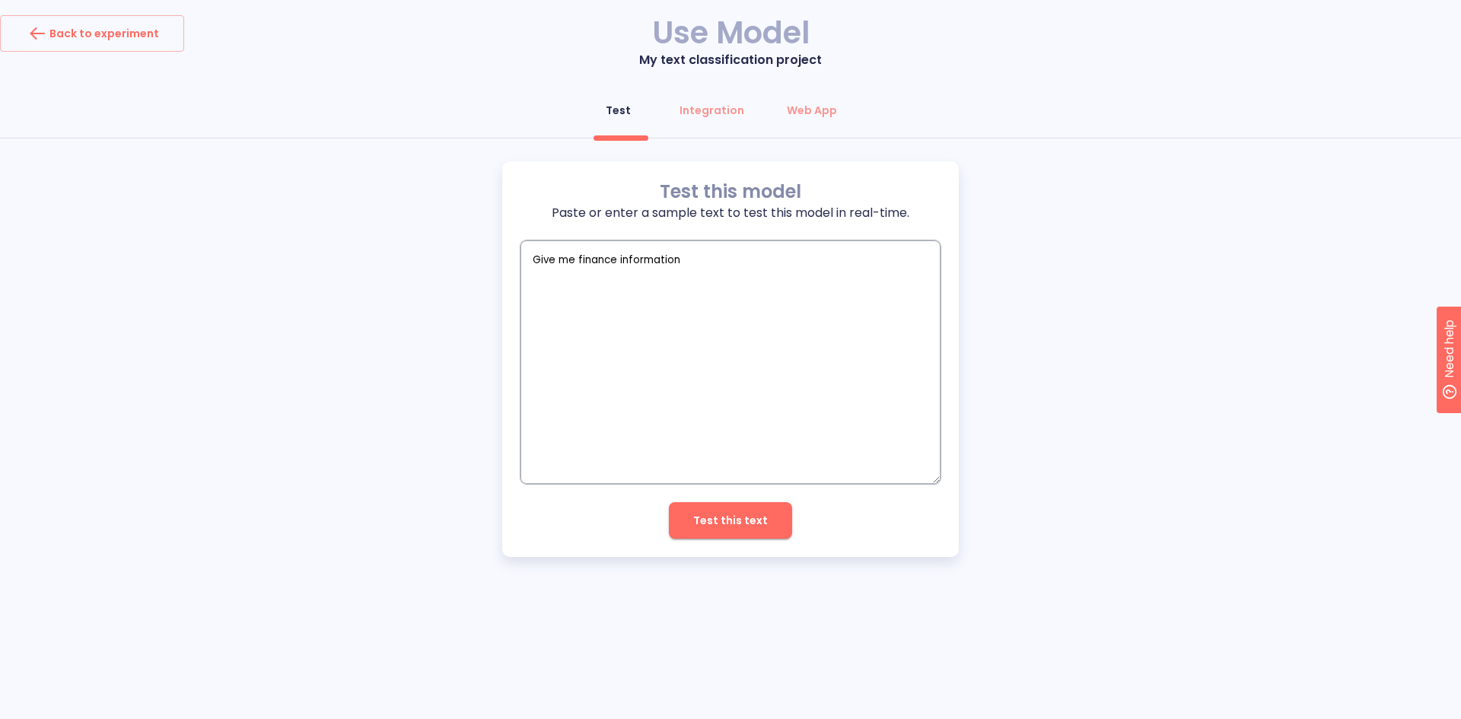
type textarea "Give me finance information"
click at [726, 512] on span "Test this text" at bounding box center [730, 520] width 75 height 19
type textarea "x"
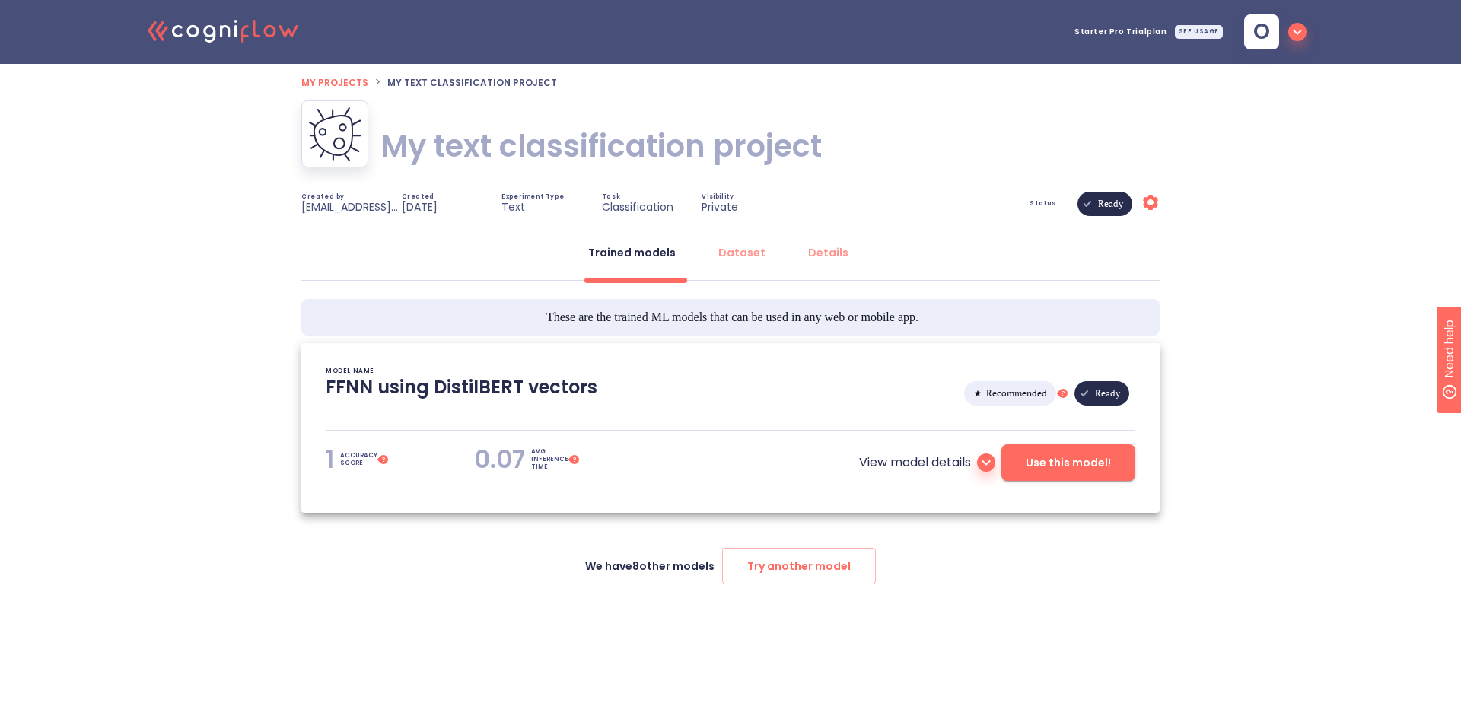
click at [326, 81] on span "My projects" at bounding box center [334, 82] width 67 height 13
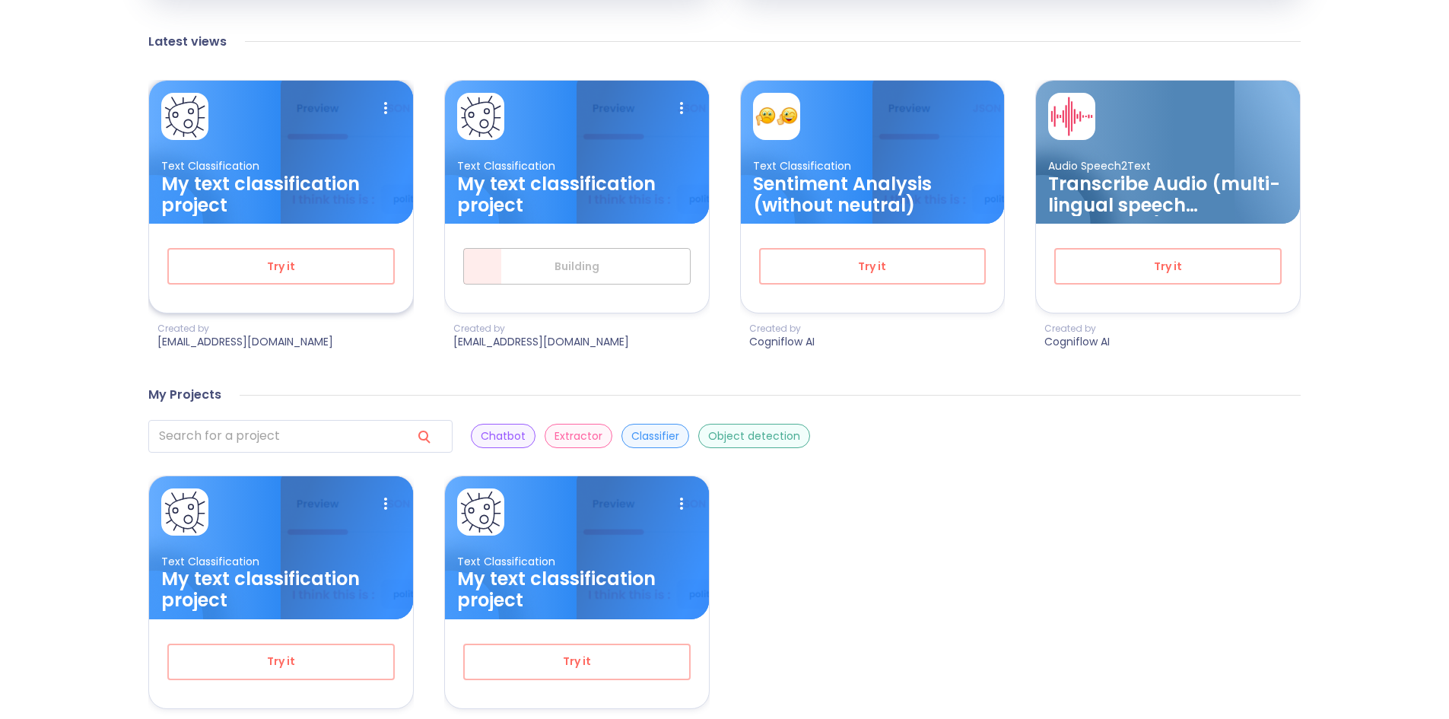
scroll to position [533, 0]
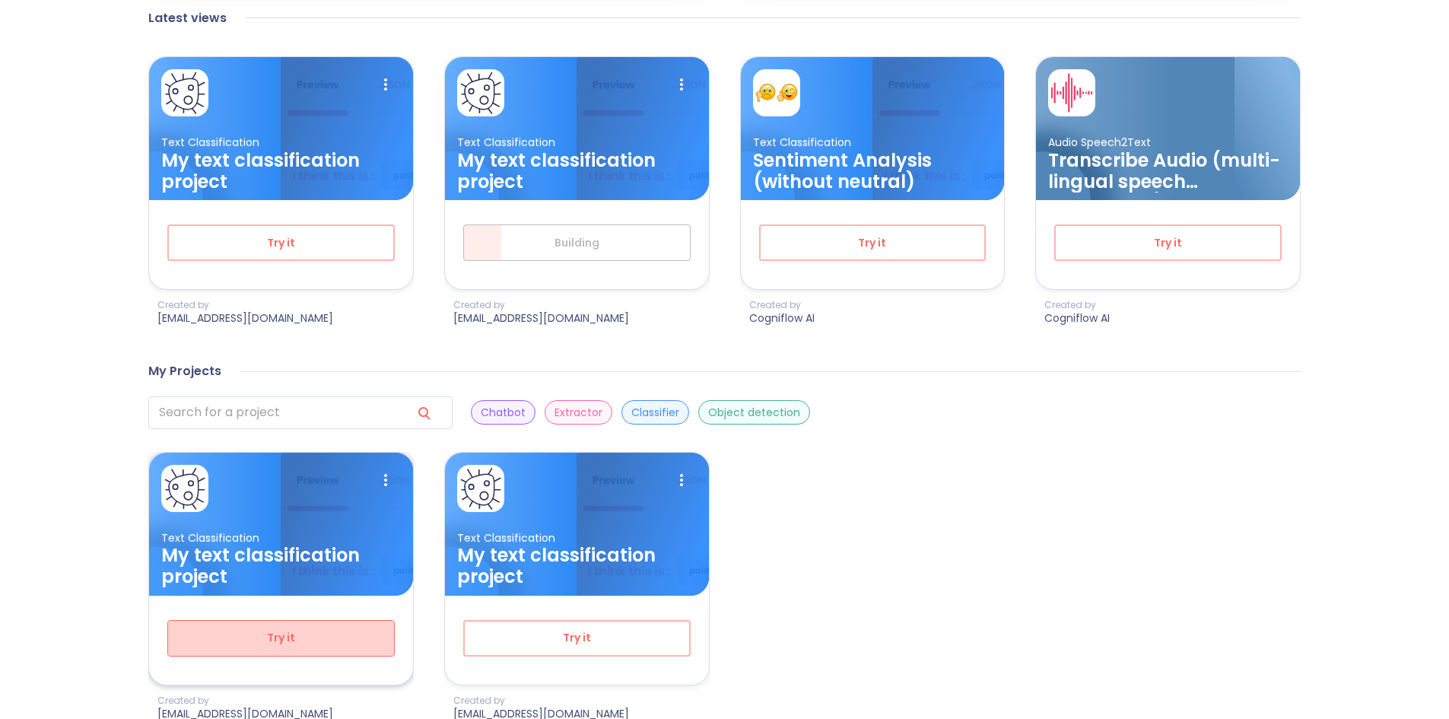
click at [242, 638] on span "Try it" at bounding box center [280, 637] width 177 height 19
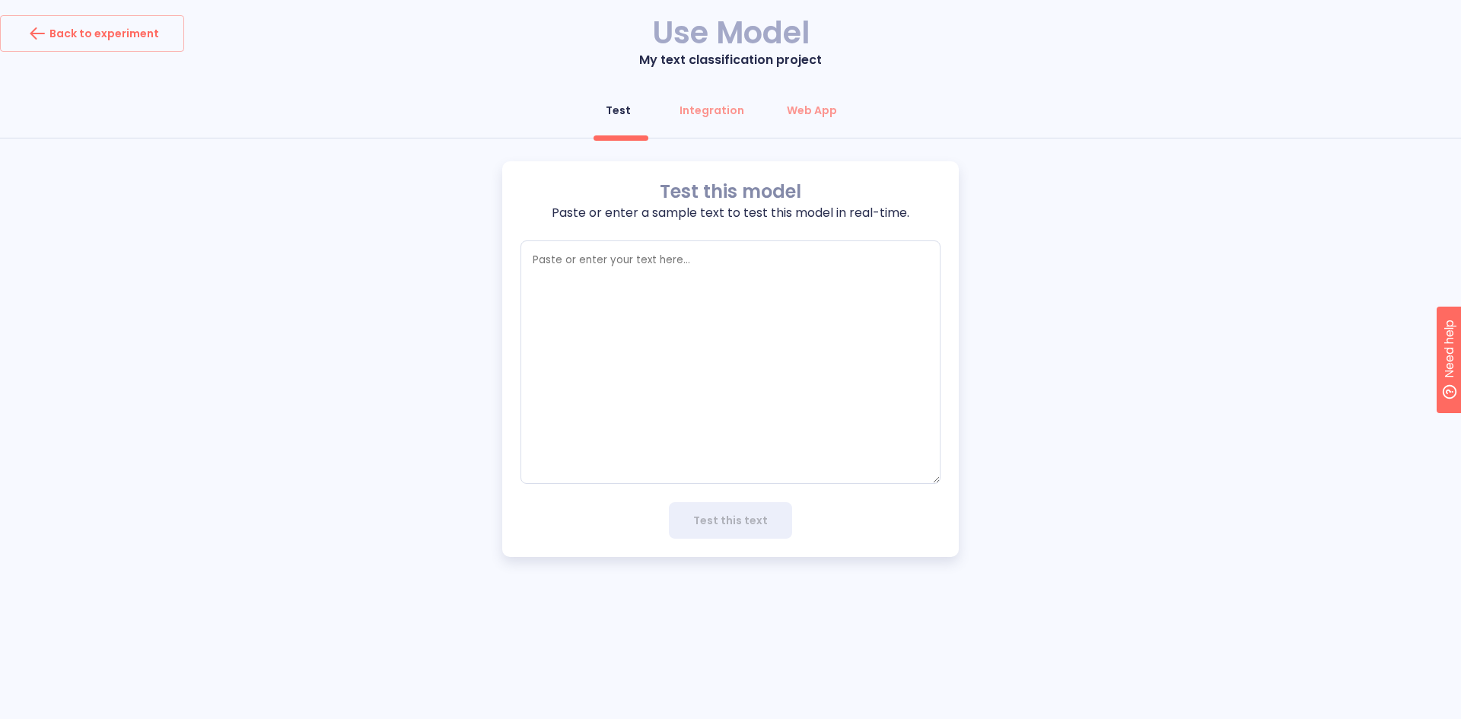
type textarea "x"
click at [581, 254] on textarea "empty textarea" at bounding box center [730, 361] width 420 height 243
type textarea "H"
type textarea "x"
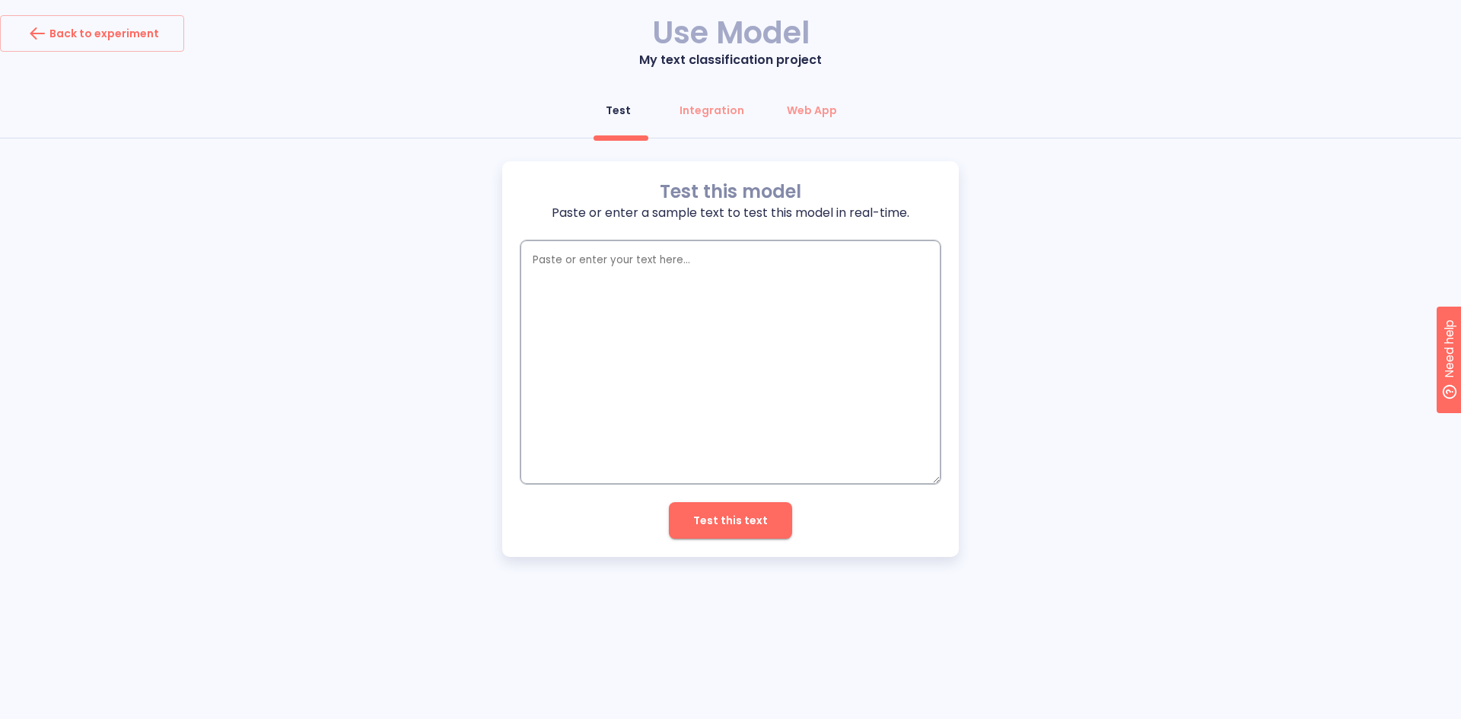
type textarea "g"
type textarea "x"
type textarea "gi"
type textarea "x"
type textarea "giv"
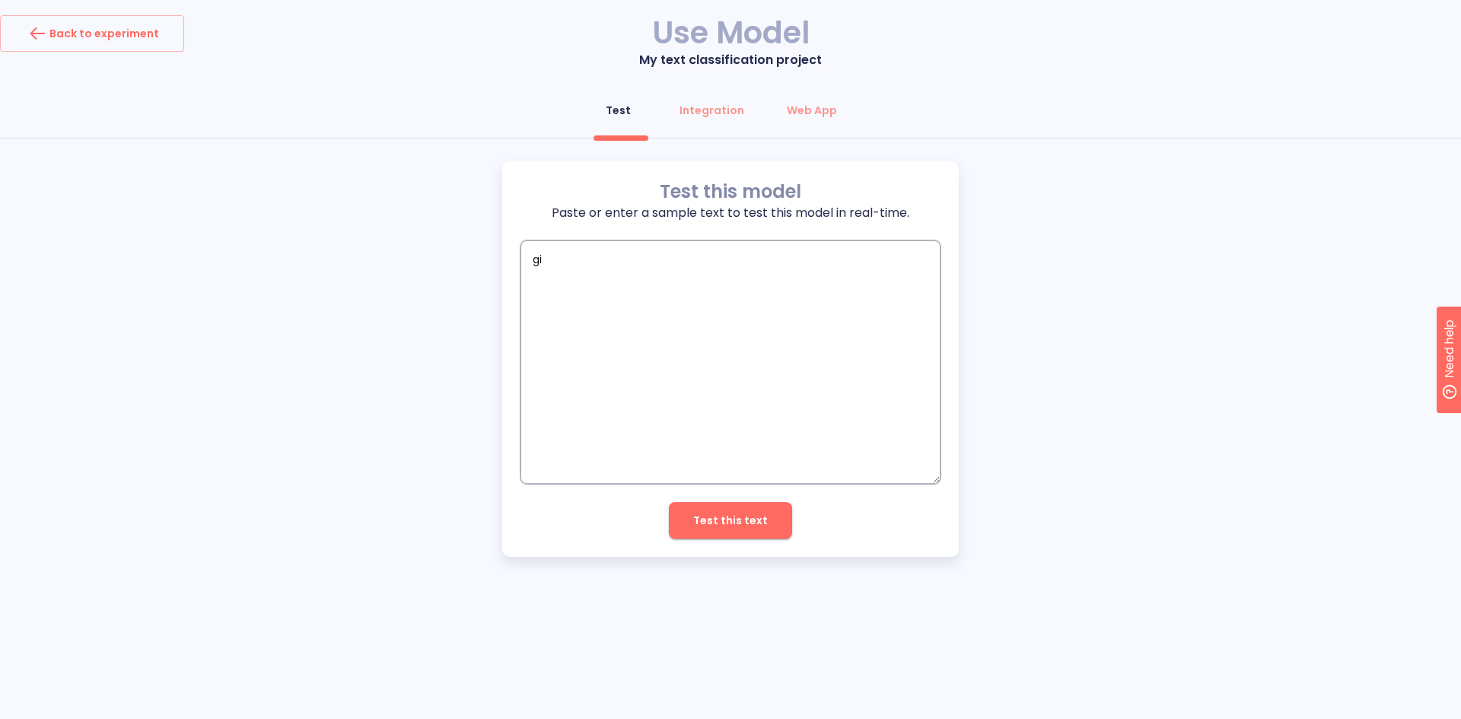
type textarea "x"
type textarea "give"
type textarea "x"
type textarea "give"
type textarea "x"
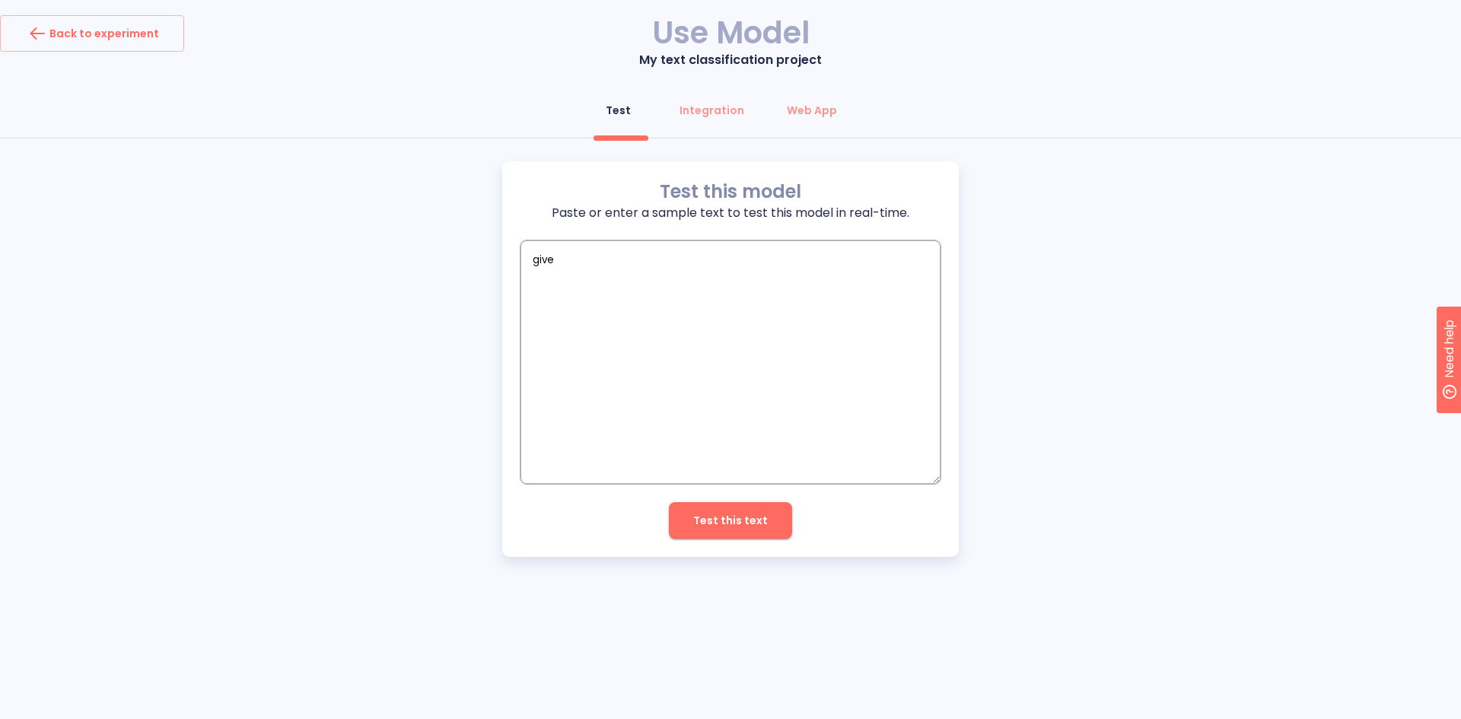
type textarea "give m"
type textarea "x"
type textarea "give me"
type textarea "x"
type textarea "give me"
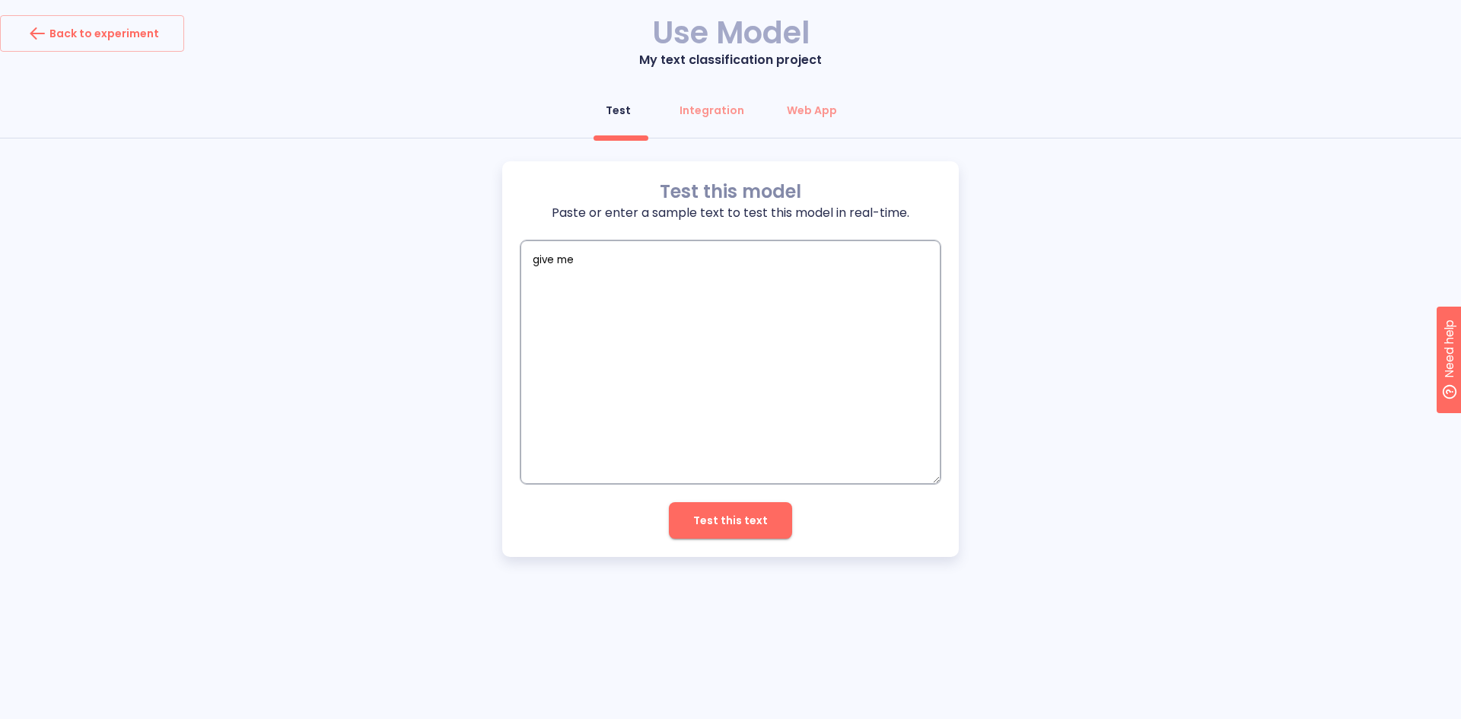
type textarea "x"
type textarea "give me f"
type textarea "x"
type textarea "give me fi"
type textarea "x"
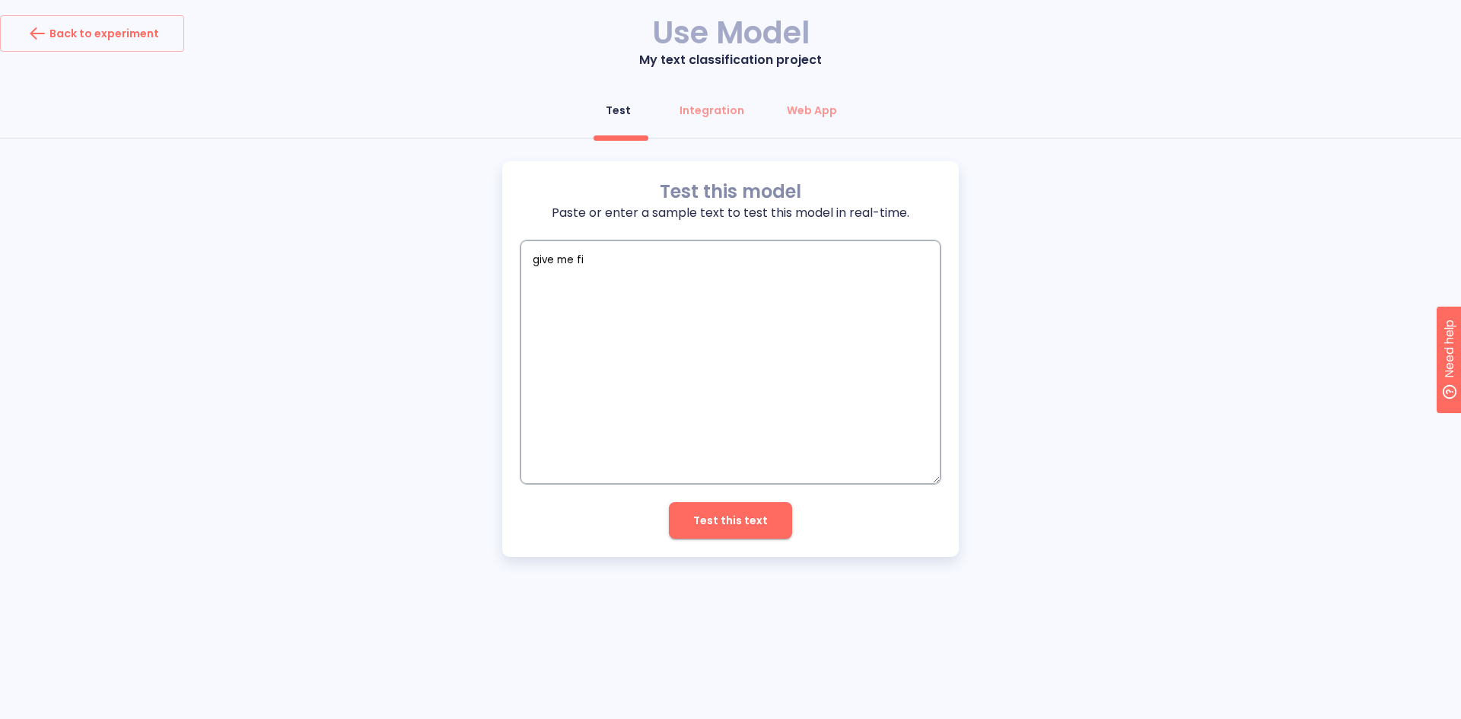
type textarea "give me fin"
type textarea "x"
type textarea "give me fina"
type textarea "x"
type textarea "give me finan"
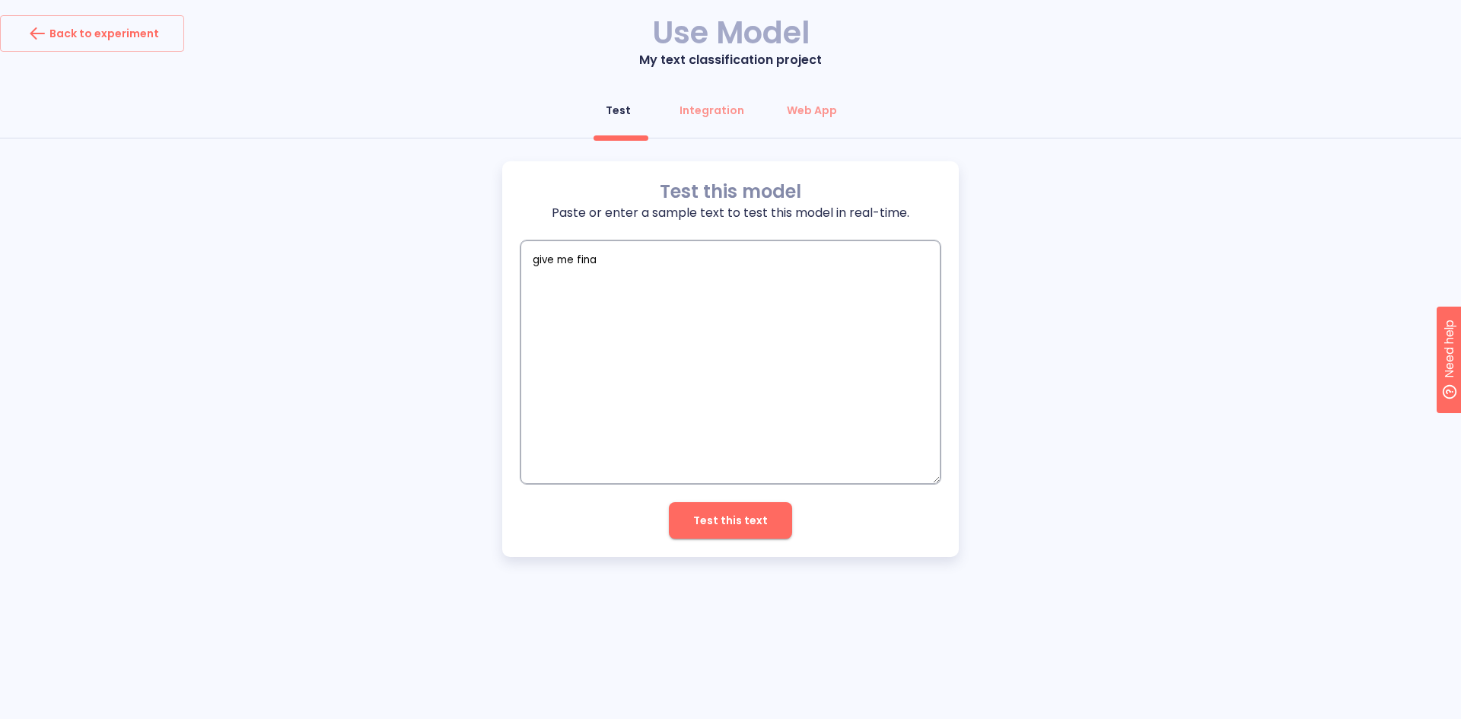
type textarea "x"
type textarea "give me financ"
type textarea "x"
type textarea "give me finance"
type textarea "x"
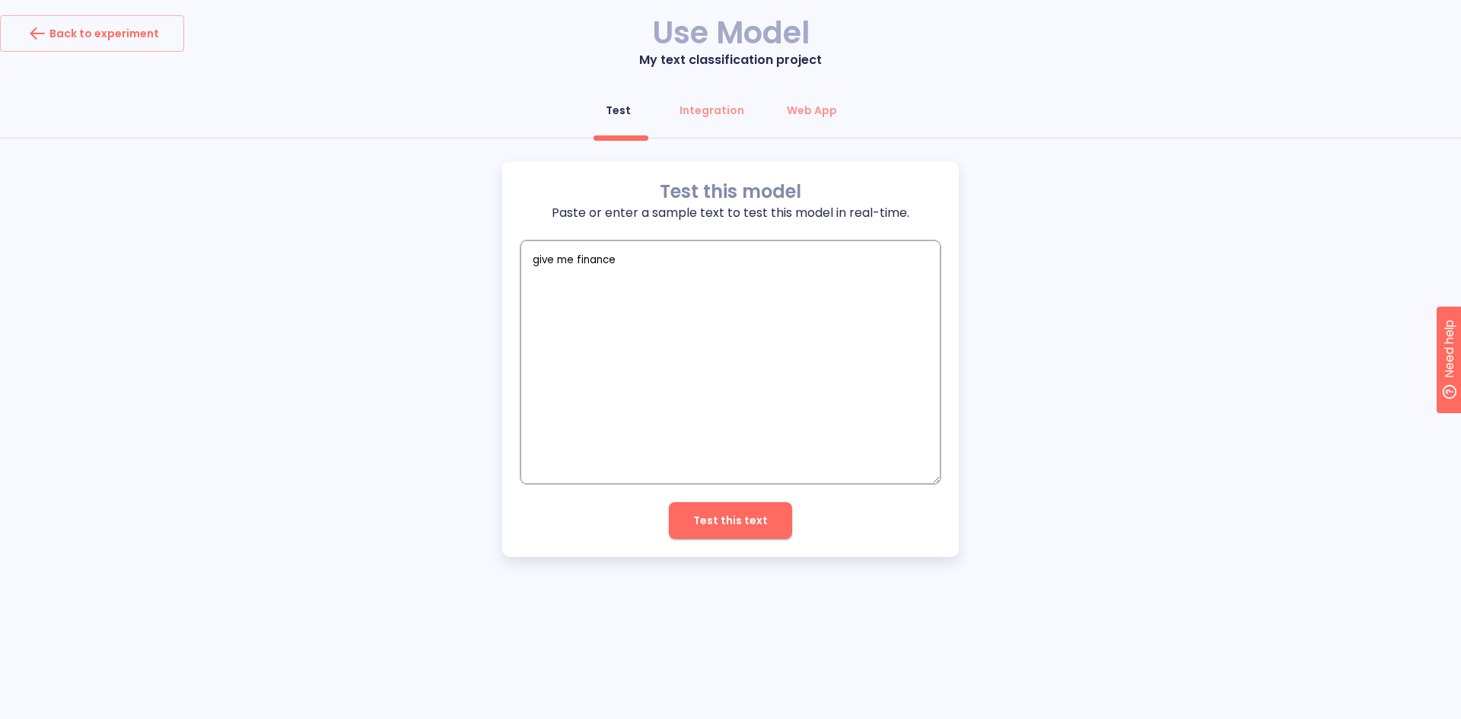
type textarea "give me finance"
type textarea "x"
type textarea "give me finance i"
type textarea "x"
type textarea "give me finance in"
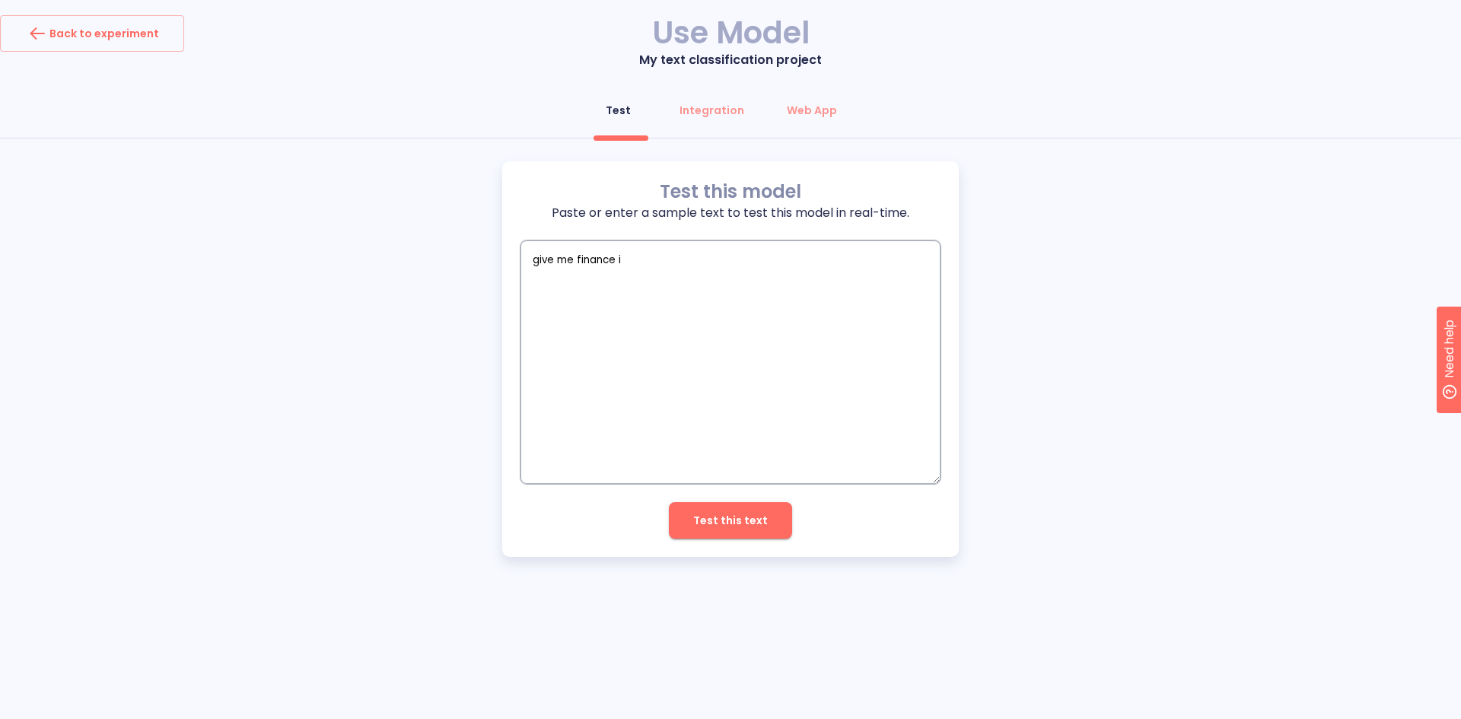
type textarea "x"
type textarea "give me finance inf"
type textarea "x"
type textarea "give me finance info"
type textarea "x"
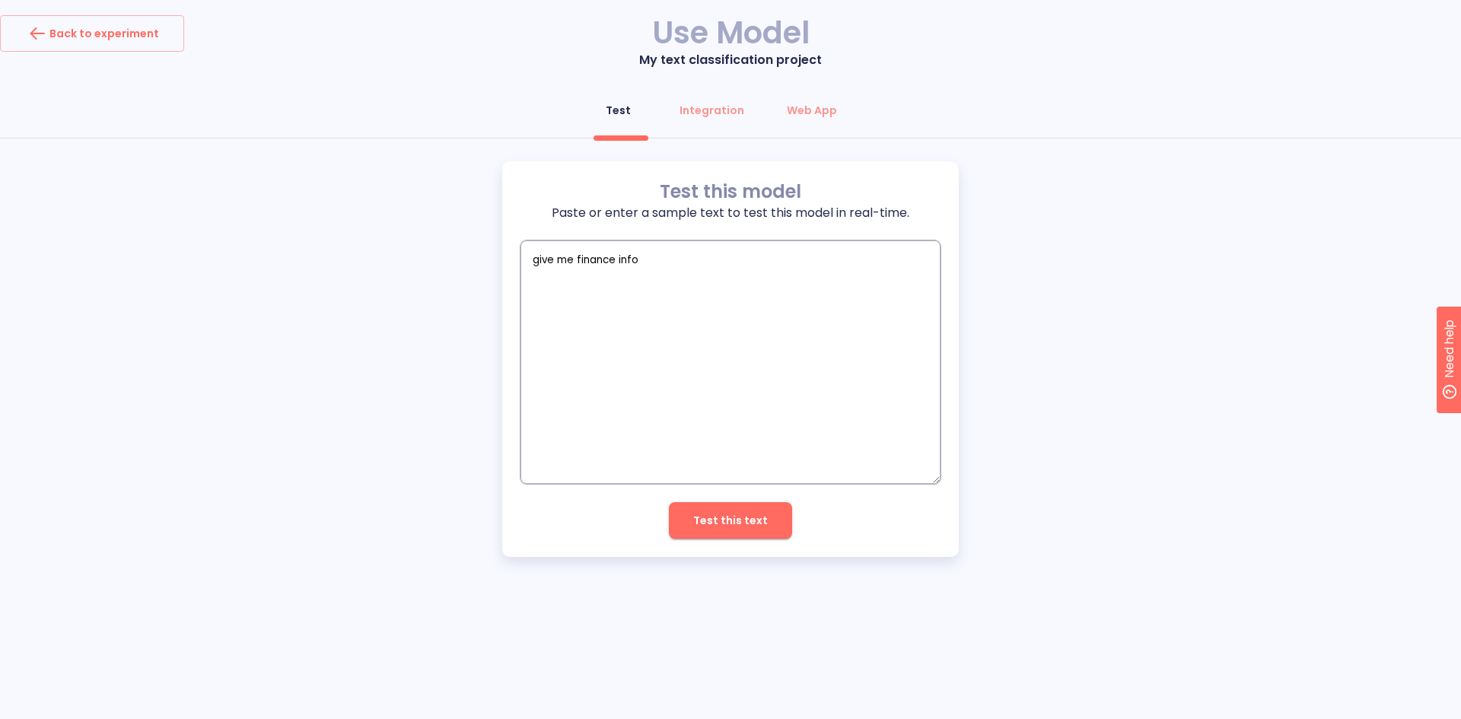
type textarea "give me finance infor"
type textarea "x"
type textarea "give me finance inform"
type textarea "x"
type textarea "give me finance informa"
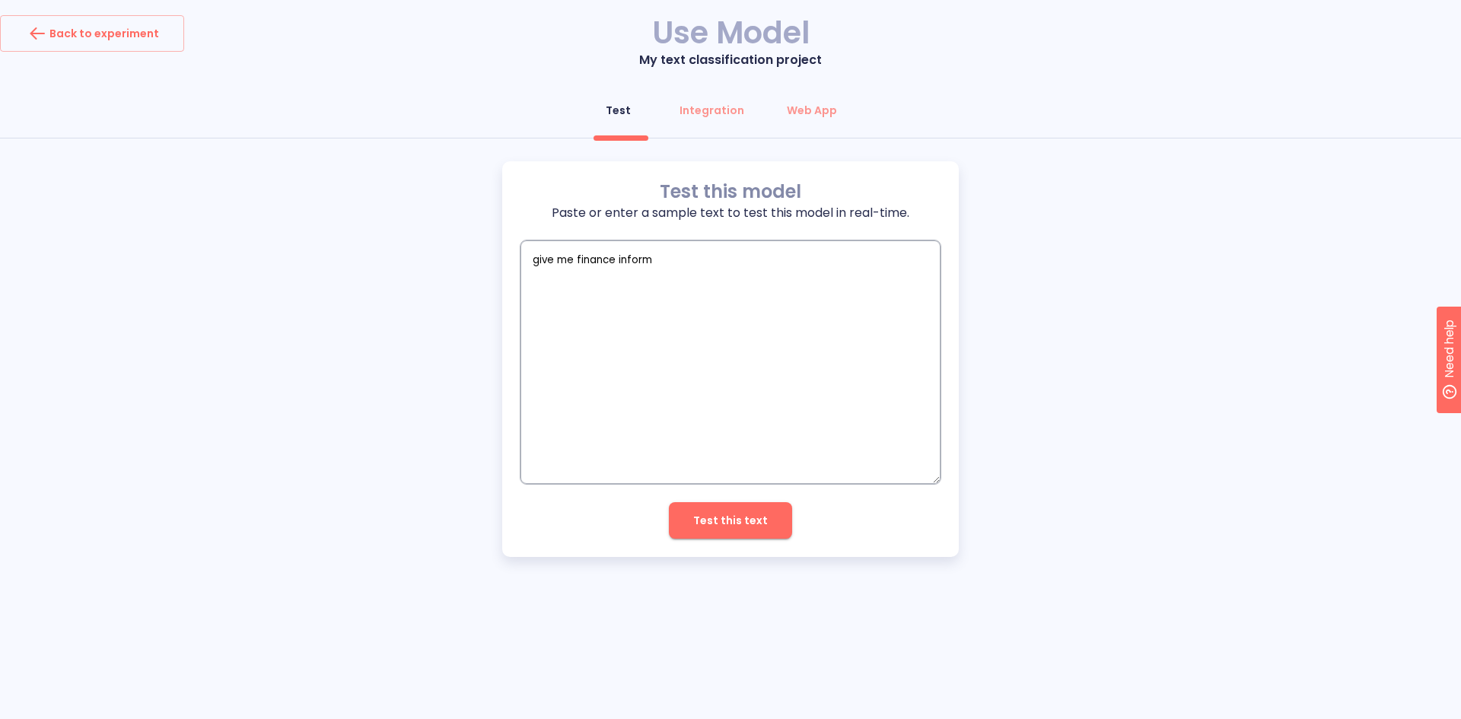
type textarea "x"
type textarea "give me finance informat"
type textarea "x"
type textarea "give me finance informati"
type textarea "x"
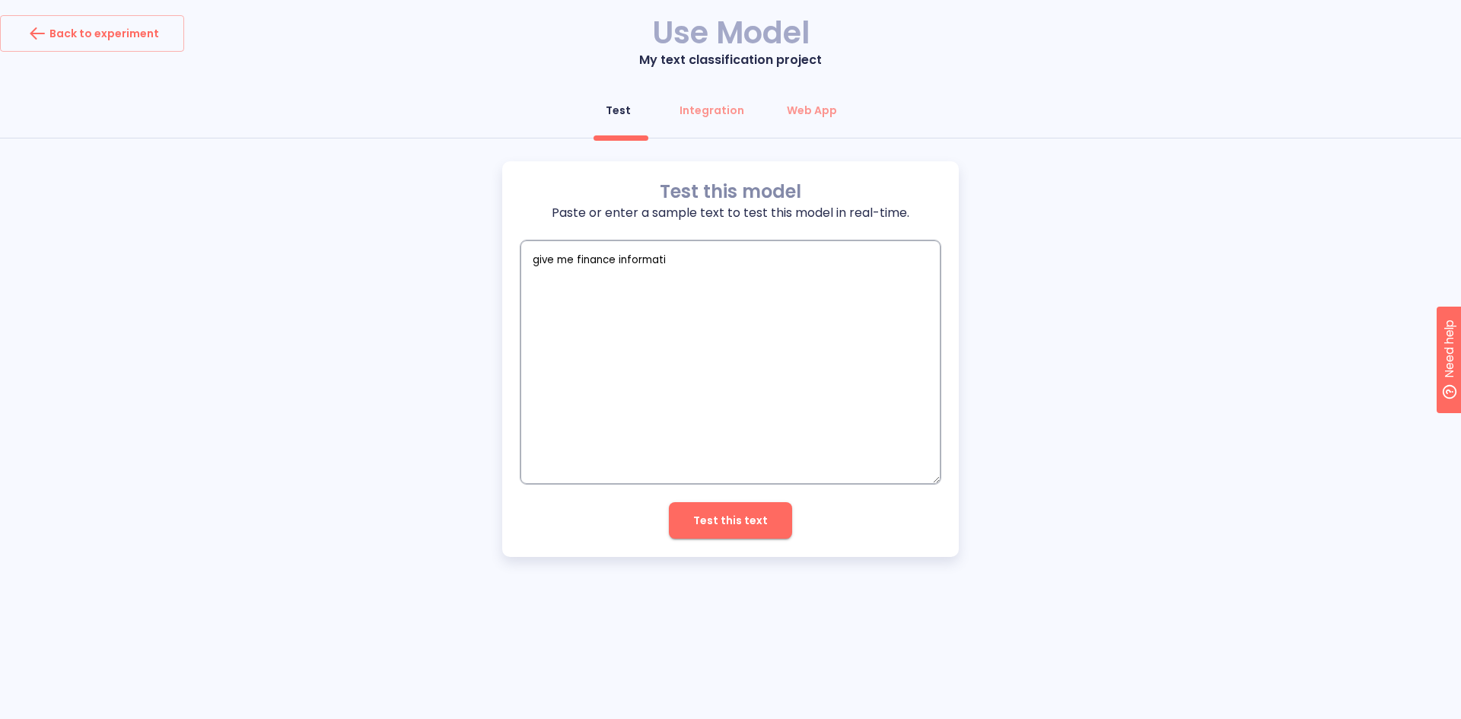
type textarea "give me finance informatio"
type textarea "x"
type textarea "give me finance information"
type textarea "x"
type textarea "give me finance information"
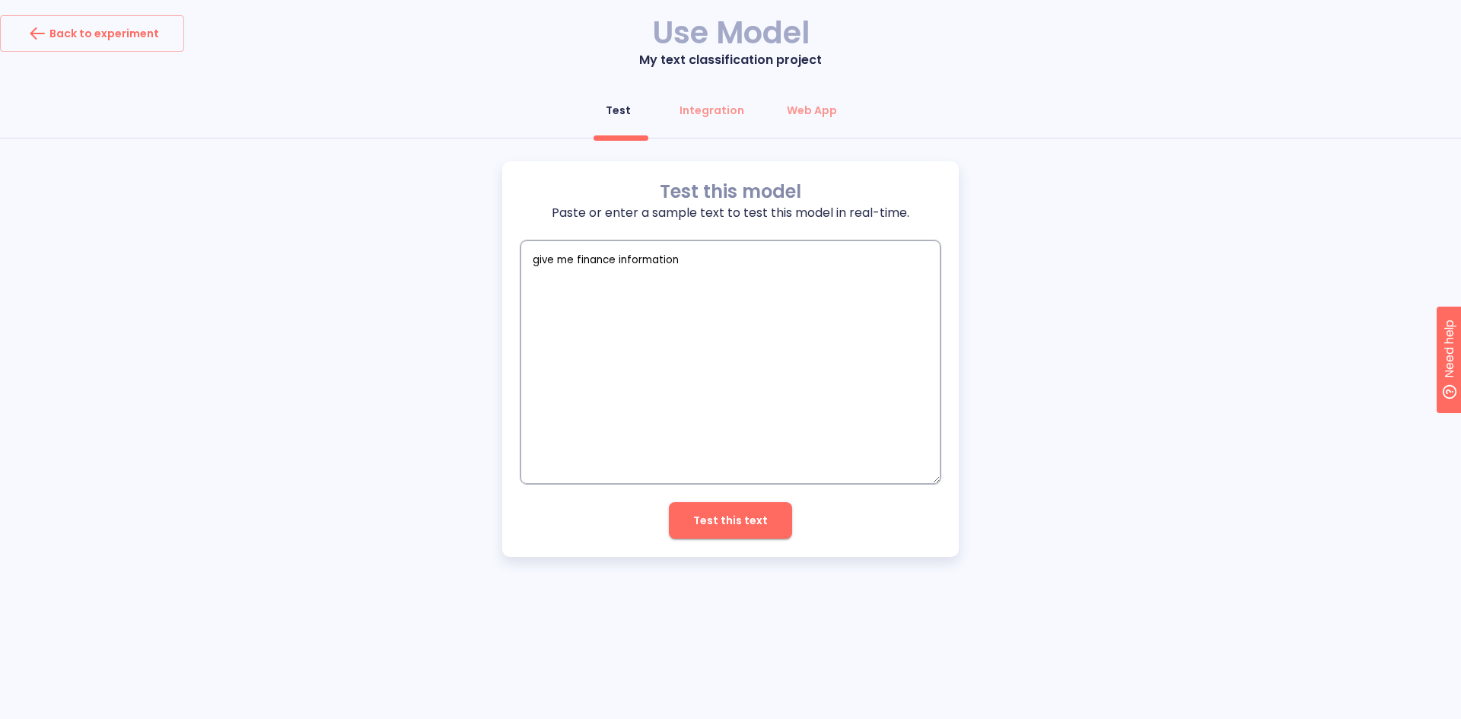
type textarea "x"
type textarea "give me finance information"
click at [730, 514] on span "Test this text" at bounding box center [730, 520] width 75 height 19
type textarea "x"
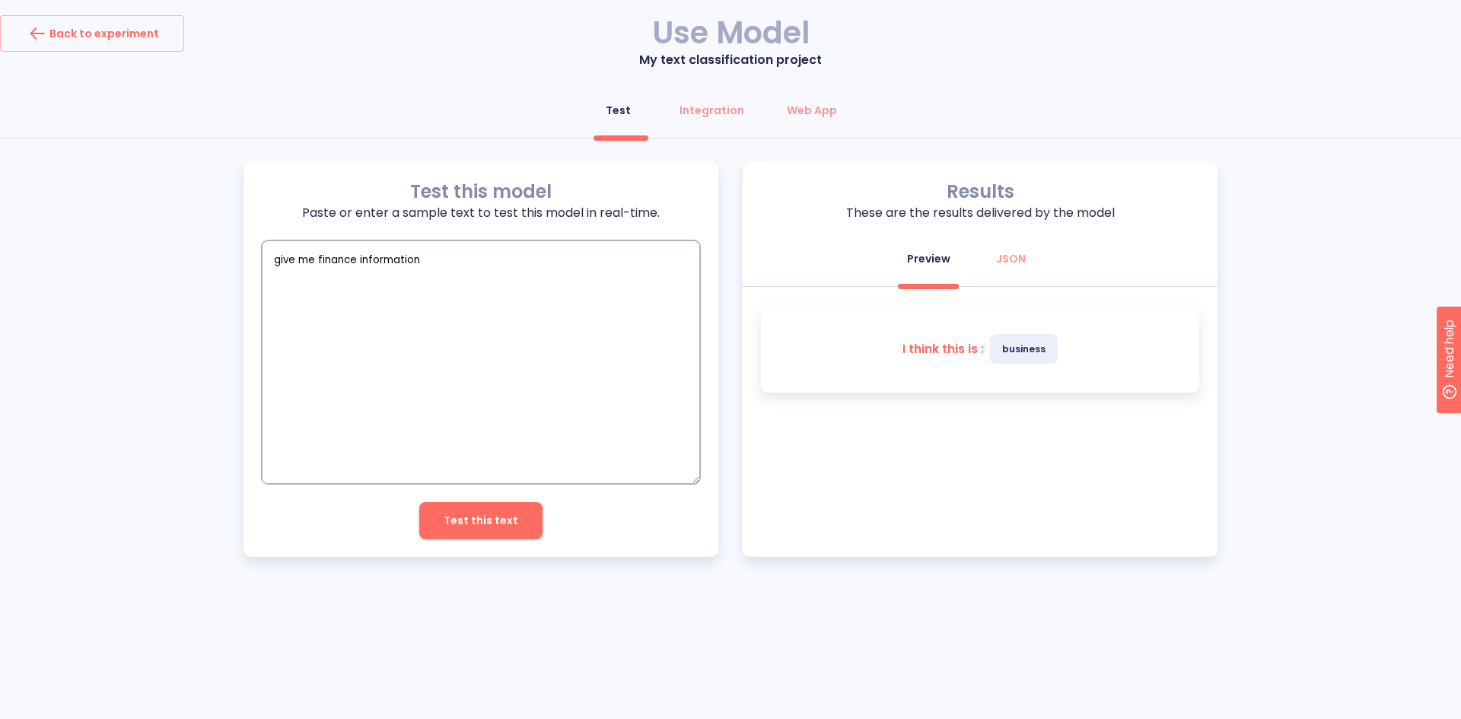
click at [323, 263] on textarea "give me finance information" at bounding box center [481, 361] width 438 height 243
type textarea "give me winformation"
type textarea "x"
type textarea "give me weinformation"
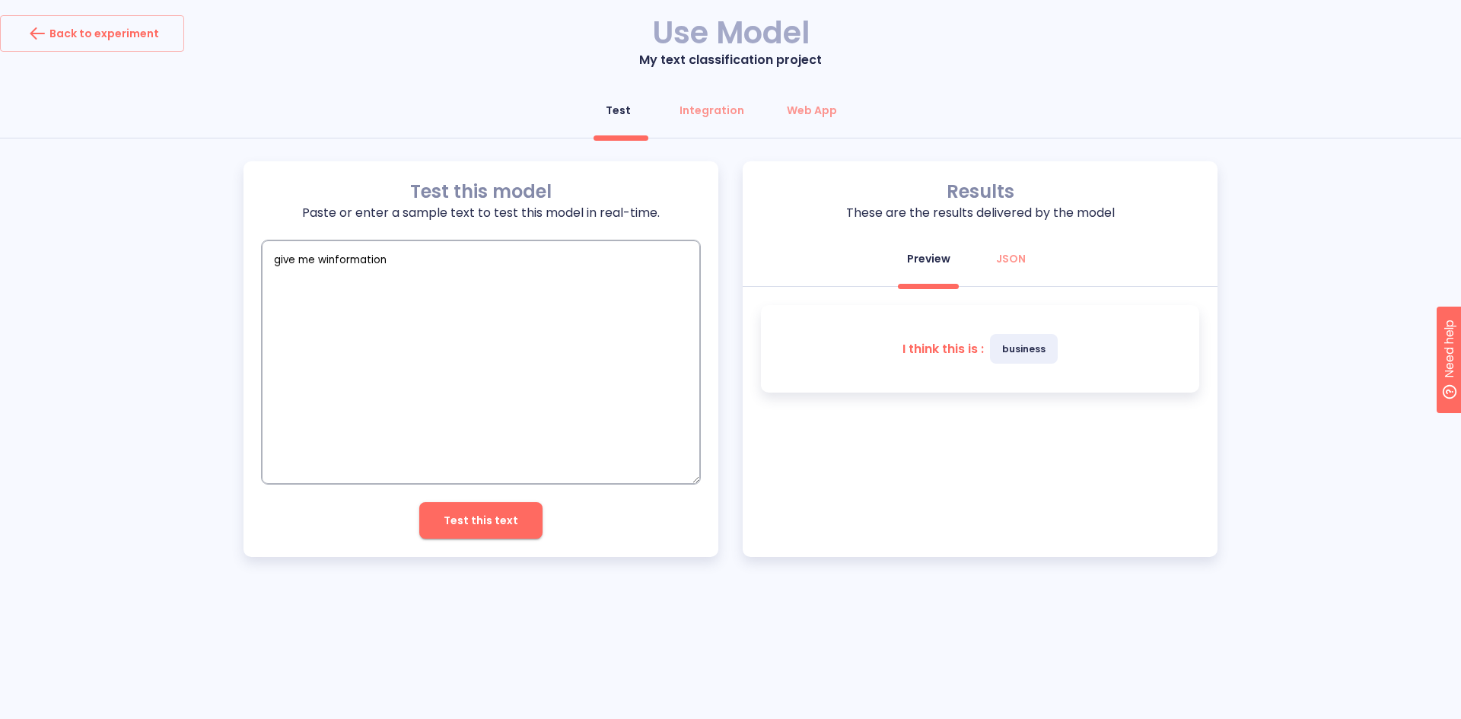
type textarea "x"
type textarea "give me weainformation"
type textarea "x"
type textarea "give me weatinformation"
type textarea "x"
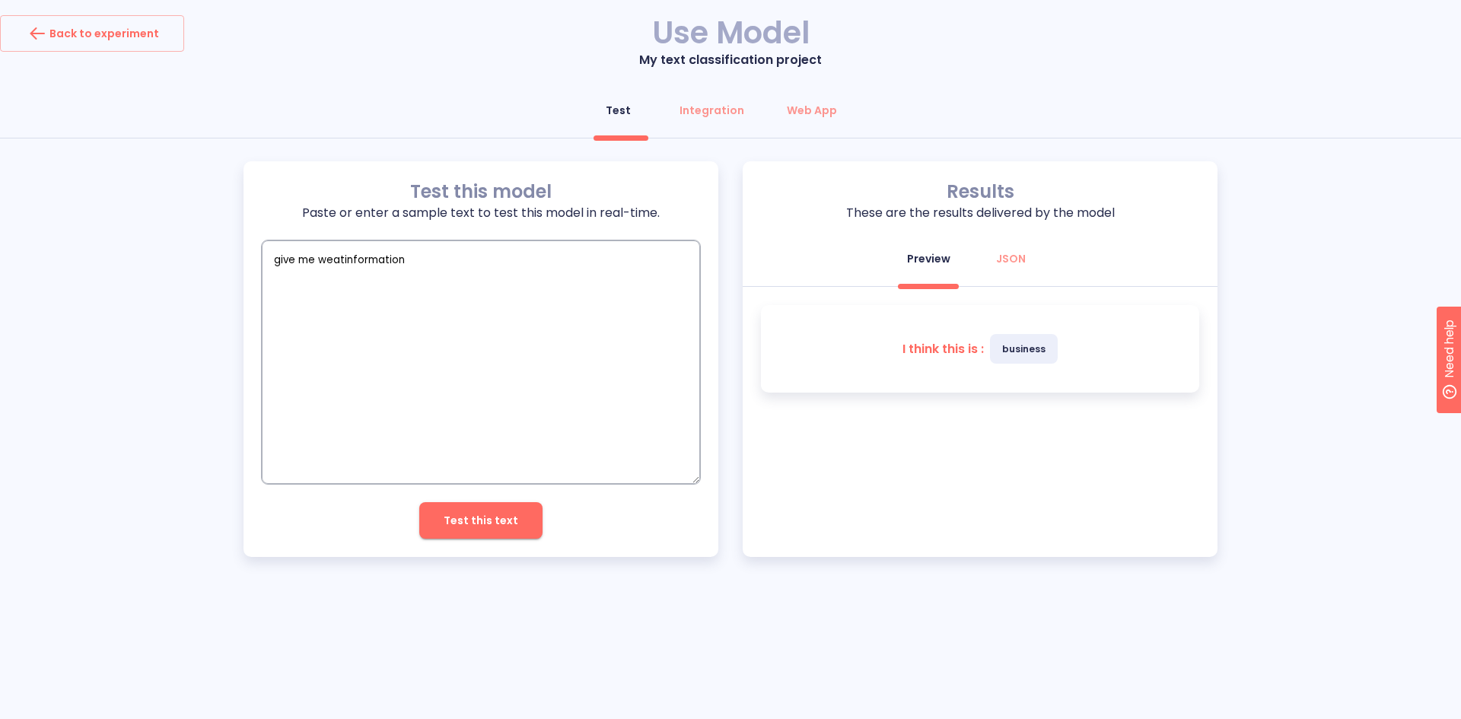
type textarea "give me weathinformation"
type textarea "x"
type textarea "give me weatheinformation"
type textarea "x"
type textarea "give me weatherinformation"
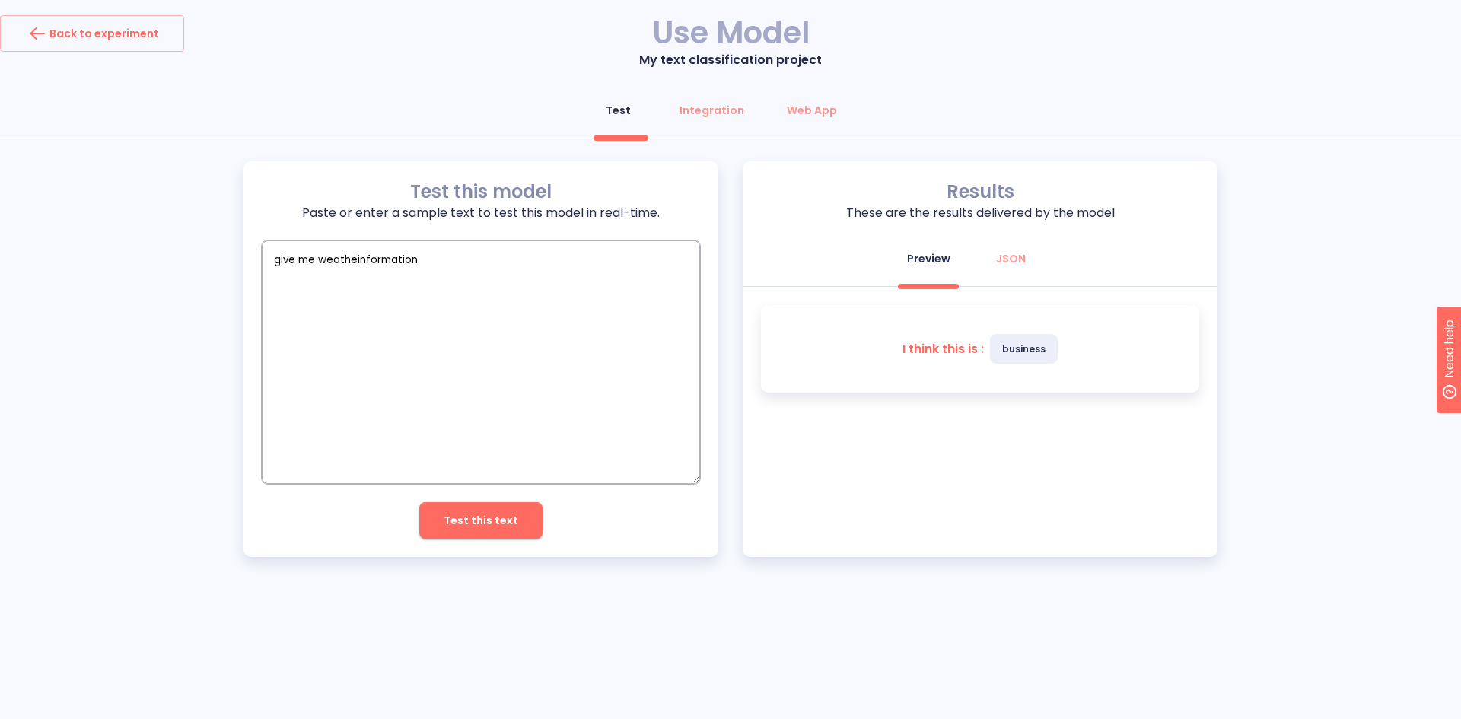
type textarea "x"
type textarea "give me weather information"
type textarea "x"
type textarea "give me weather information"
type textarea "x"
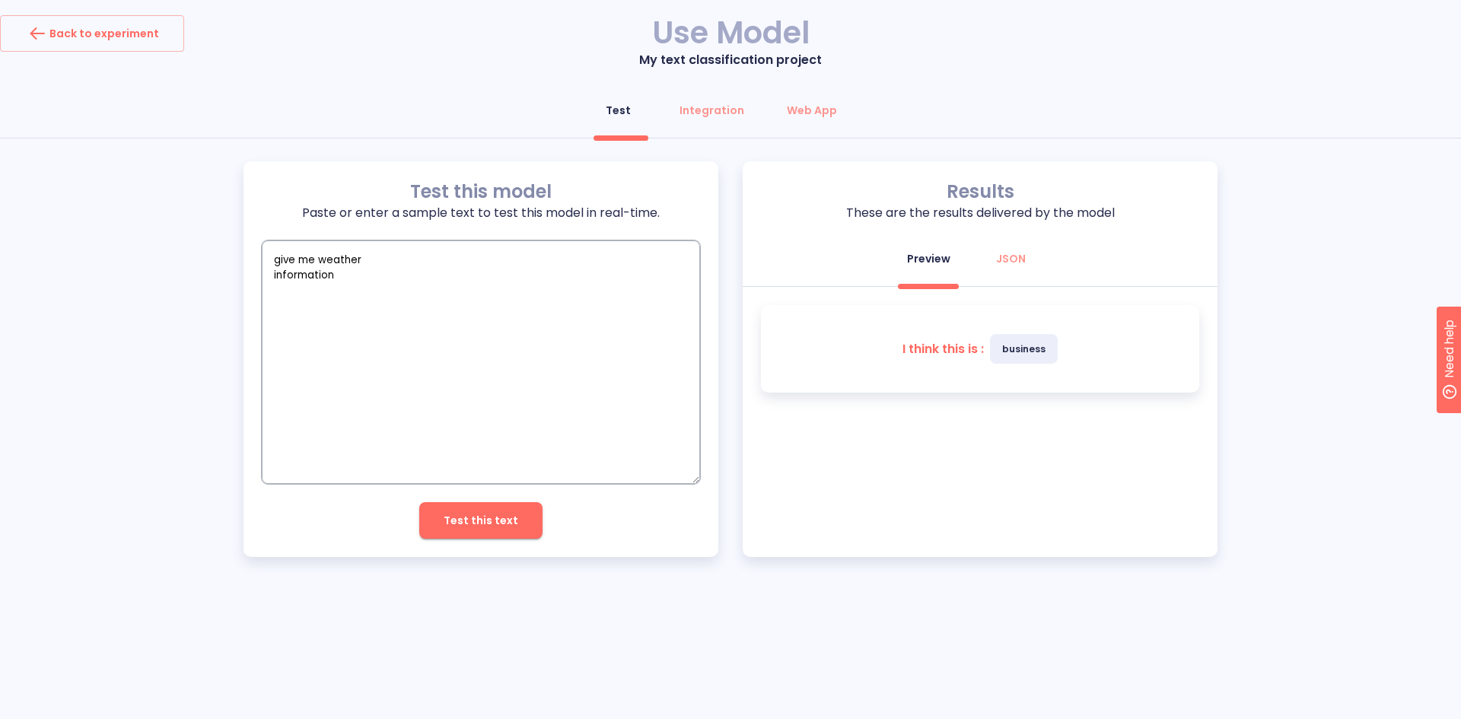
type textarea "give me weather information"
click at [498, 518] on span "Test this text" at bounding box center [481, 520] width 75 height 19
type textarea "x"
click at [335, 257] on textarea "give me weather information" at bounding box center [481, 361] width 438 height 243
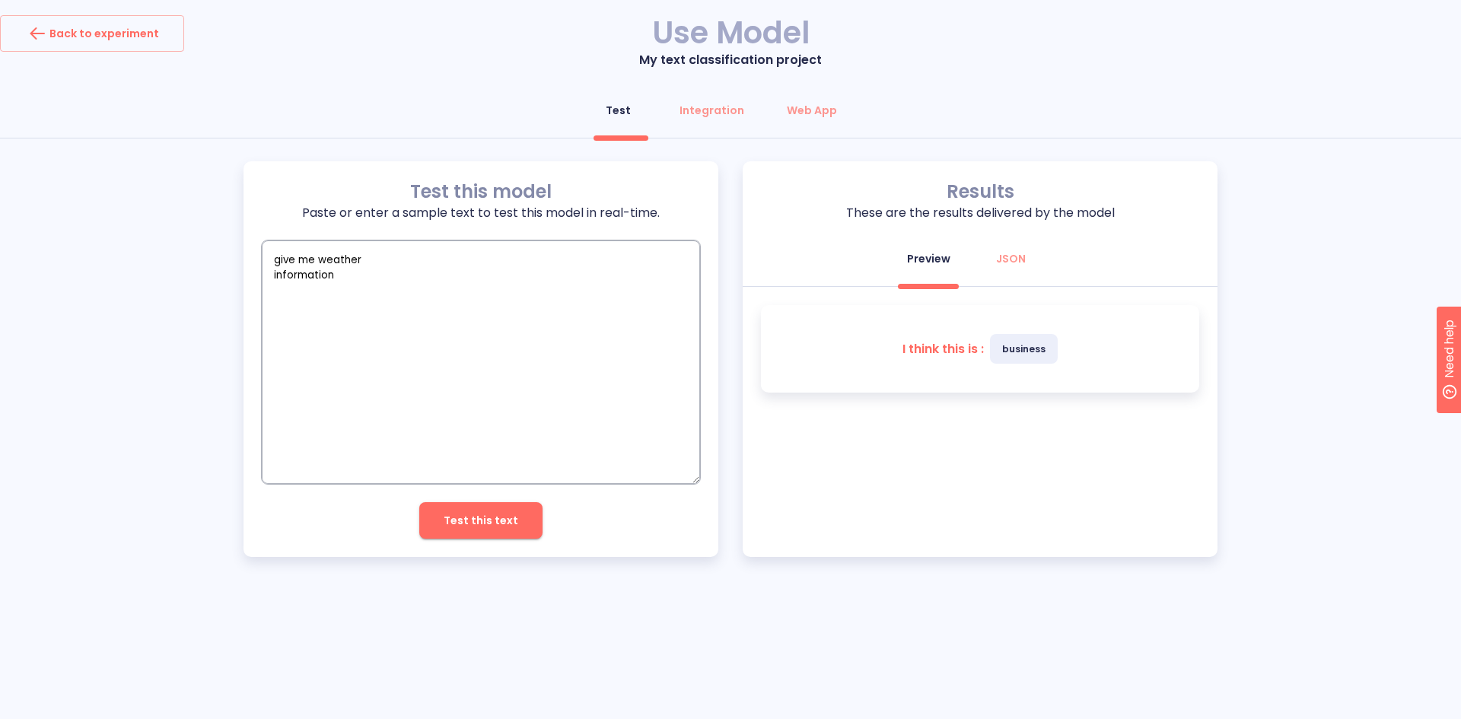
click at [335, 257] on textarea "give me weather information" at bounding box center [481, 361] width 438 height 243
type textarea "give me w information"
type textarea "x"
type textarea "give me wh information"
type textarea "x"
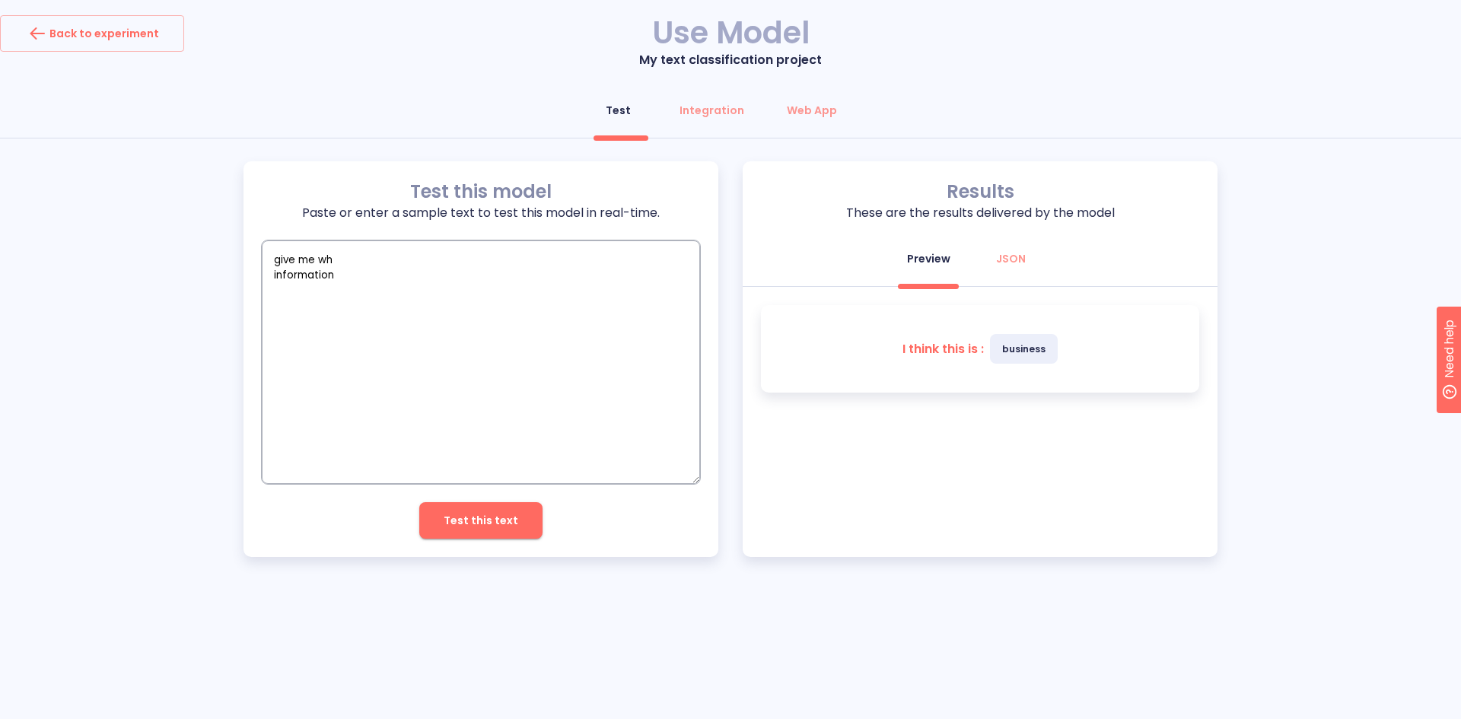
type textarea "give me who information"
type textarea "x"
type textarea "give me who information"
type textarea "x"
type textarea "give me who w information"
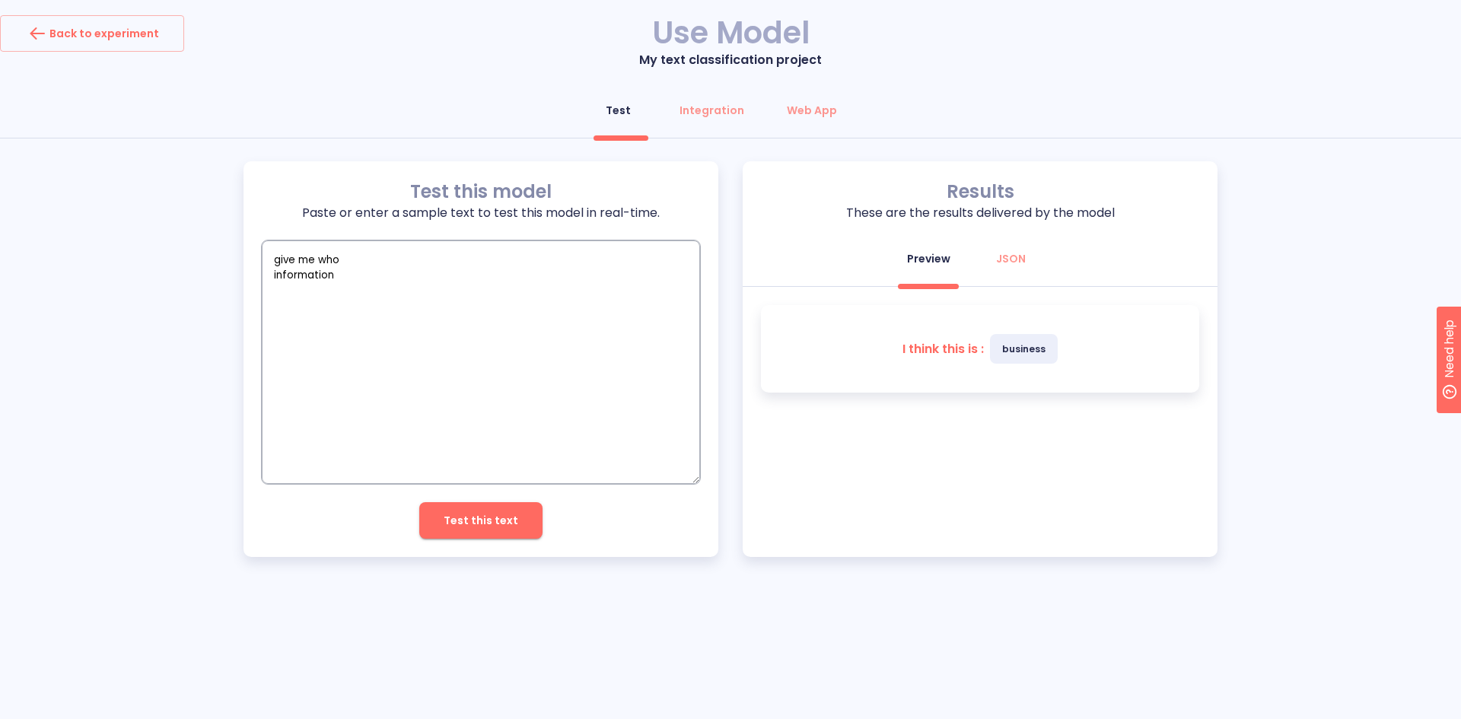
type textarea "x"
type textarea "give me who wi information"
type textarea "x"
type textarea "give me who wil information"
type textarea "x"
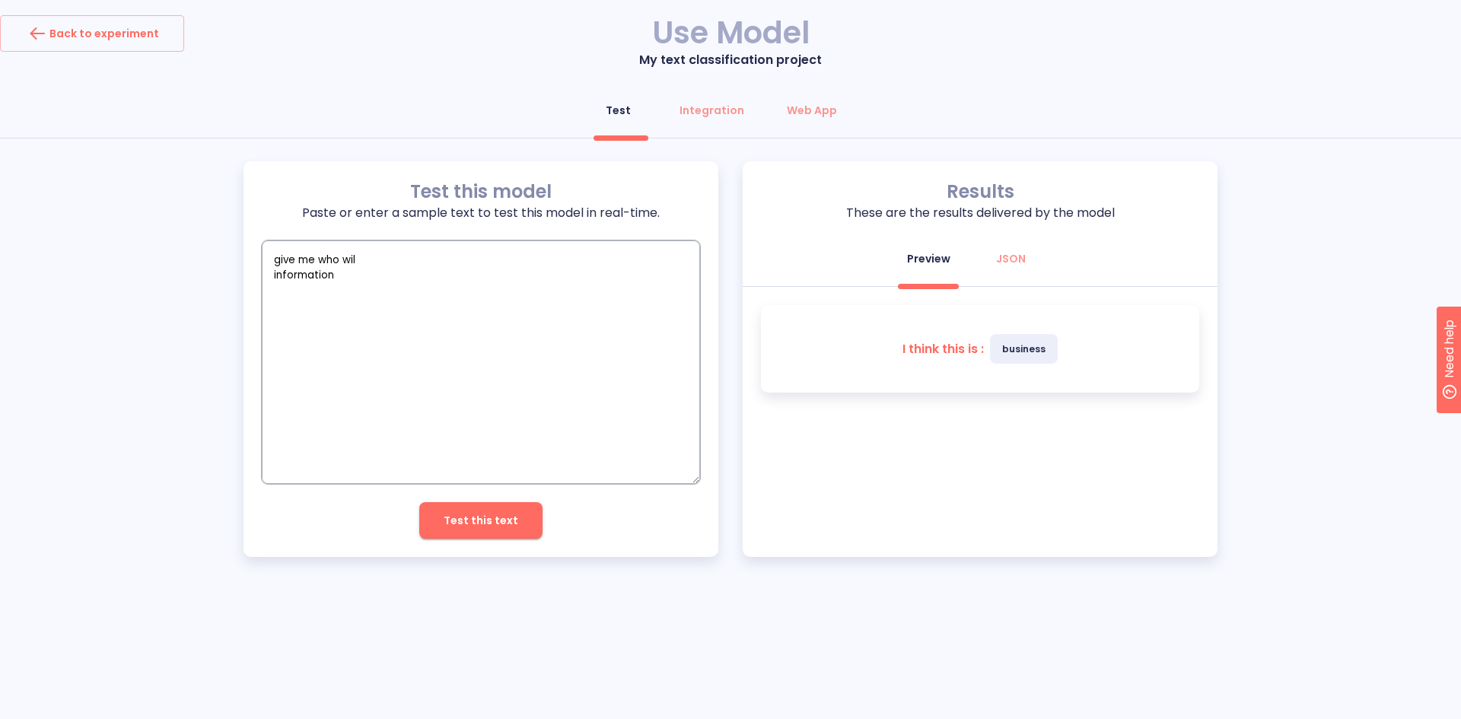
type textarea "give me who will information"
type textarea "x"
type textarea "give me who will information"
type textarea "x"
type textarea "give me who will w information"
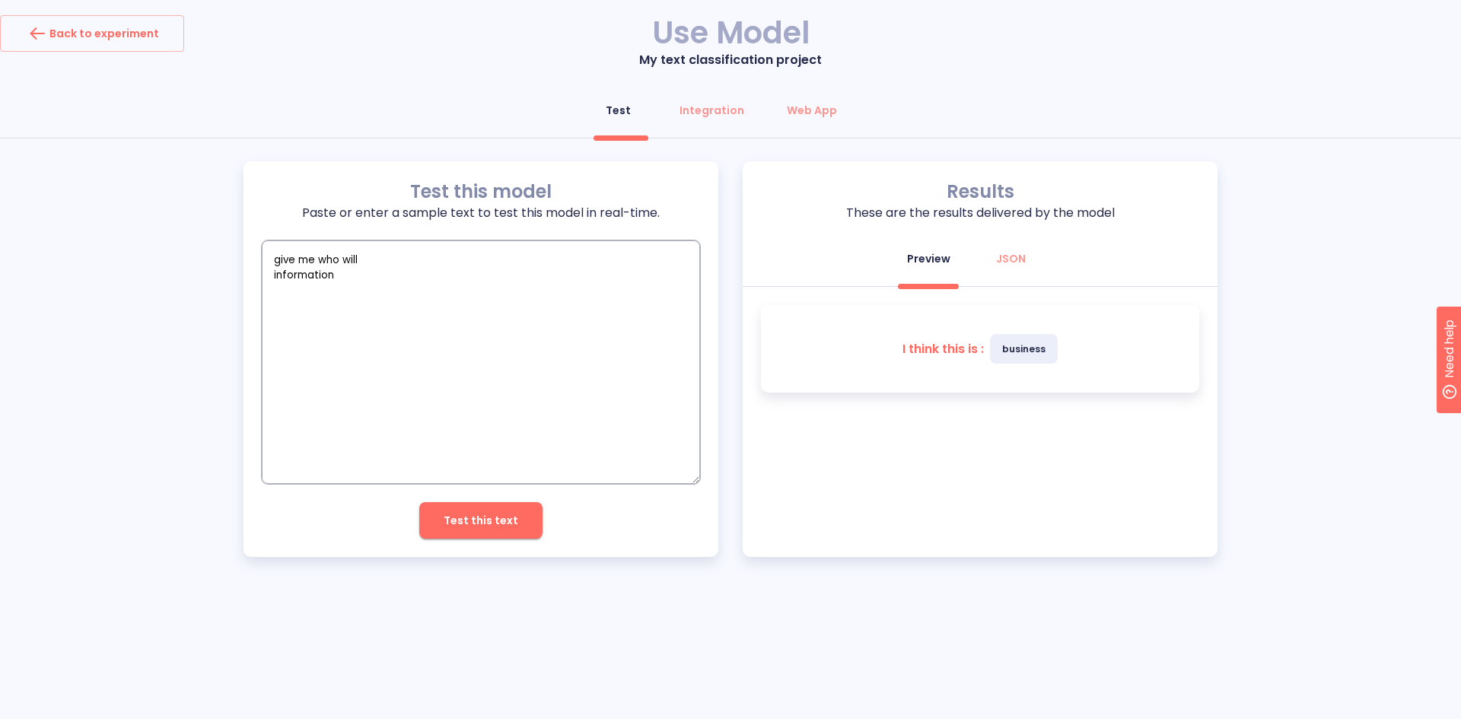
type textarea "x"
type textarea "give me who will wi information"
type textarea "x"
type textarea "give me who will win information"
type textarea "x"
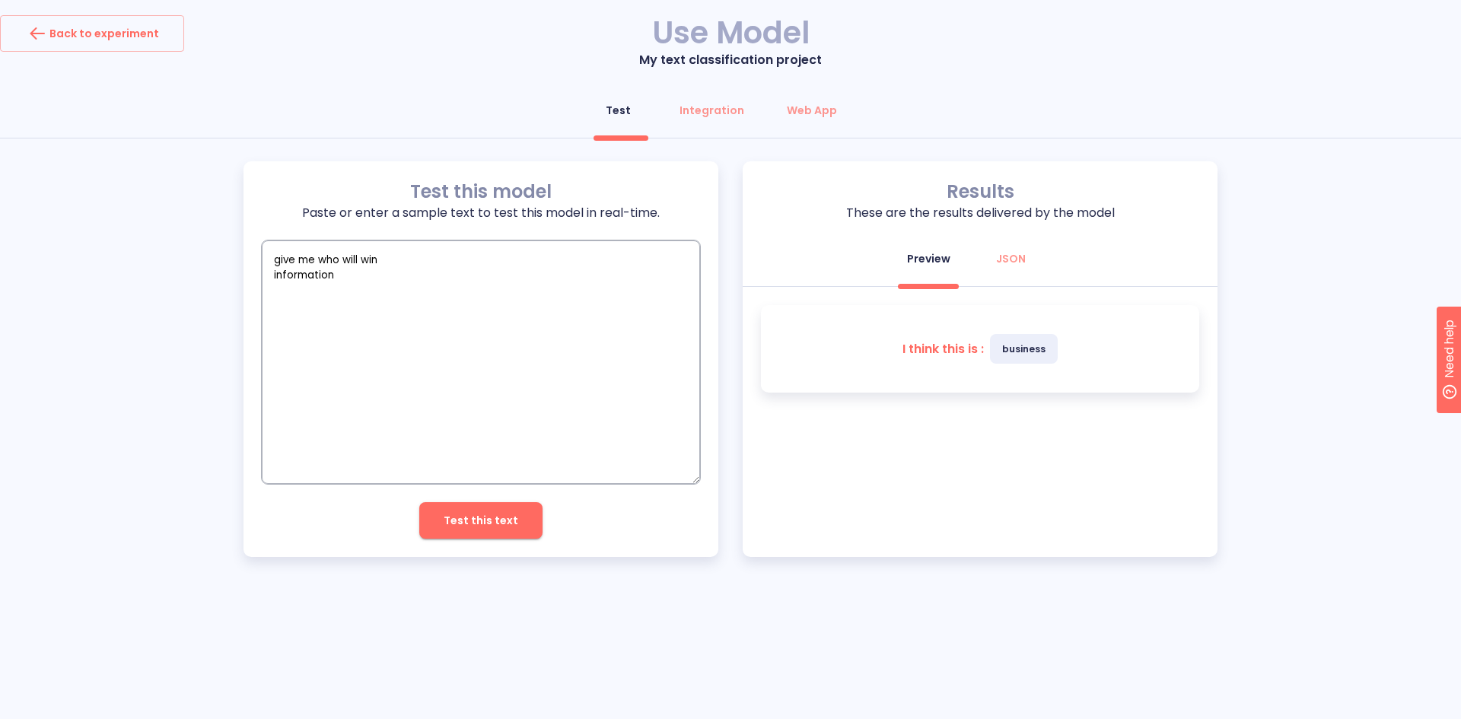
type textarea "give me who will win information"
type textarea "x"
type textarea "give me who will win t information"
type textarea "x"
type textarea "give me who will win th information"
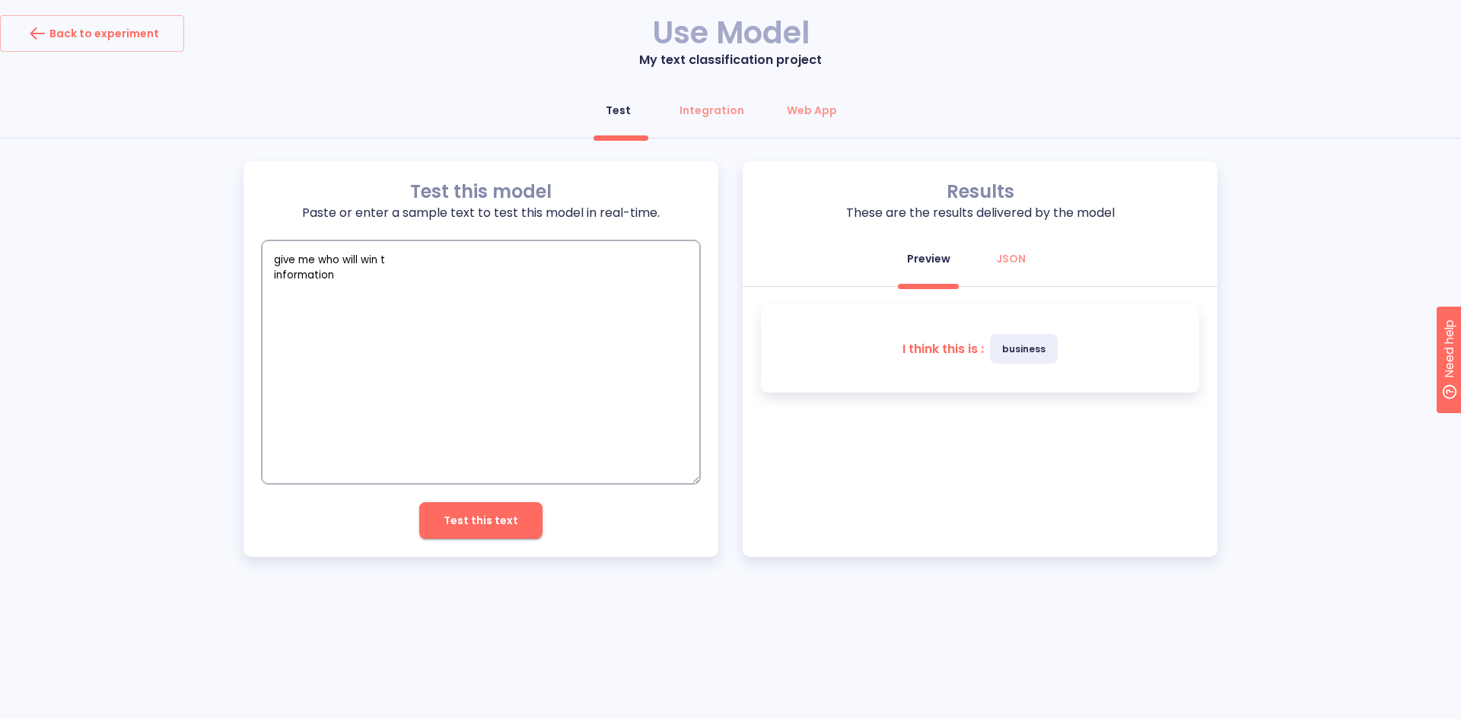
type textarea "x"
type textarea "give me who will win the information"
type textarea "x"
type textarea "give me who will win the information"
type textarea "x"
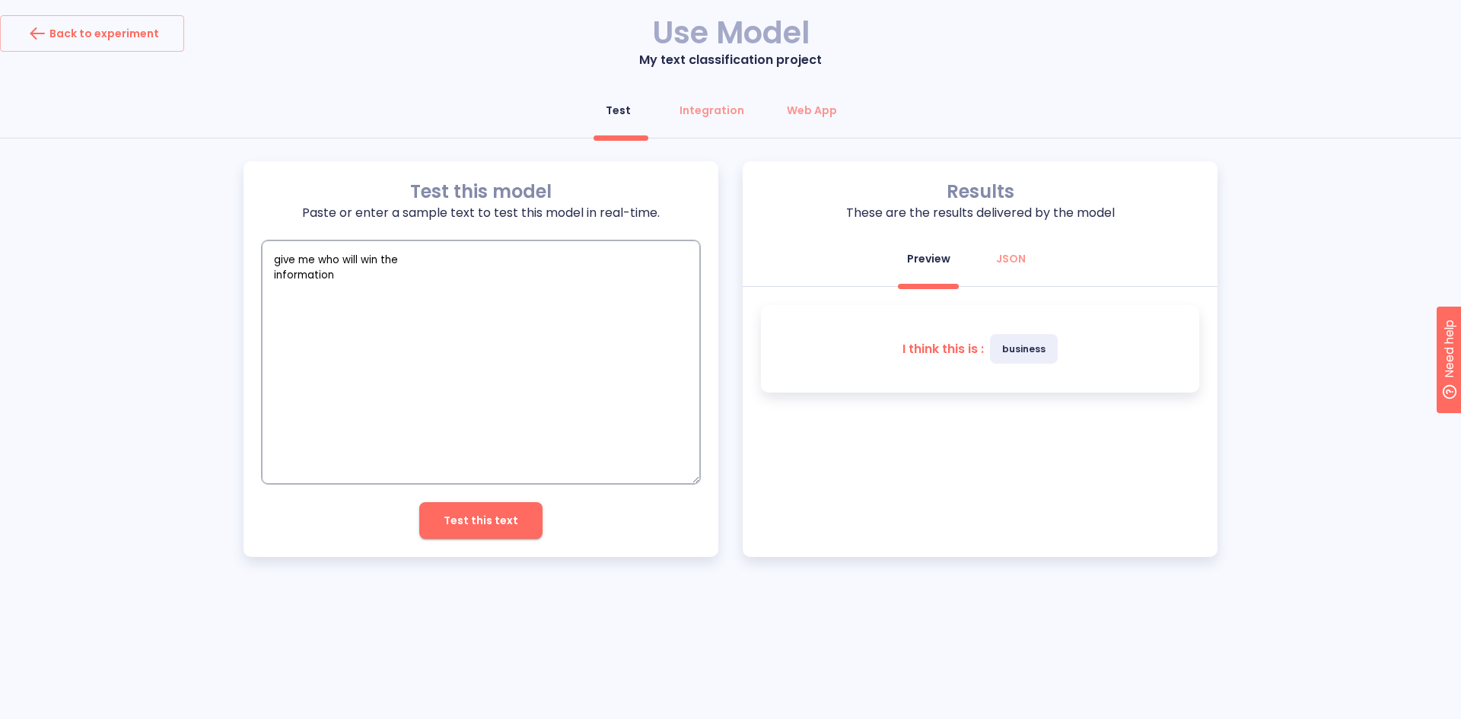
type textarea "give me who will win the e information"
type textarea "x"
type textarea "give me who will win the el information"
type textarea "x"
click at [483, 518] on span "Test this text" at bounding box center [481, 520] width 75 height 19
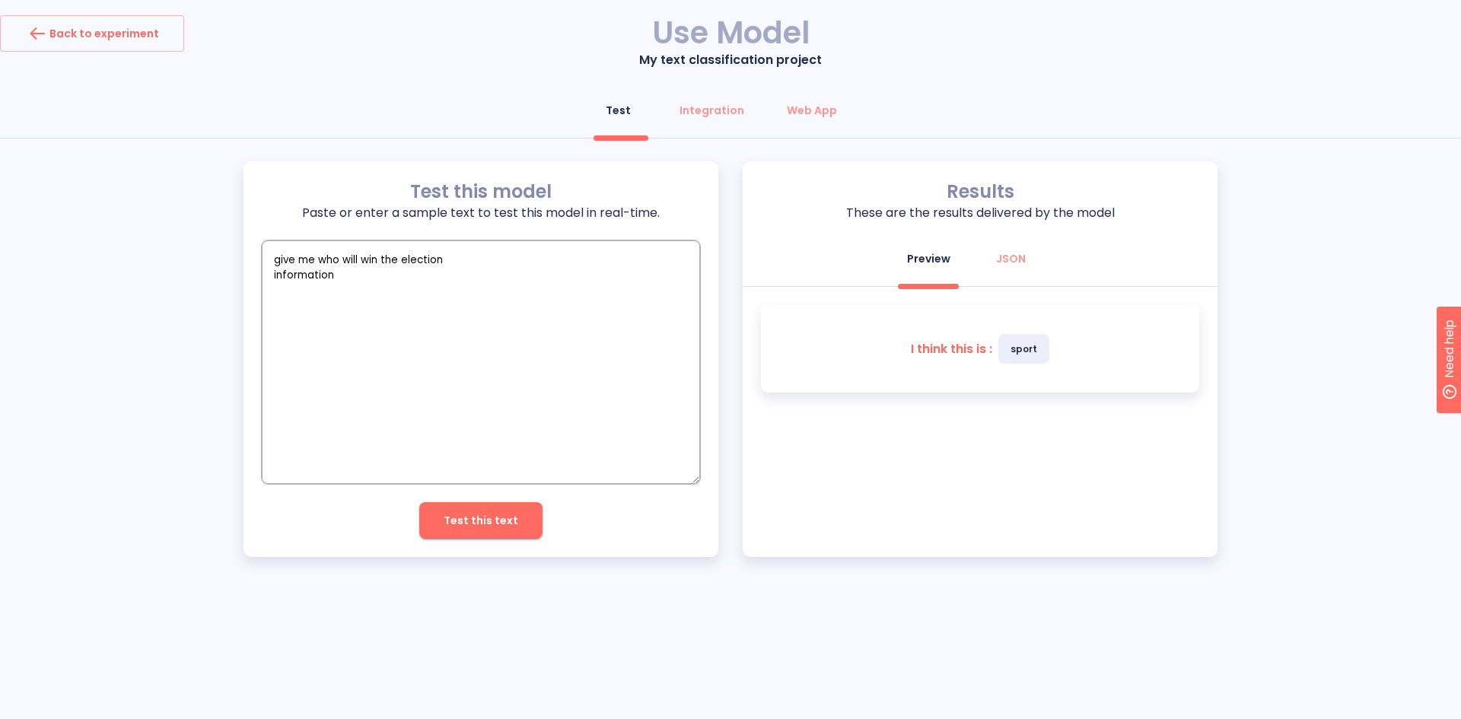
click at [410, 262] on textarea "give me who will win the election information" at bounding box center [481, 361] width 438 height 243
drag, startPoint x: 274, startPoint y: 260, endPoint x: 371, endPoint y: 285, distance: 100.6
click at [371, 285] on textarea "give me who will win the election information" at bounding box center [481, 361] width 438 height 243
